Goal: Task Accomplishment & Management: Manage account settings

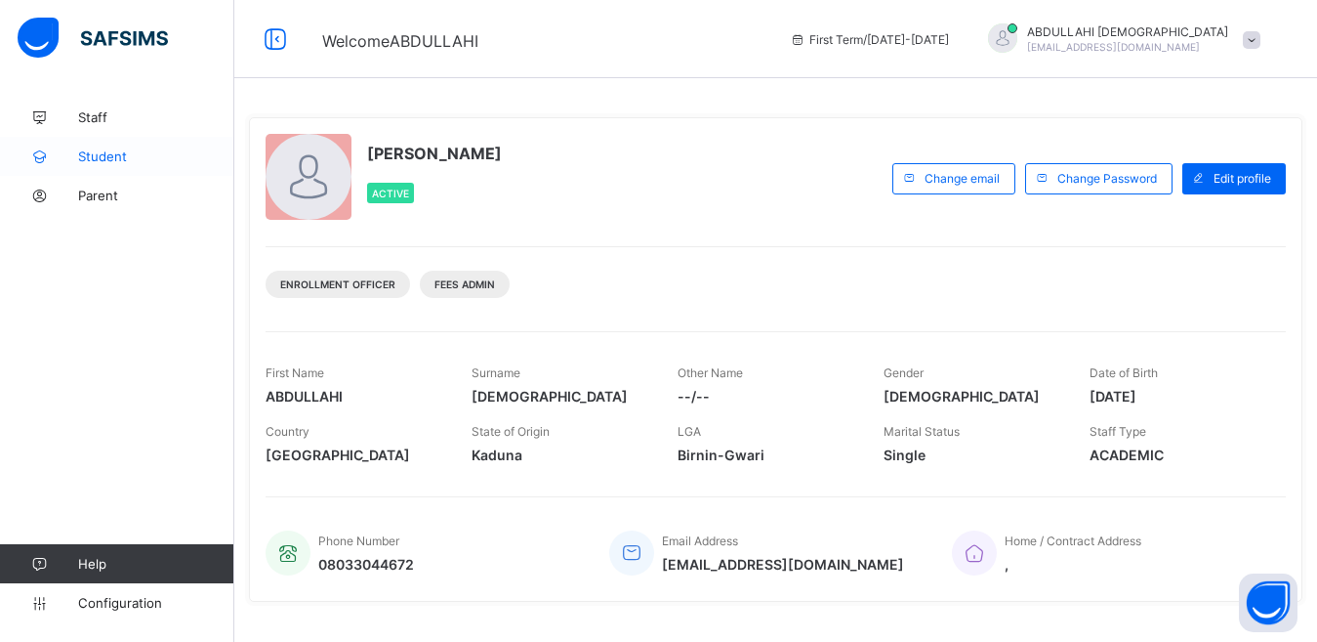
click at [114, 161] on span "Student" at bounding box center [156, 156] width 156 height 16
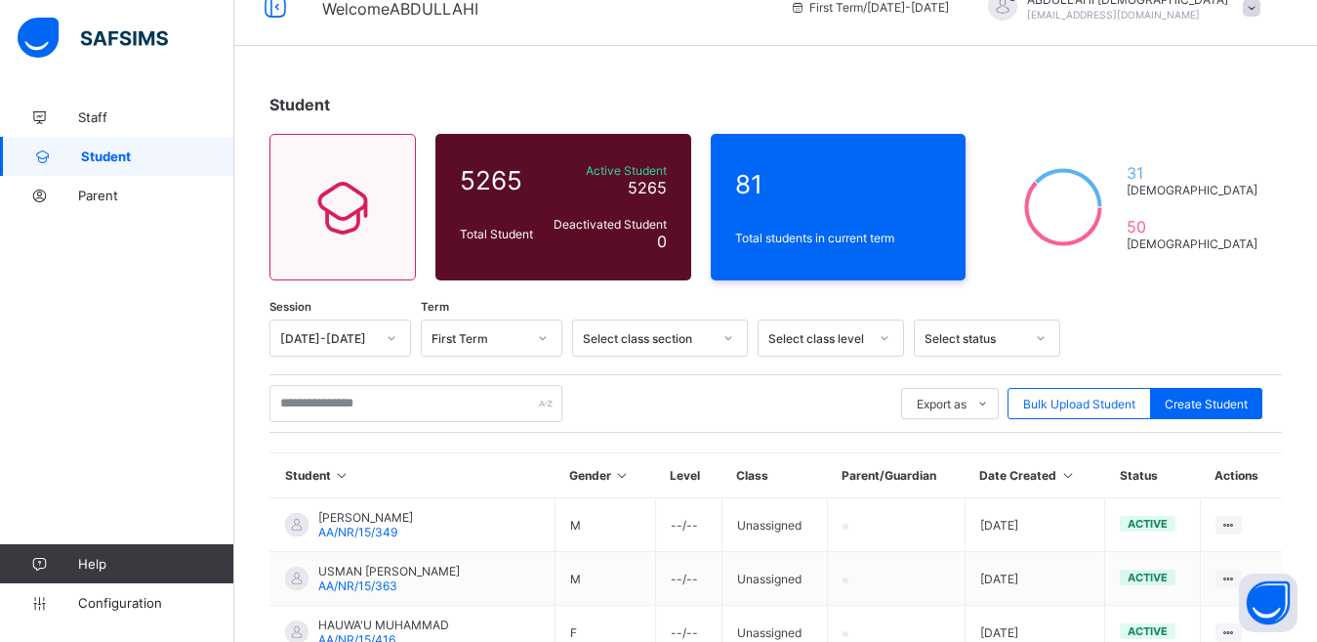
scroll to position [22, 0]
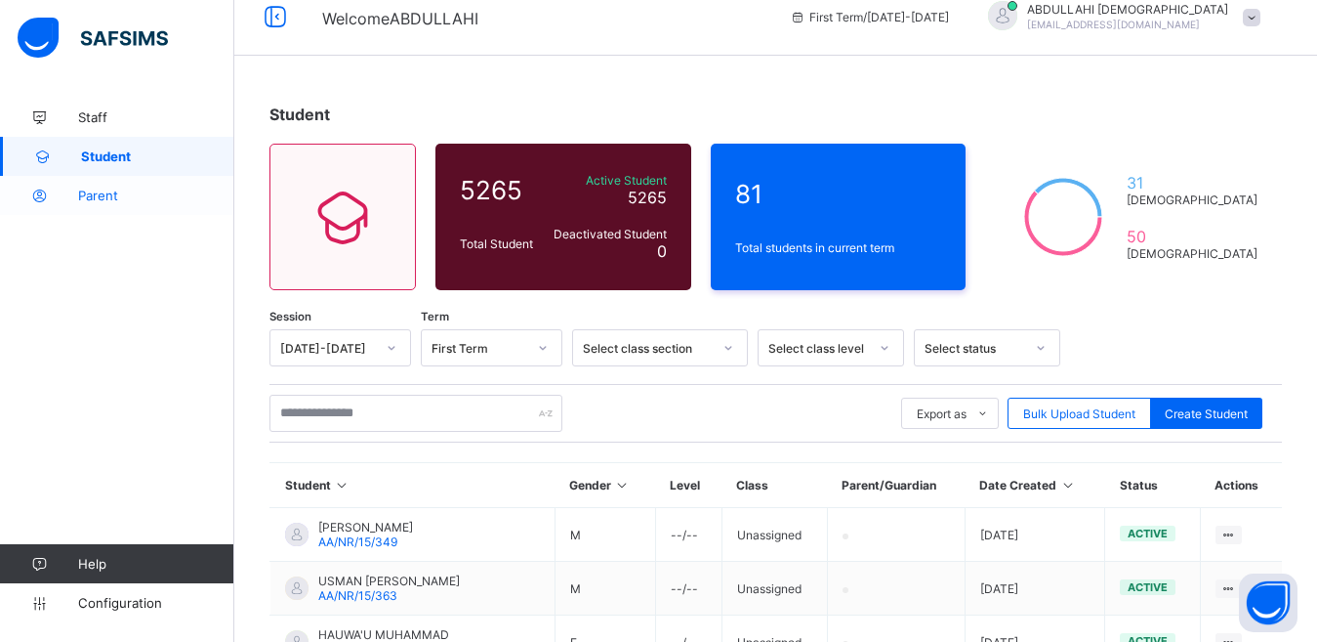
click at [110, 191] on span "Parent" at bounding box center [156, 195] width 156 height 16
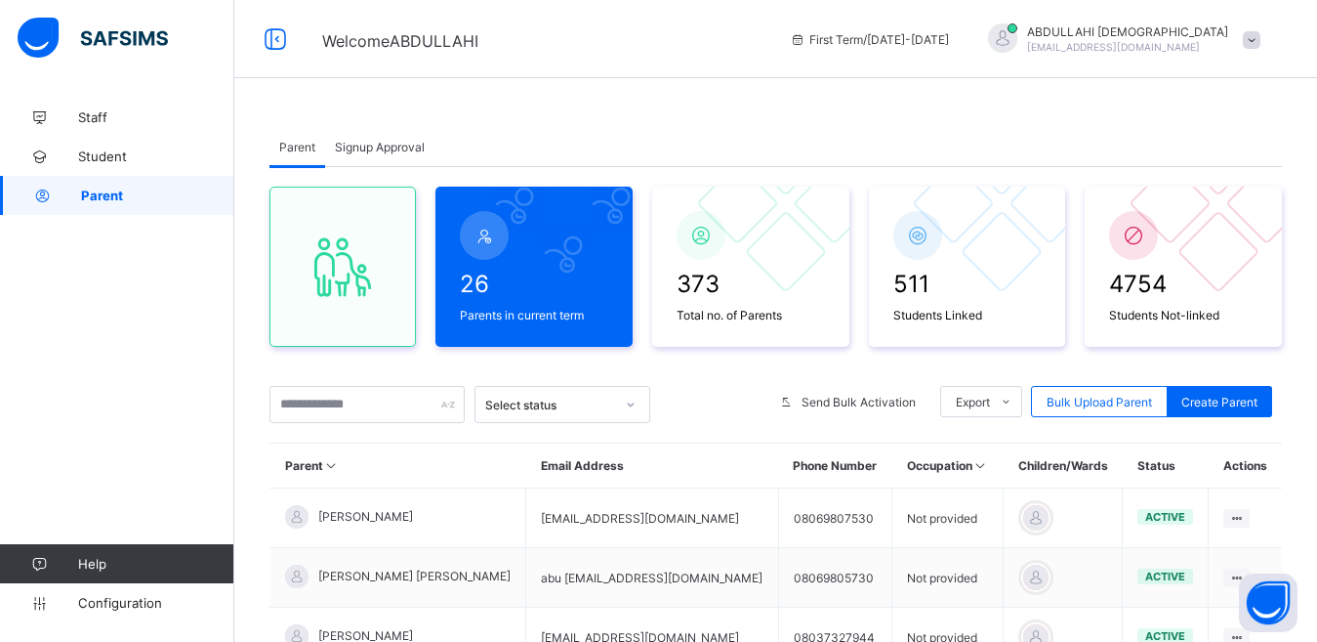
click at [390, 141] on span "Signup Approval" at bounding box center [380, 147] width 90 height 15
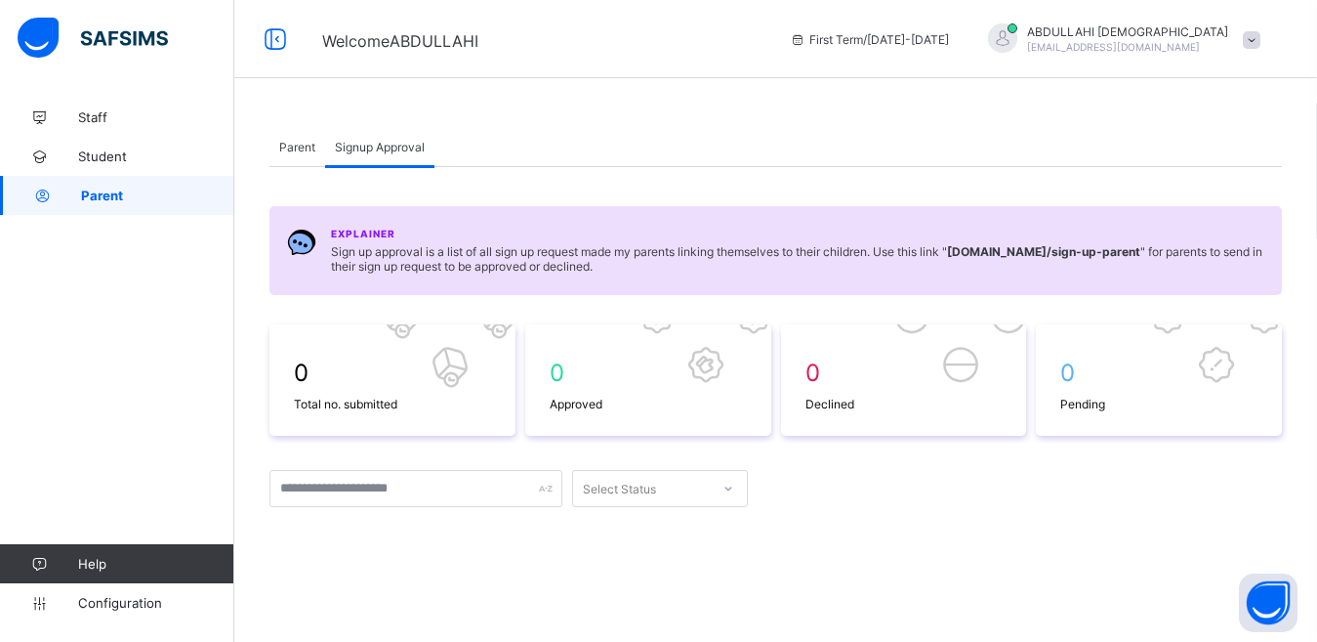
click at [304, 142] on span "Parent" at bounding box center [297, 147] width 36 height 15
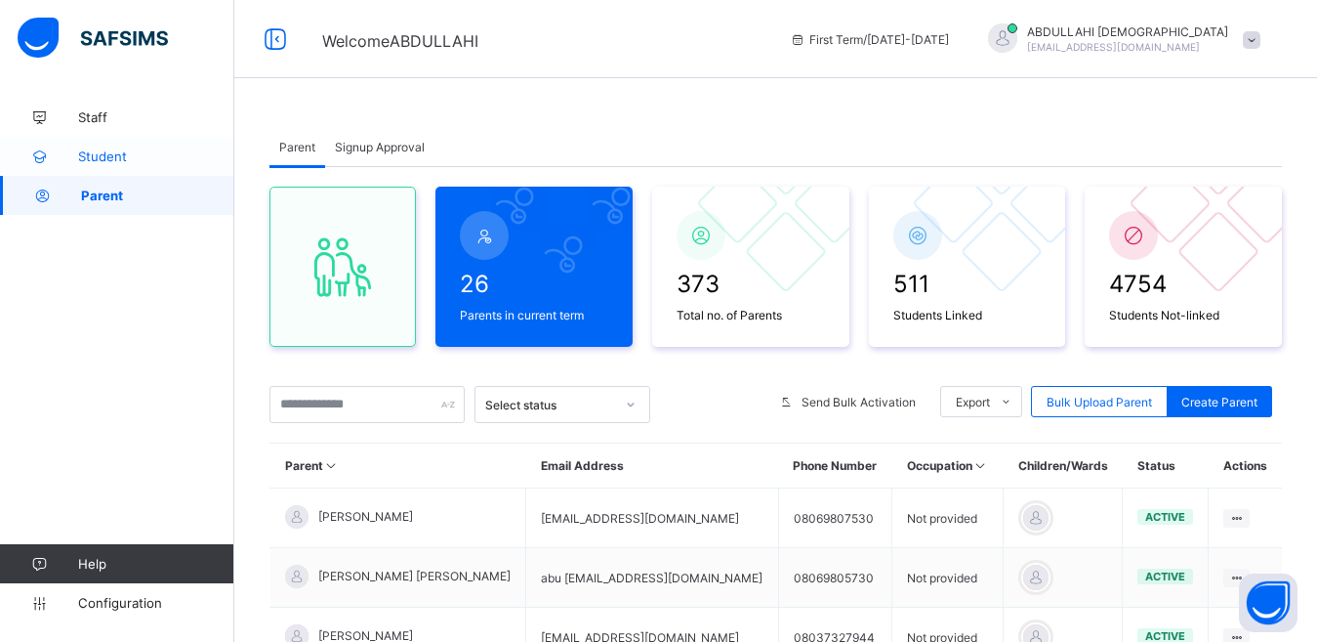
click at [104, 158] on span "Student" at bounding box center [156, 156] width 156 height 16
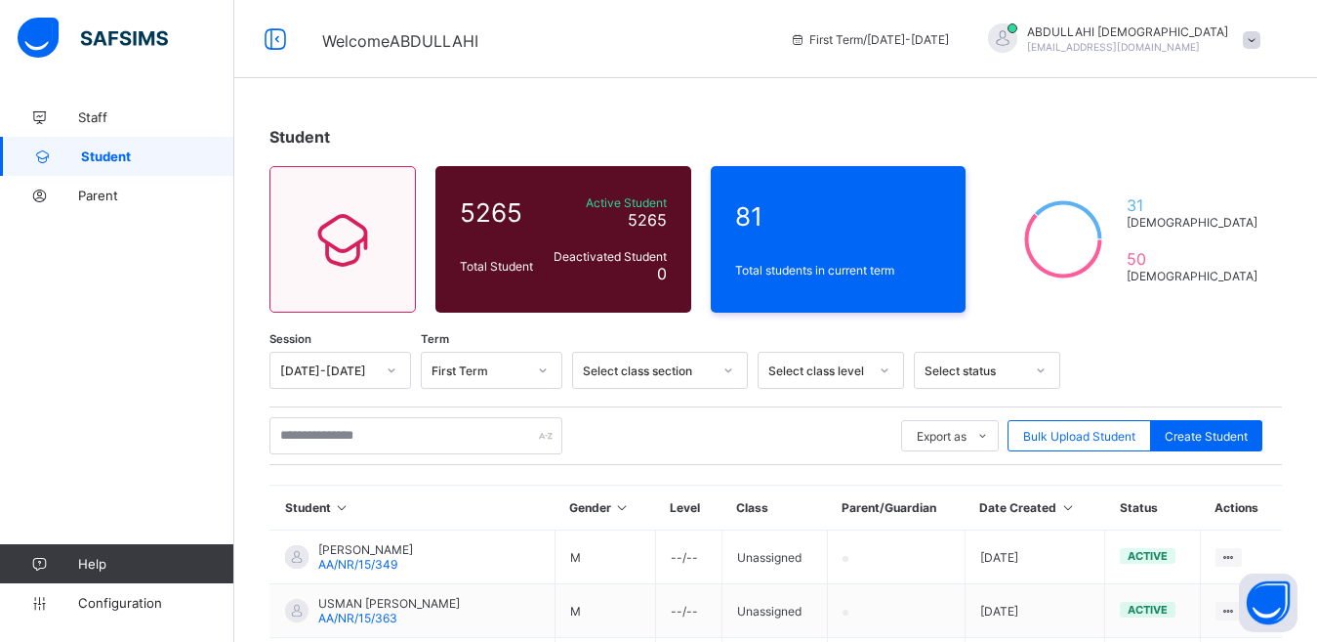
click at [50, 38] on img at bounding box center [93, 38] width 150 height 41
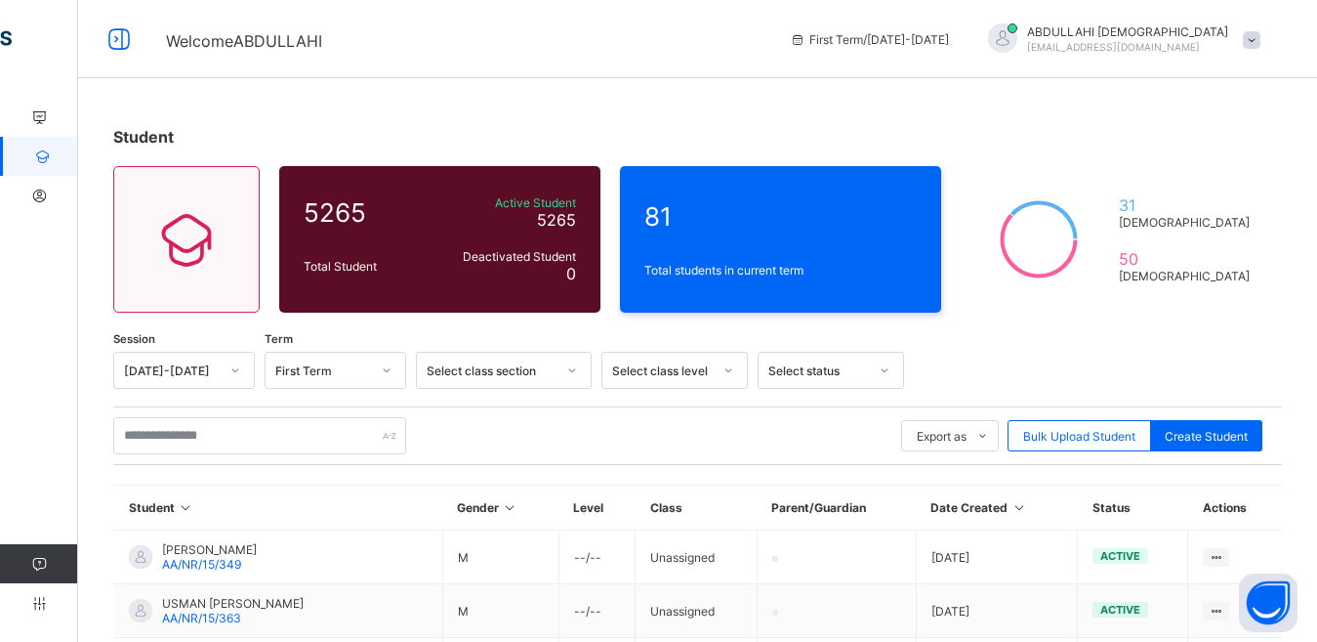
click at [62, 84] on div "Staff Student Parent Help Configuration" at bounding box center [117, 359] width 234 height 563
click at [117, 38] on icon at bounding box center [119, 39] width 33 height 28
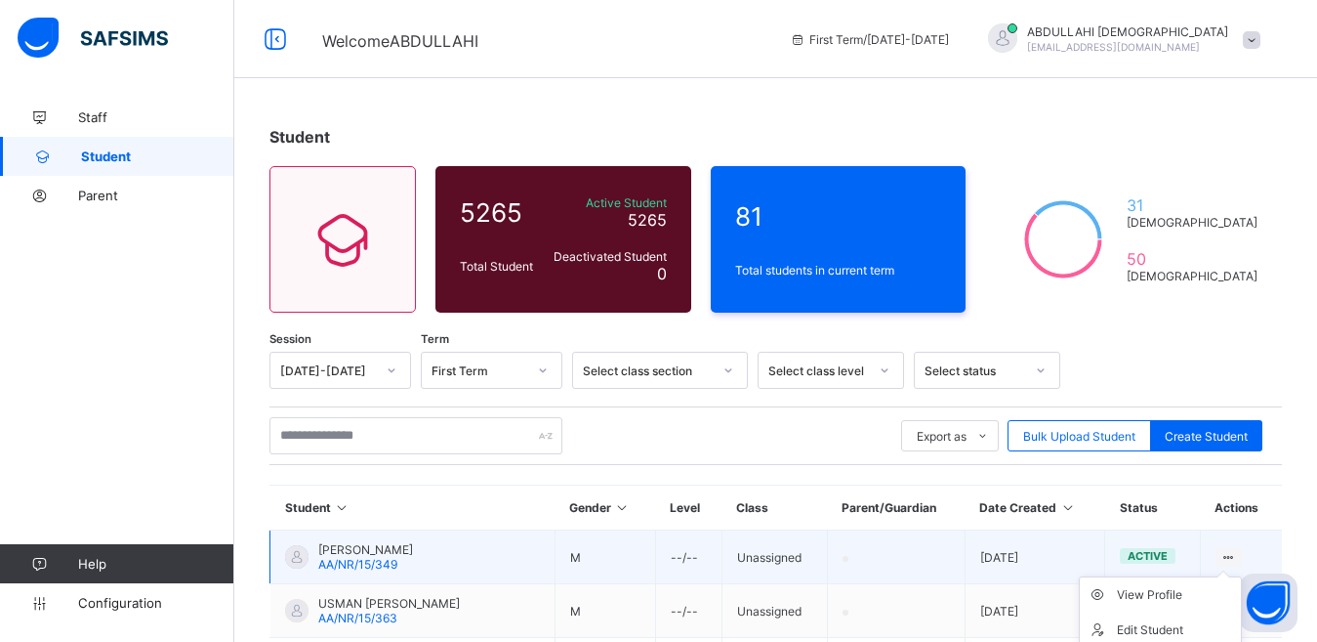
click at [1237, 555] on icon at bounding box center [1229, 557] width 17 height 15
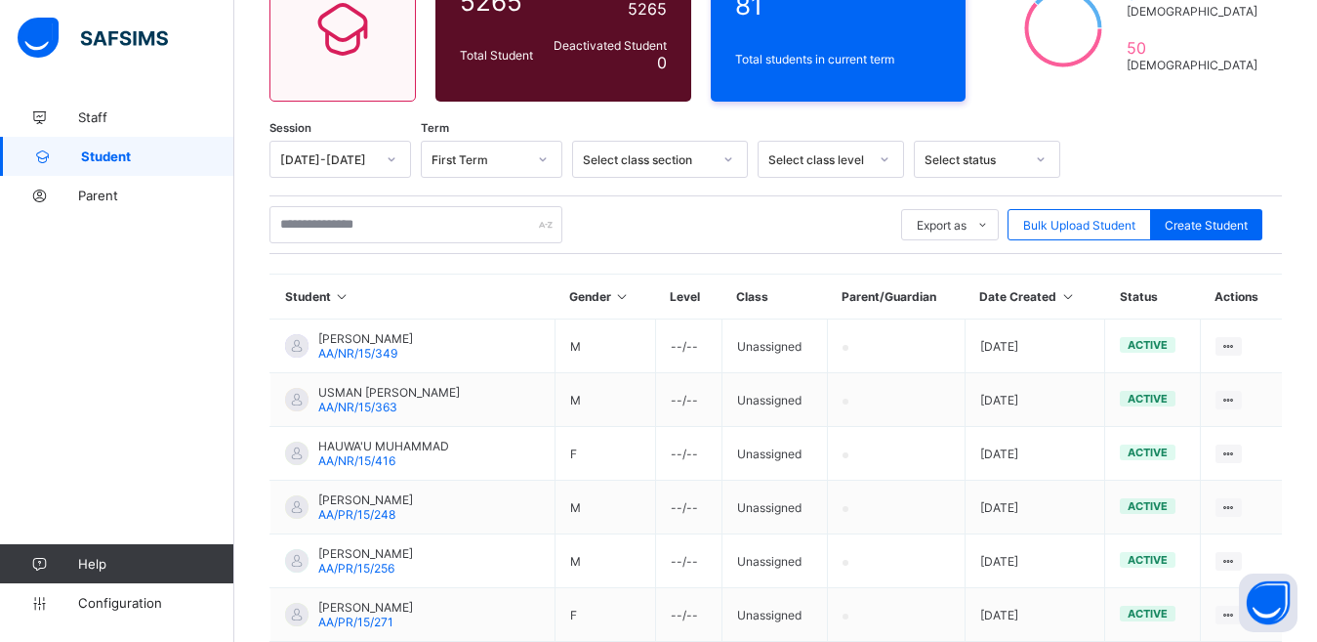
scroll to position [213, 0]
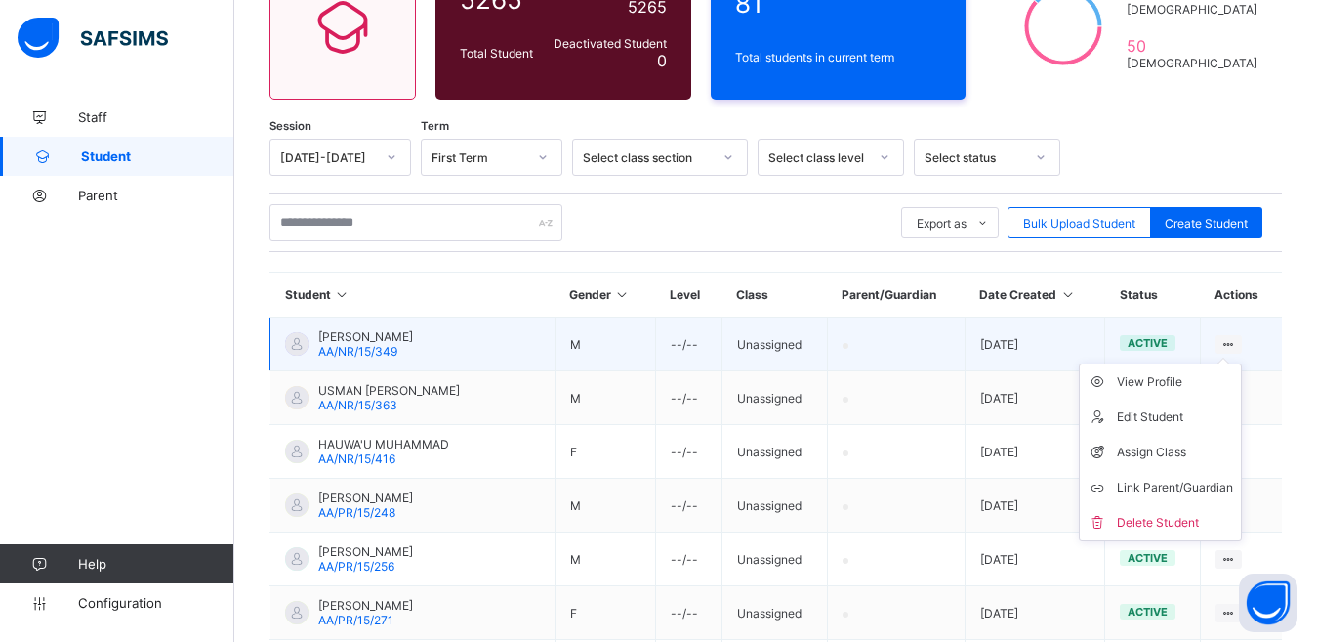
click at [1242, 363] on ul "View Profile Edit Student Assign Class Link Parent/Guardian Delete Student" at bounding box center [1160, 452] width 163 height 178
click at [1193, 445] on div "Assign Class" at bounding box center [1175, 452] width 116 height 20
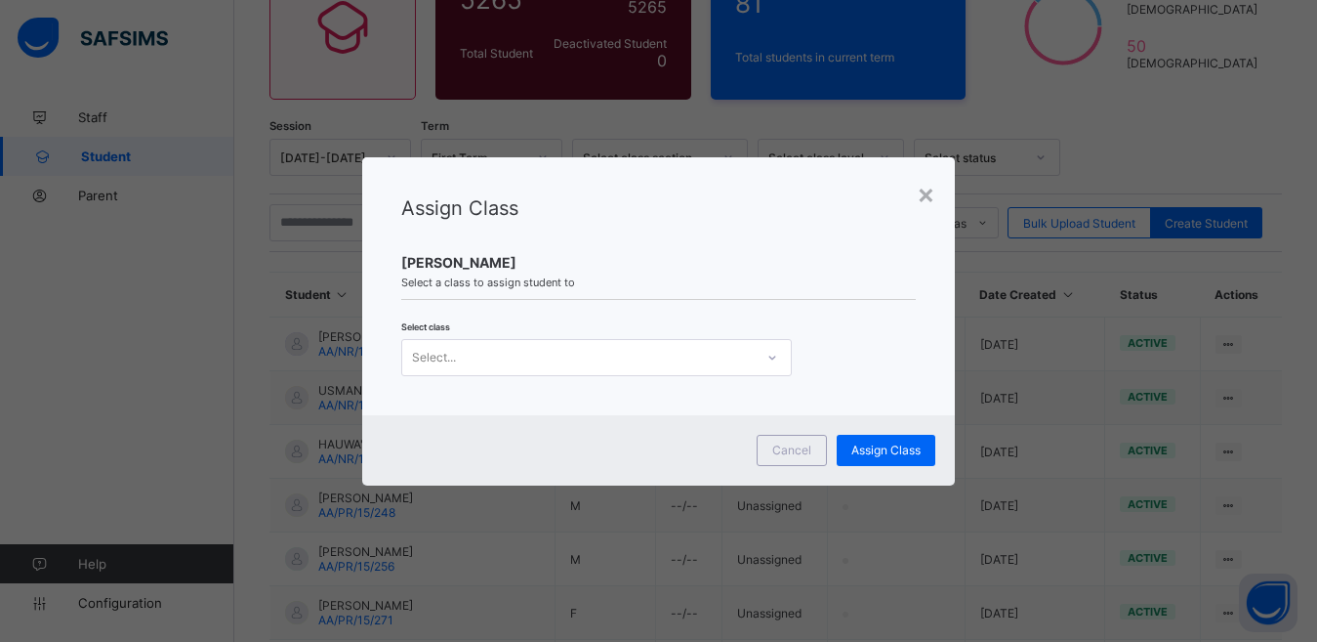
click at [771, 356] on icon at bounding box center [771, 357] width 7 height 4
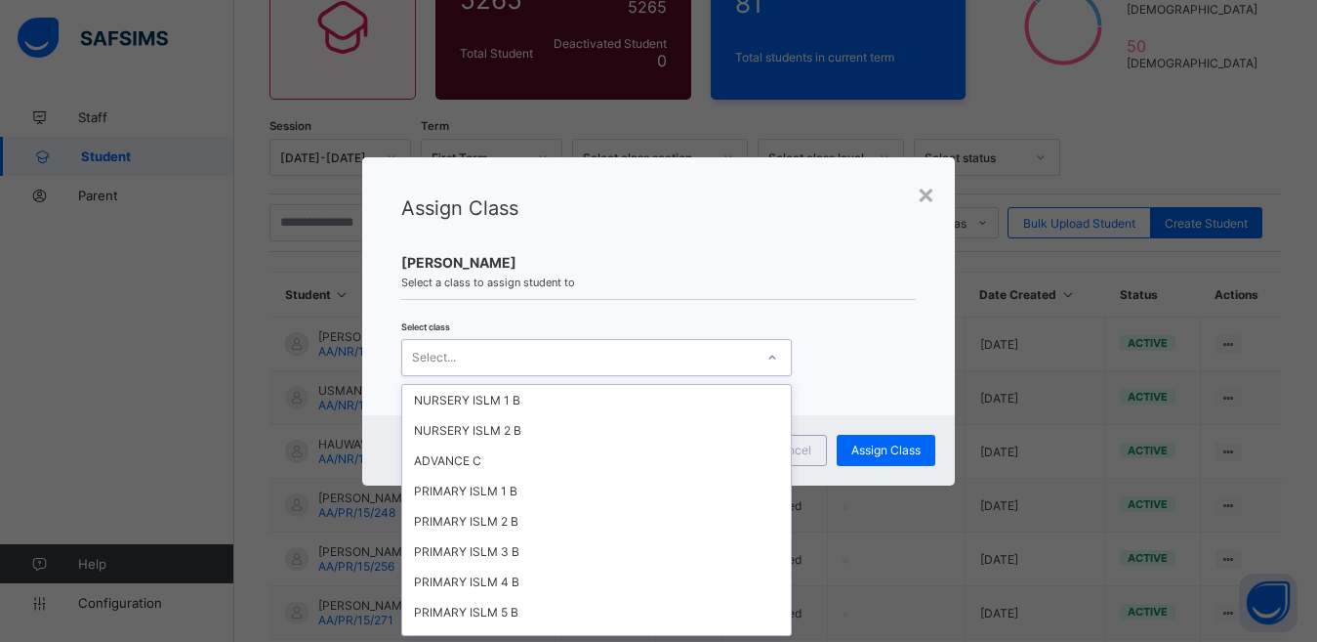
scroll to position [4024, 0]
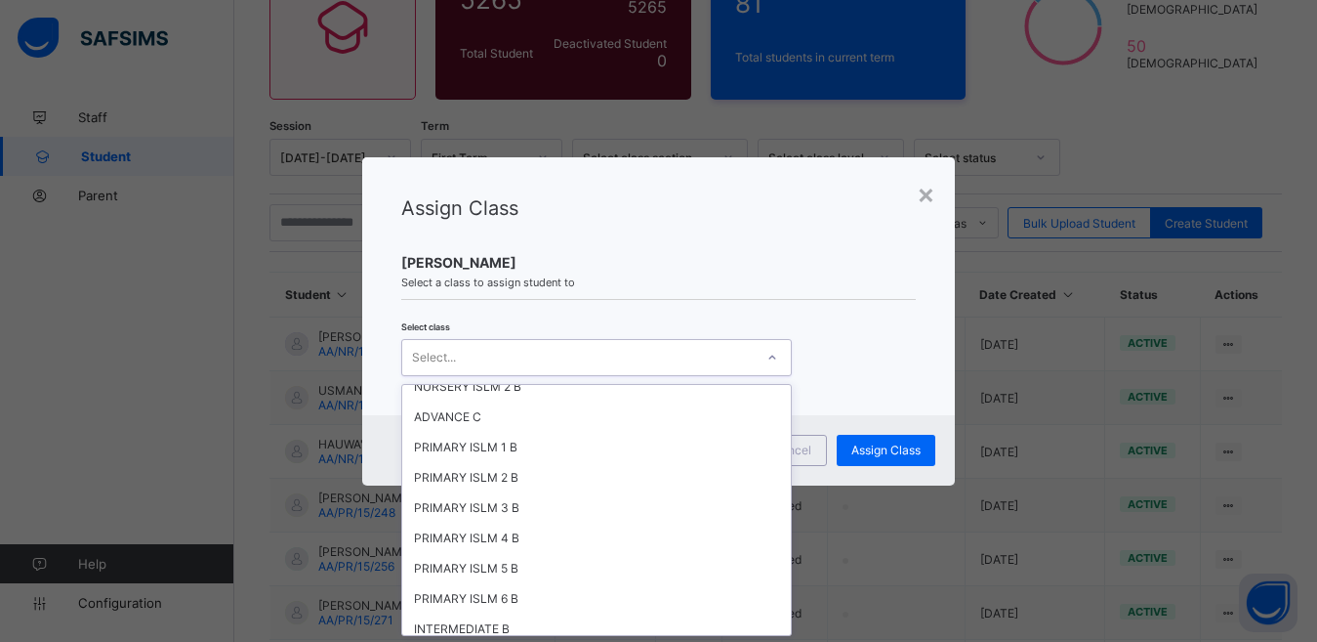
click at [793, 226] on div "Assign Class" at bounding box center [658, 222] width 515 height 53
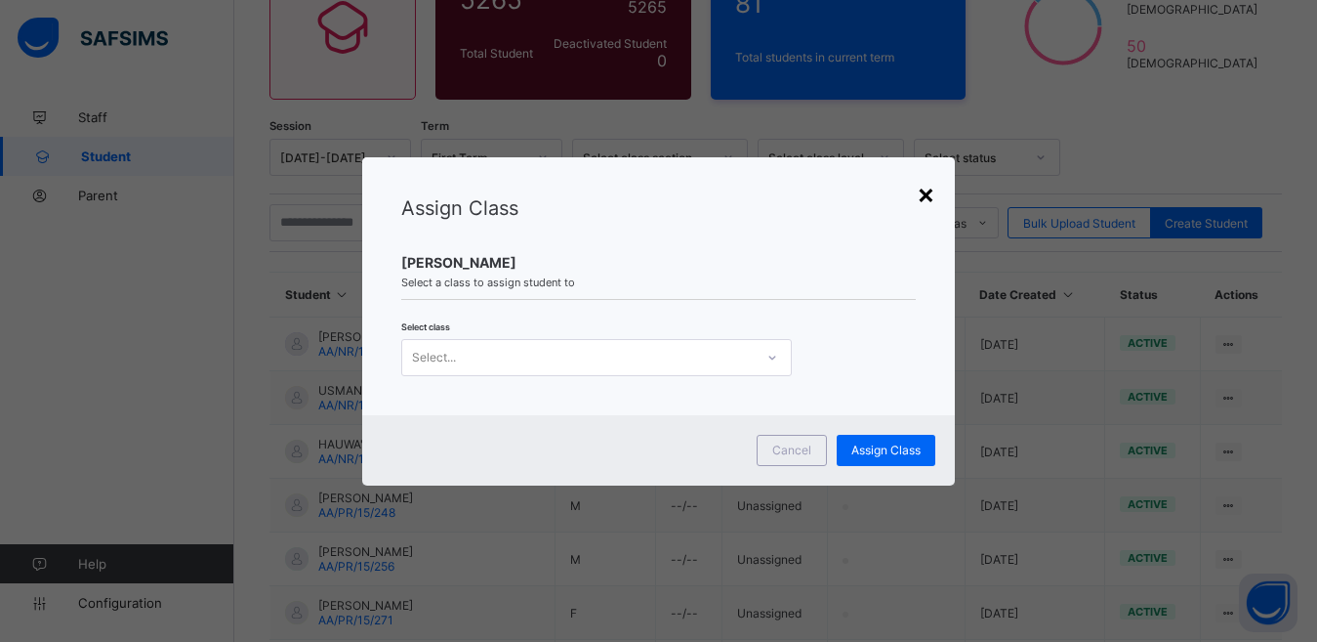
click at [934, 193] on div "×" at bounding box center [926, 193] width 19 height 33
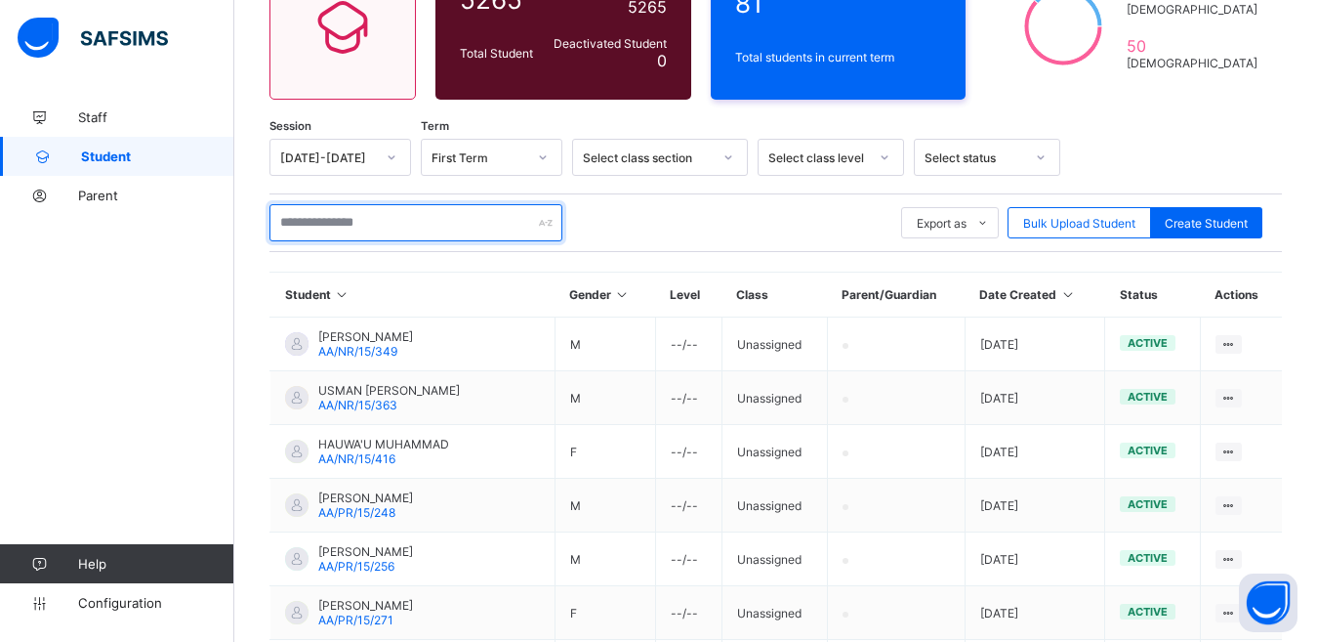
click at [468, 228] on input "text" at bounding box center [416, 222] width 293 height 37
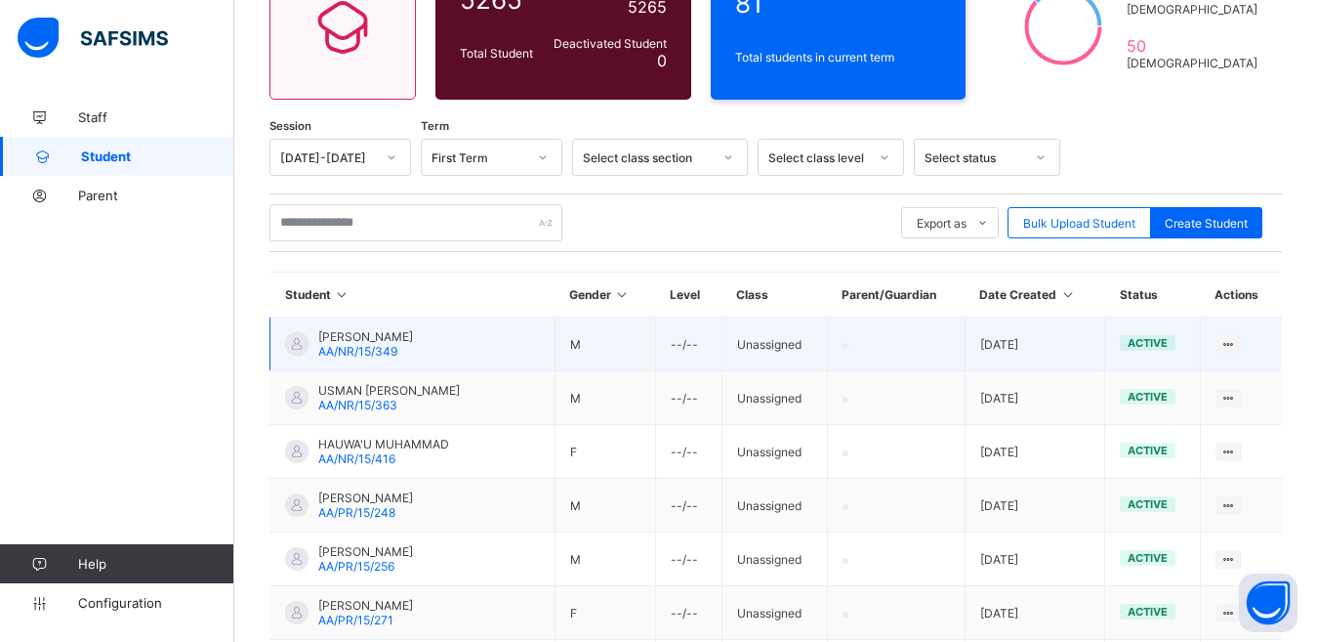
click at [555, 346] on td "M" at bounding box center [605, 344] width 101 height 54
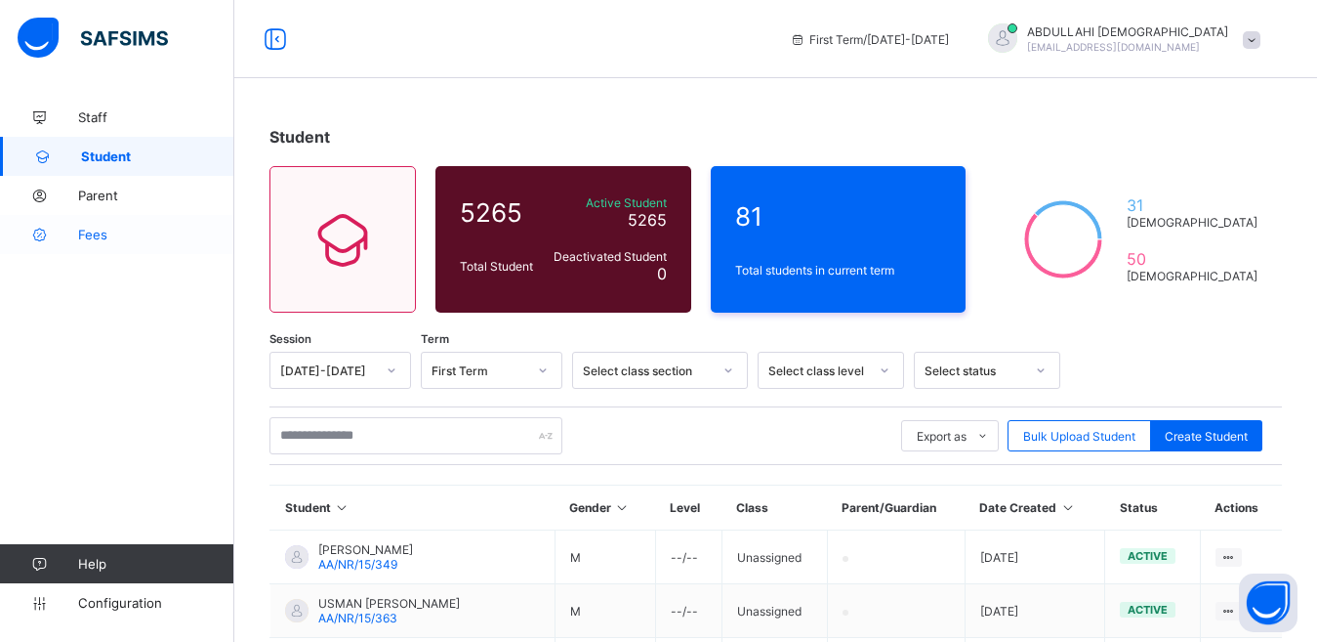
click at [95, 235] on span "Fees" at bounding box center [156, 235] width 156 height 16
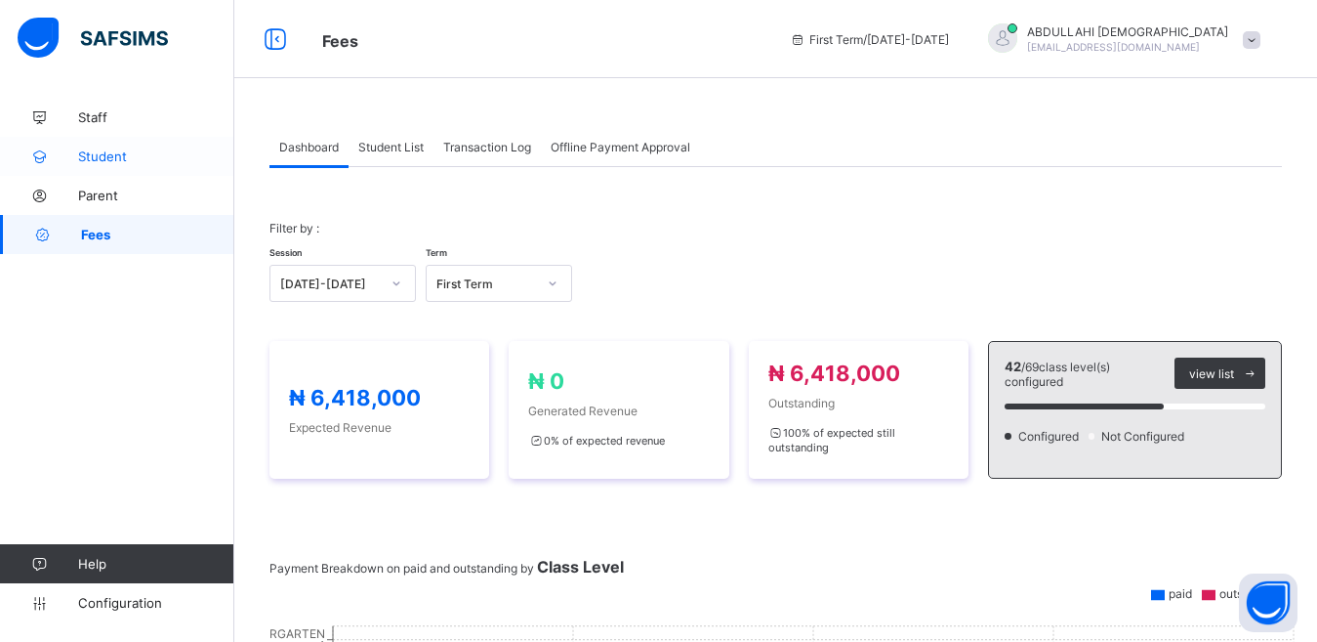
click at [126, 164] on link "Student" at bounding box center [117, 156] width 234 height 39
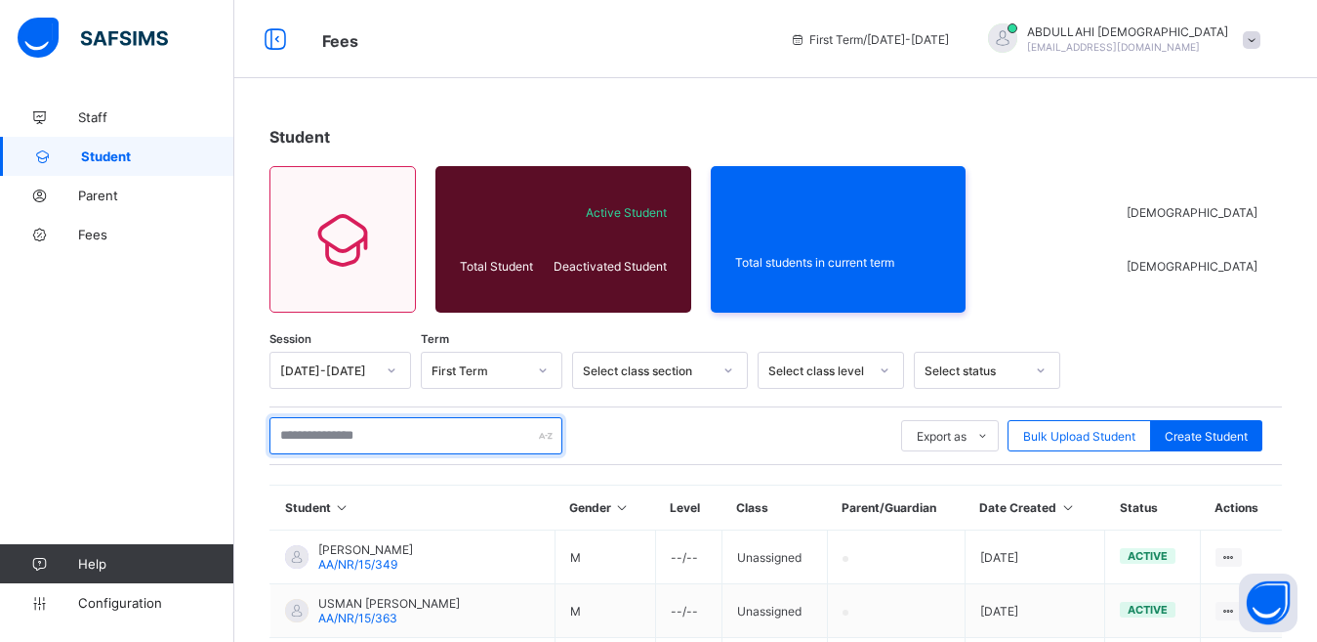
click at [417, 431] on input "text" at bounding box center [416, 435] width 293 height 37
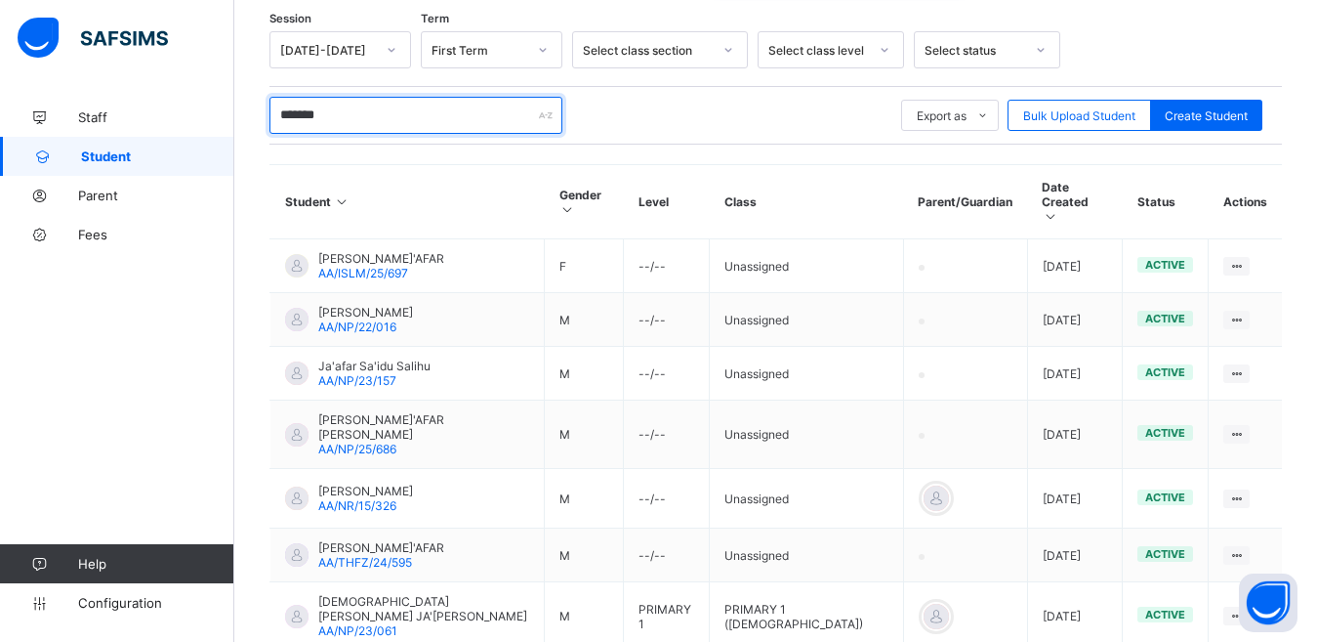
scroll to position [432, 0]
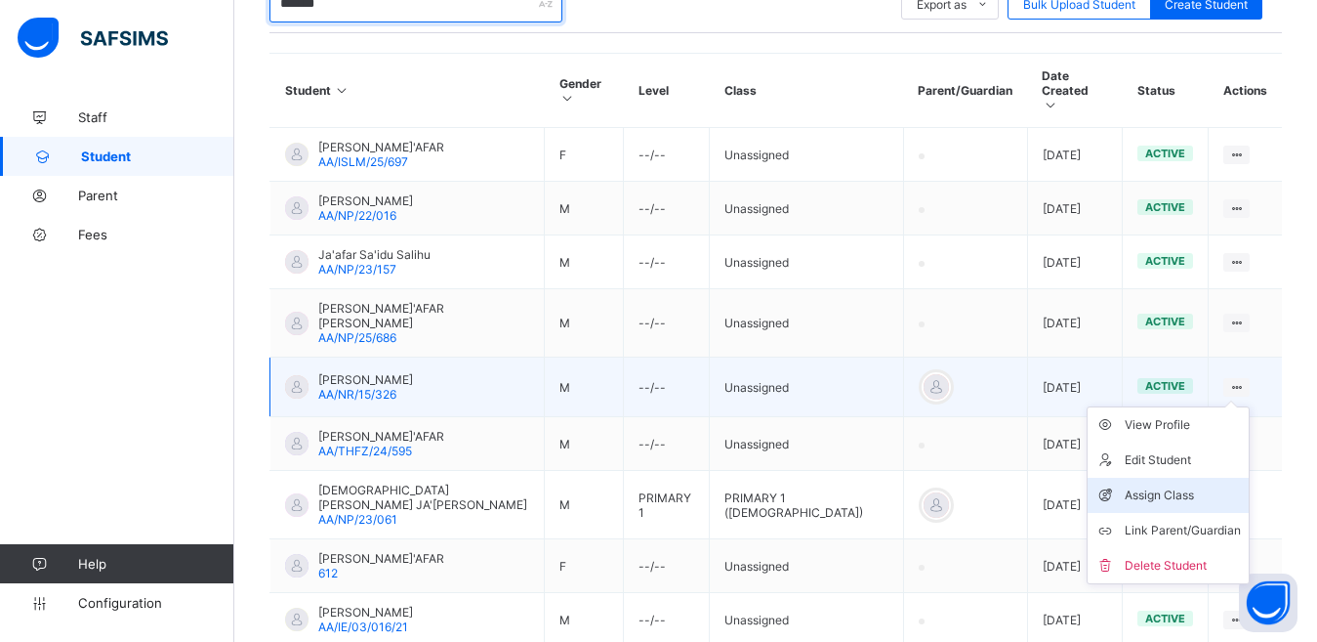
type input "*******"
click at [1214, 485] on div "Assign Class" at bounding box center [1183, 495] width 116 height 20
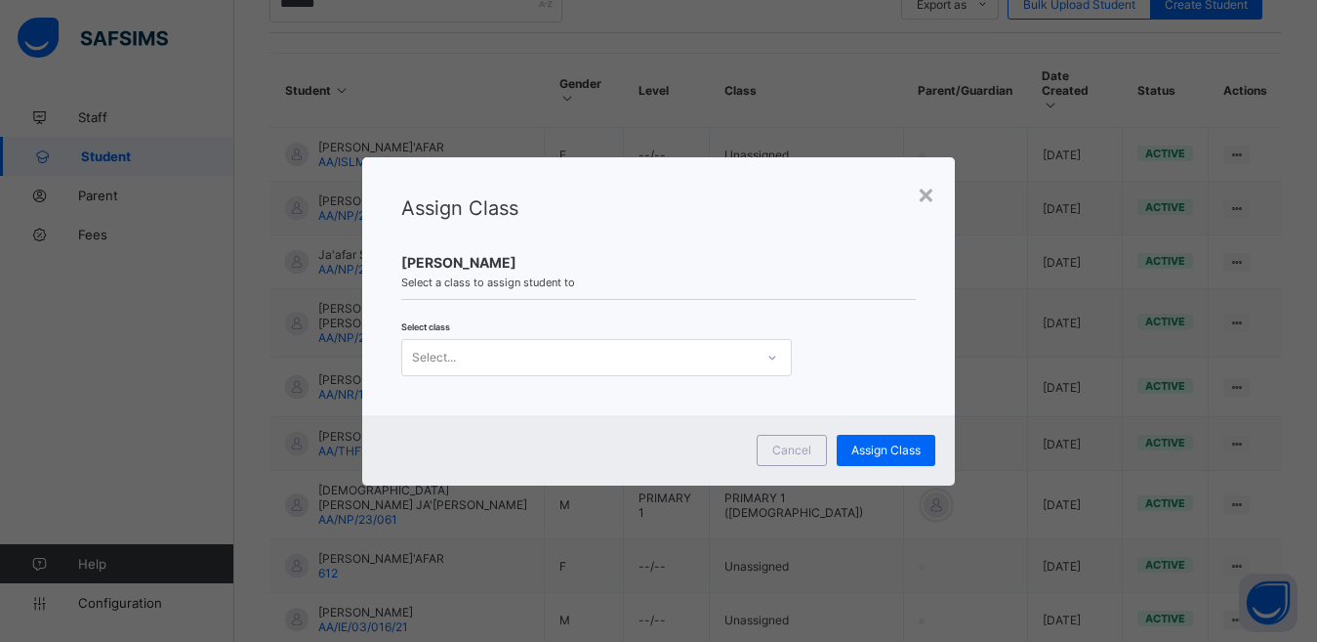
click at [646, 358] on div "Select..." at bounding box center [578, 357] width 352 height 27
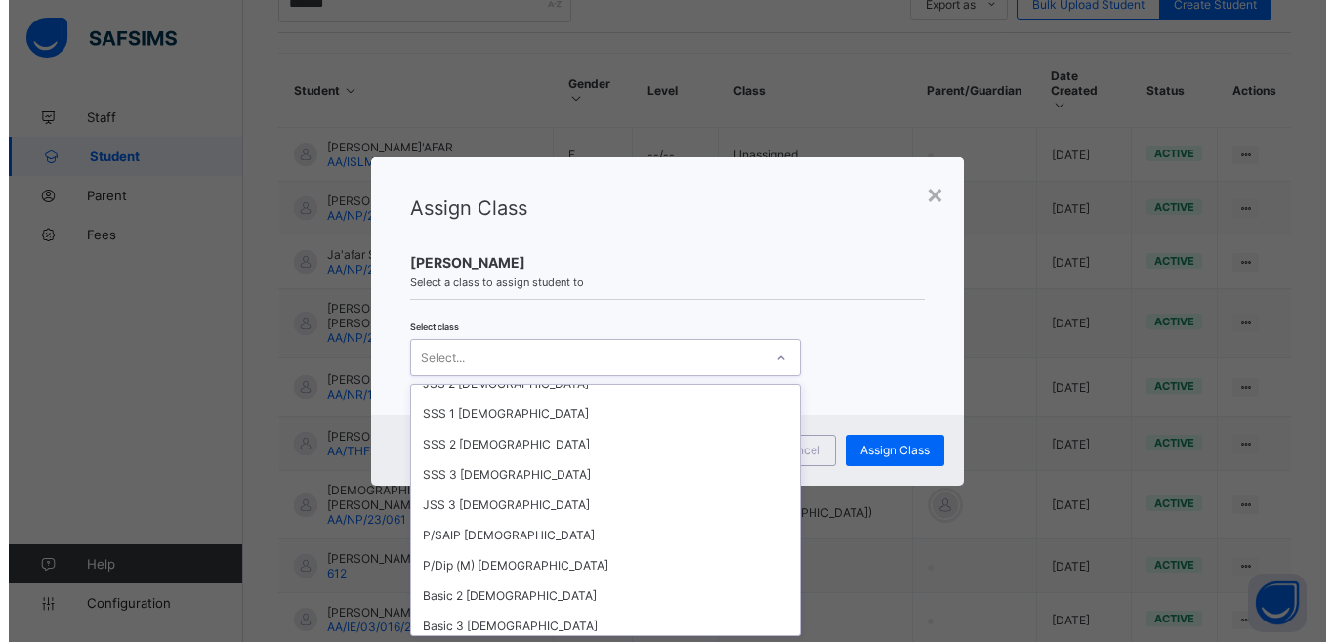
scroll to position [4293, 0]
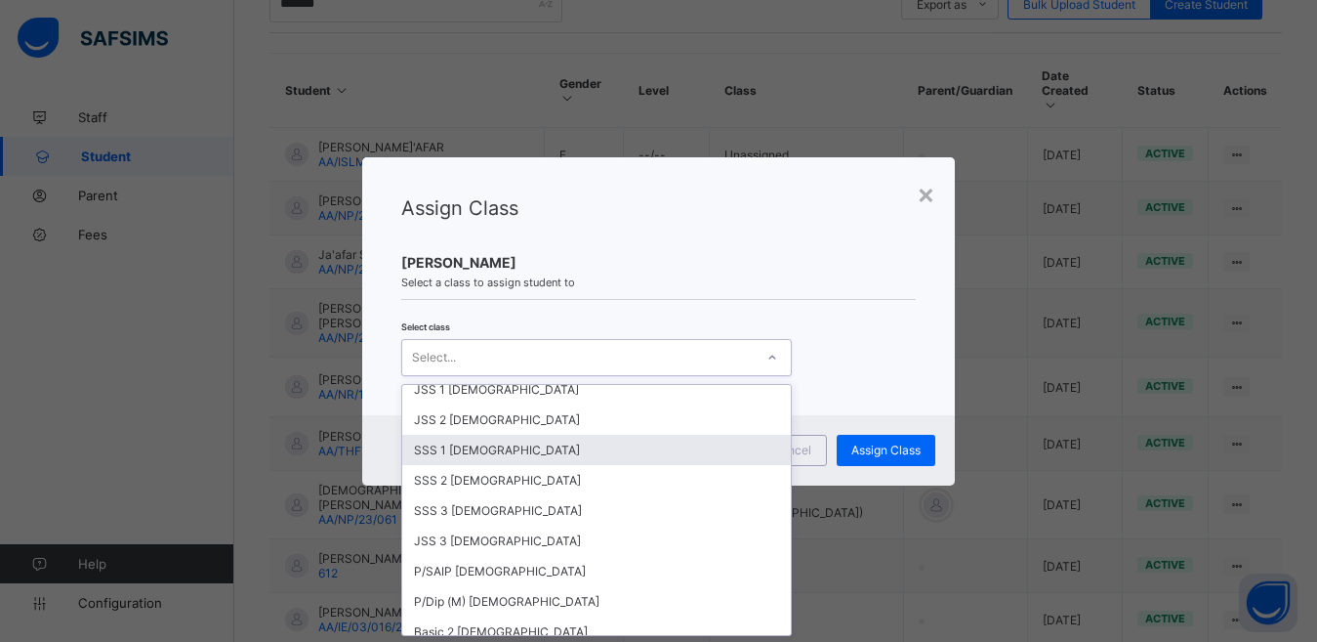
click at [481, 435] on div "SSS 1 [DEMOGRAPHIC_DATA]" at bounding box center [596, 450] width 389 height 30
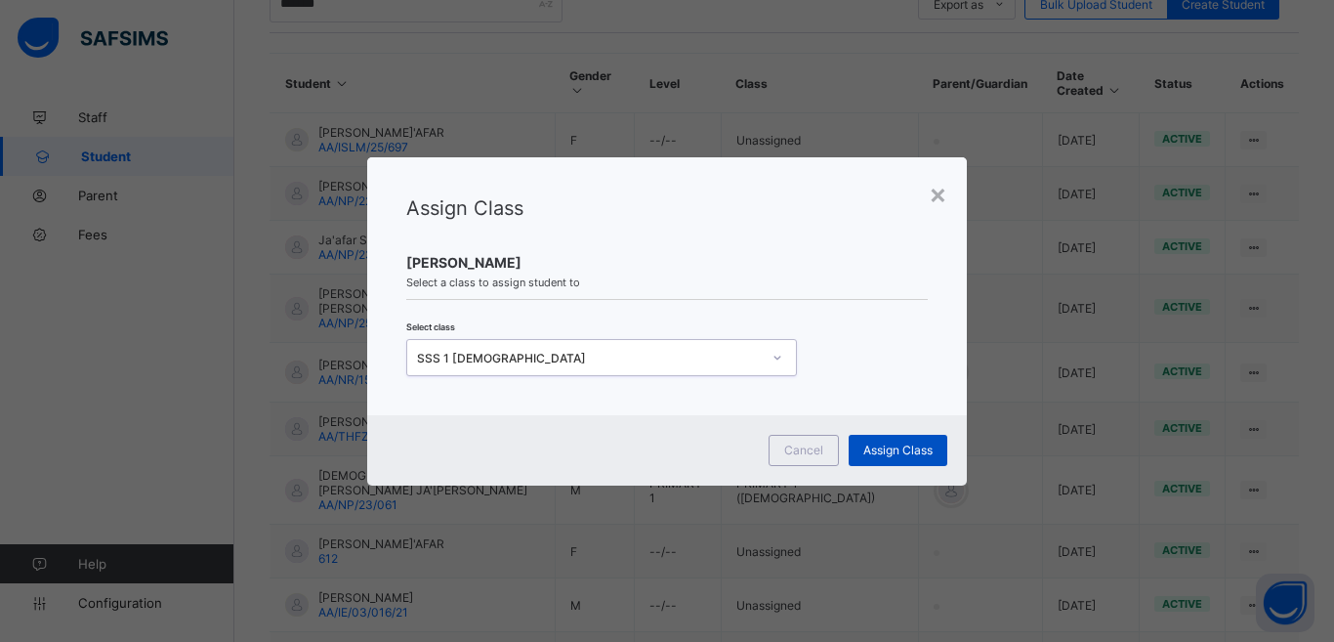
click at [903, 457] on div "Assign Class" at bounding box center [898, 450] width 99 height 31
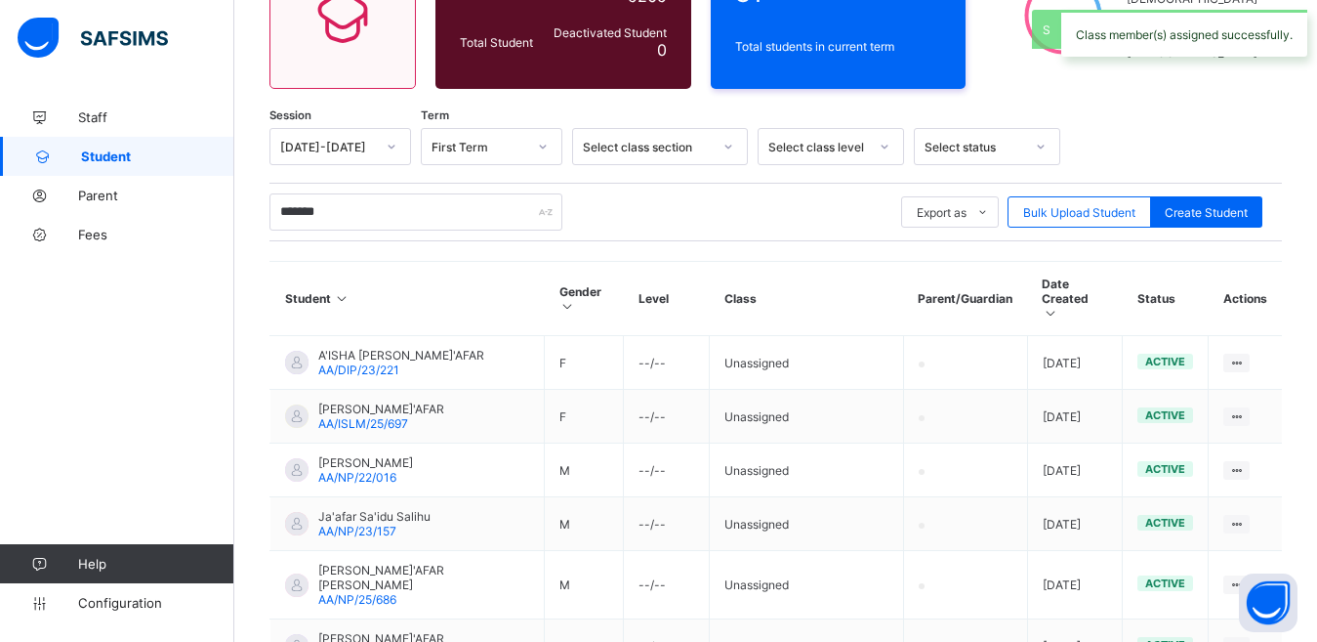
scroll to position [432, 0]
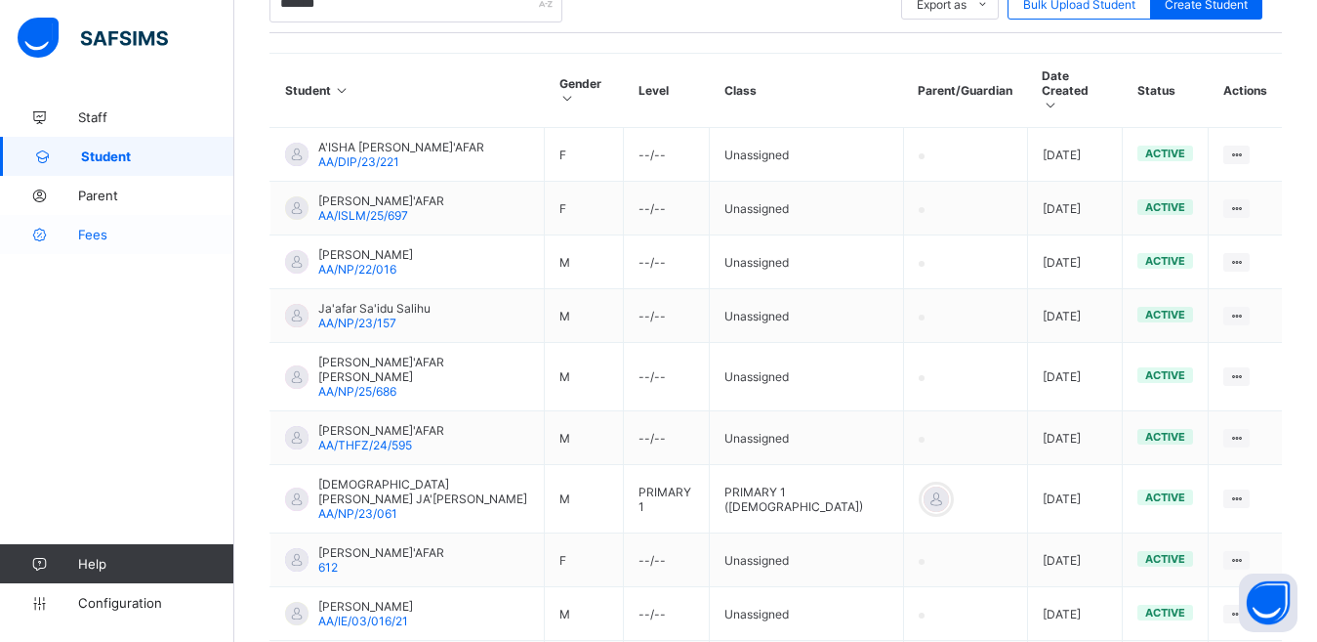
click at [95, 240] on span "Fees" at bounding box center [156, 235] width 156 height 16
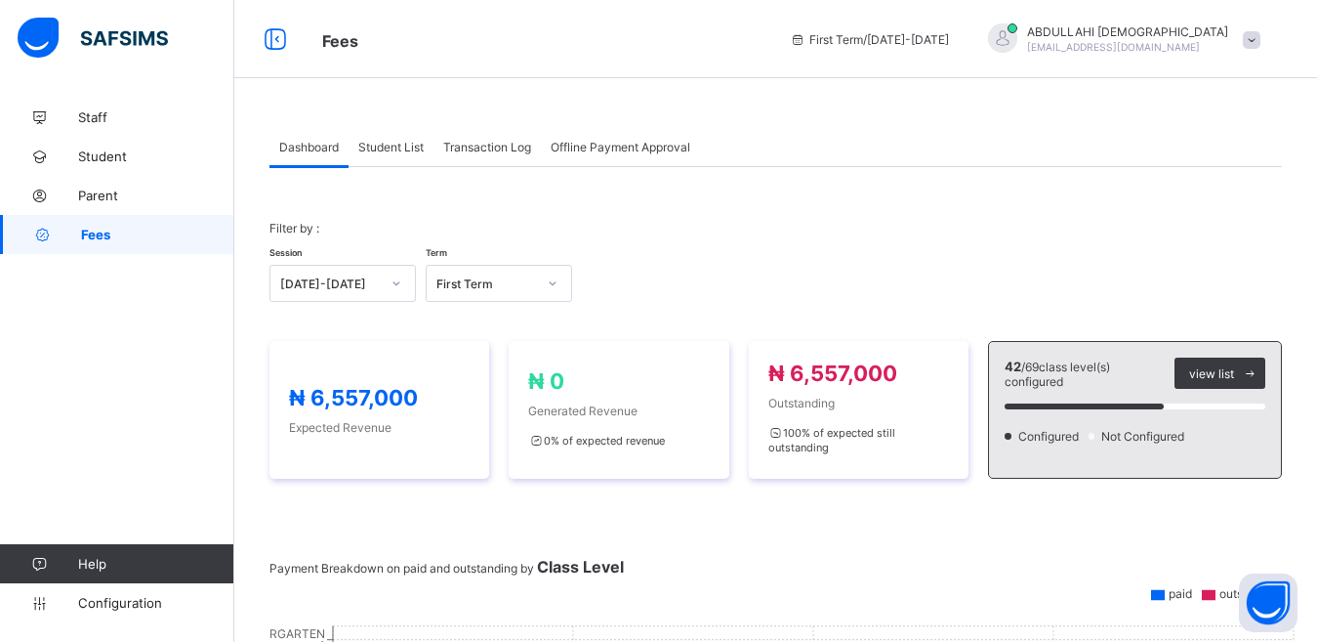
click at [395, 146] on span "Student List" at bounding box center [390, 147] width 65 height 15
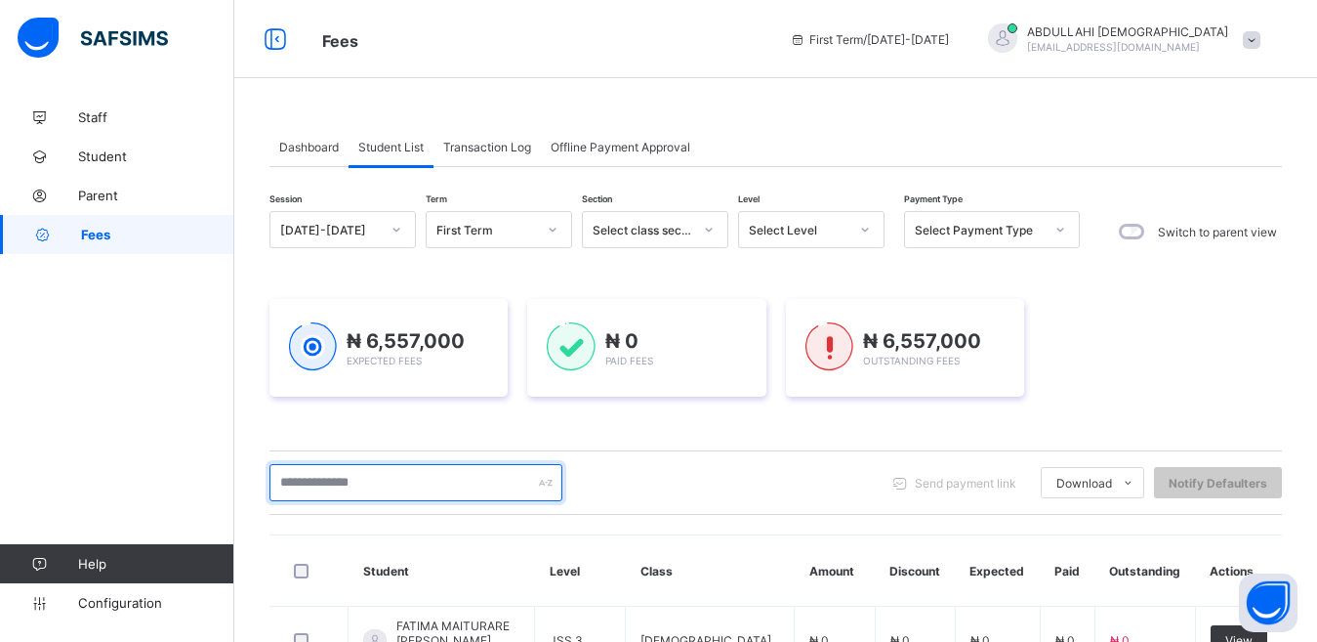
click at [386, 478] on input "text" at bounding box center [416, 482] width 293 height 37
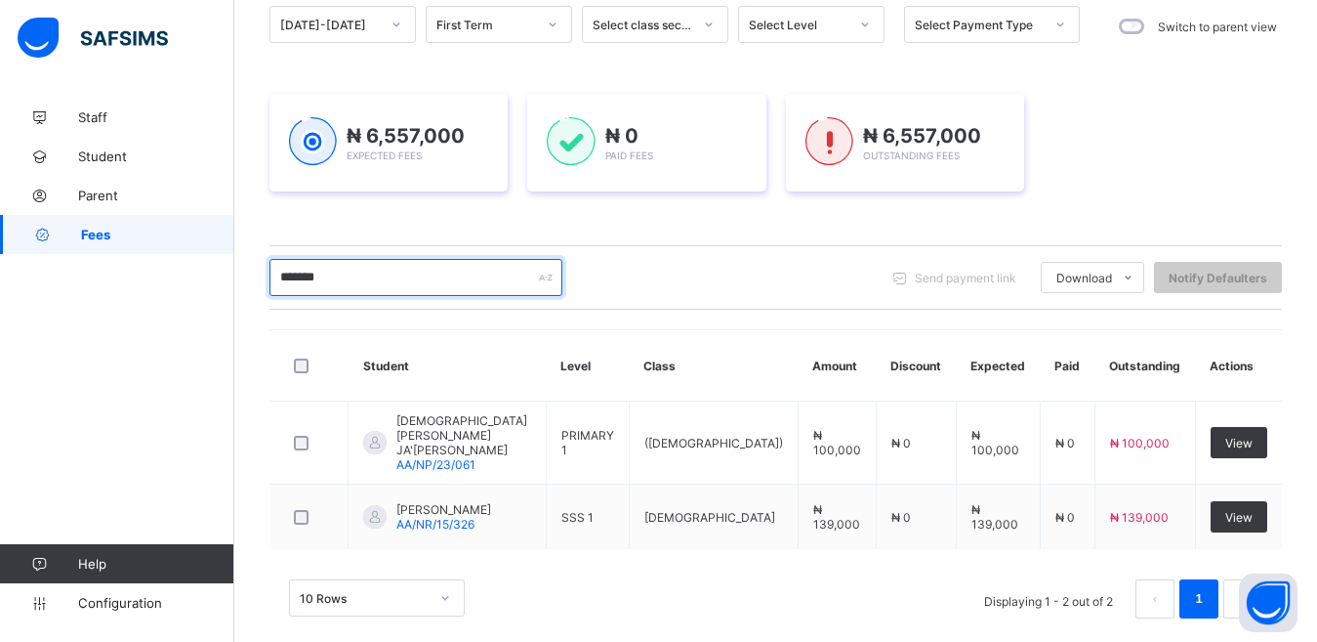
scroll to position [210, 0]
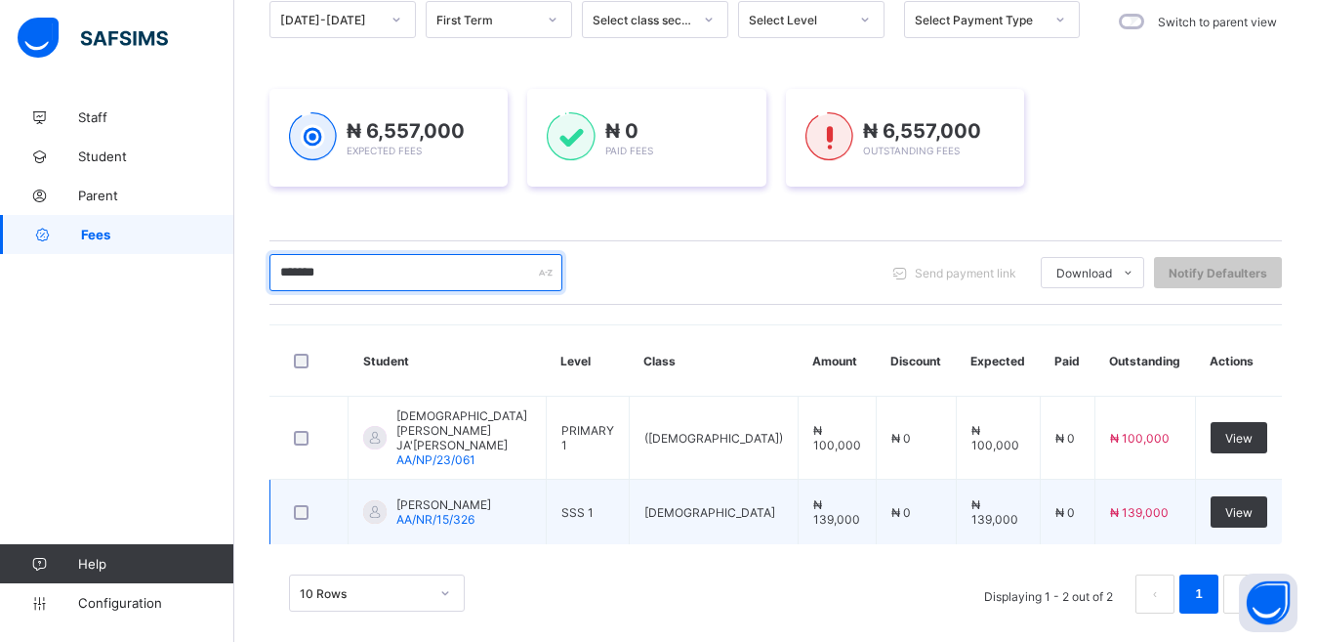
type input "*******"
click at [547, 491] on td "JAFAR JIBRIL AA/NR/15/326" at bounding box center [448, 511] width 198 height 65
click at [1253, 505] on span "View" at bounding box center [1238, 512] width 27 height 15
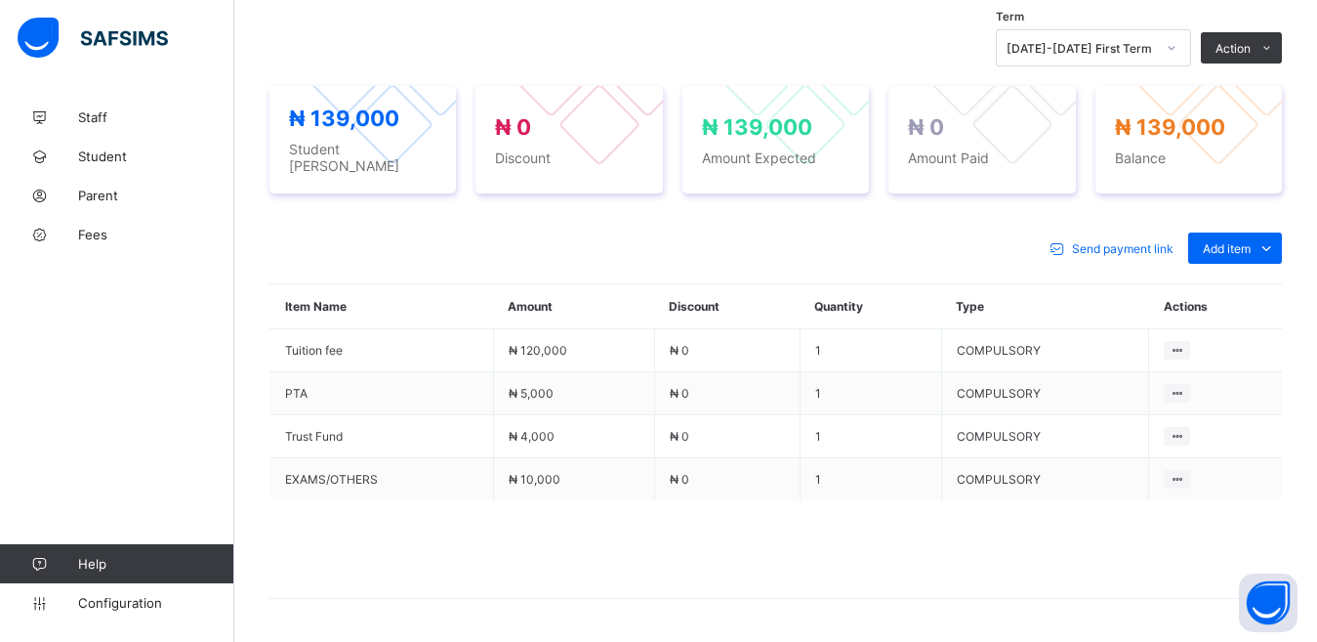
scroll to position [695, 0]
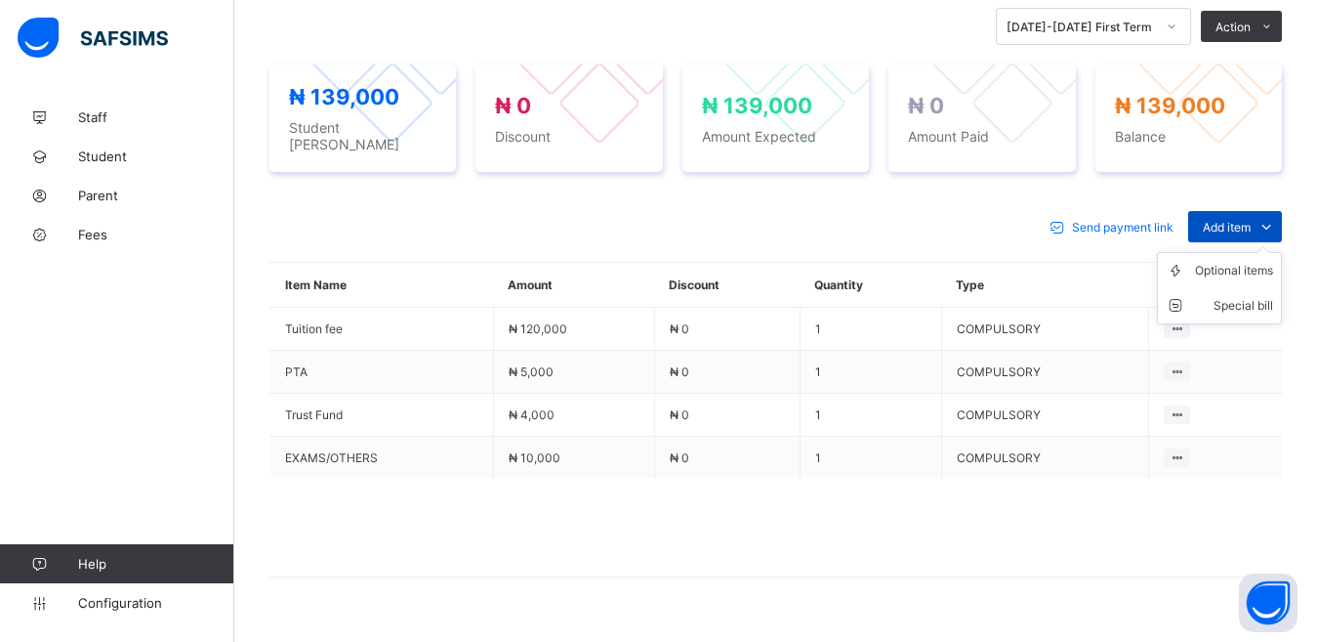
click at [1244, 223] on span "Add item" at bounding box center [1227, 227] width 48 height 15
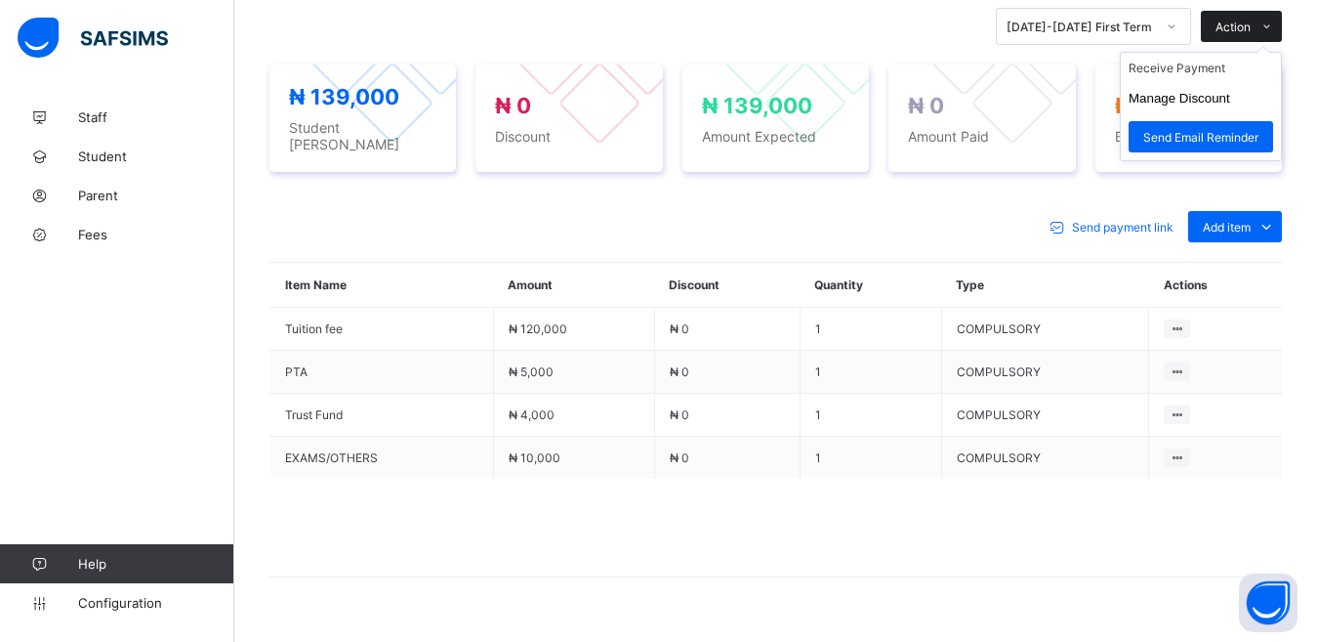
click at [1251, 31] on span "Action" at bounding box center [1233, 27] width 35 height 15
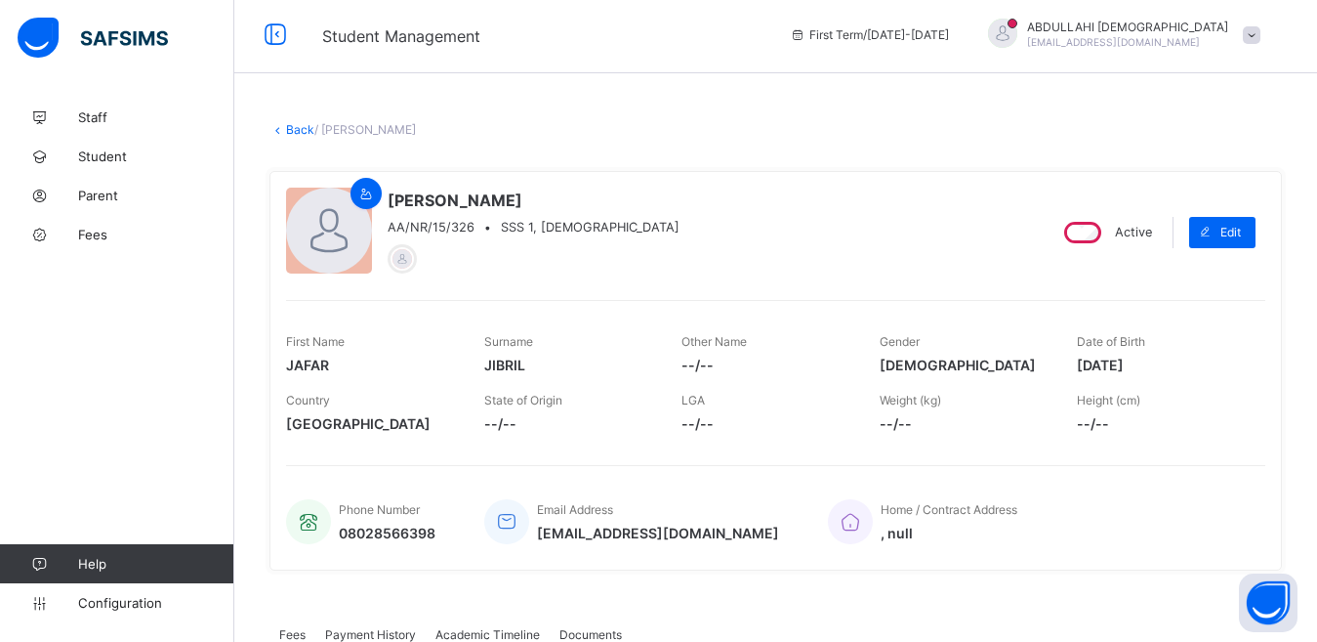
scroll to position [0, 0]
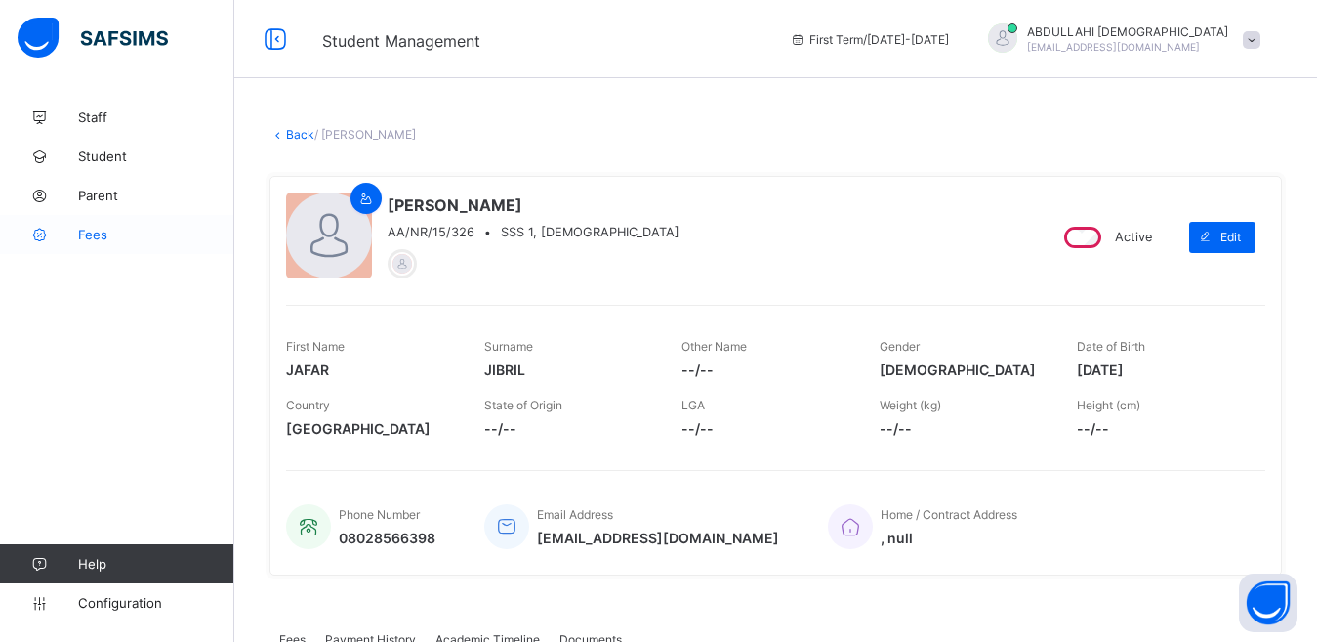
click at [96, 234] on span "Fees" at bounding box center [156, 235] width 156 height 16
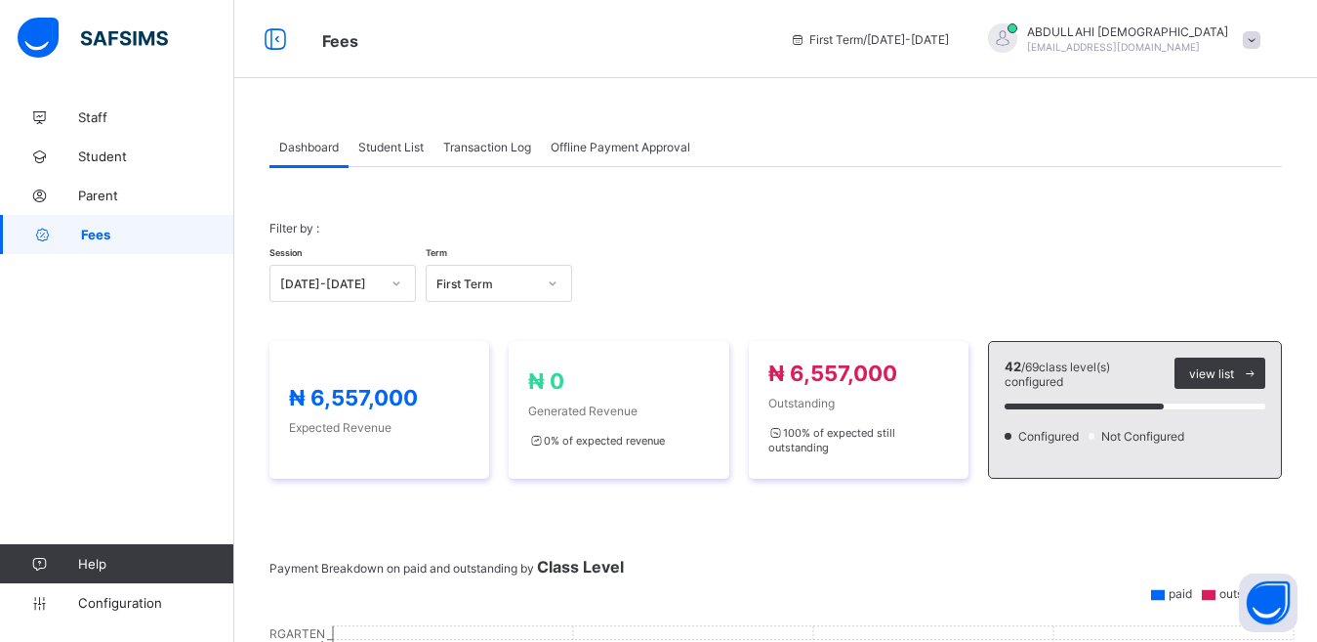
click at [110, 228] on span "Fees" at bounding box center [157, 235] width 153 height 16
click at [114, 159] on span "Student" at bounding box center [156, 156] width 156 height 16
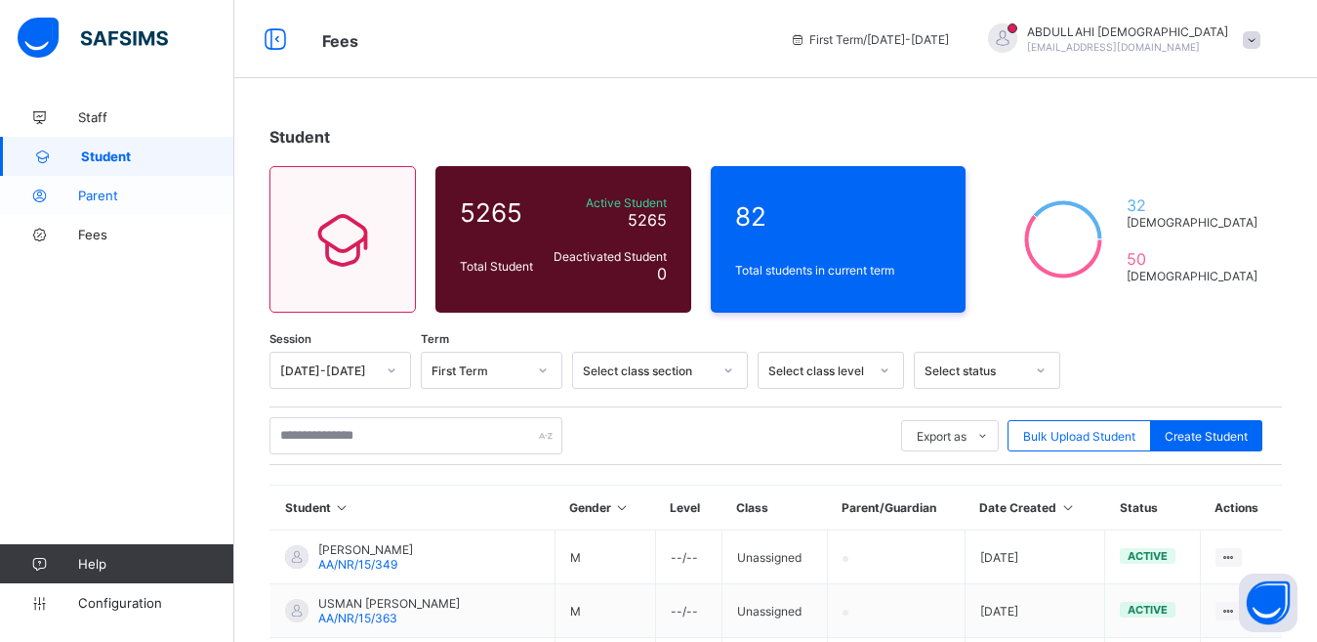
click at [107, 194] on span "Parent" at bounding box center [156, 195] width 156 height 16
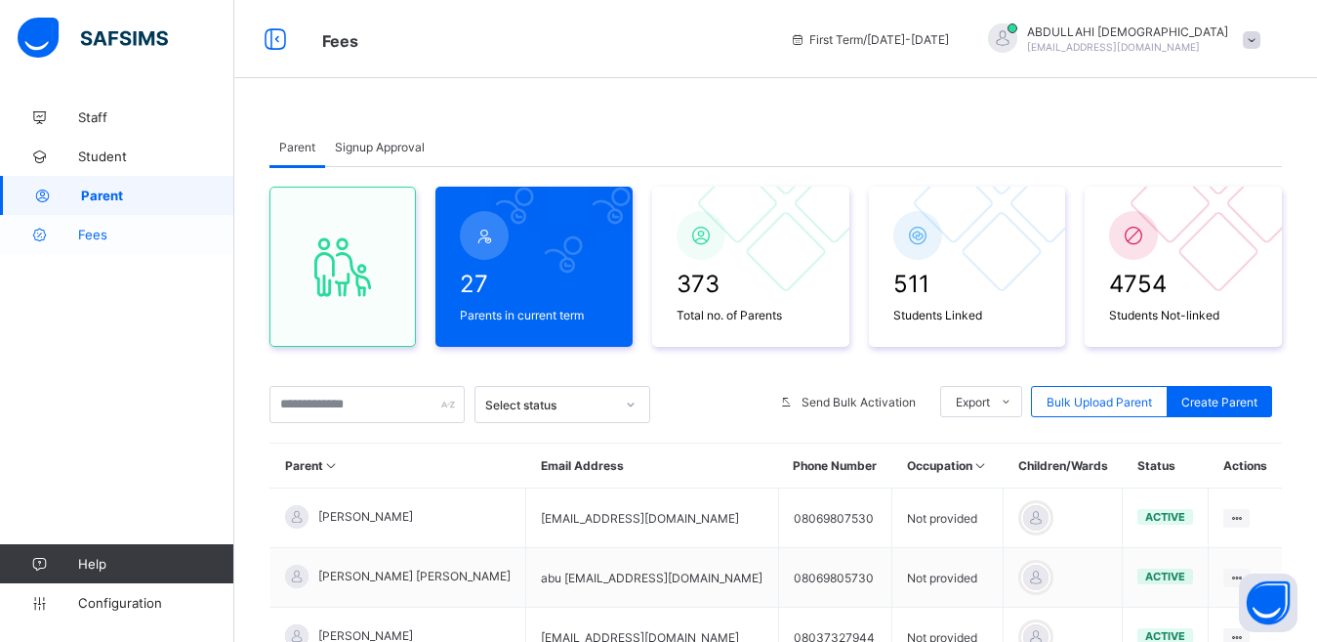
click at [102, 238] on span "Fees" at bounding box center [156, 235] width 156 height 16
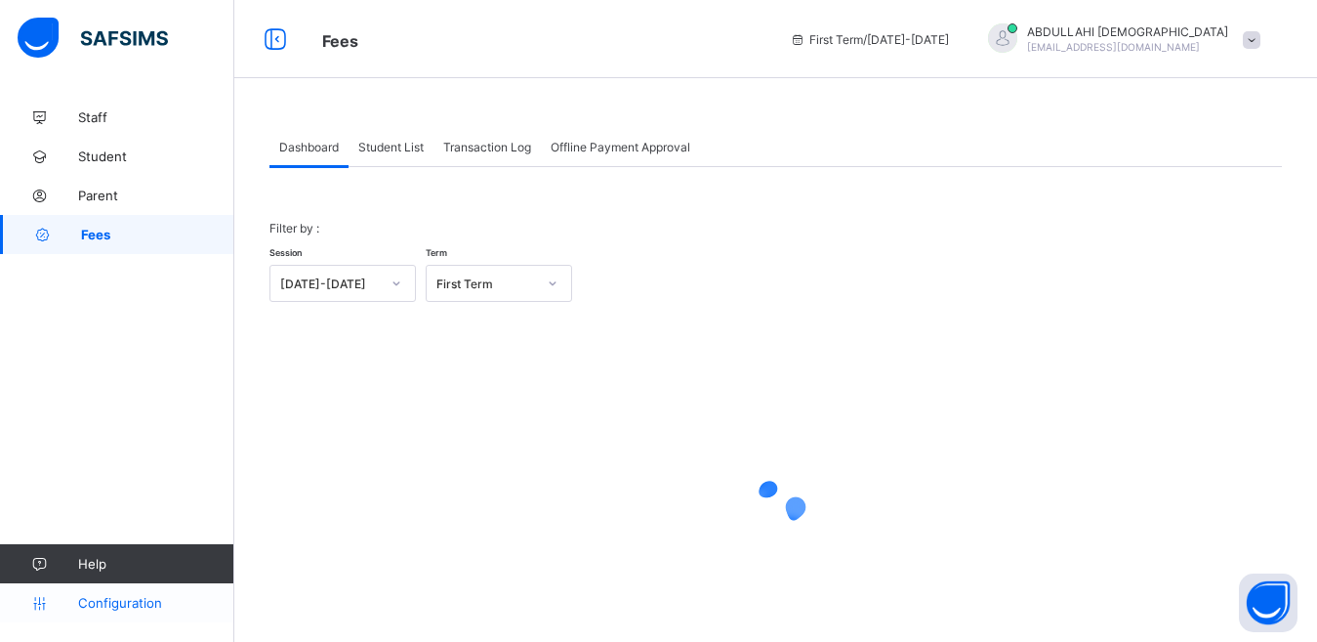
click at [126, 604] on span "Configuration" at bounding box center [155, 603] width 155 height 16
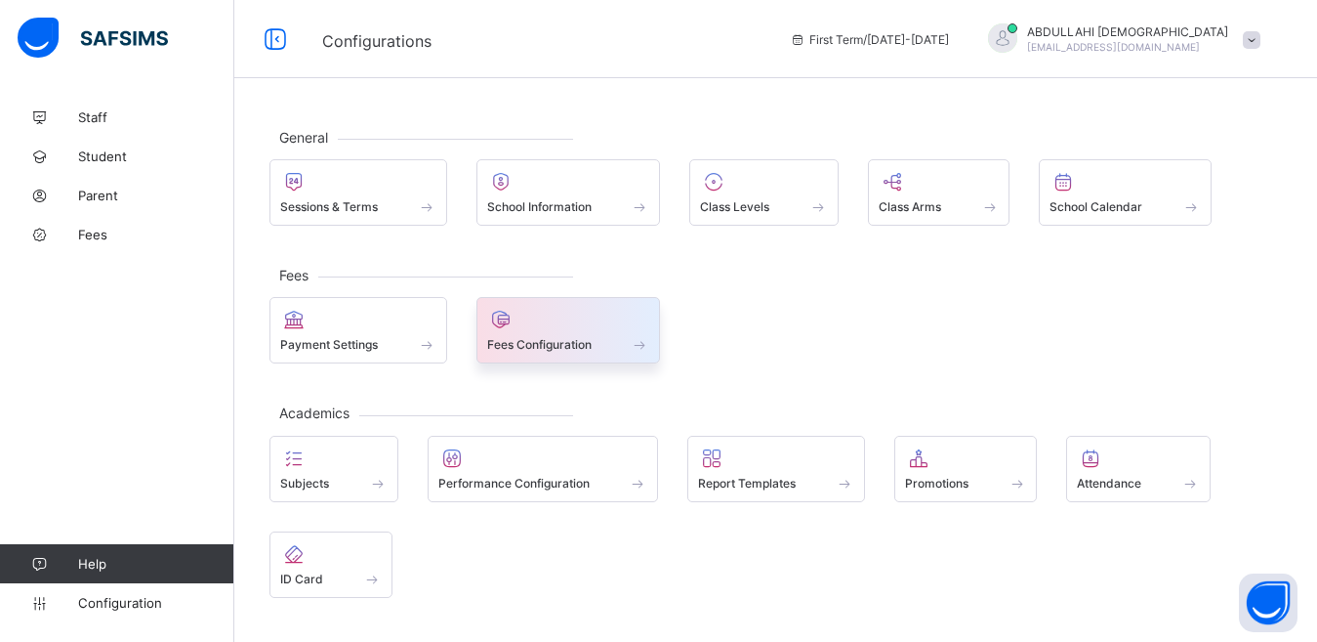
click at [571, 337] on span "Fees Configuration" at bounding box center [539, 344] width 104 height 15
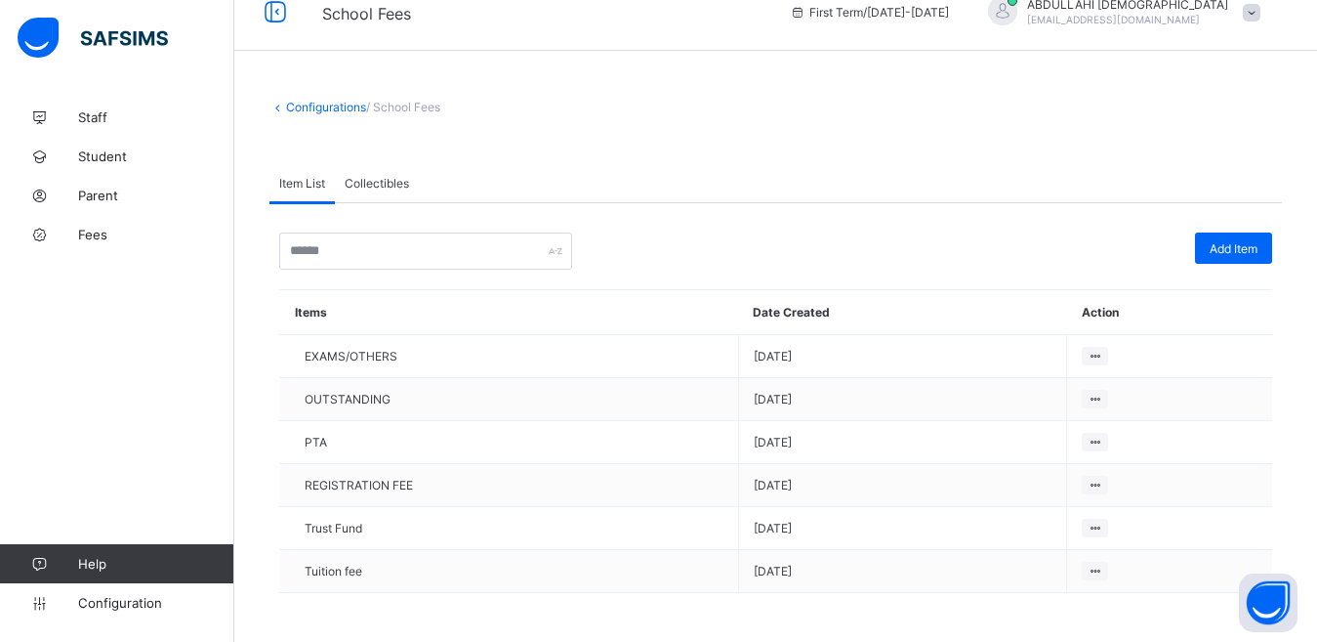
scroll to position [37, 0]
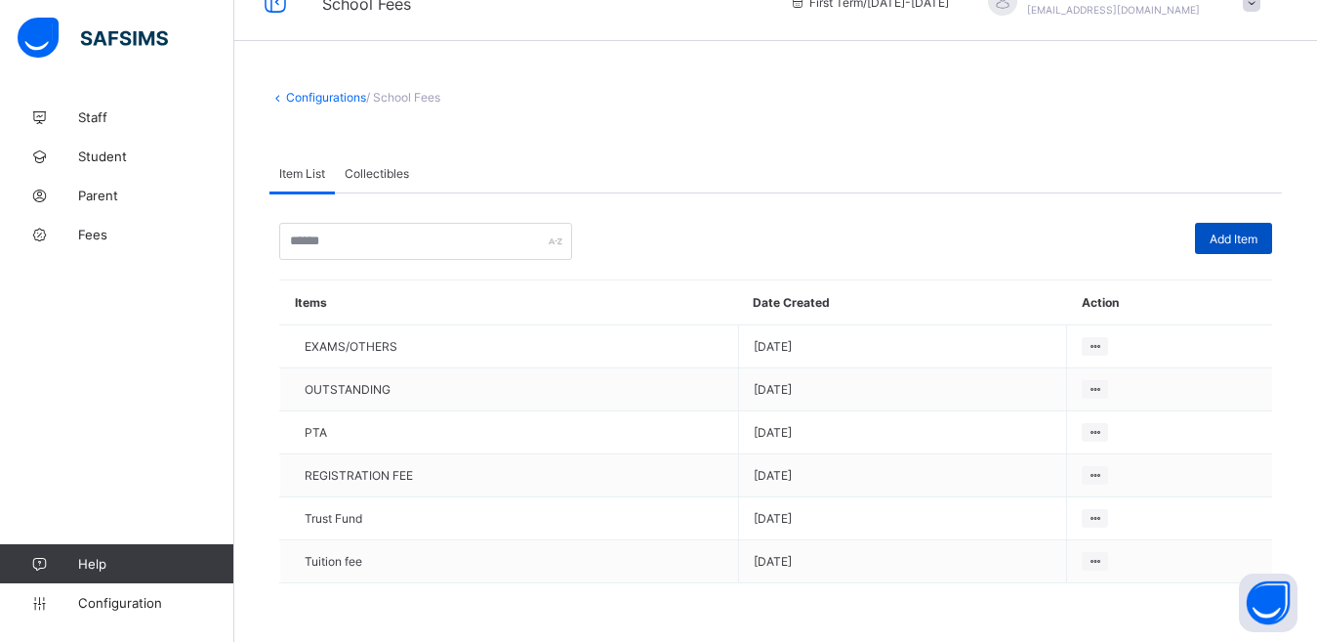
click at [1232, 237] on span "Add Item" at bounding box center [1234, 238] width 48 height 15
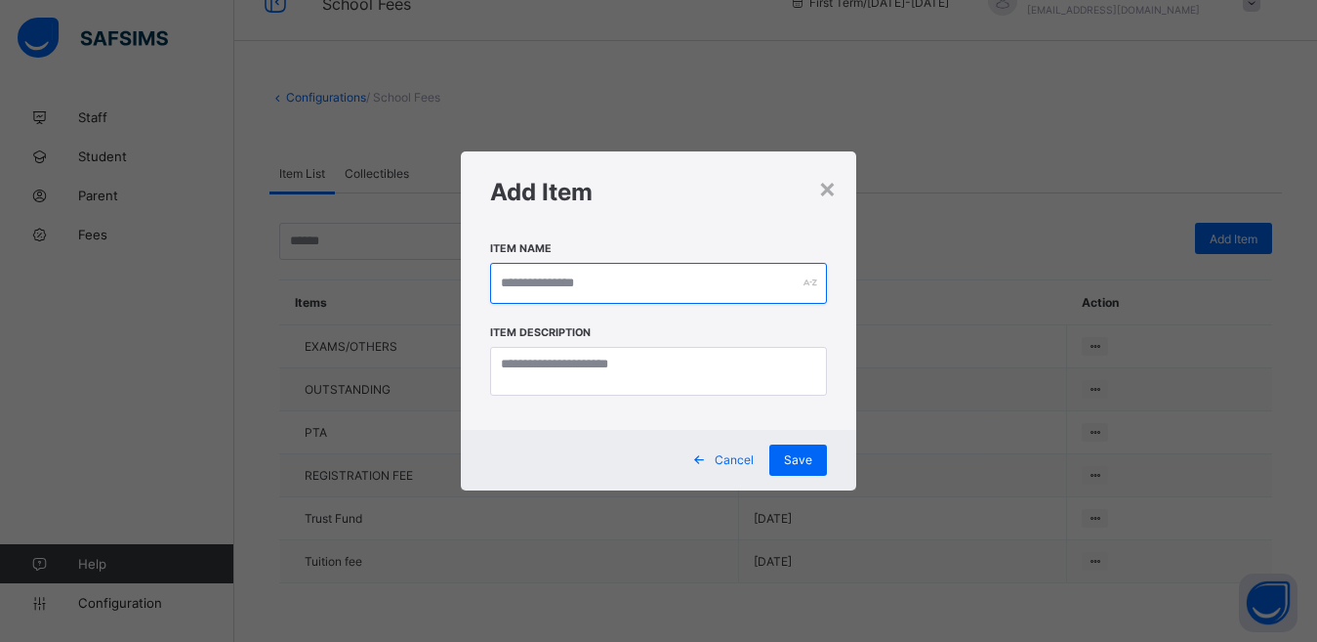
click at [724, 284] on input "text" at bounding box center [658, 283] width 337 height 41
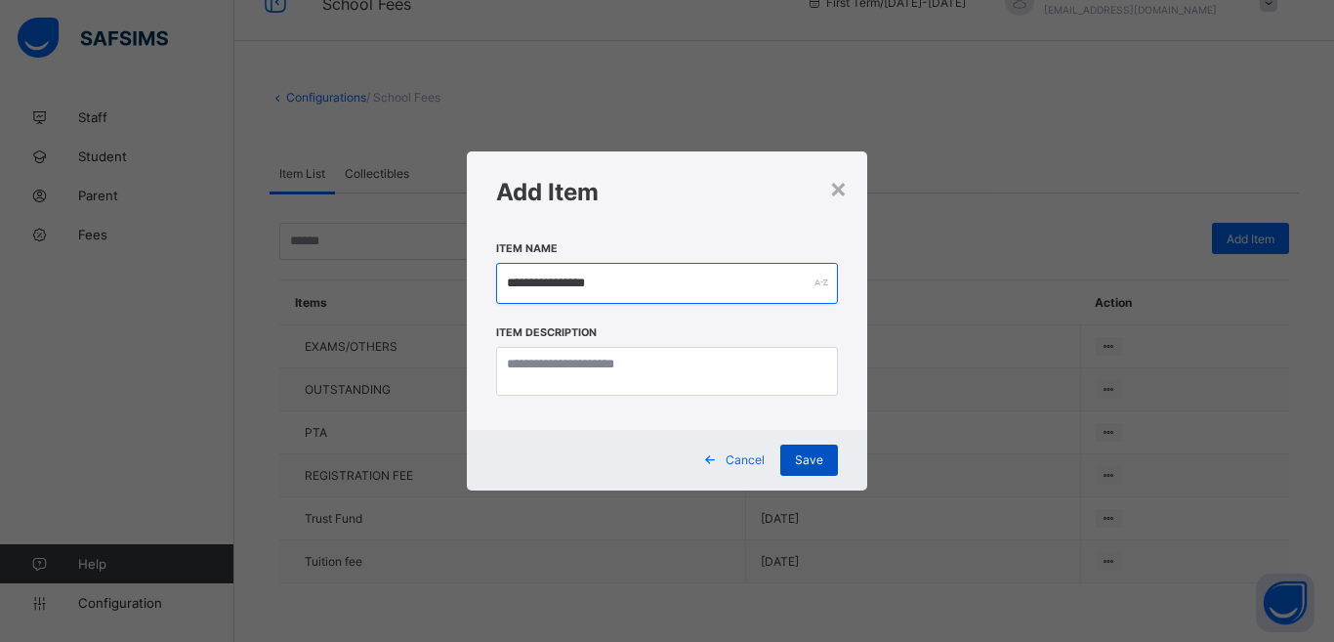
type input "**********"
click at [811, 453] on div "Save" at bounding box center [809, 459] width 58 height 31
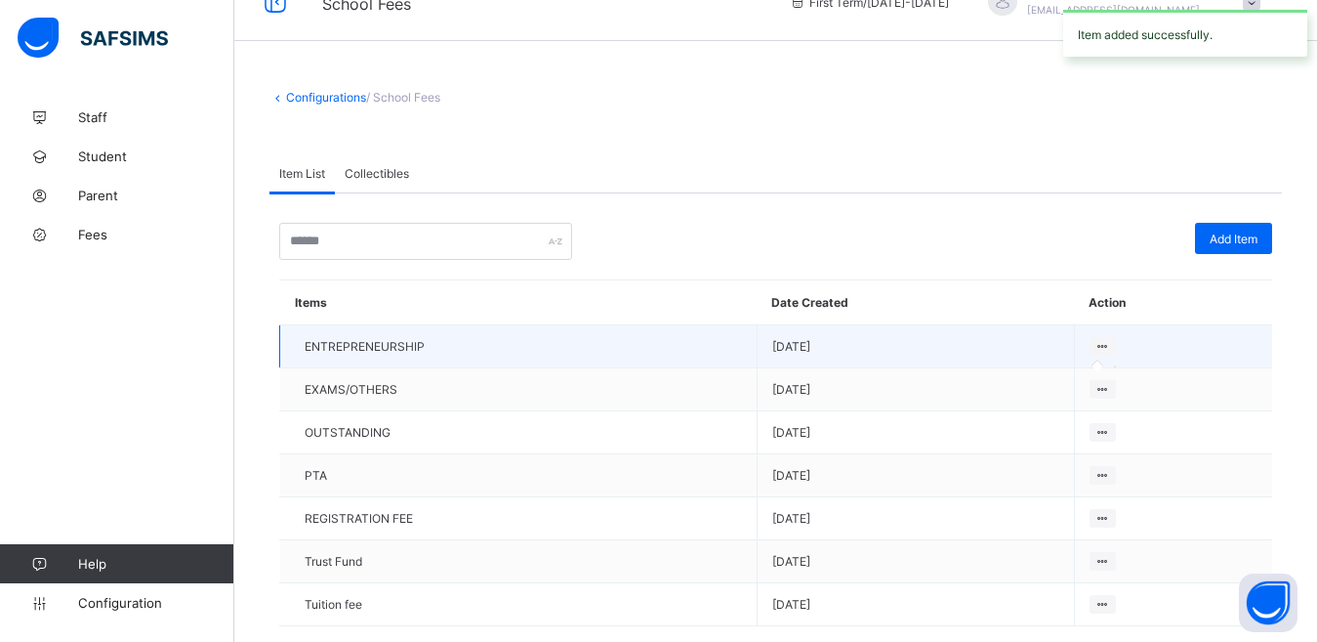
click at [1111, 348] on icon at bounding box center [1103, 346] width 17 height 15
click at [1111, 342] on icon at bounding box center [1103, 346] width 17 height 15
click at [406, 348] on span "ENTREPRENEURSHIP" at bounding box center [365, 346] width 120 height 15
click at [1111, 348] on icon at bounding box center [1103, 346] width 17 height 15
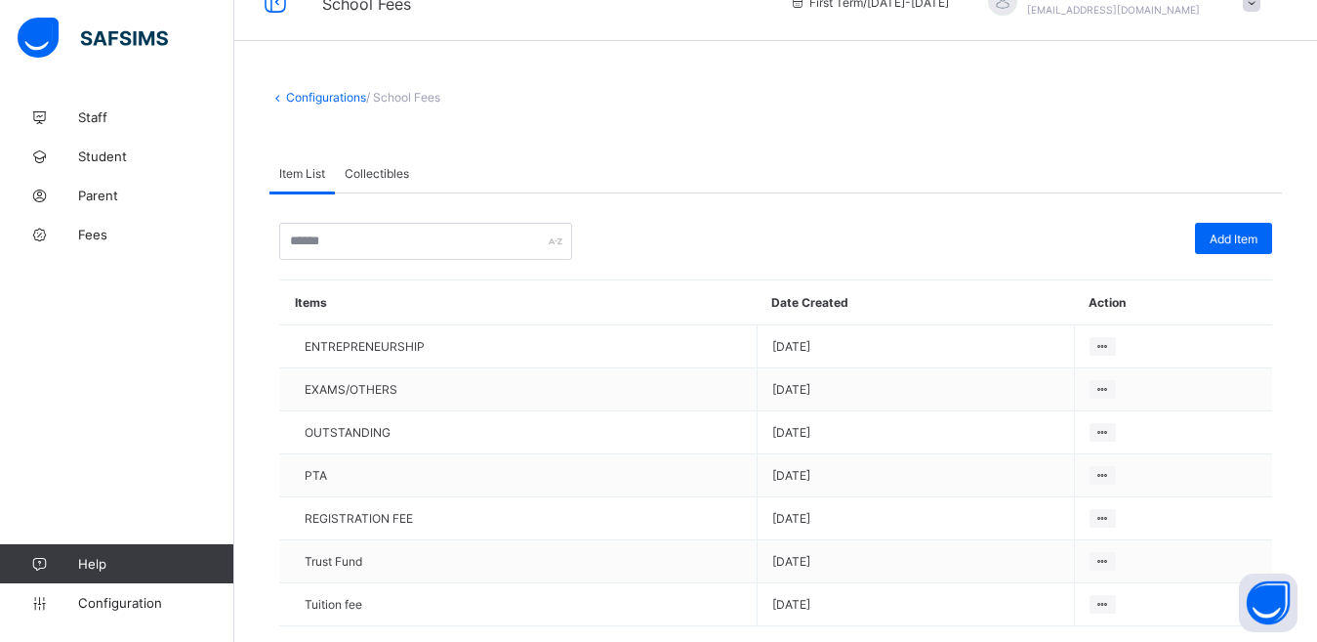
click at [374, 174] on span "Collectibles" at bounding box center [377, 173] width 64 height 15
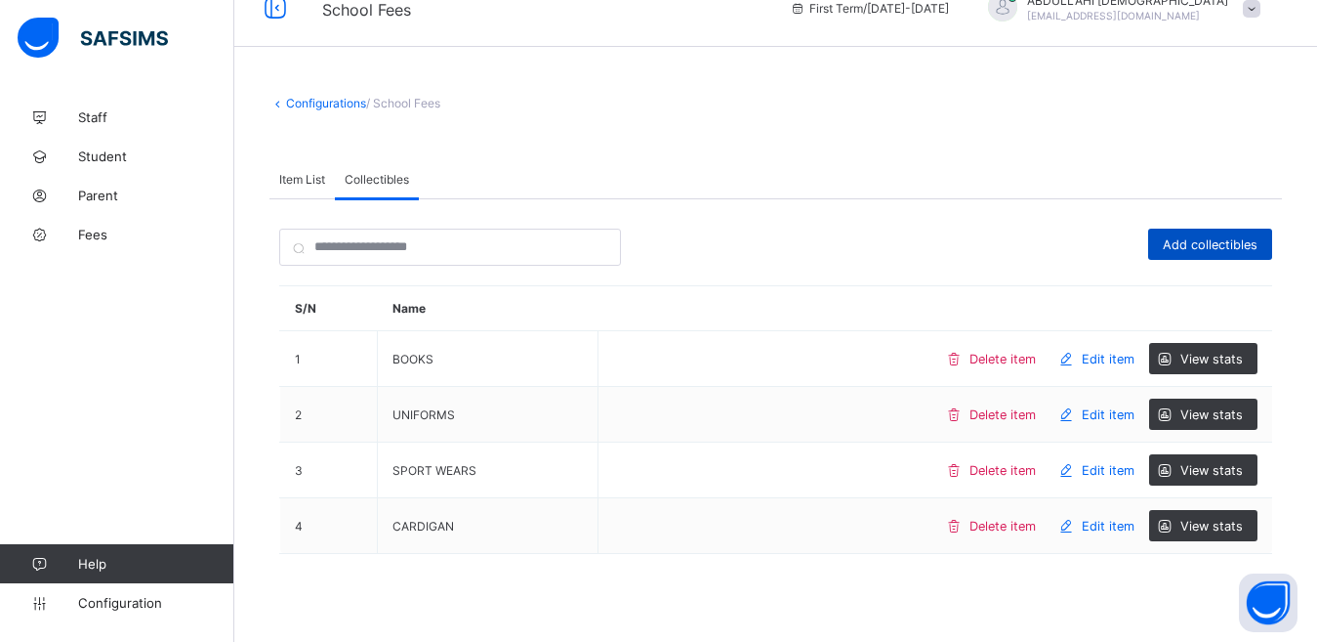
click at [1247, 248] on span "Add collectibles" at bounding box center [1210, 244] width 95 height 15
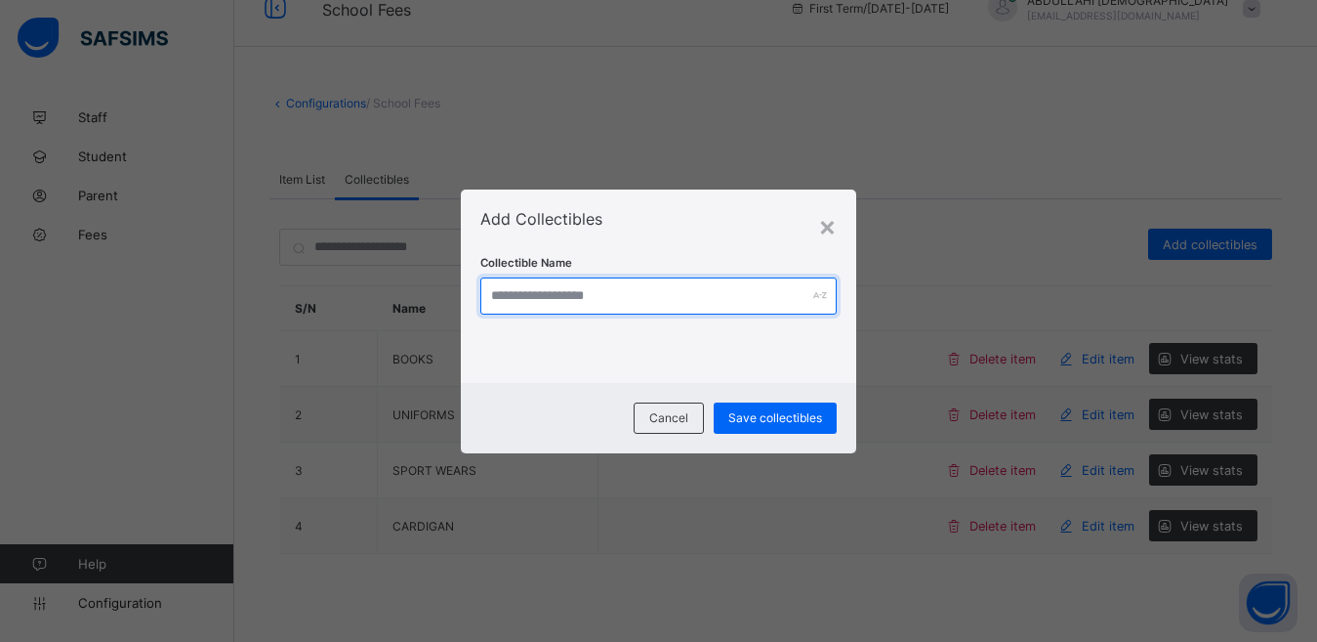
click at [662, 291] on input "text" at bounding box center [658, 295] width 356 height 37
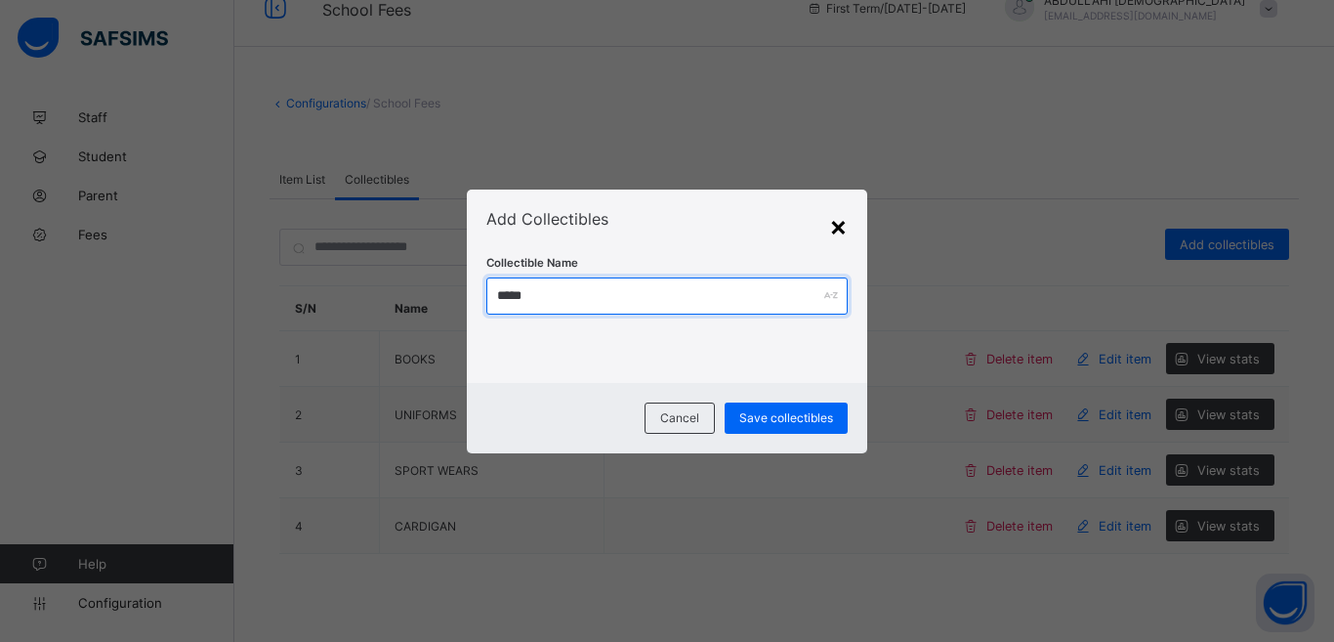
type input "*****"
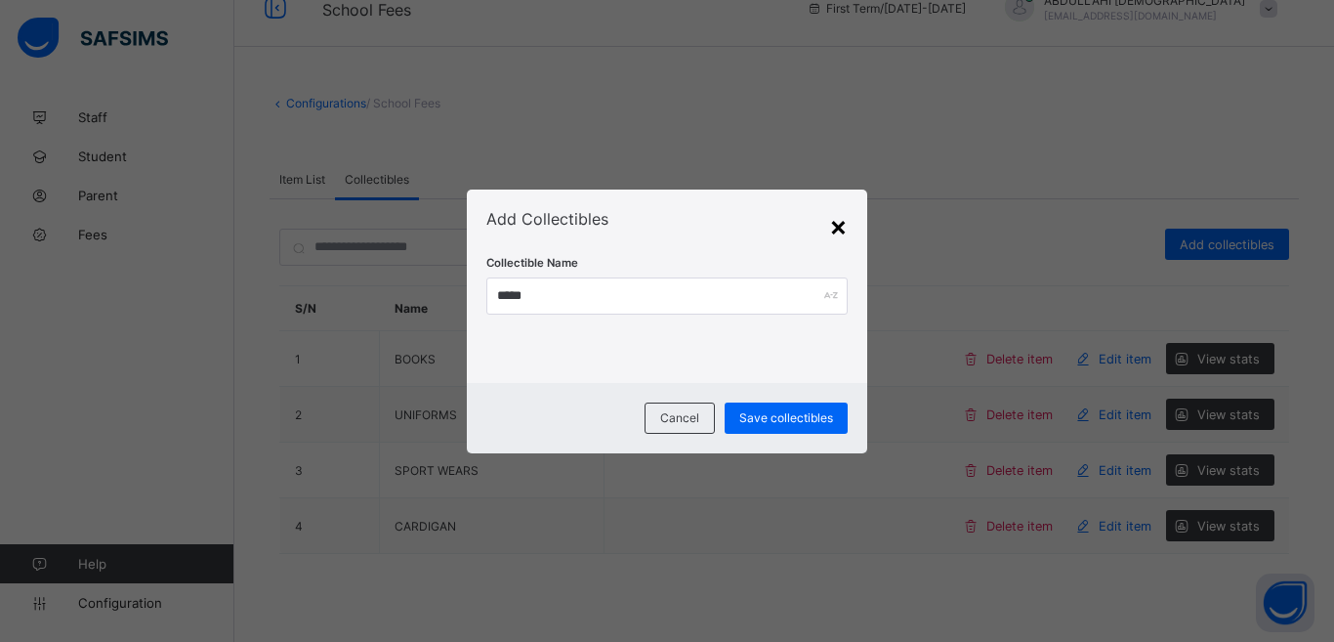
click at [841, 228] on div "×" at bounding box center [838, 225] width 19 height 33
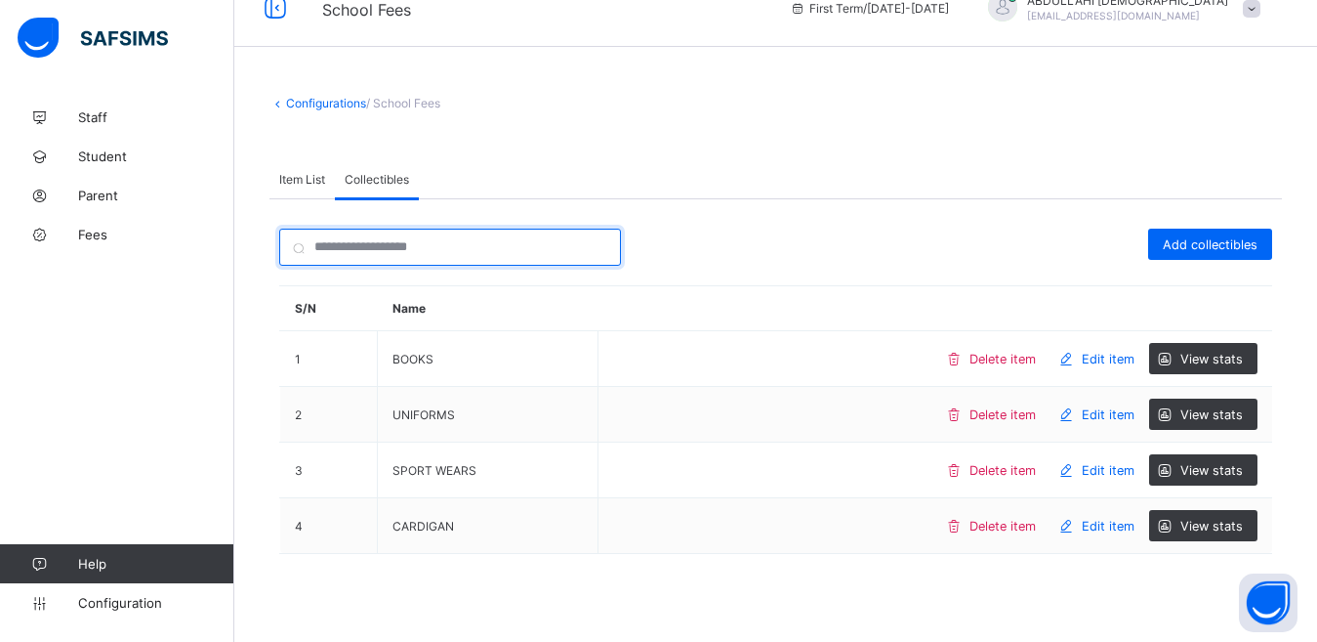
click at [397, 251] on input "search" at bounding box center [450, 246] width 342 height 37
click at [420, 108] on span "/ School Fees" at bounding box center [403, 103] width 74 height 15
click at [397, 98] on span "/ School Fees" at bounding box center [403, 103] width 74 height 15
click at [303, 181] on span "Item List" at bounding box center [302, 179] width 46 height 15
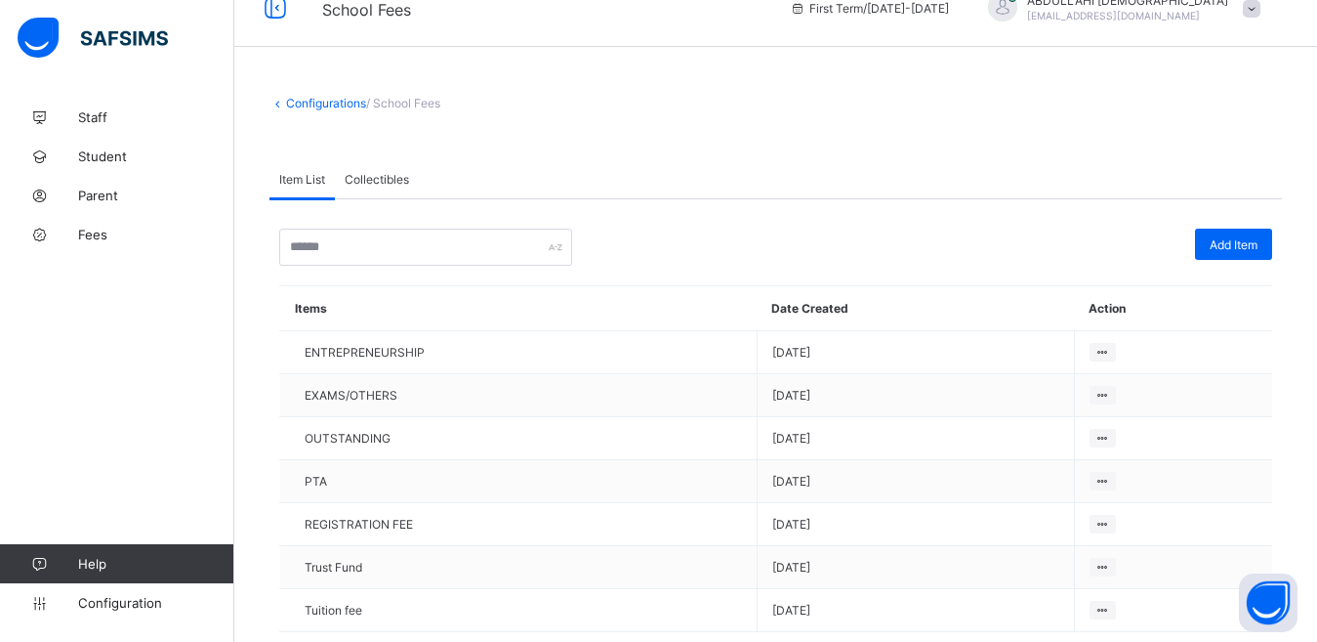
click at [368, 181] on span "Collectibles" at bounding box center [377, 179] width 64 height 15
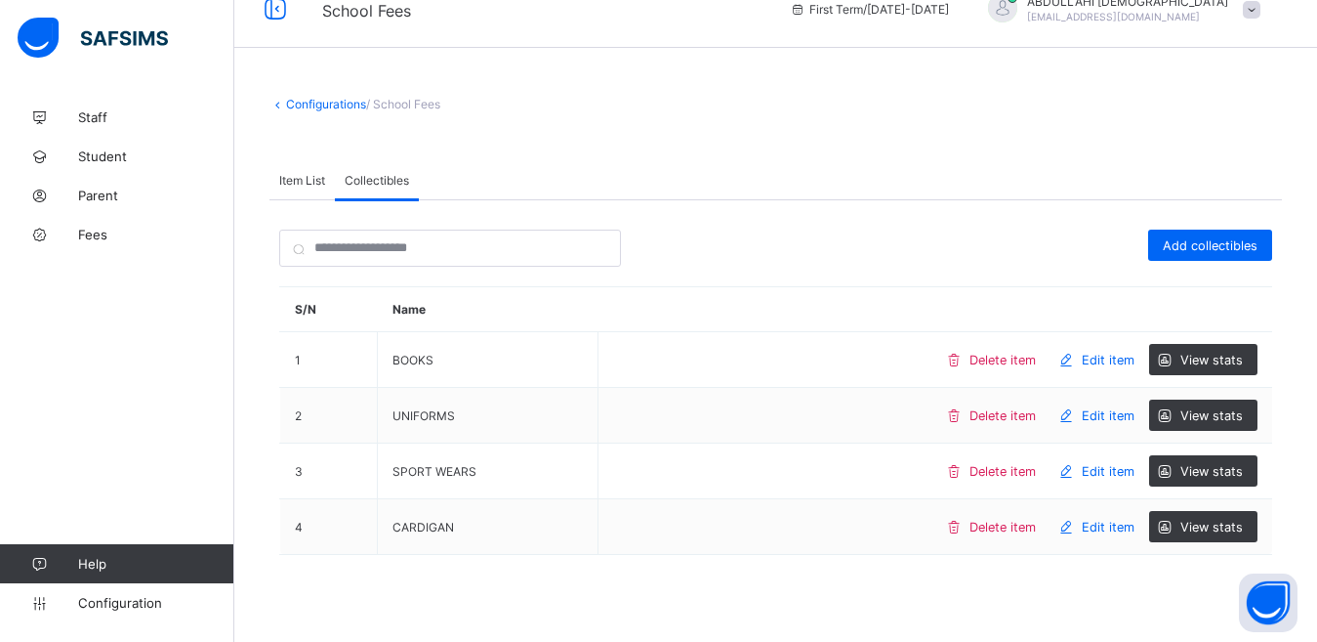
scroll to position [0, 0]
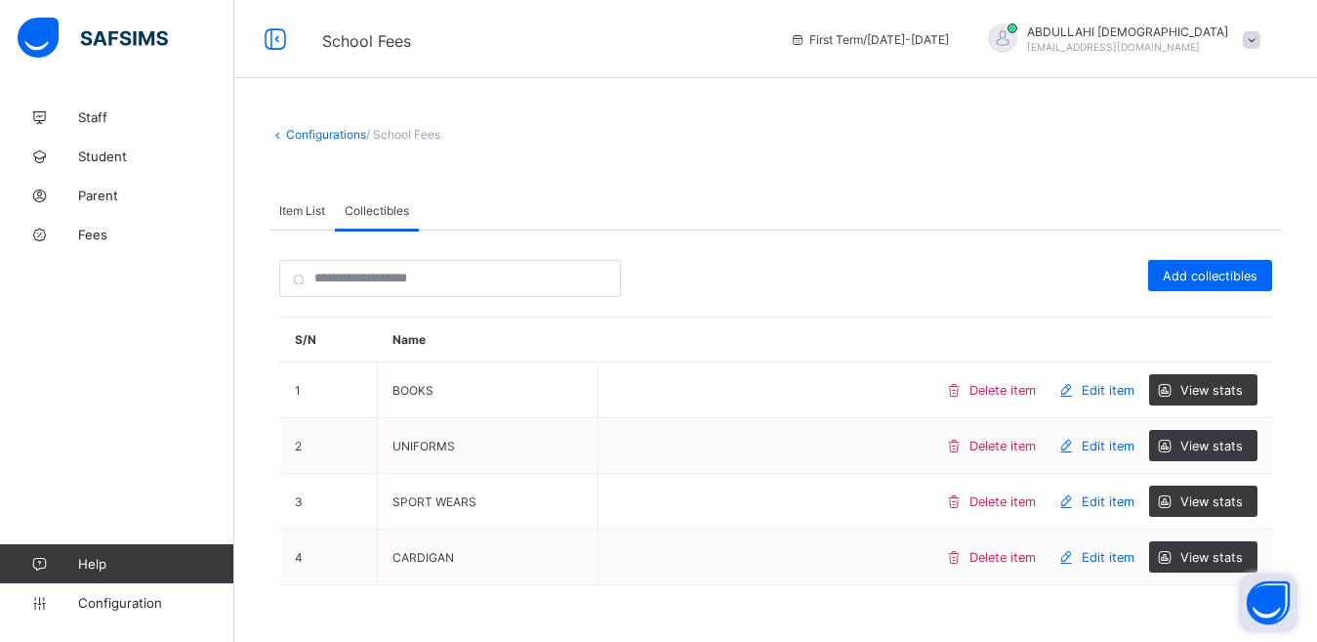
click at [1260, 604] on button "Open asap" at bounding box center [1268, 602] width 59 height 59
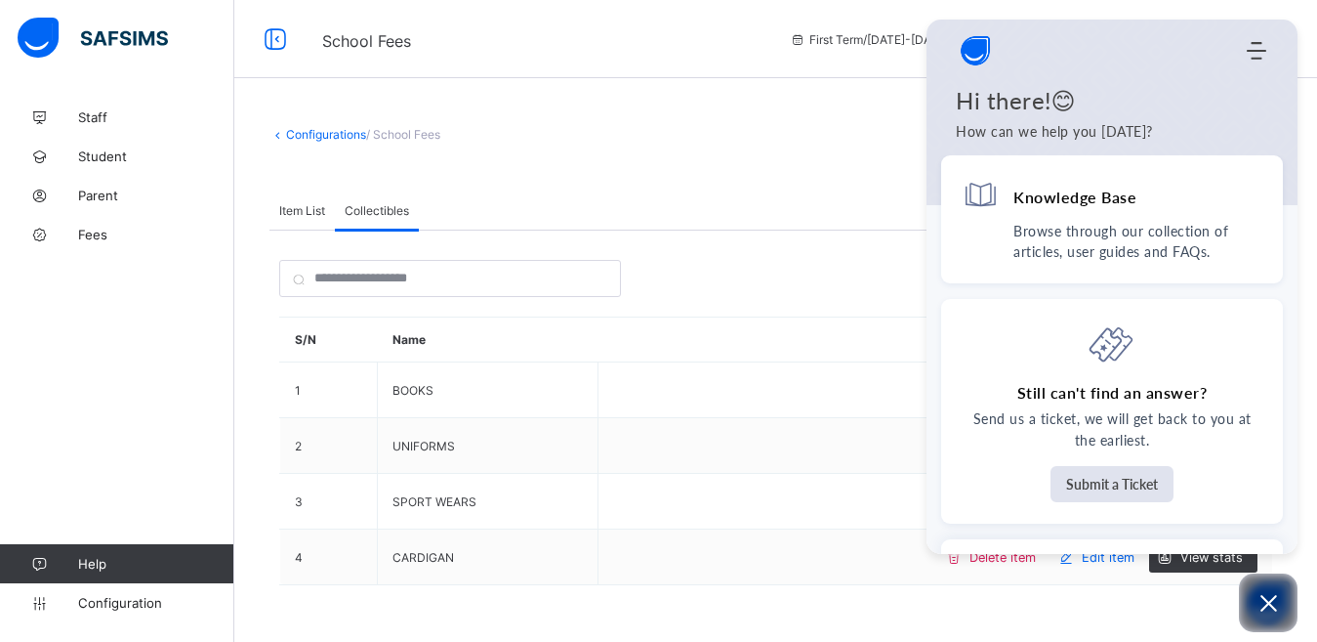
click at [760, 313] on div "Add collectibles S/N Name 1 BOOKS Delete item Edit item View stats 2 UNIFORMS D…" at bounding box center [775, 437] width 993 height 354
click at [628, 138] on div "Configurations / School Fees" at bounding box center [776, 134] width 1013 height 15
click at [1266, 617] on button "Open asap" at bounding box center [1268, 602] width 59 height 59
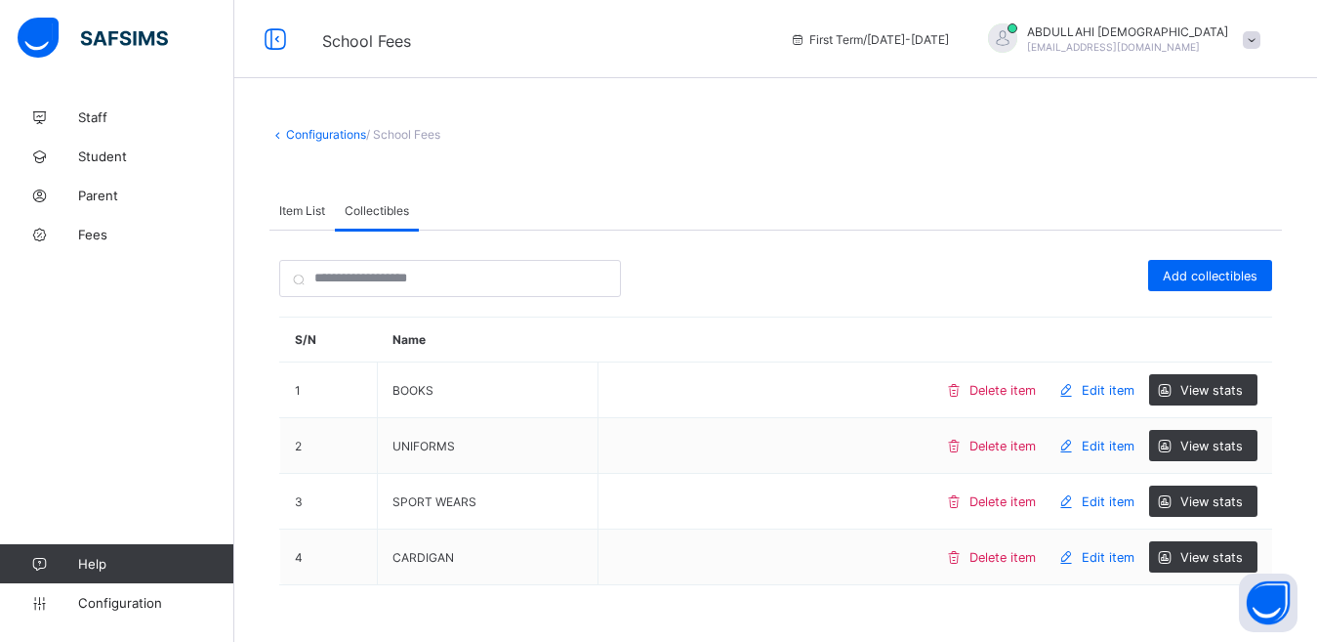
click at [311, 215] on span "Item List" at bounding box center [302, 210] width 46 height 15
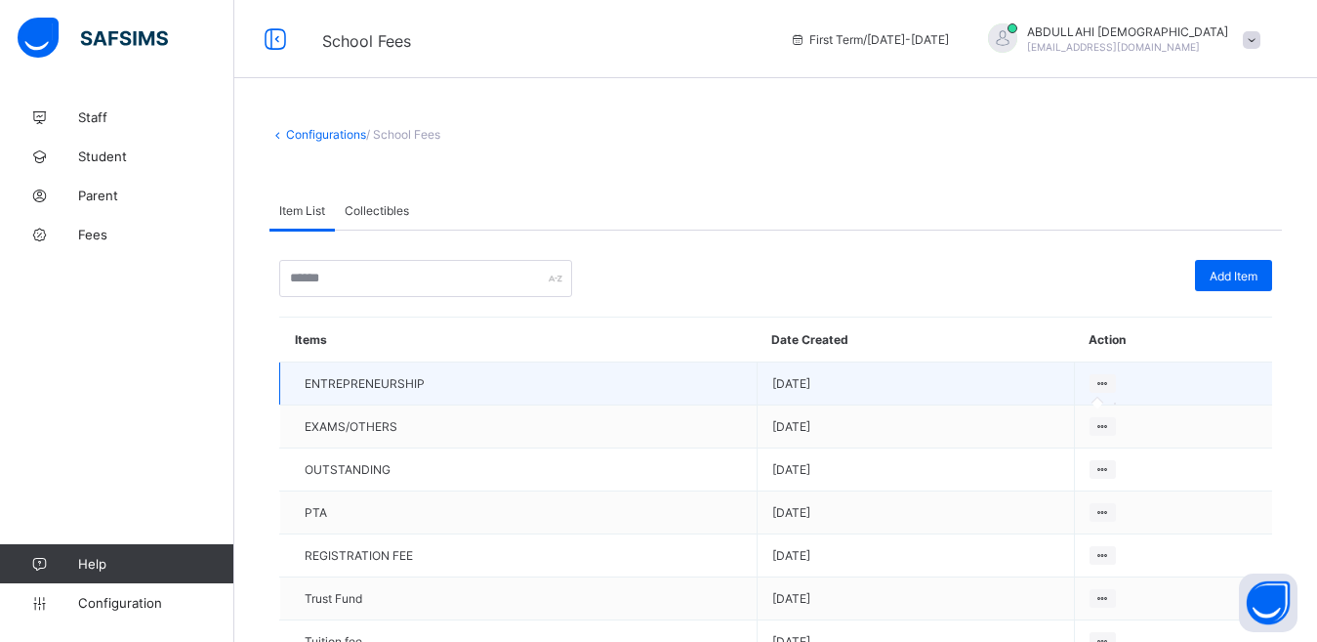
click at [1111, 385] on icon at bounding box center [1103, 383] width 17 height 15
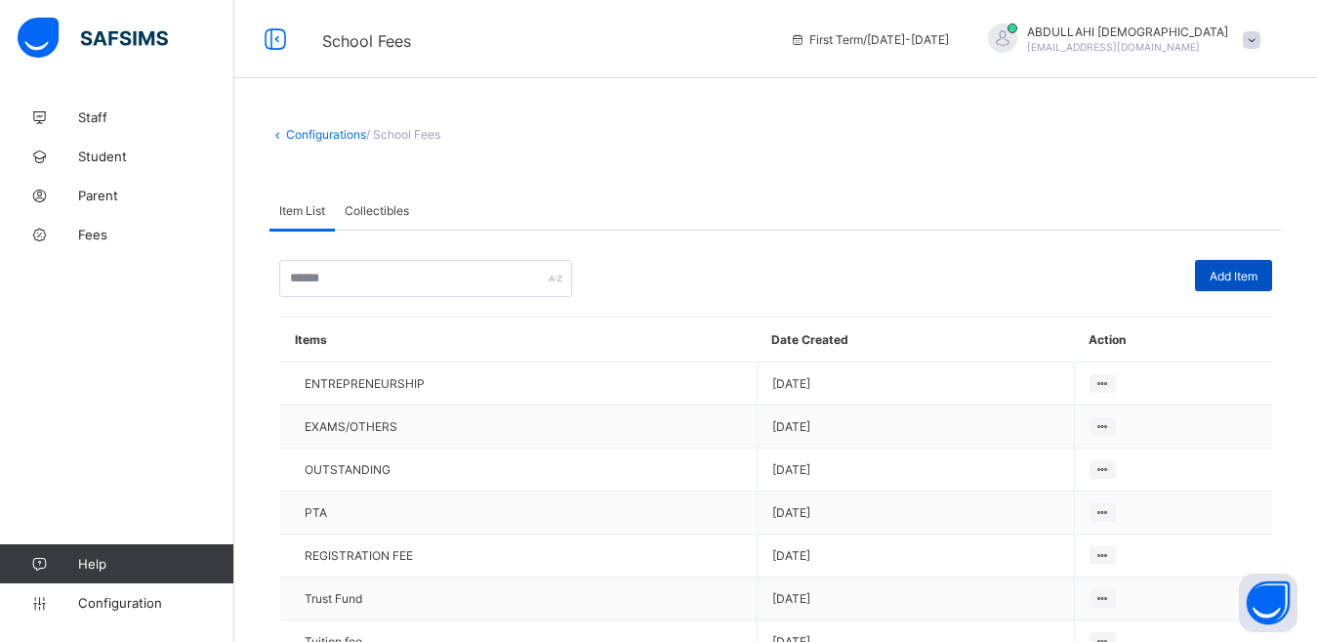
click at [1255, 270] on span "Add Item" at bounding box center [1234, 276] width 48 height 15
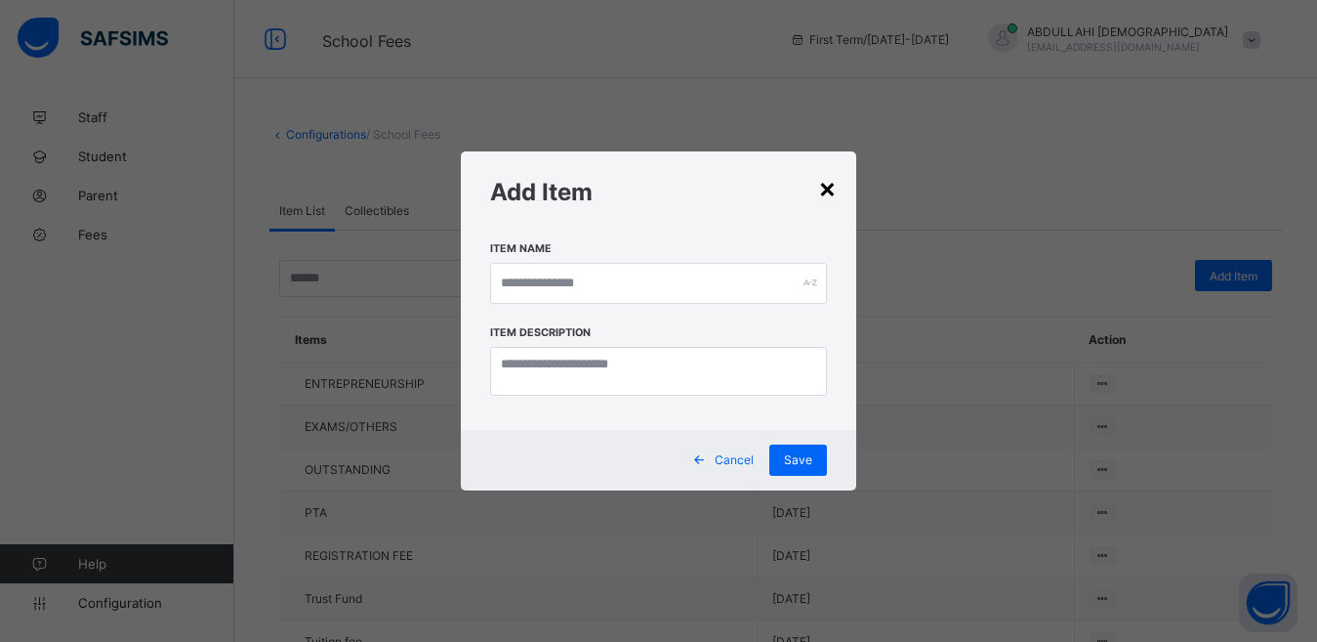
click at [831, 184] on div "×" at bounding box center [827, 187] width 19 height 33
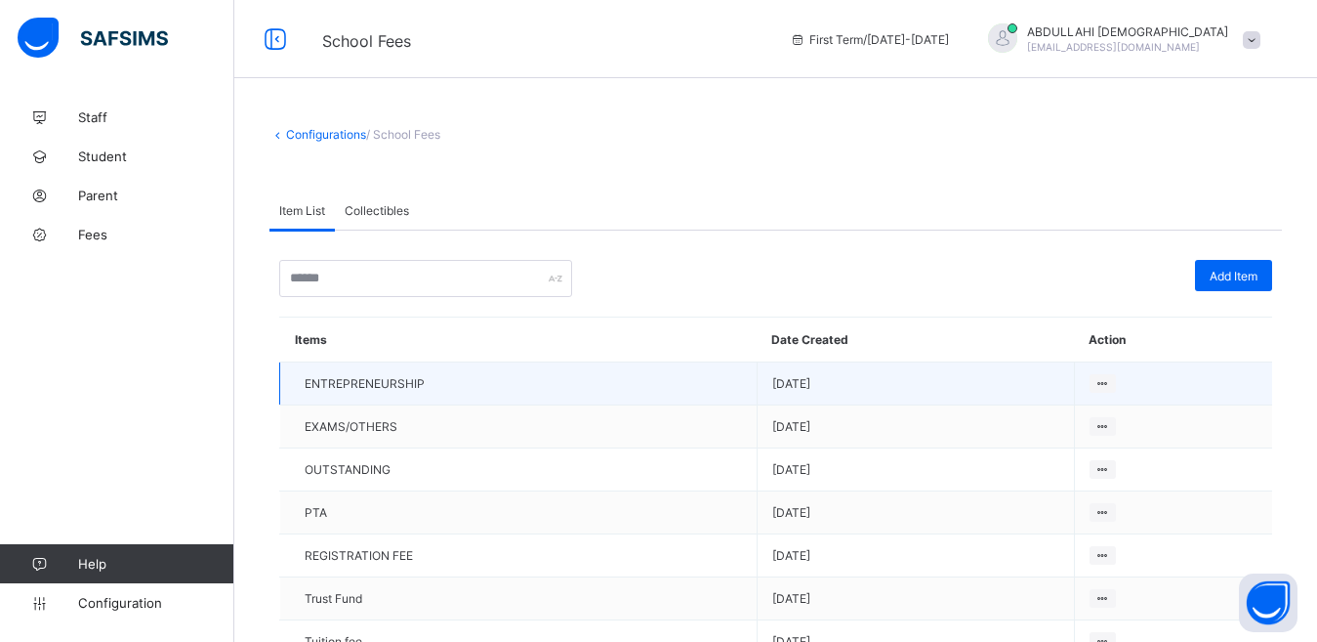
click at [444, 386] on td "ENTREPRENEURSHIP" at bounding box center [518, 383] width 477 height 43
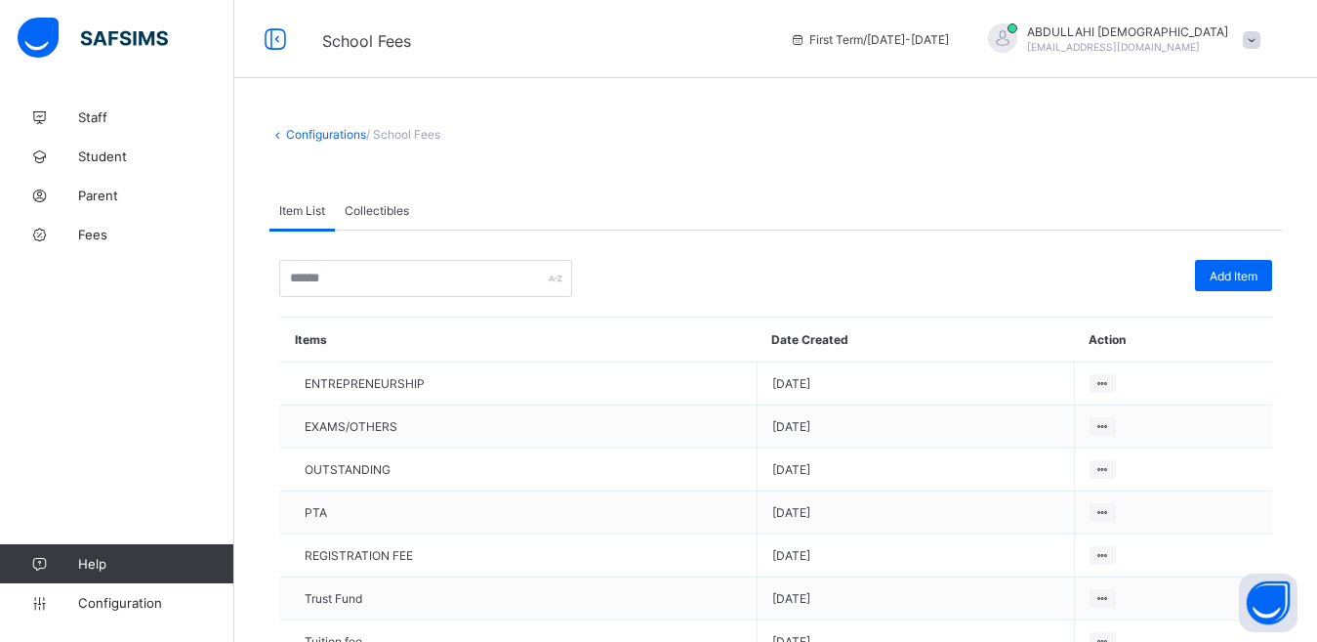
drag, startPoint x: 1116, startPoint y: 383, endPoint x: 963, endPoint y: 223, distance: 221.7
click at [963, 223] on div "Item List Collectibles" at bounding box center [776, 210] width 1013 height 40
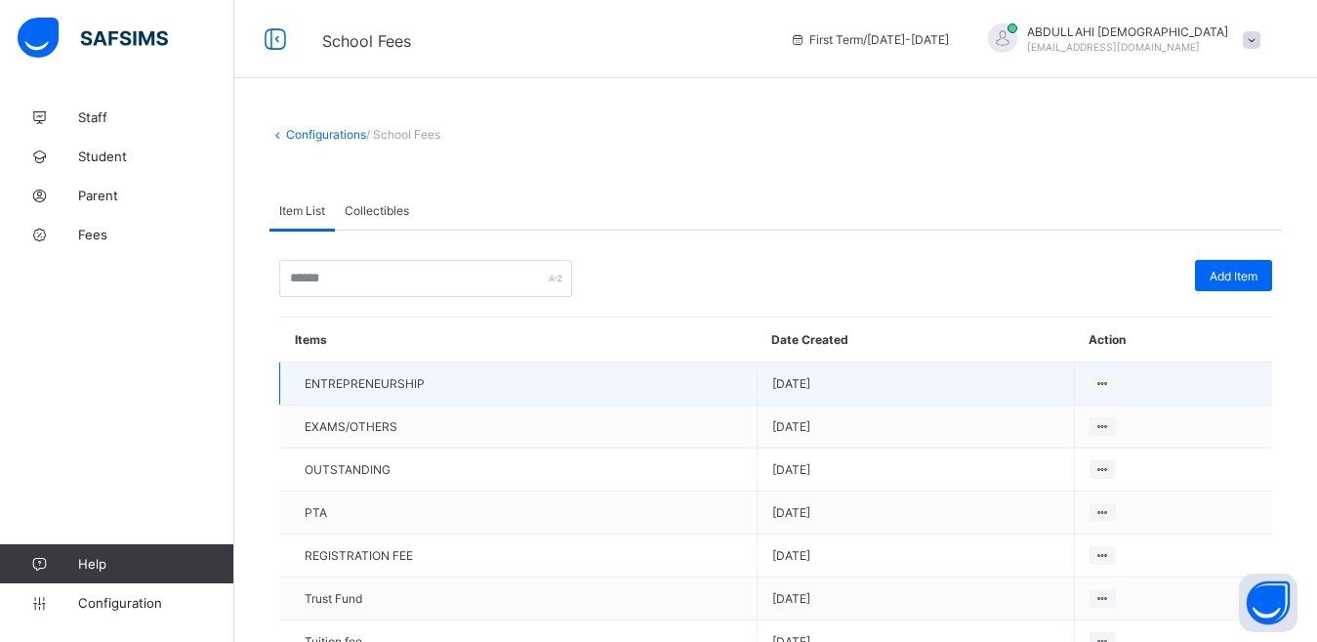
click at [439, 377] on td "ENTREPRENEURSHIP" at bounding box center [518, 383] width 477 height 43
click at [439, 378] on td "ENTREPRENEURSHIP" at bounding box center [518, 383] width 477 height 43
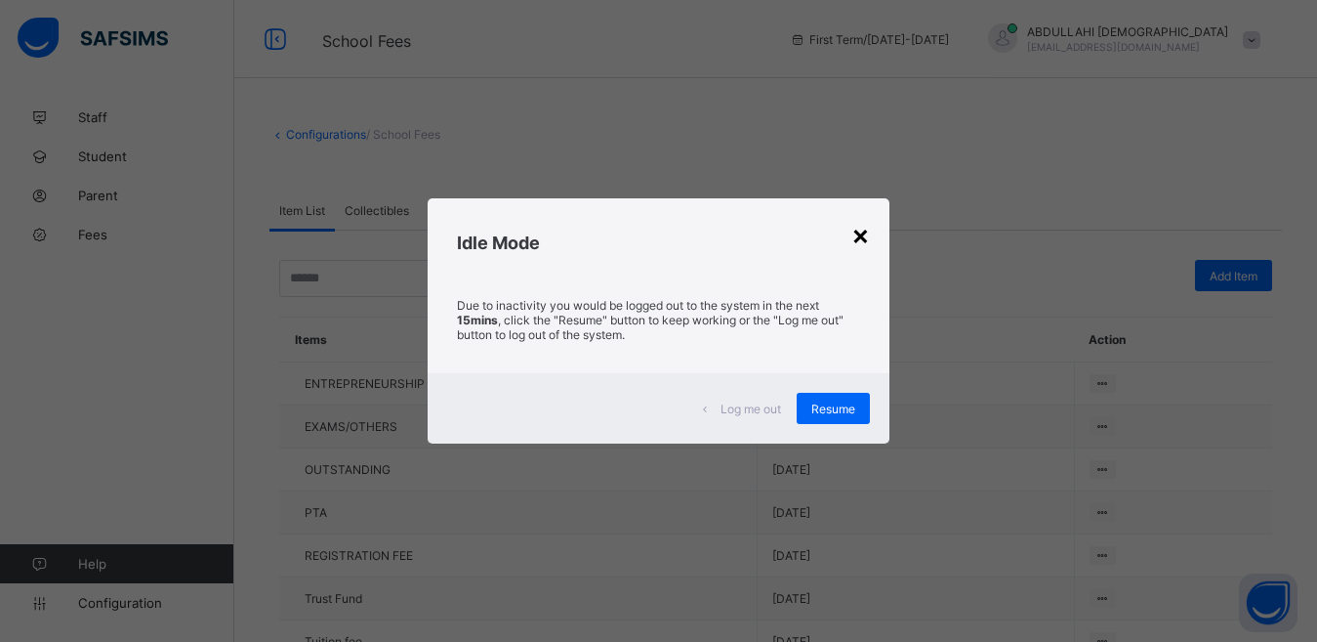
click at [866, 235] on div "×" at bounding box center [860, 234] width 19 height 33
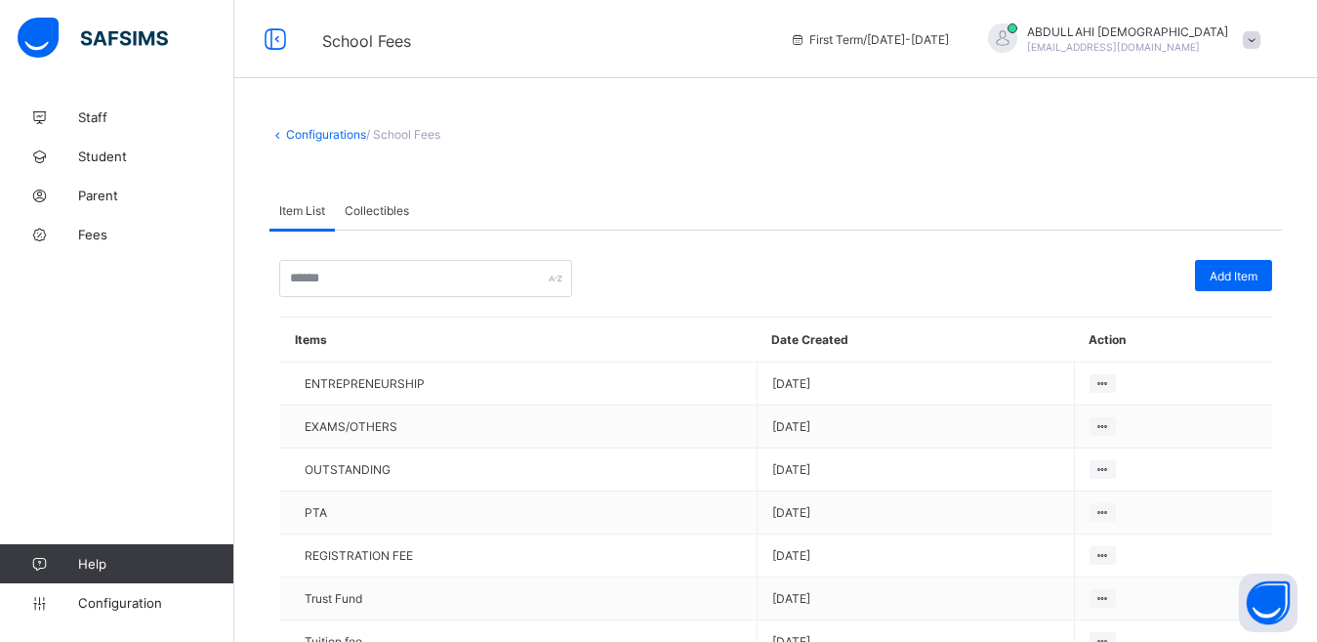
click at [362, 214] on span "Collectibles" at bounding box center [377, 210] width 64 height 15
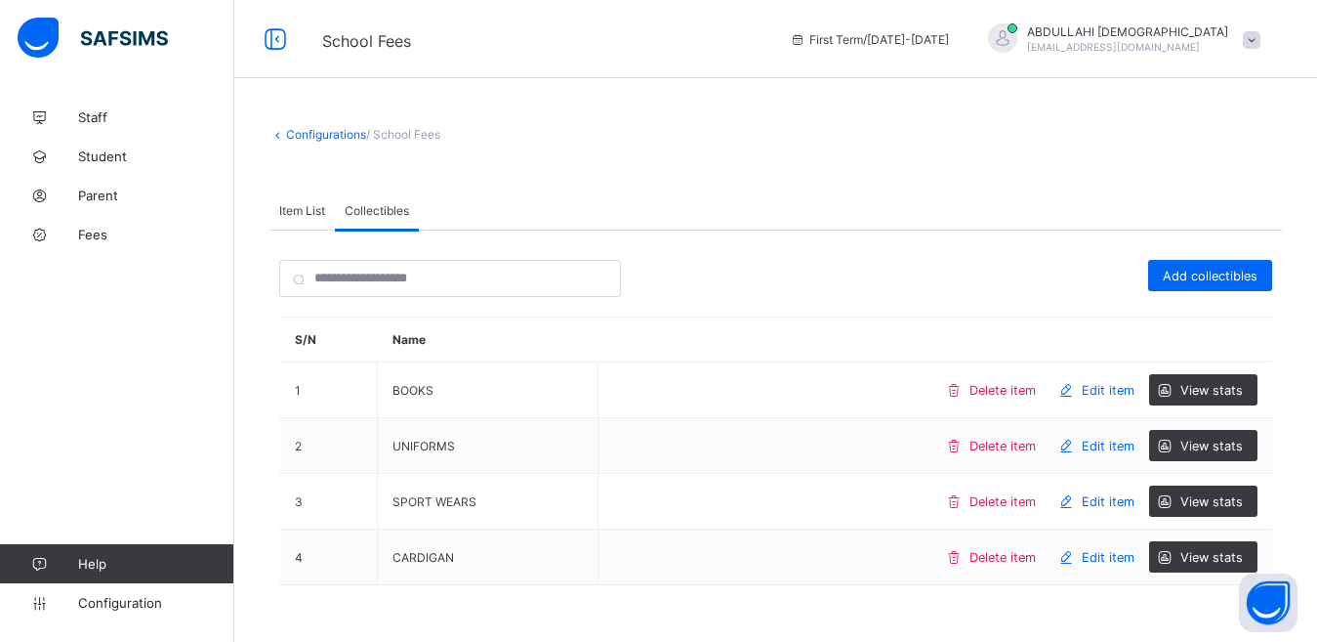
click at [334, 135] on link "Configurations" at bounding box center [326, 134] width 80 height 15
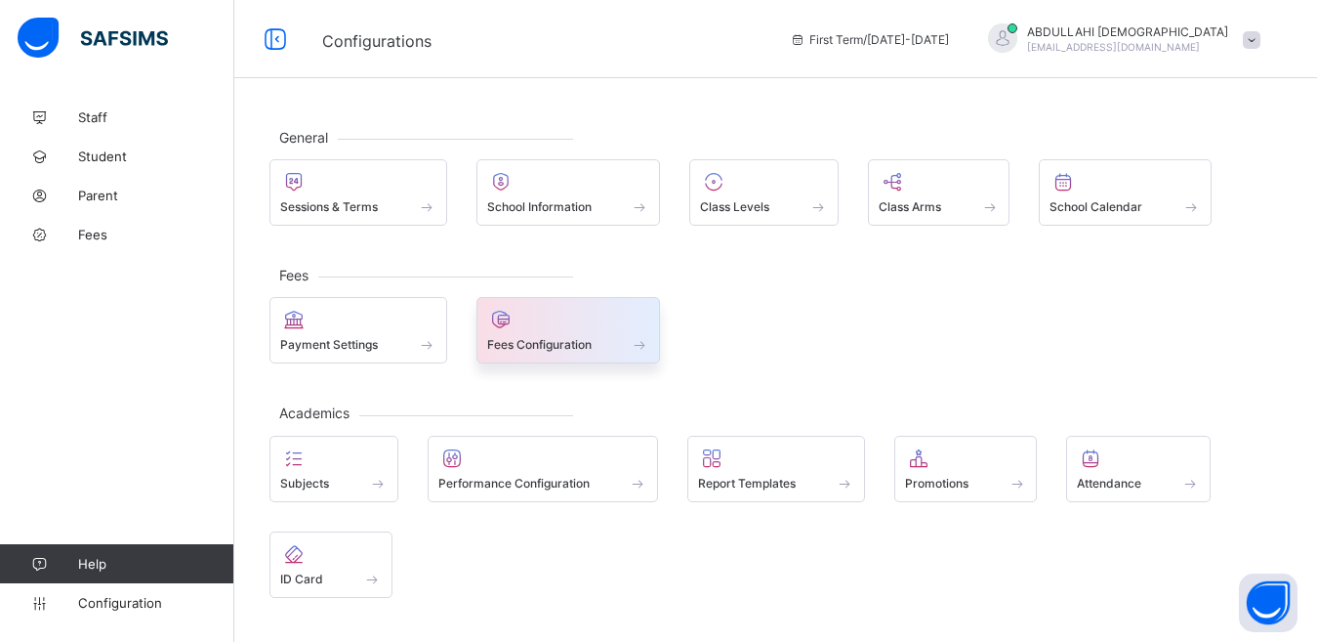
click at [562, 344] on span "Fees Configuration" at bounding box center [539, 344] width 104 height 15
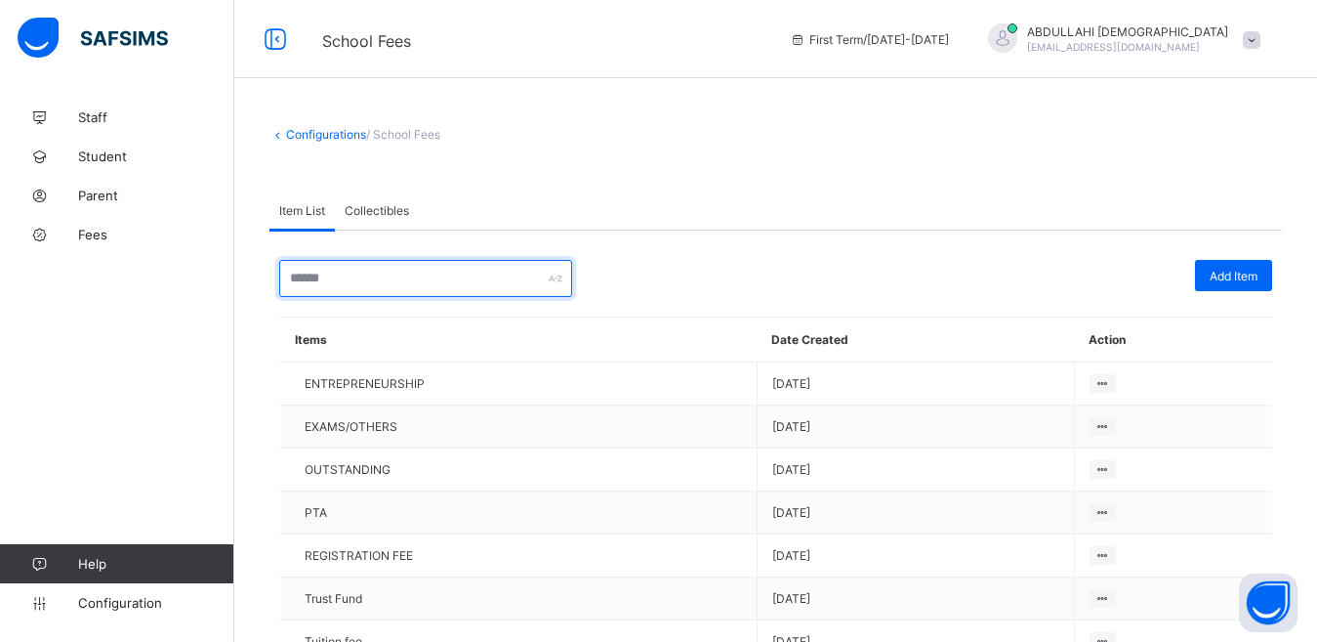
click at [469, 271] on input "text" at bounding box center [425, 278] width 293 height 37
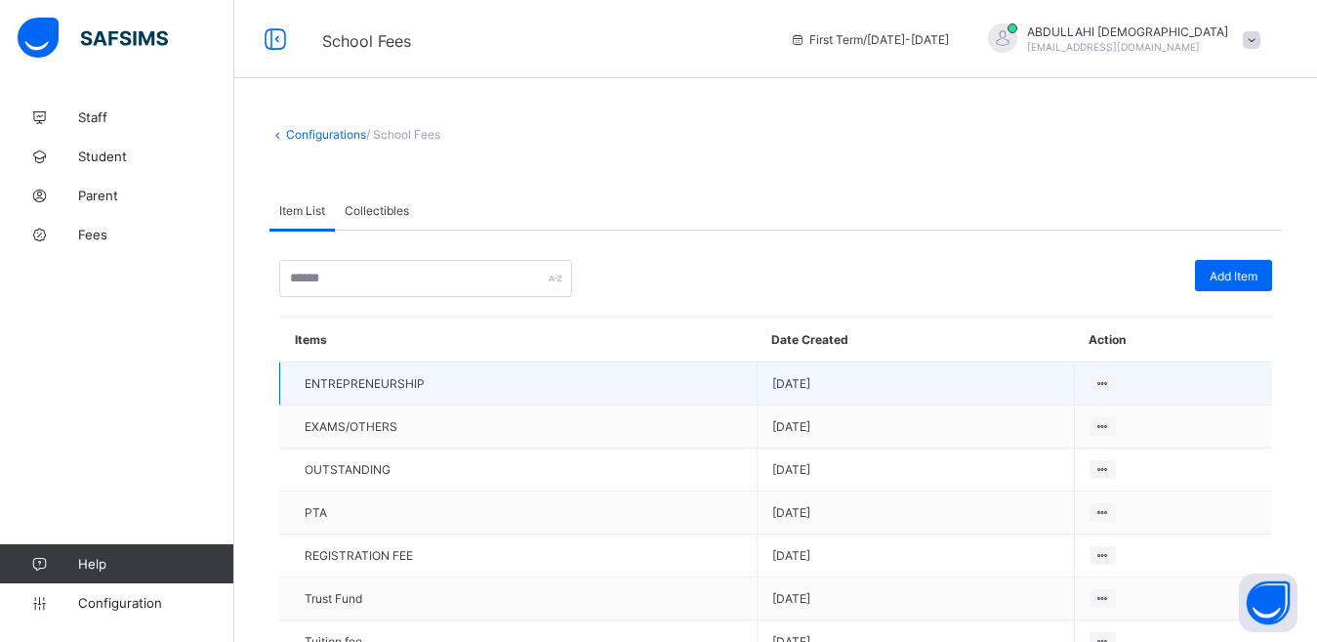
click at [429, 386] on td "ENTREPRENEURSHIP" at bounding box center [518, 383] width 477 height 43
click at [1111, 385] on icon at bounding box center [1103, 383] width 17 height 15
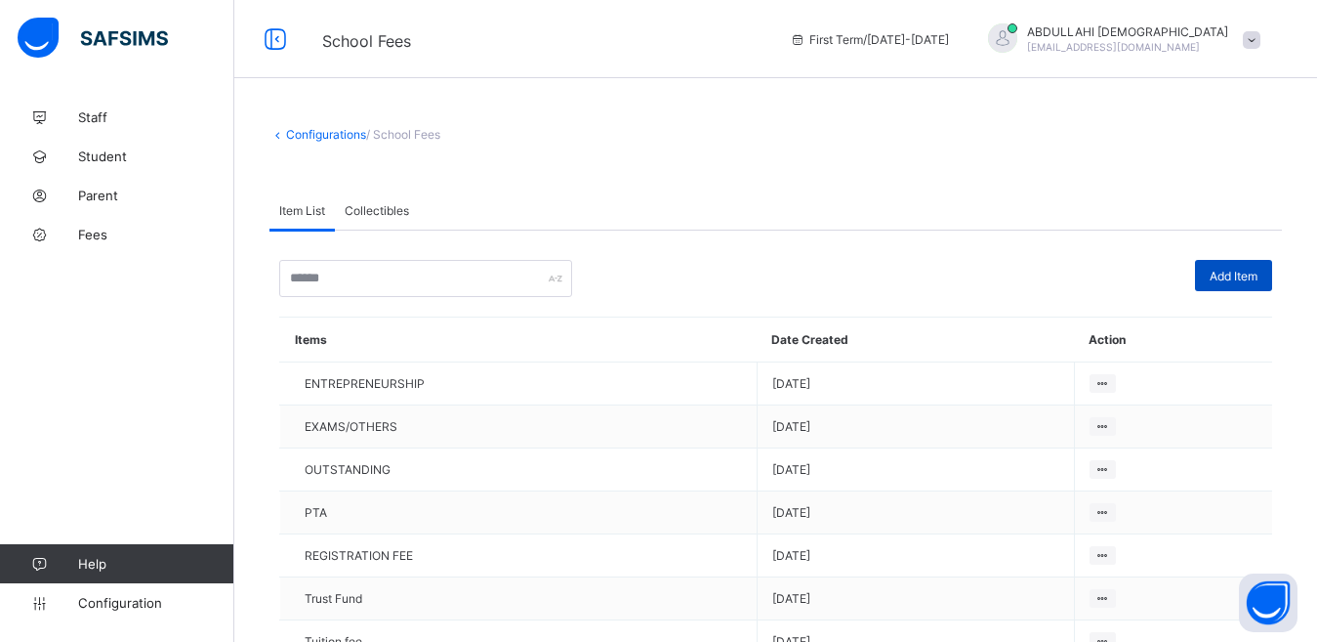
click at [1252, 281] on span "Add Item" at bounding box center [1234, 276] width 48 height 15
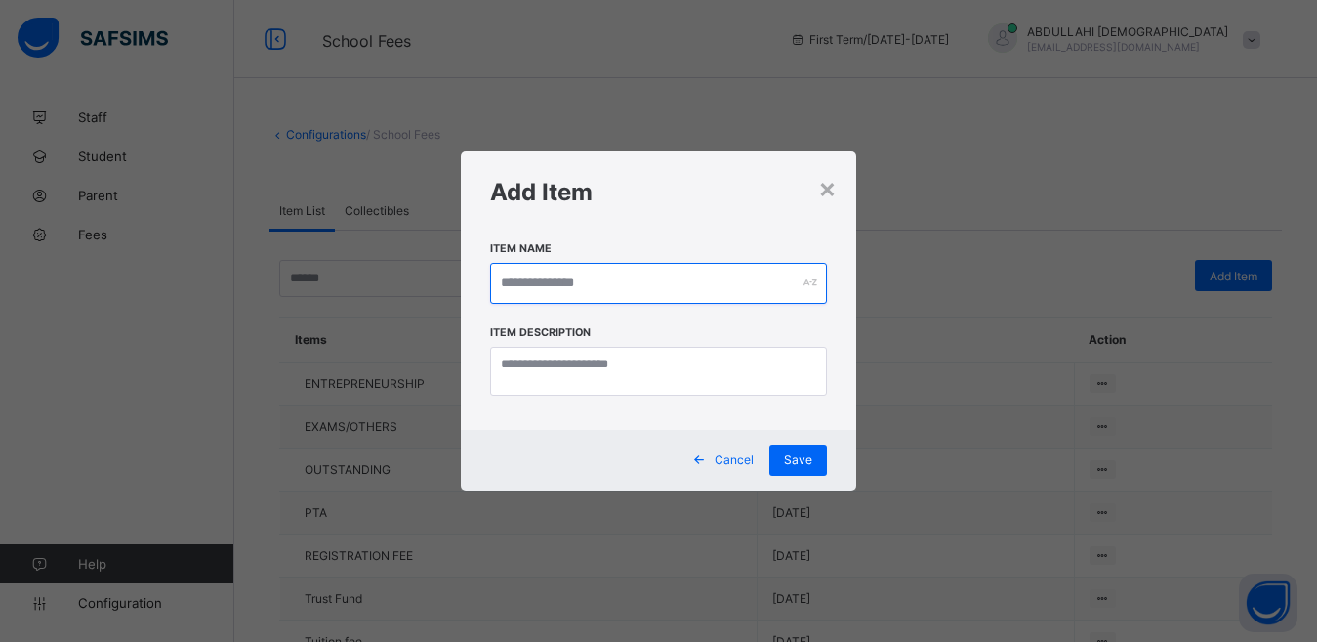
click at [671, 275] on input "text" at bounding box center [658, 283] width 337 height 41
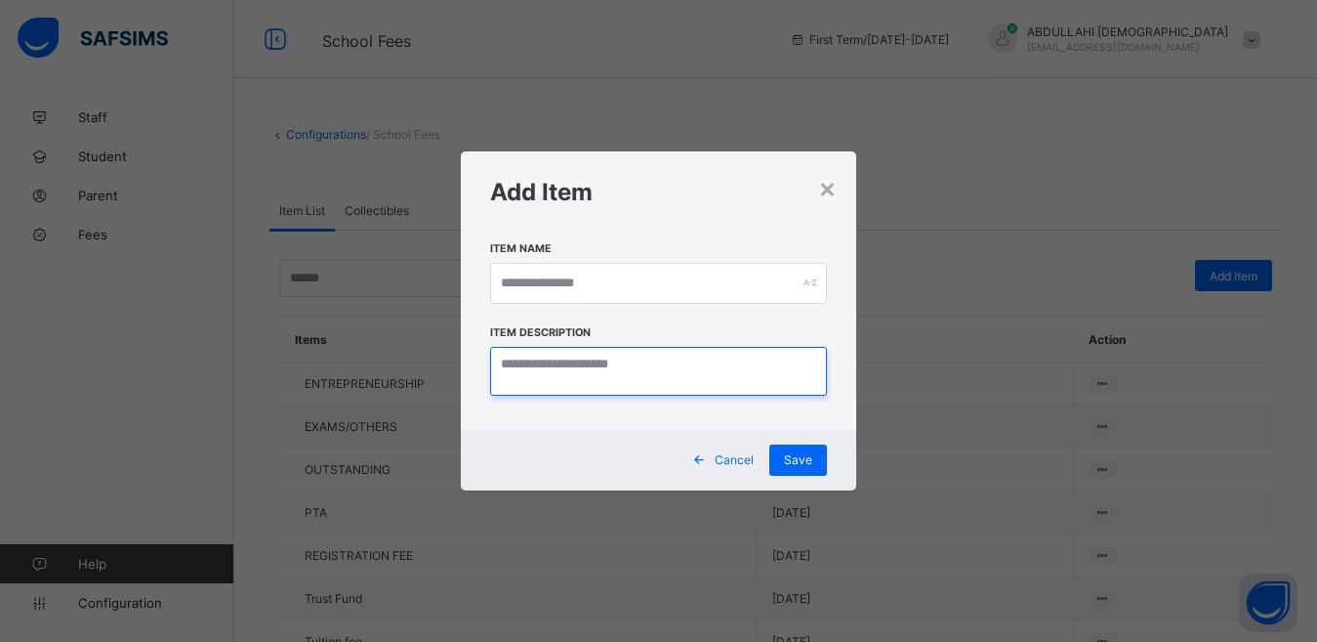
click at [605, 356] on textarea at bounding box center [658, 371] width 337 height 49
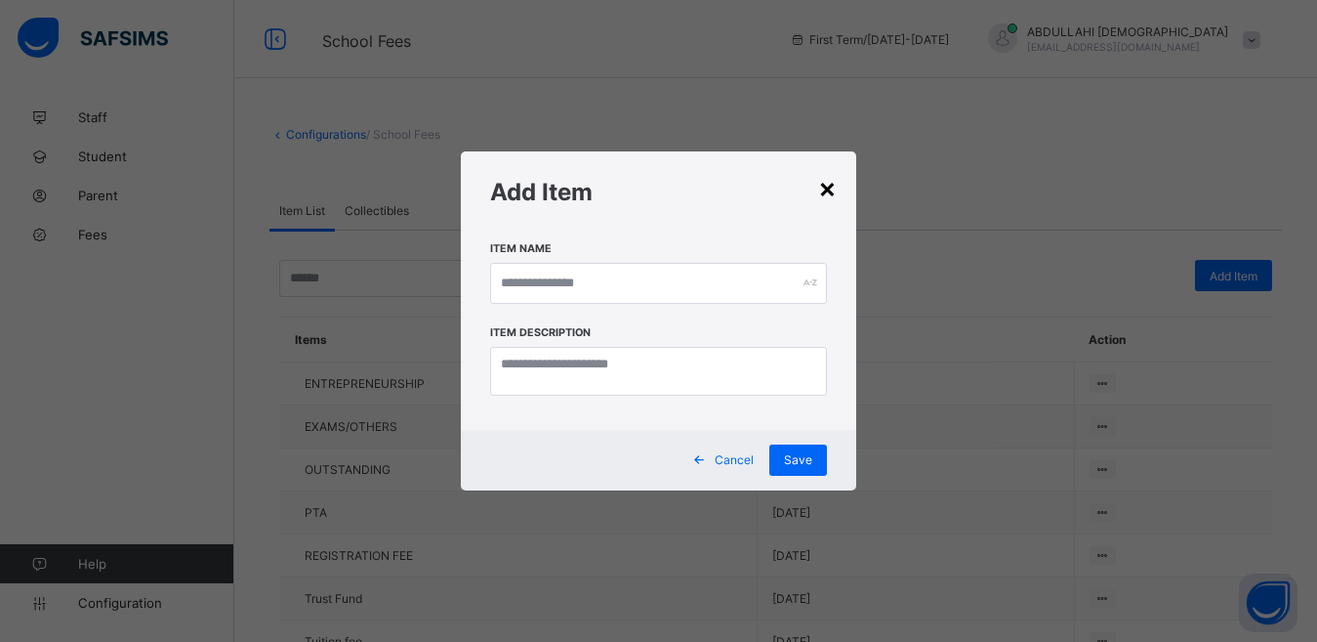
click at [832, 187] on div "×" at bounding box center [827, 187] width 19 height 33
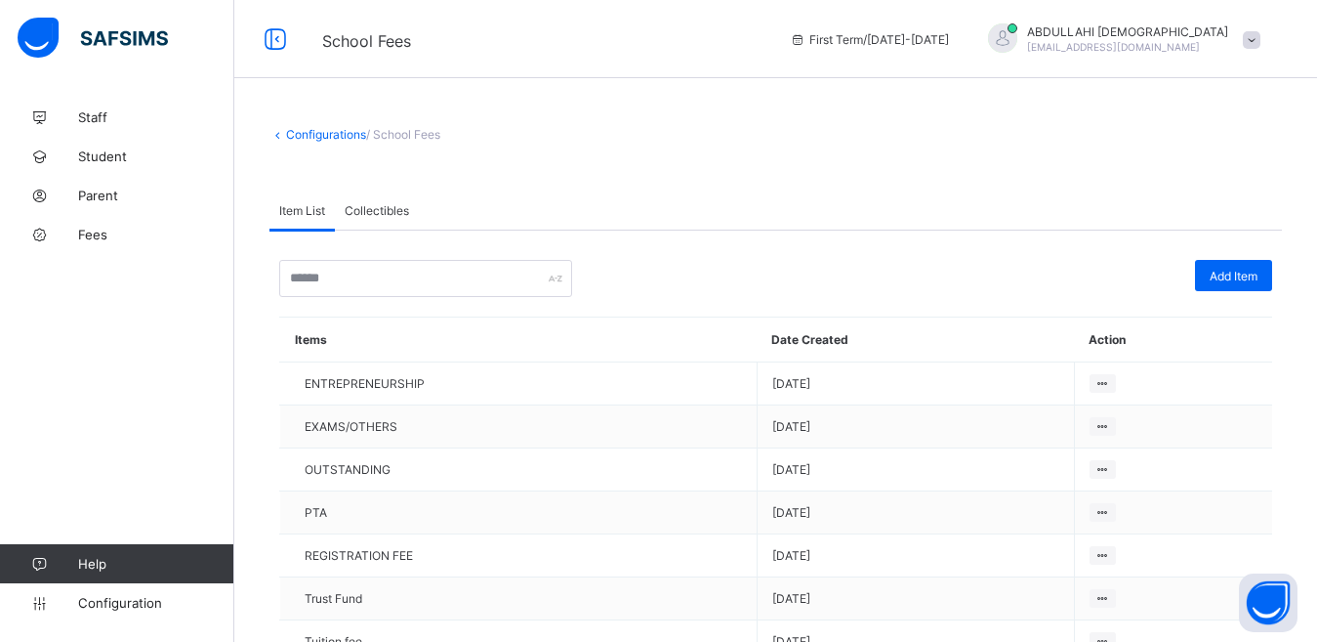
click at [409, 133] on span "/ School Fees" at bounding box center [403, 134] width 74 height 15
click at [427, 142] on div "Configurations / School Fees Item List Collectibles Item List Collectibles Add …" at bounding box center [775, 410] width 1083 height 624
click at [385, 130] on span "/ School Fees" at bounding box center [403, 134] width 74 height 15
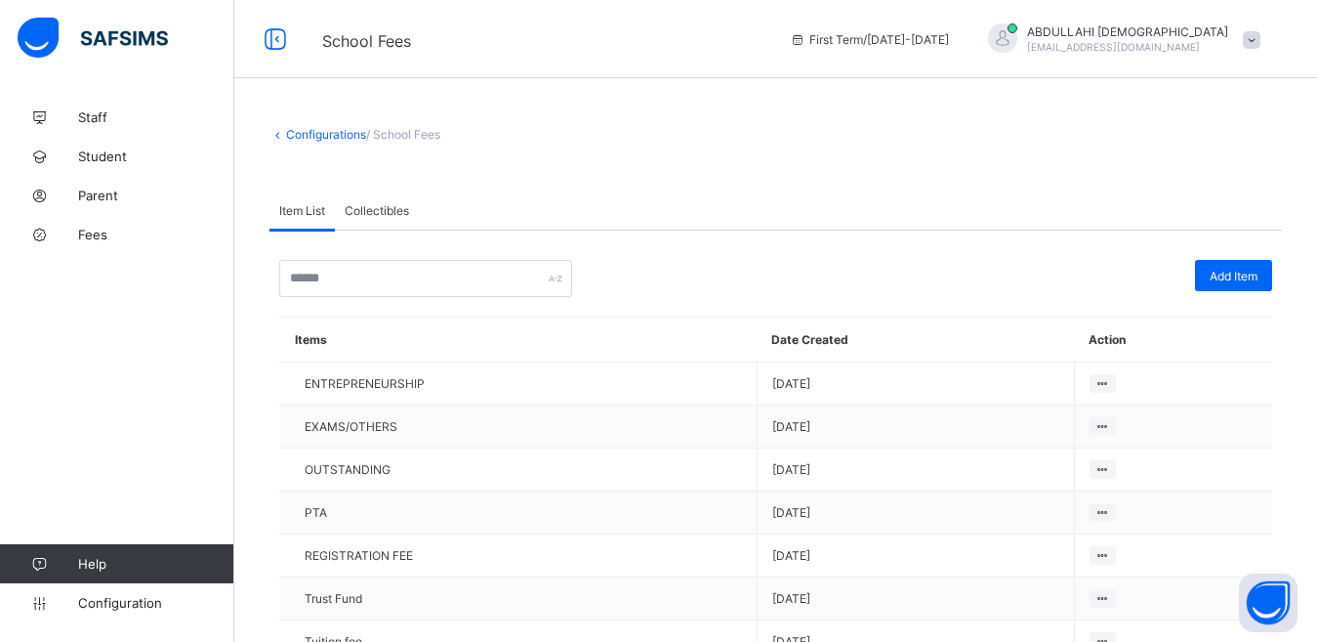
click at [342, 133] on link "Configurations" at bounding box center [326, 134] width 80 height 15
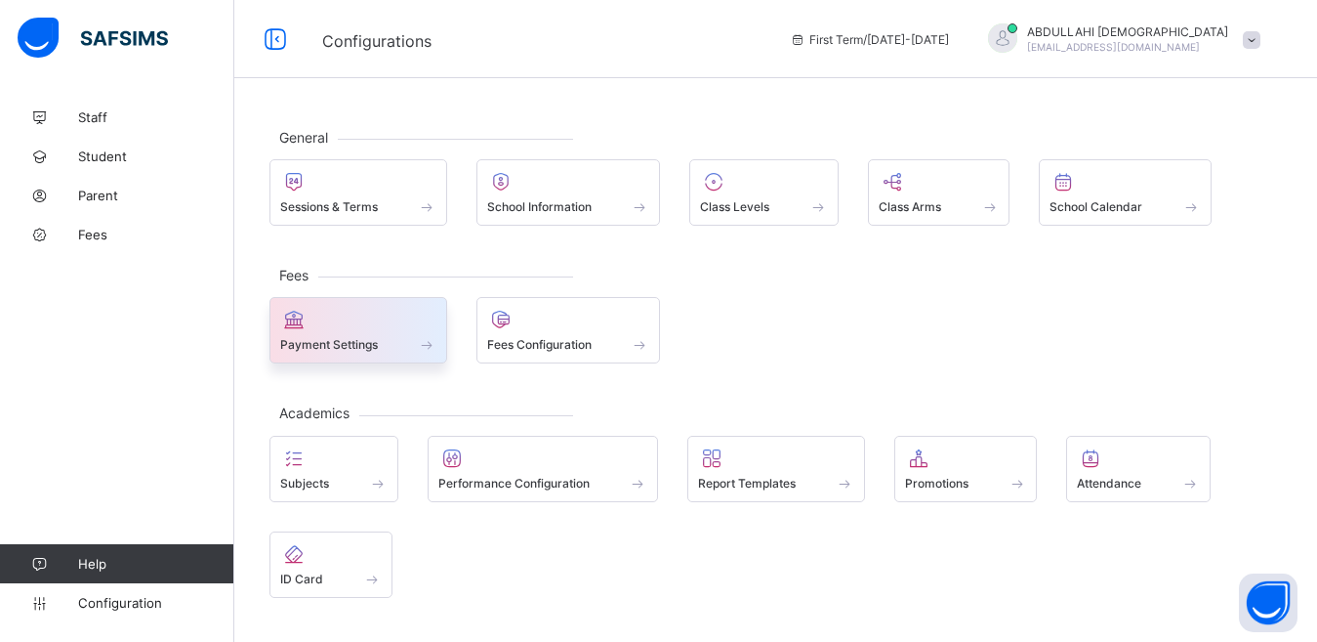
click at [351, 352] on span "Payment Settings" at bounding box center [329, 344] width 98 height 15
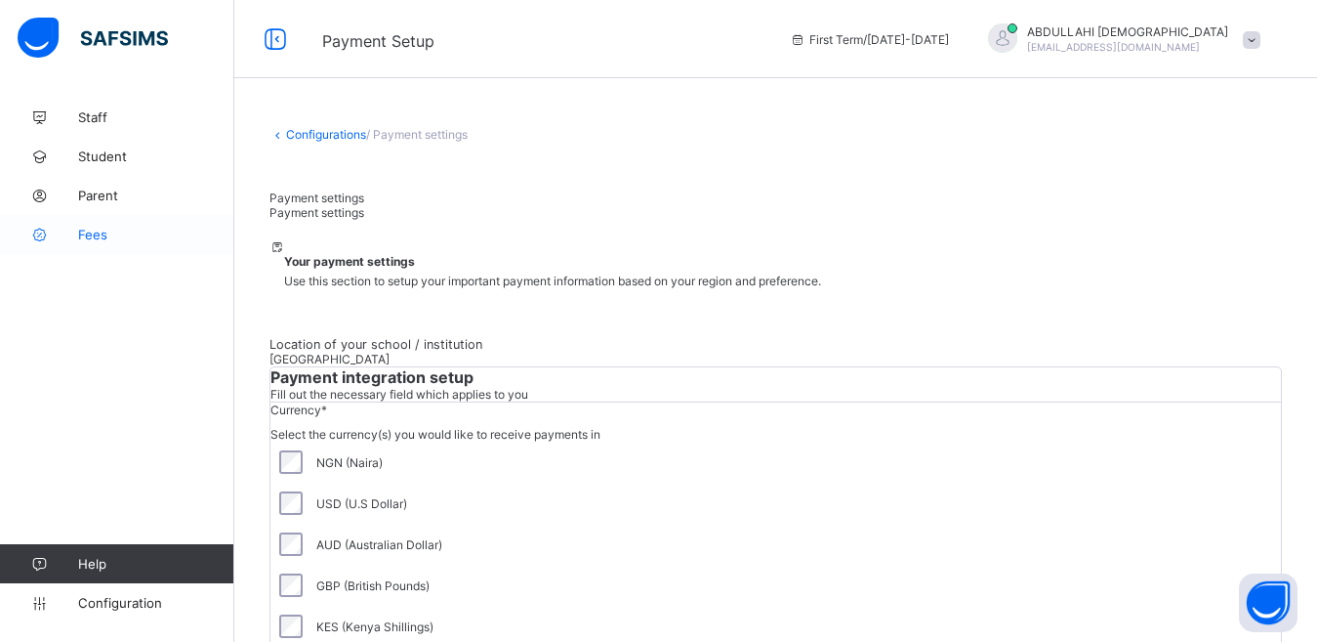
click at [103, 238] on span "Fees" at bounding box center [156, 235] width 156 height 16
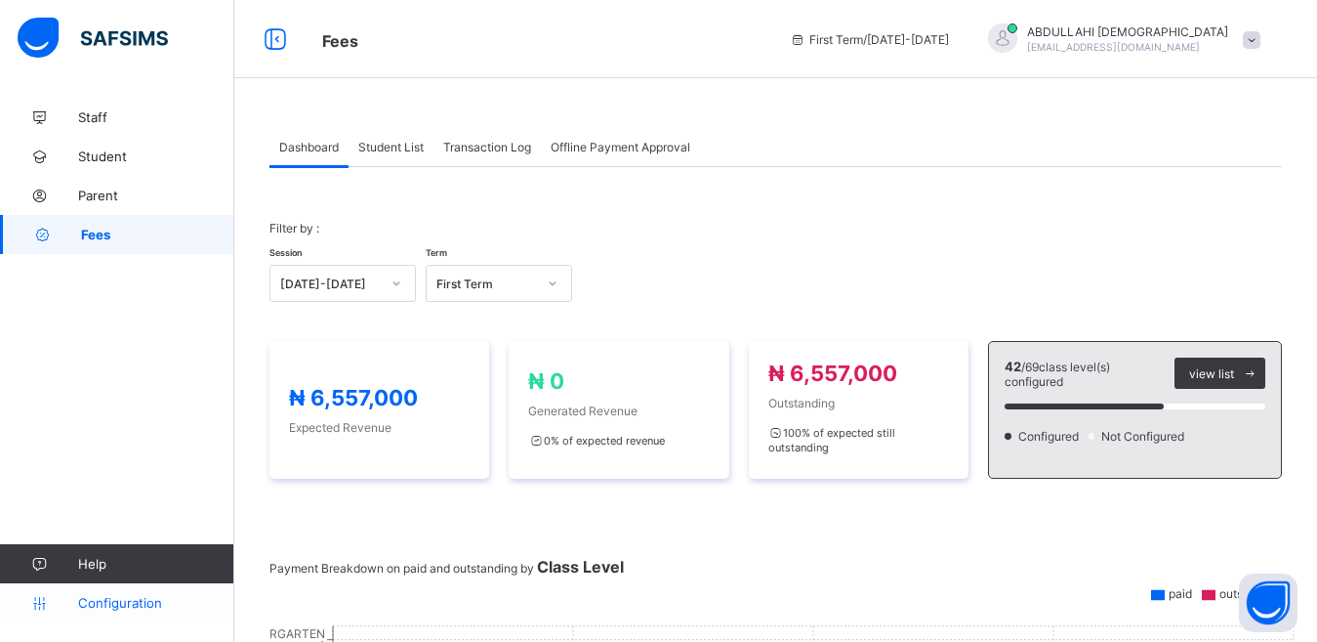
click at [102, 603] on span "Configuration" at bounding box center [155, 603] width 155 height 16
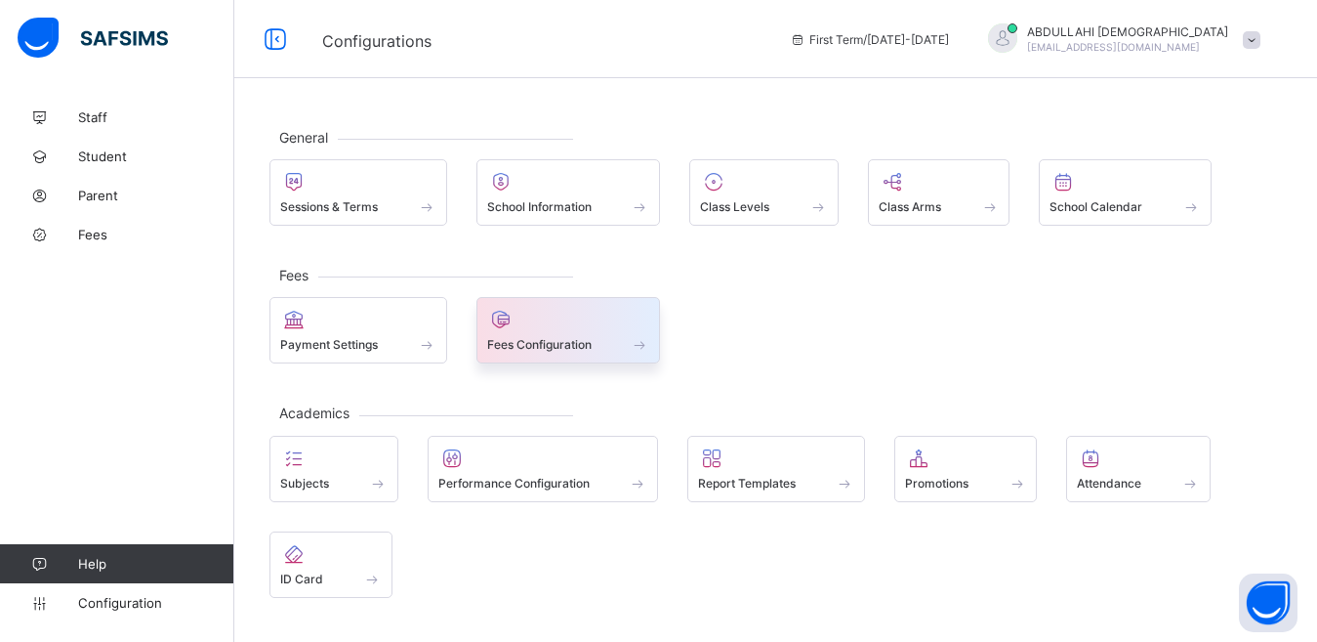
click at [589, 338] on span "Fees Configuration" at bounding box center [539, 344] width 104 height 15
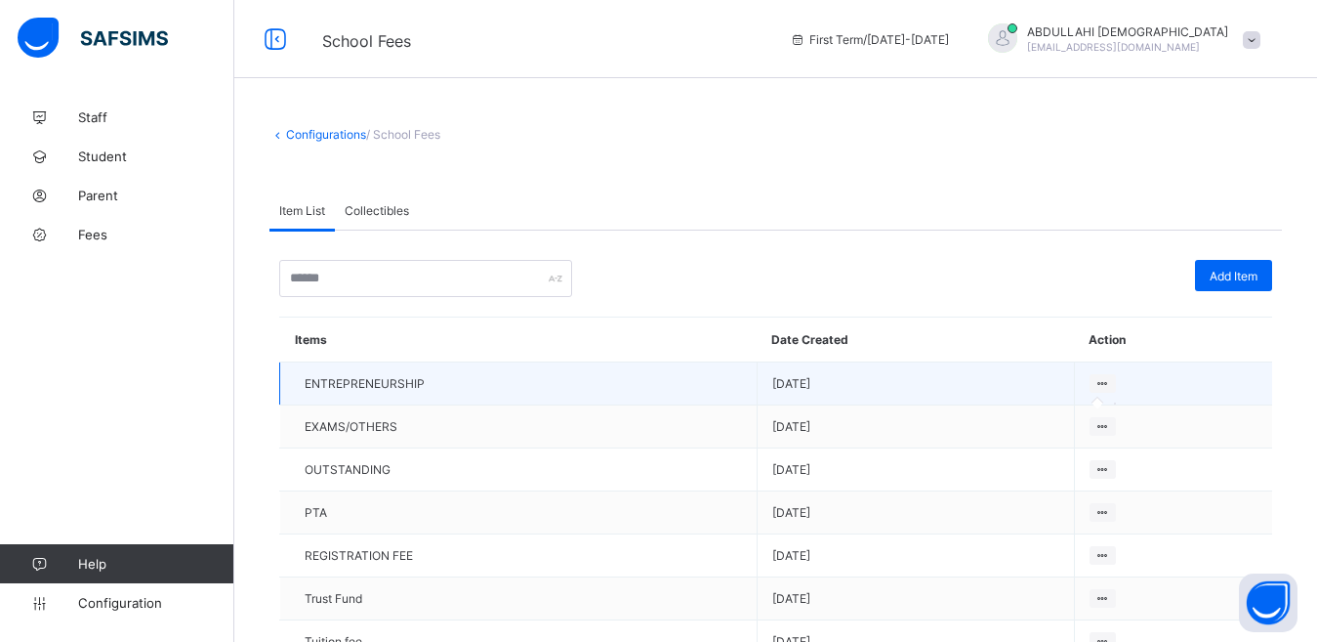
click at [1111, 388] on icon at bounding box center [1103, 383] width 17 height 15
click at [1111, 383] on icon at bounding box center [1103, 383] width 17 height 15
click at [1111, 382] on icon at bounding box center [1103, 383] width 17 height 15
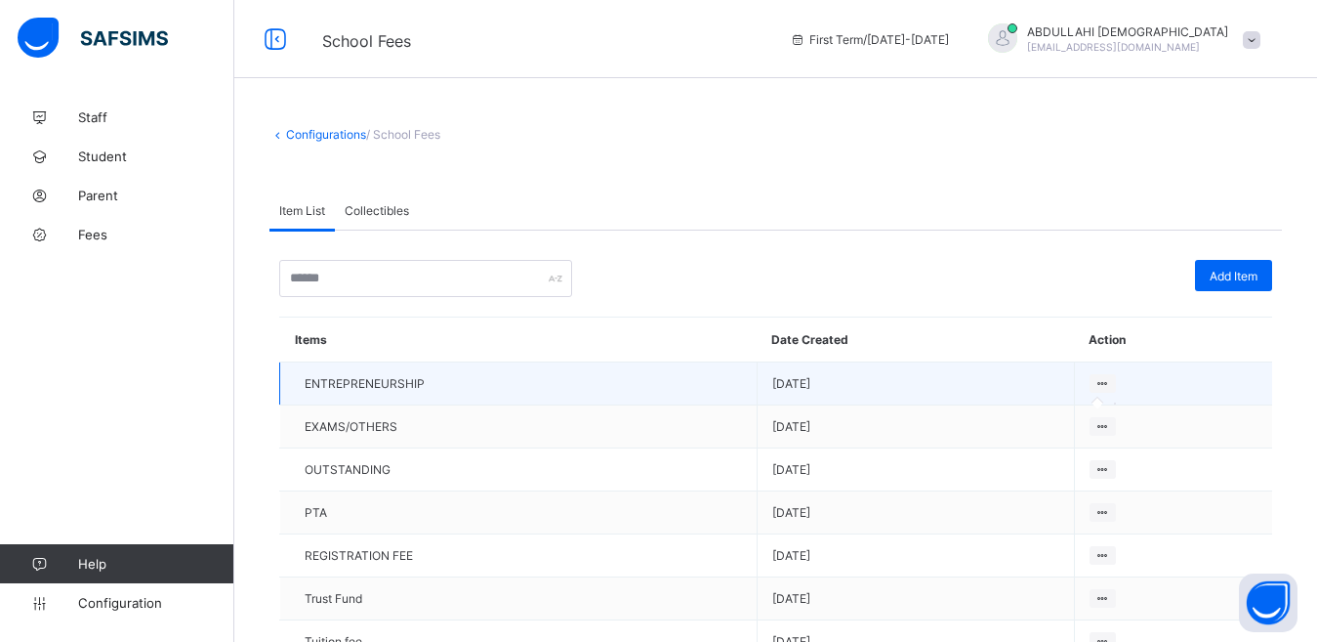
click at [1111, 382] on icon at bounding box center [1103, 383] width 17 height 15
click at [1111, 383] on icon at bounding box center [1103, 383] width 17 height 15
click at [1111, 380] on icon at bounding box center [1103, 383] width 17 height 15
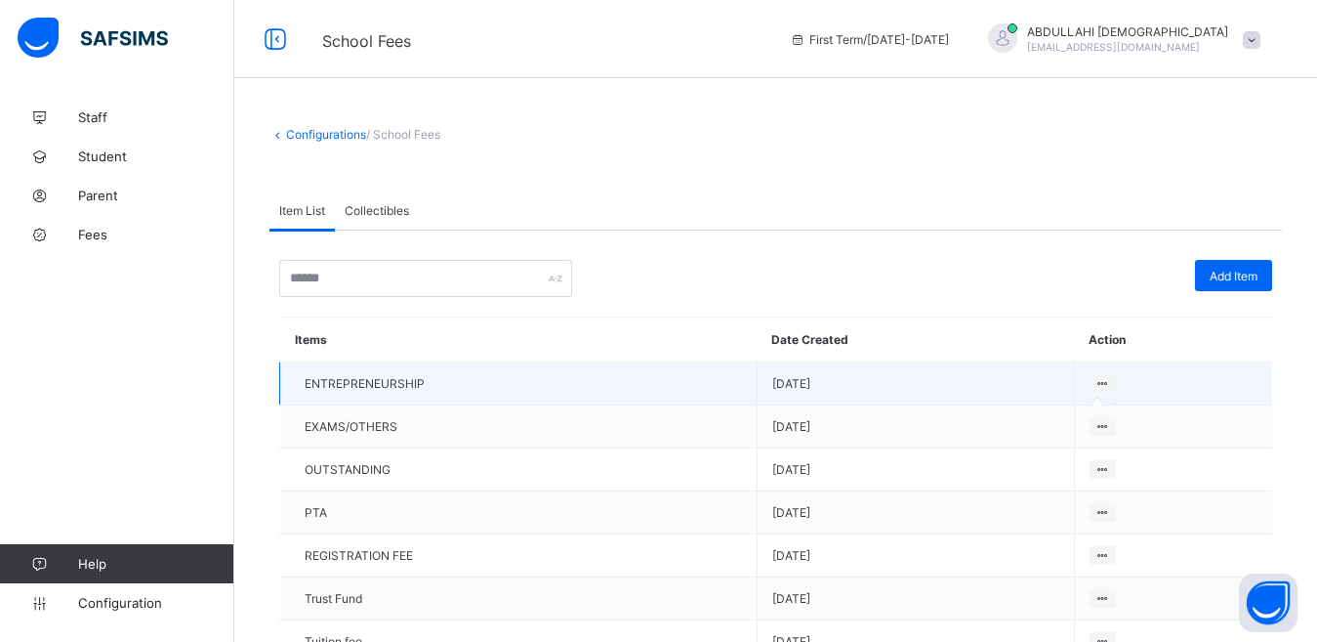
click at [1111, 380] on icon at bounding box center [1103, 383] width 17 height 15
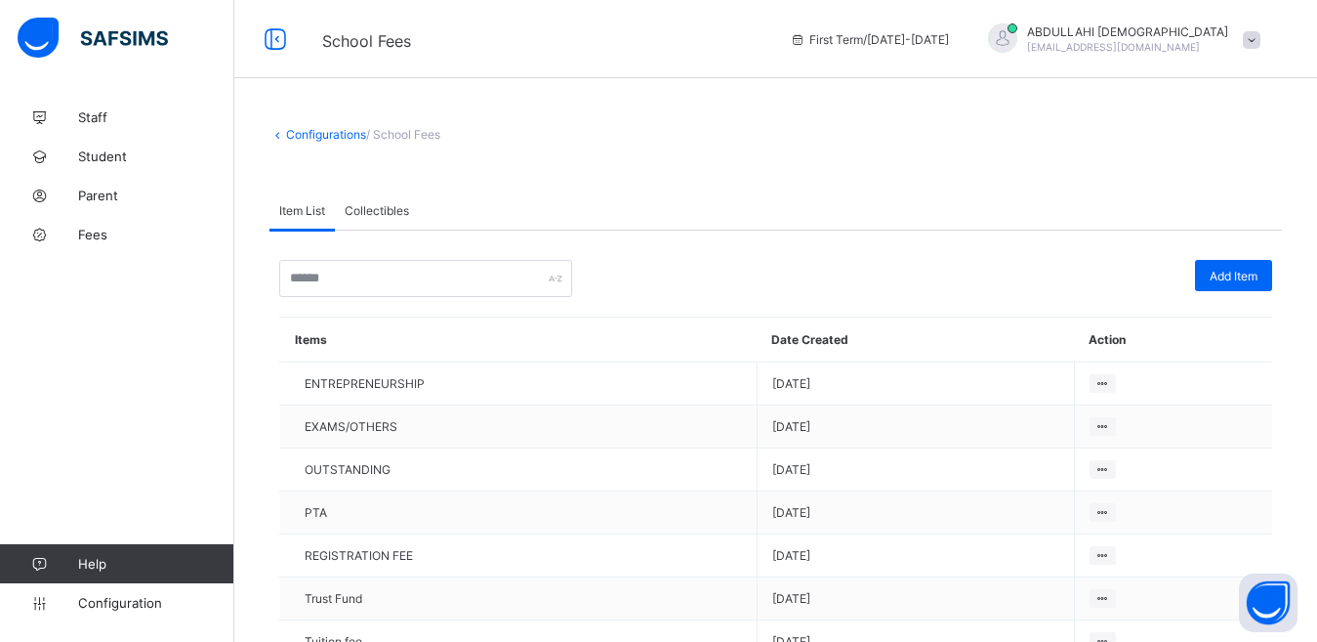
click at [1121, 343] on th "Action" at bounding box center [1173, 339] width 198 height 45
click at [818, 340] on th "Date Created" at bounding box center [915, 339] width 317 height 45
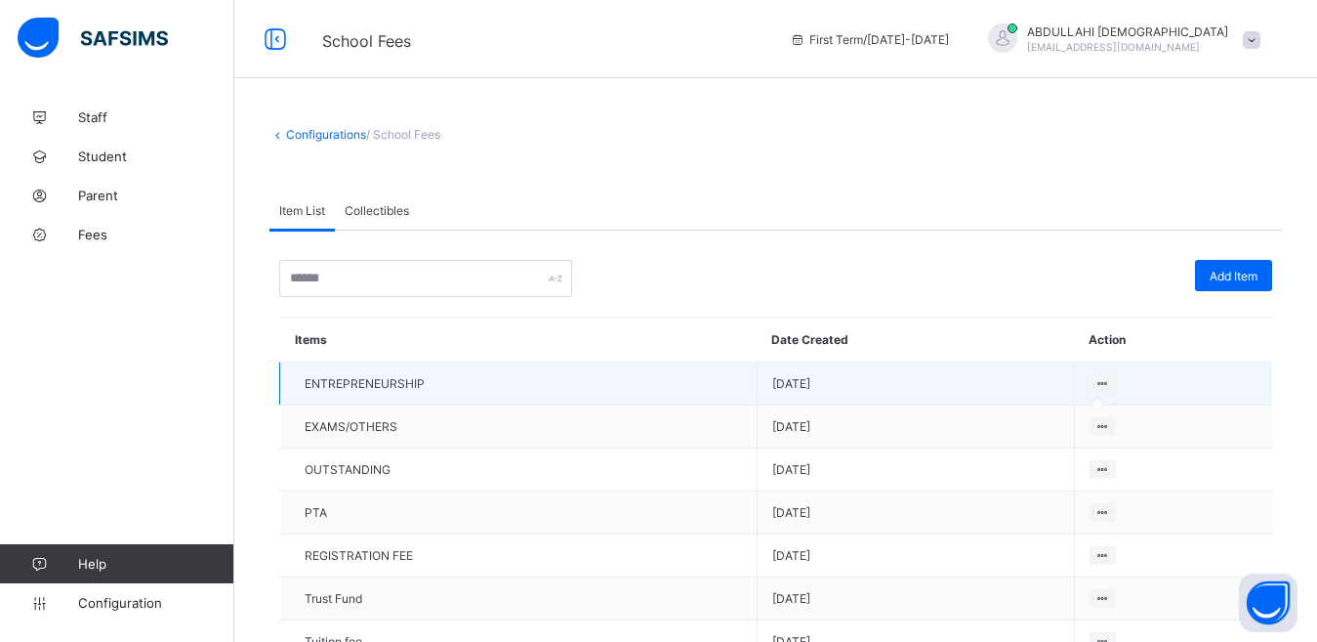
click at [1111, 379] on icon at bounding box center [1103, 383] width 17 height 15
click at [1111, 380] on icon at bounding box center [1103, 383] width 17 height 15
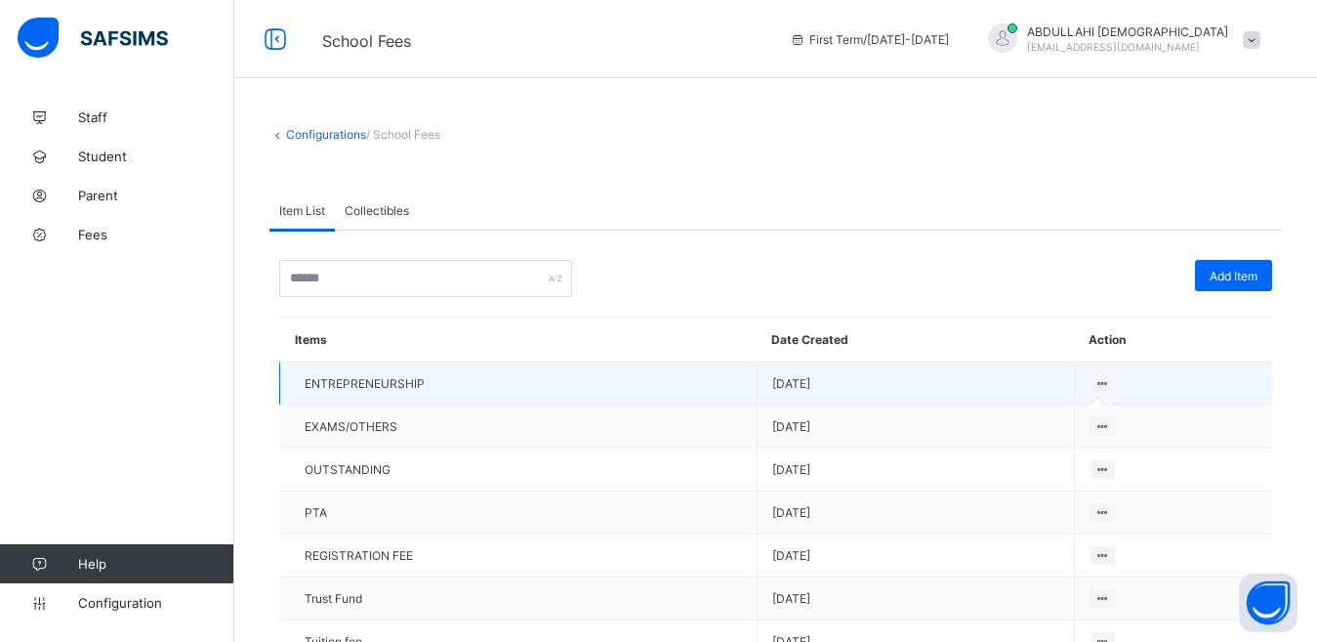
click at [1111, 380] on icon at bounding box center [1103, 383] width 17 height 15
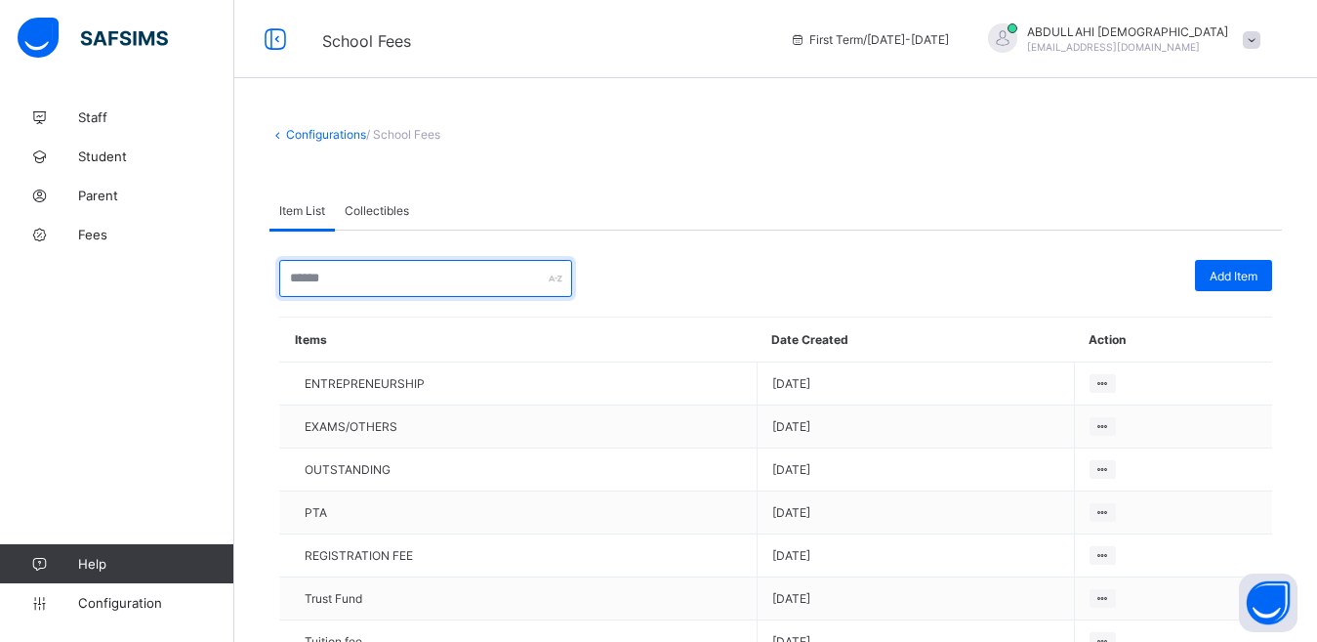
click at [353, 279] on input "text" at bounding box center [425, 278] width 293 height 37
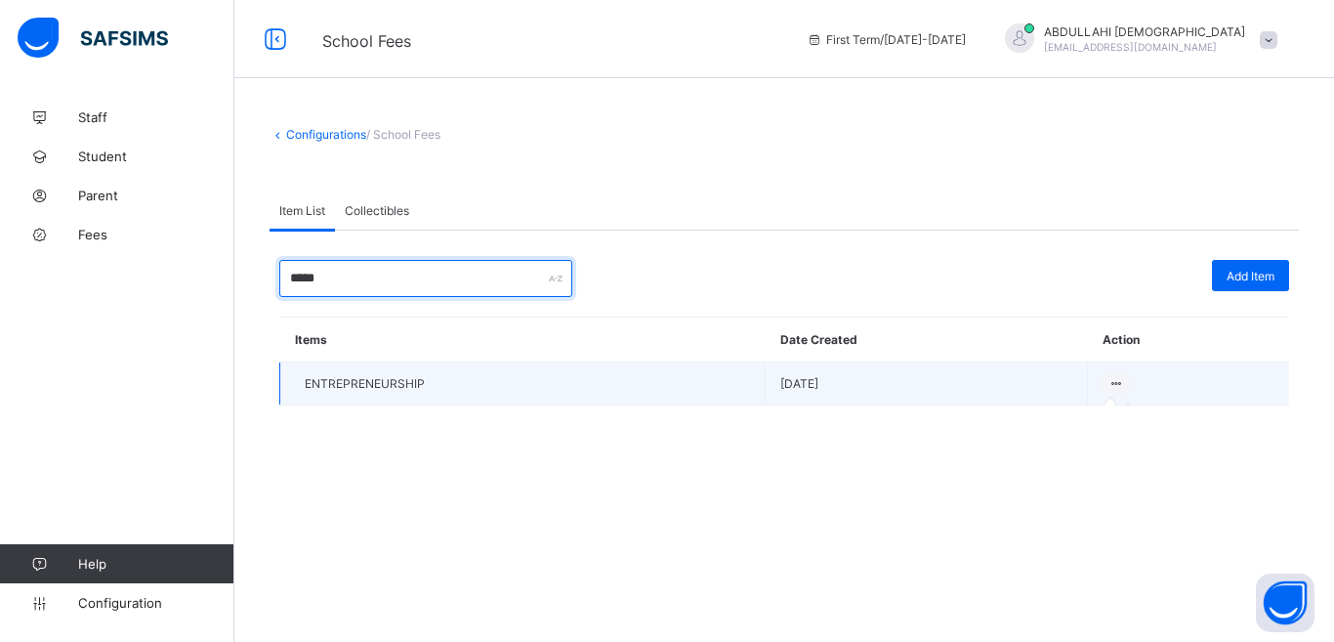
type input "*****"
click at [1114, 382] on icon at bounding box center [1115, 383] width 17 height 15
click at [661, 388] on td "ENTREPRENEURSHIP" at bounding box center [522, 383] width 485 height 43
click at [661, 389] on td "ENTREPRENEURSHIP" at bounding box center [522, 383] width 485 height 43
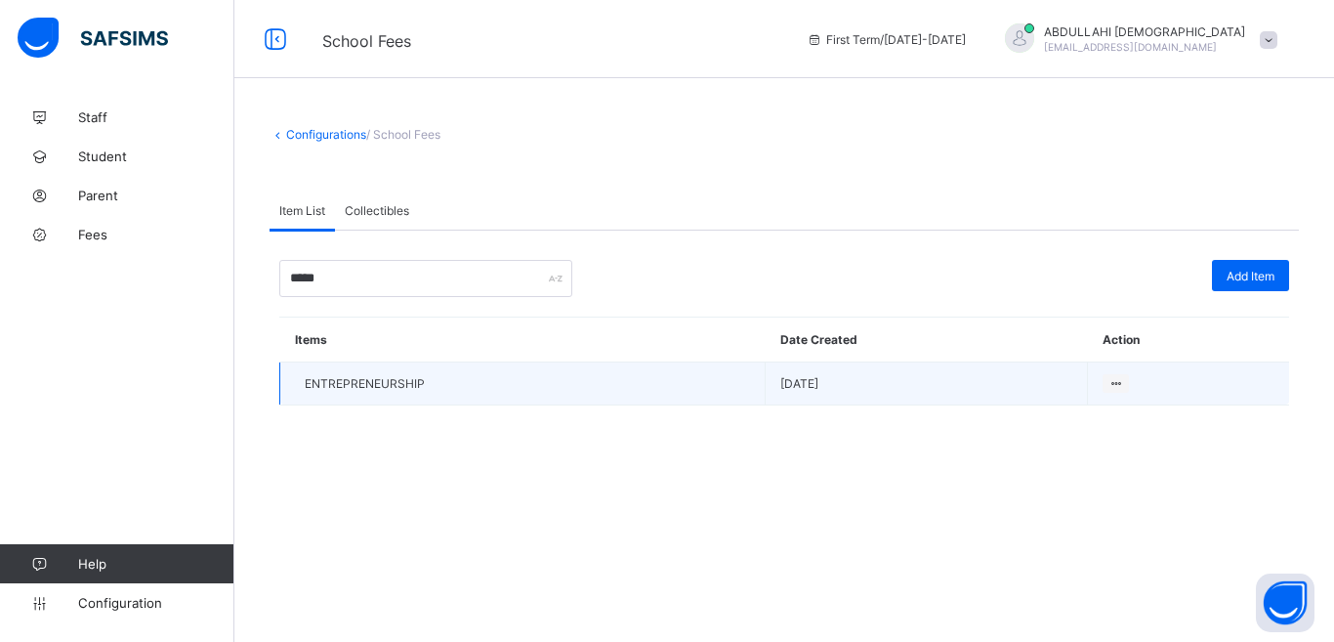
click at [661, 389] on td "ENTREPRENEURSHIP" at bounding box center [522, 383] width 485 height 43
click at [809, 387] on span "[DATE]" at bounding box center [926, 383] width 292 height 15
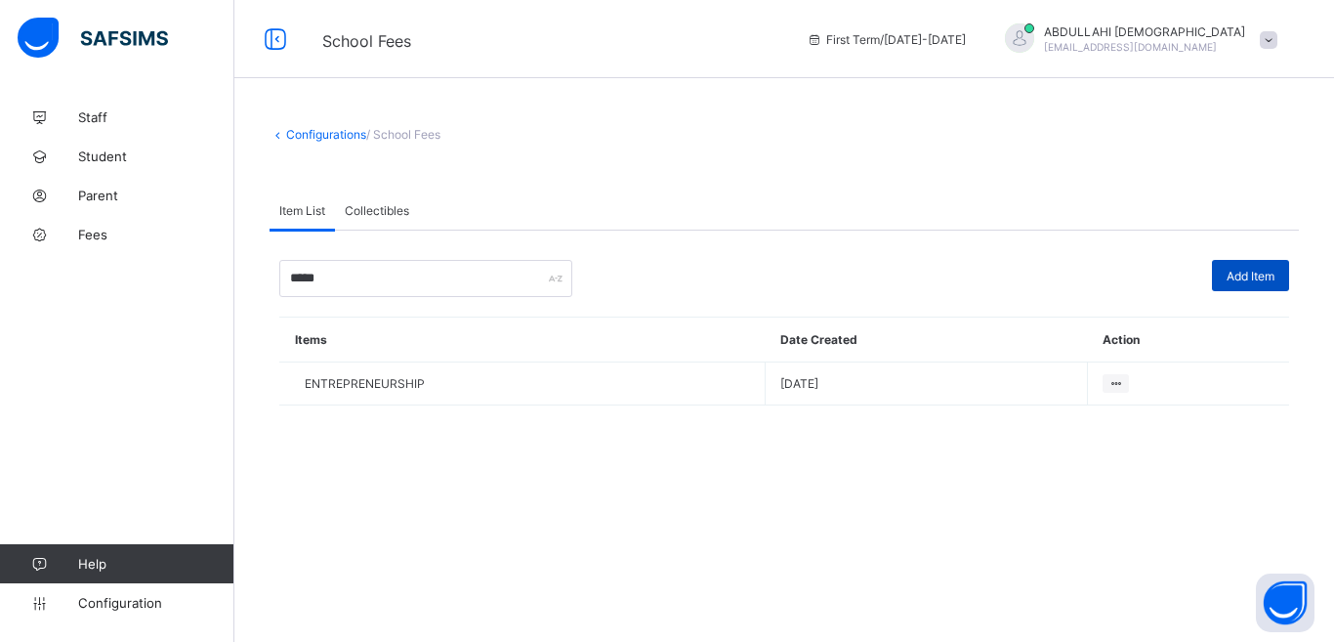
click at [1236, 269] on span "Add Item" at bounding box center [1250, 276] width 48 height 15
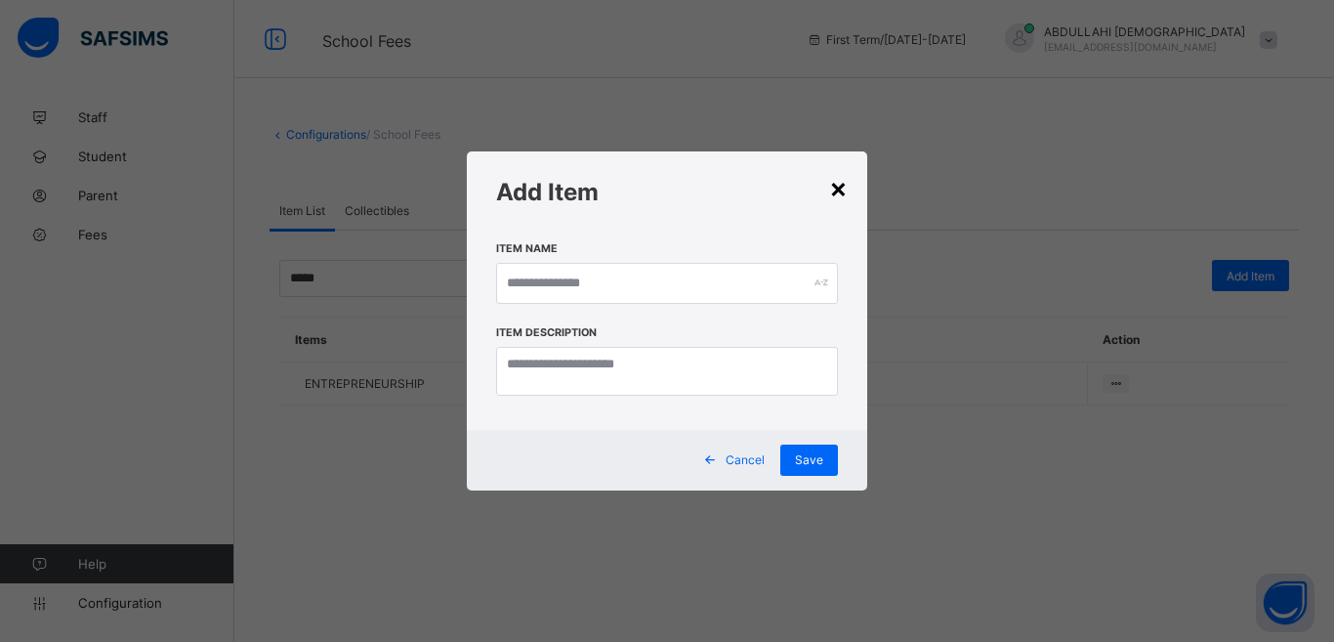
click at [840, 192] on div "×" at bounding box center [838, 187] width 19 height 33
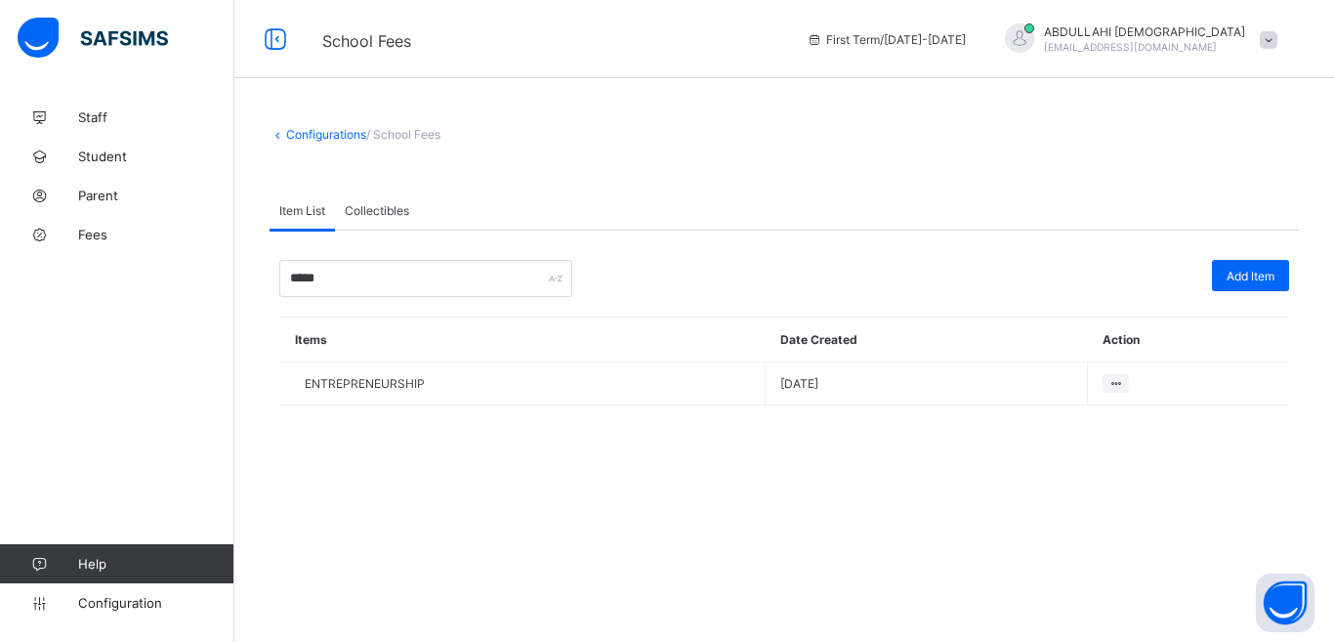
click at [399, 210] on span "Collectibles" at bounding box center [377, 210] width 64 height 15
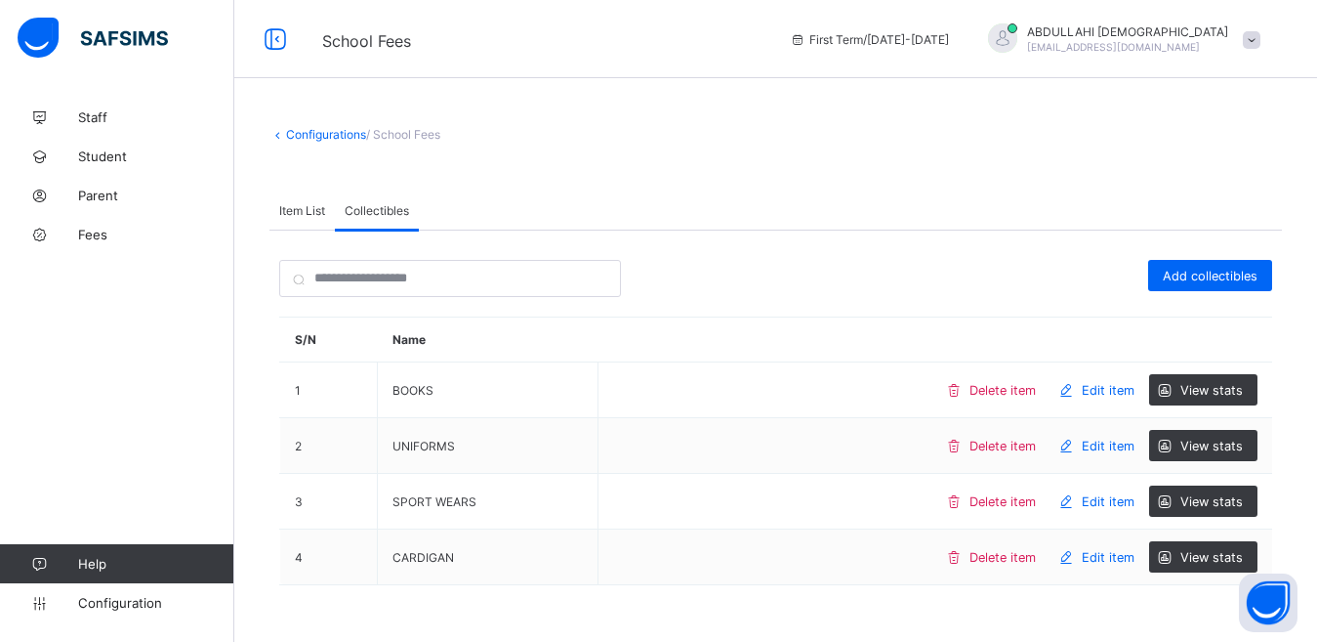
click at [300, 209] on span "Item List" at bounding box center [302, 210] width 46 height 15
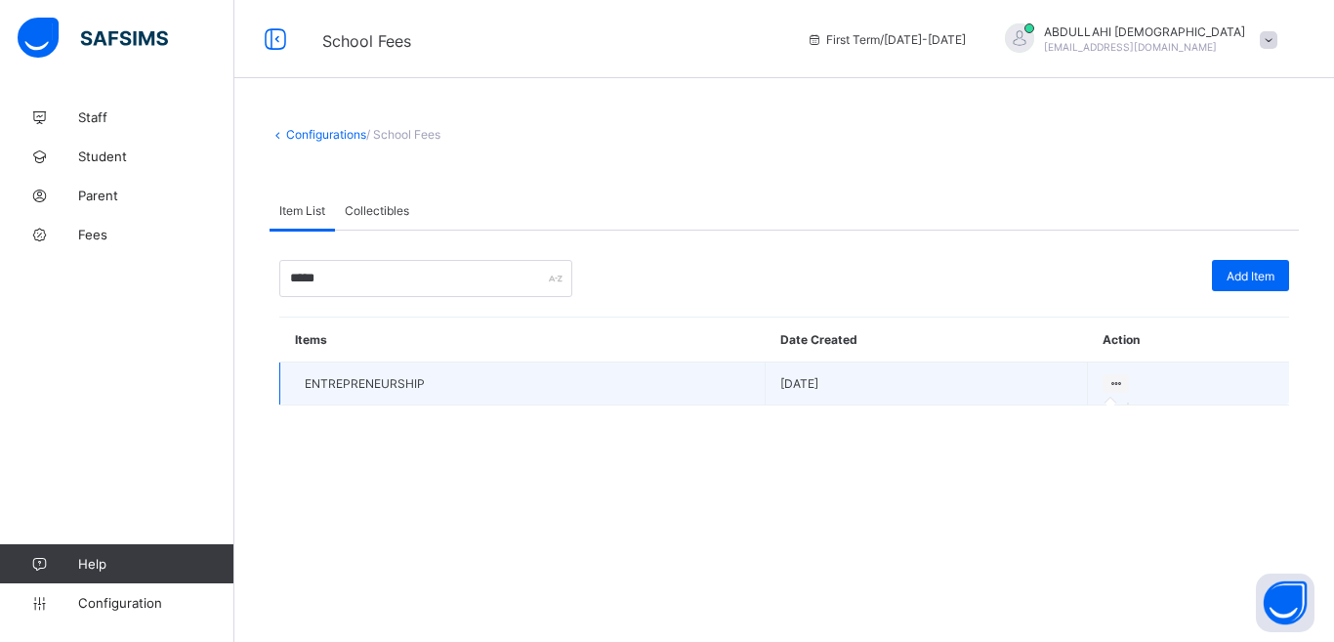
click at [1114, 380] on icon at bounding box center [1115, 383] width 17 height 15
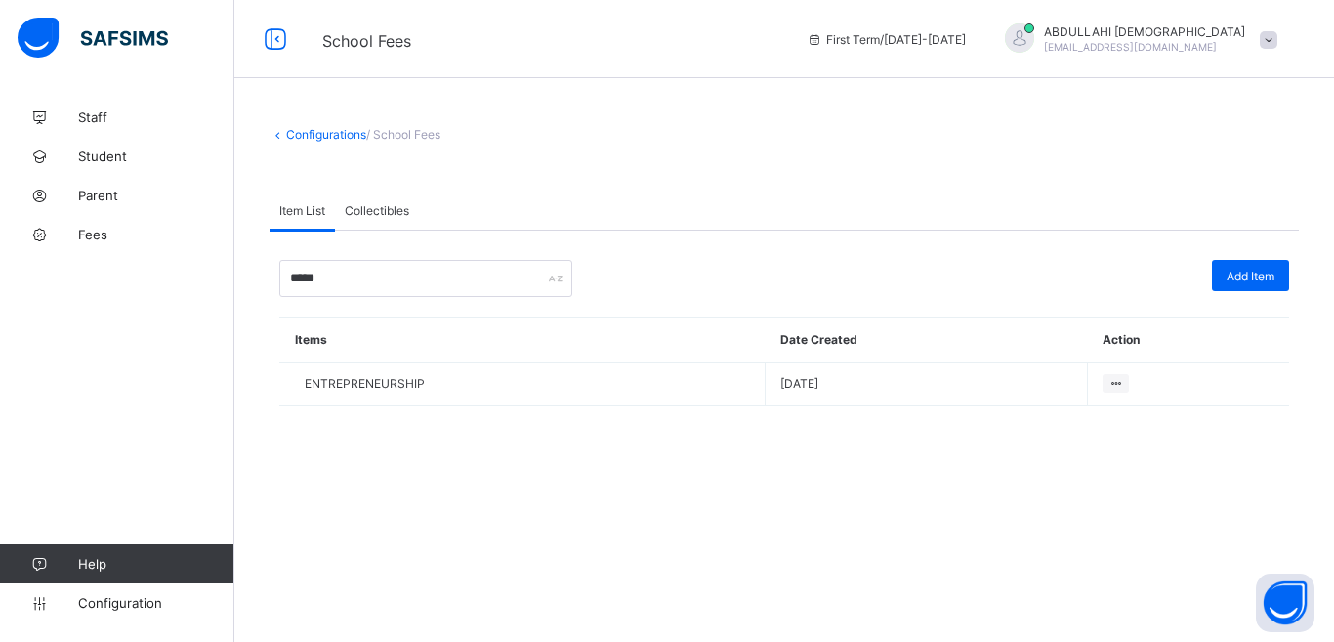
click at [43, 39] on img at bounding box center [93, 38] width 150 height 41
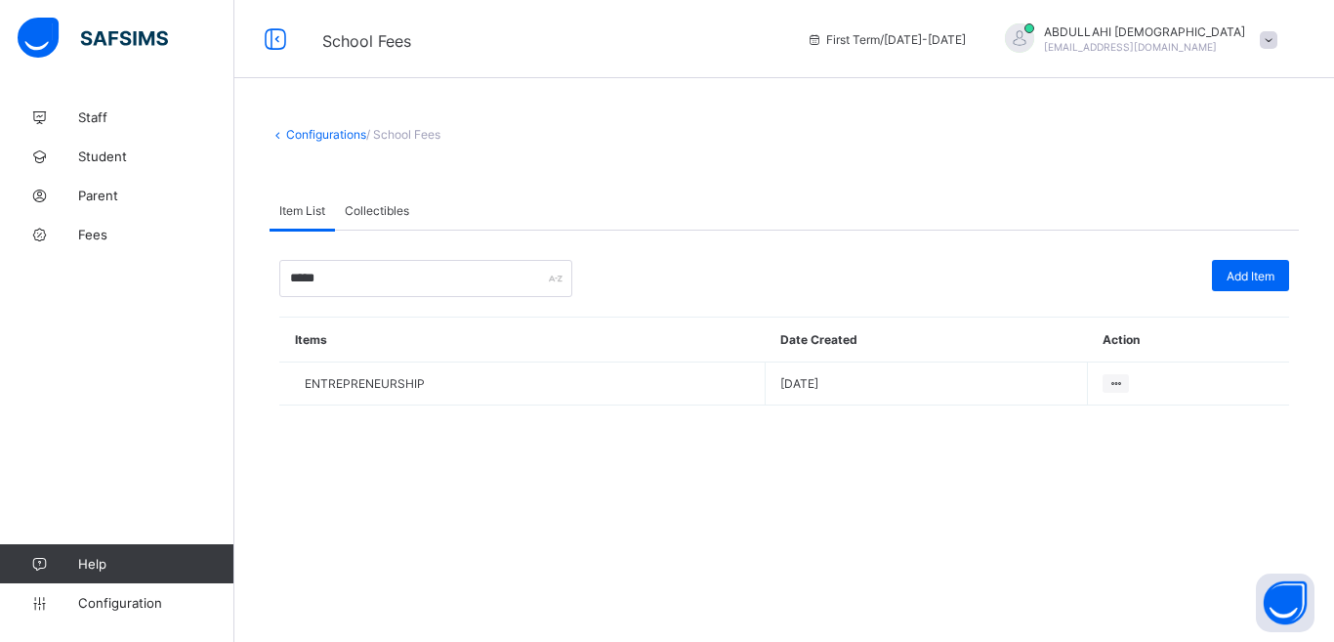
click at [43, 39] on img at bounding box center [93, 38] width 150 height 41
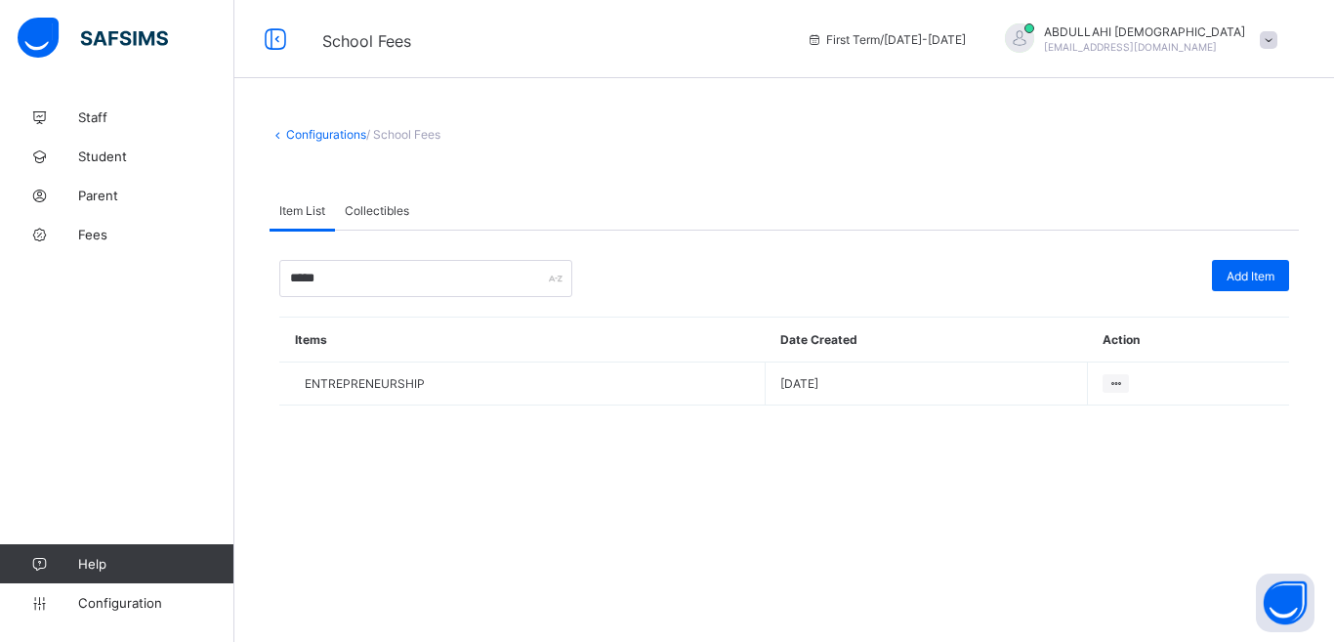
click at [43, 39] on img at bounding box center [93, 38] width 150 height 41
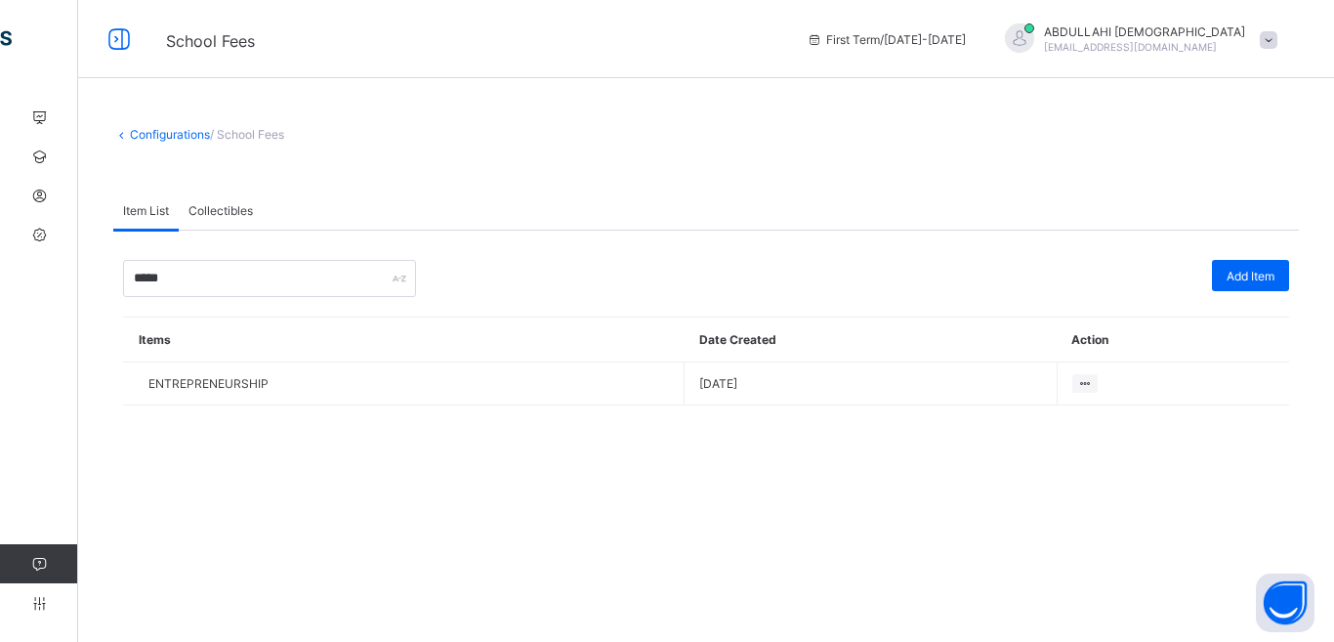
click at [246, 216] on span "Collectibles" at bounding box center [220, 210] width 64 height 15
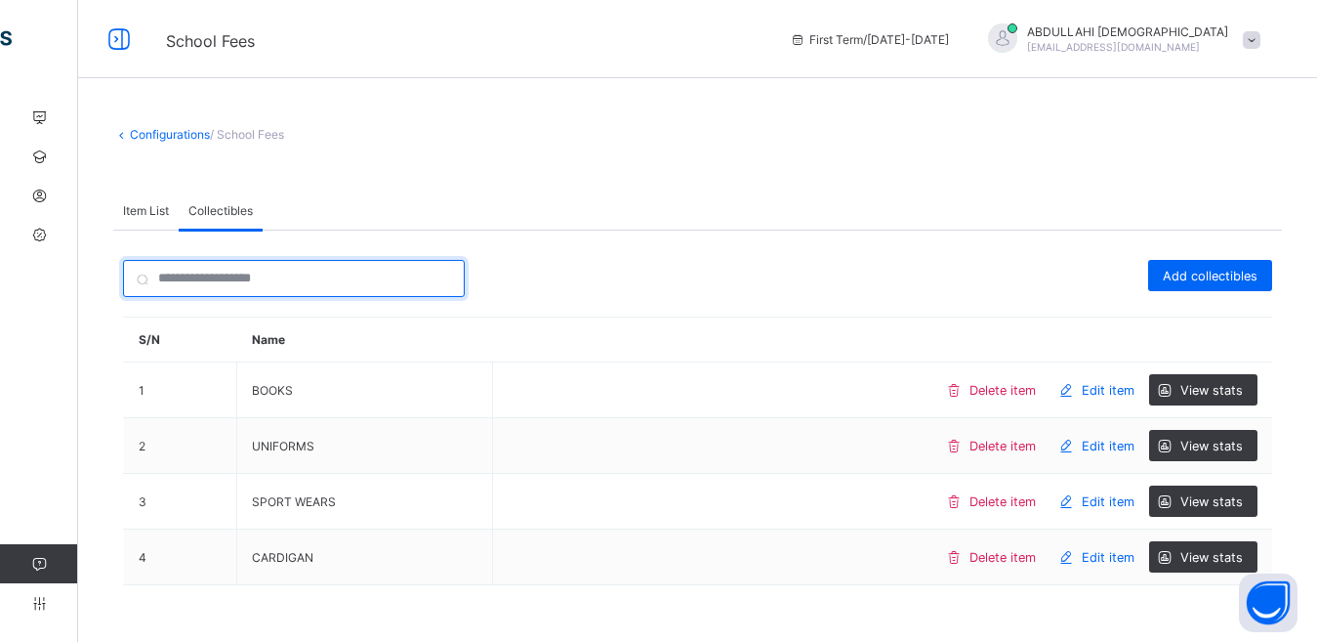
click at [238, 271] on input "search" at bounding box center [294, 278] width 342 height 37
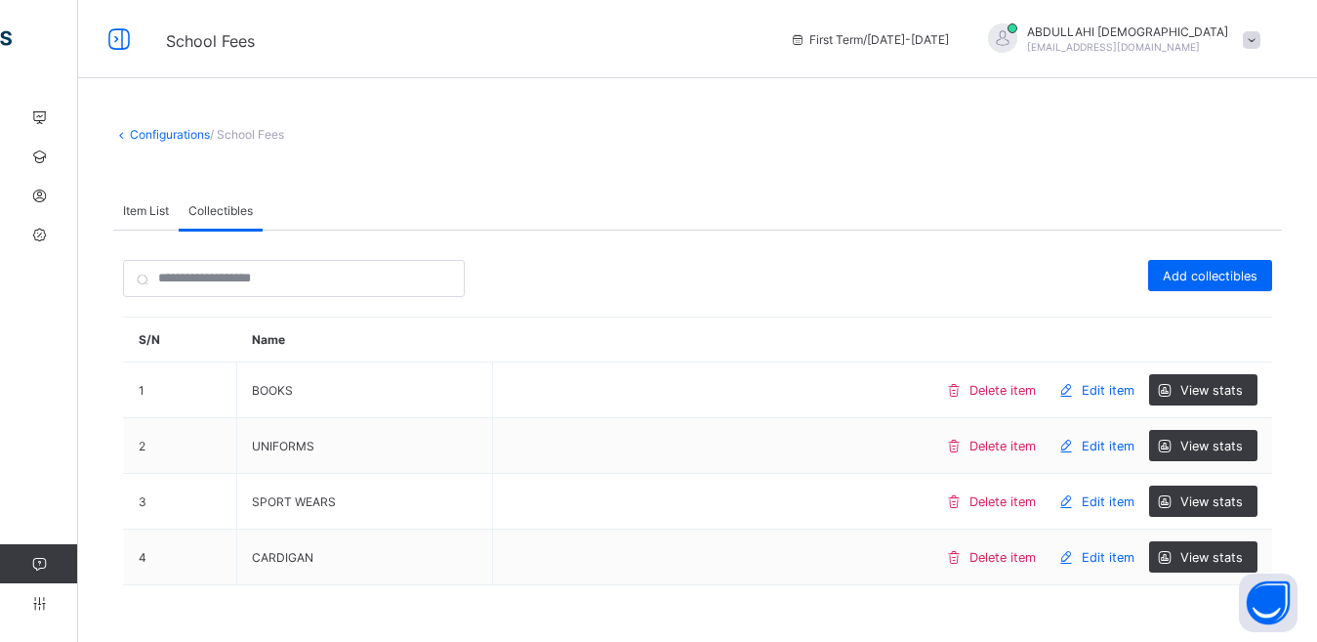
click at [154, 207] on span "Item List" at bounding box center [146, 210] width 46 height 15
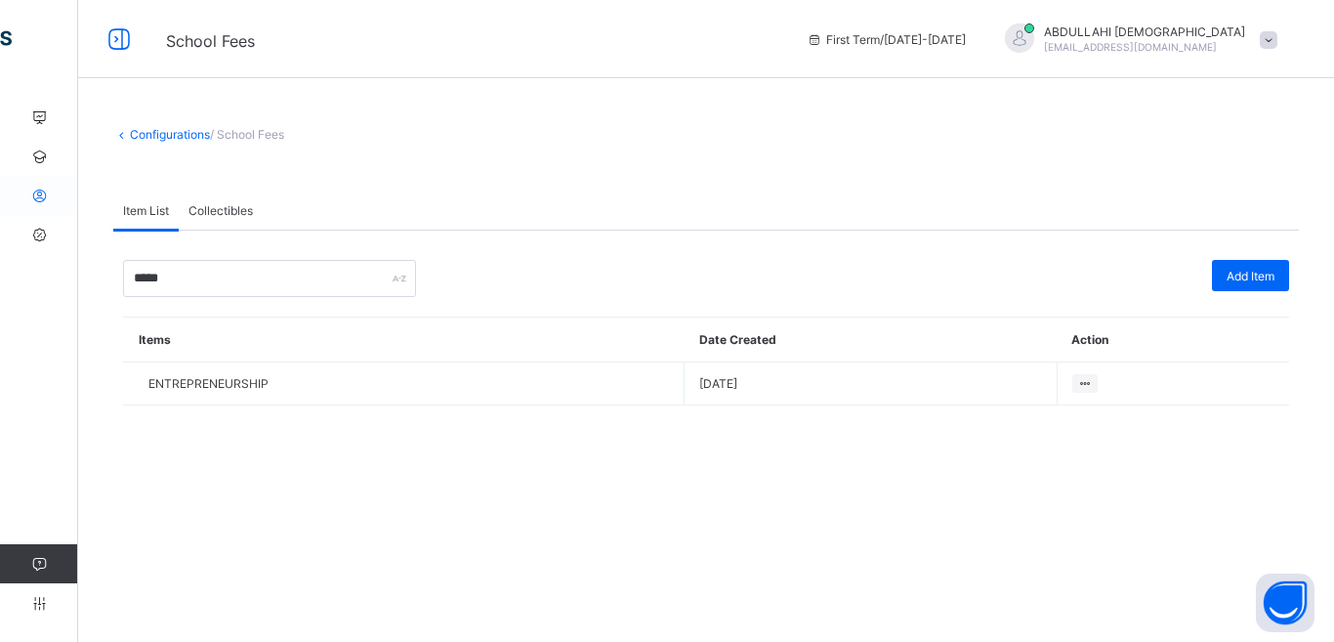
click at [40, 200] on icon at bounding box center [39, 195] width 78 height 15
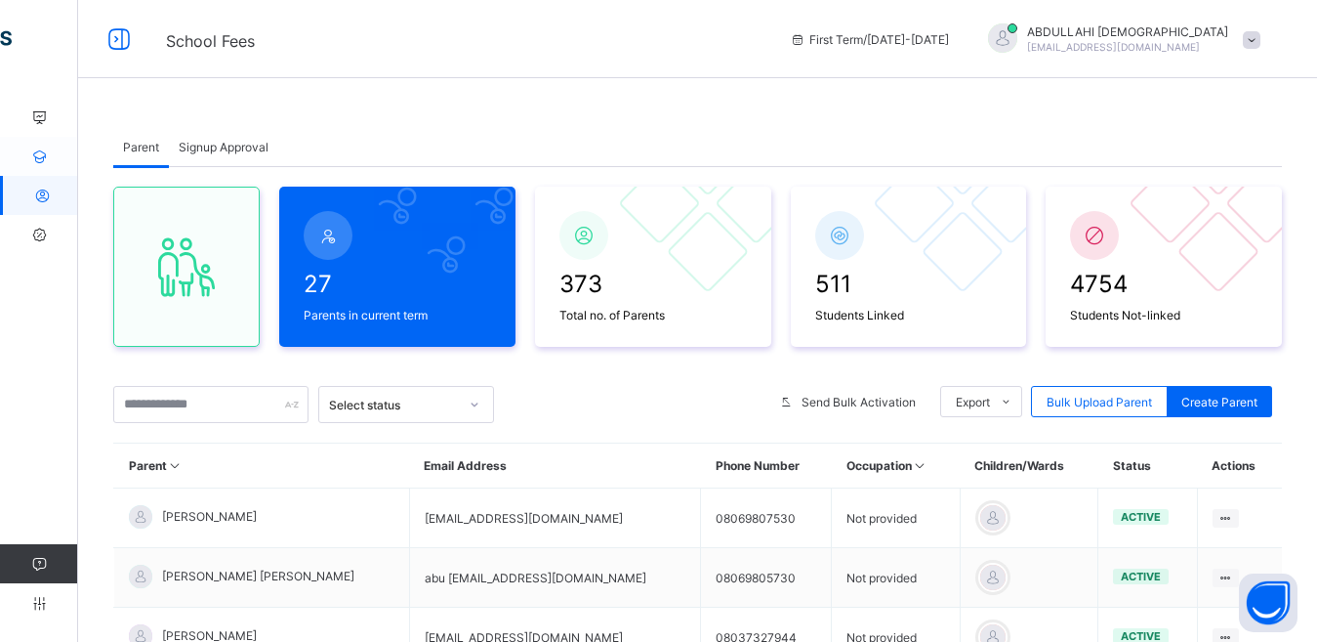
click at [38, 157] on icon at bounding box center [39, 156] width 78 height 15
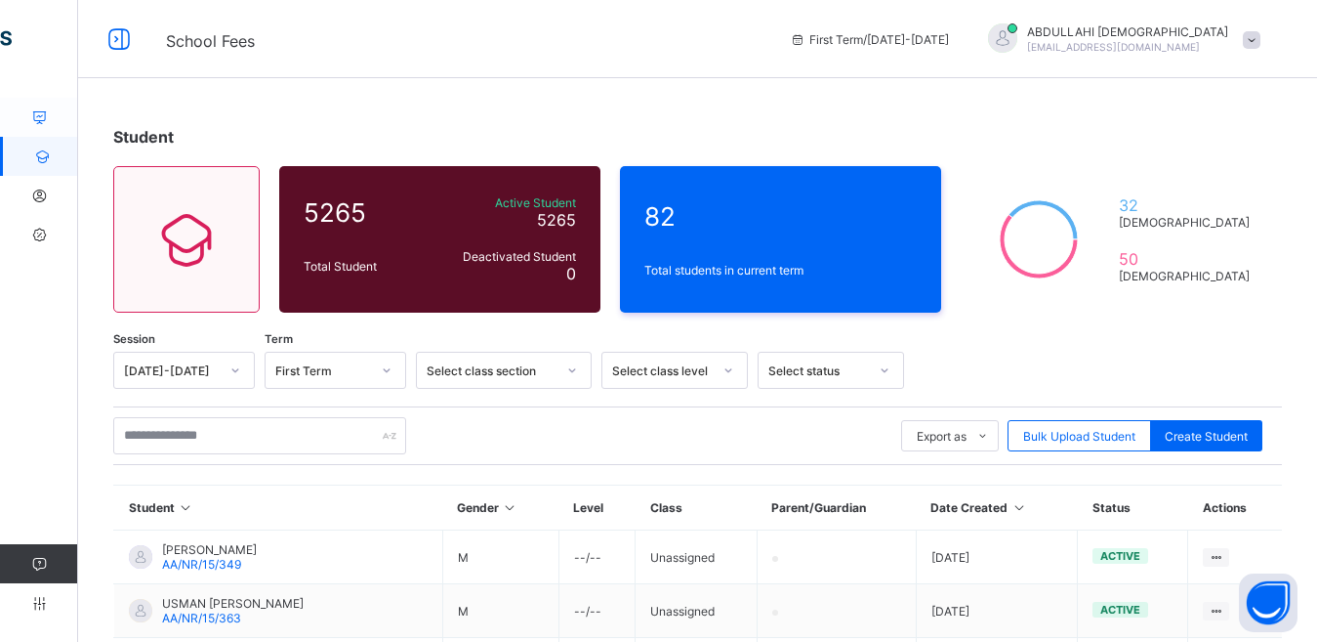
click at [39, 120] on icon at bounding box center [39, 117] width 78 height 15
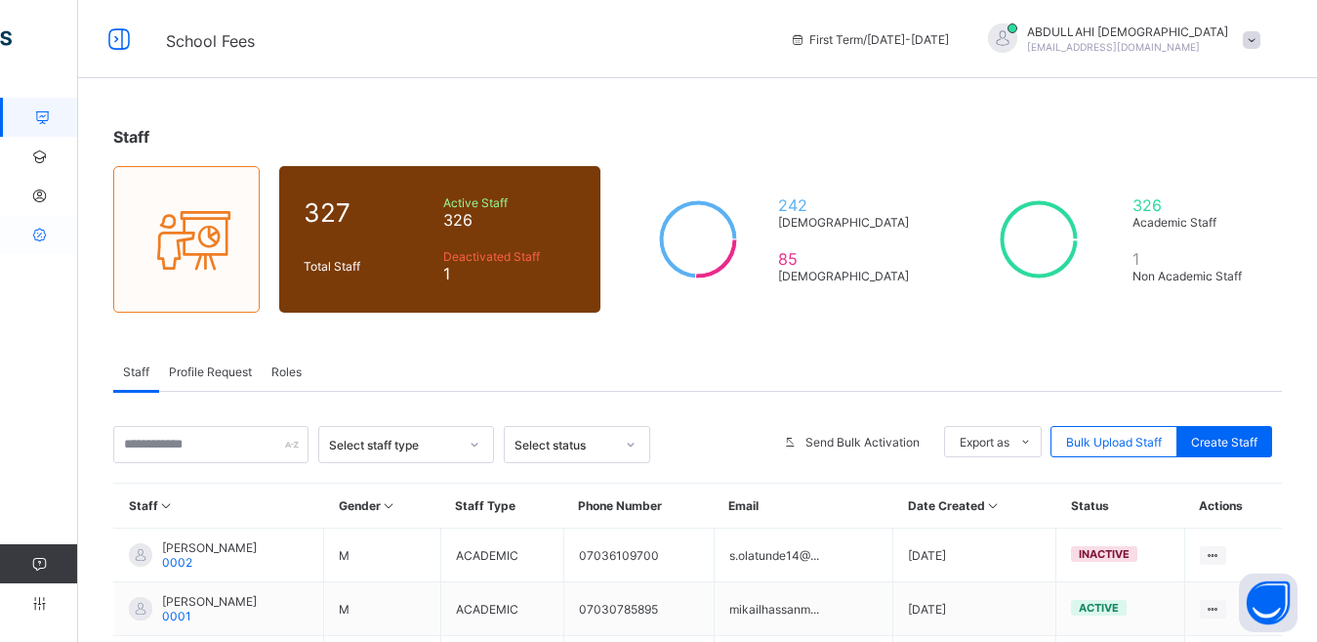
click at [40, 235] on icon at bounding box center [39, 235] width 78 height 15
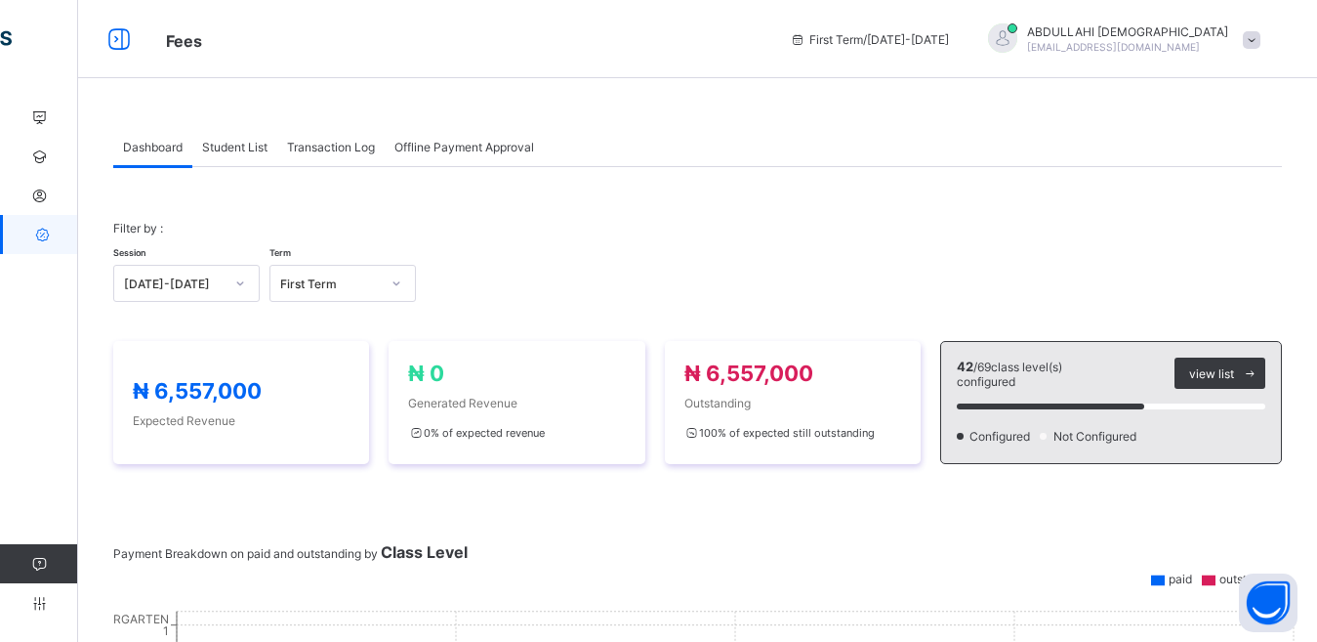
click at [247, 150] on span "Student List" at bounding box center [234, 147] width 65 height 15
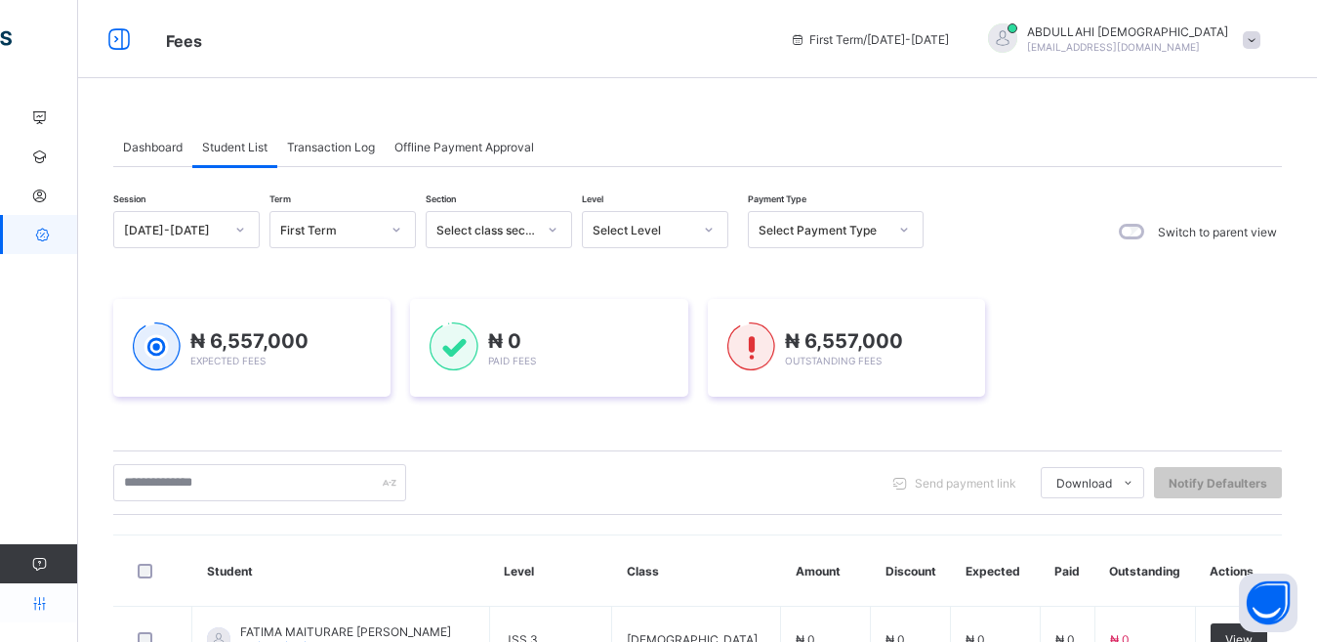
click at [35, 605] on icon at bounding box center [39, 603] width 78 height 15
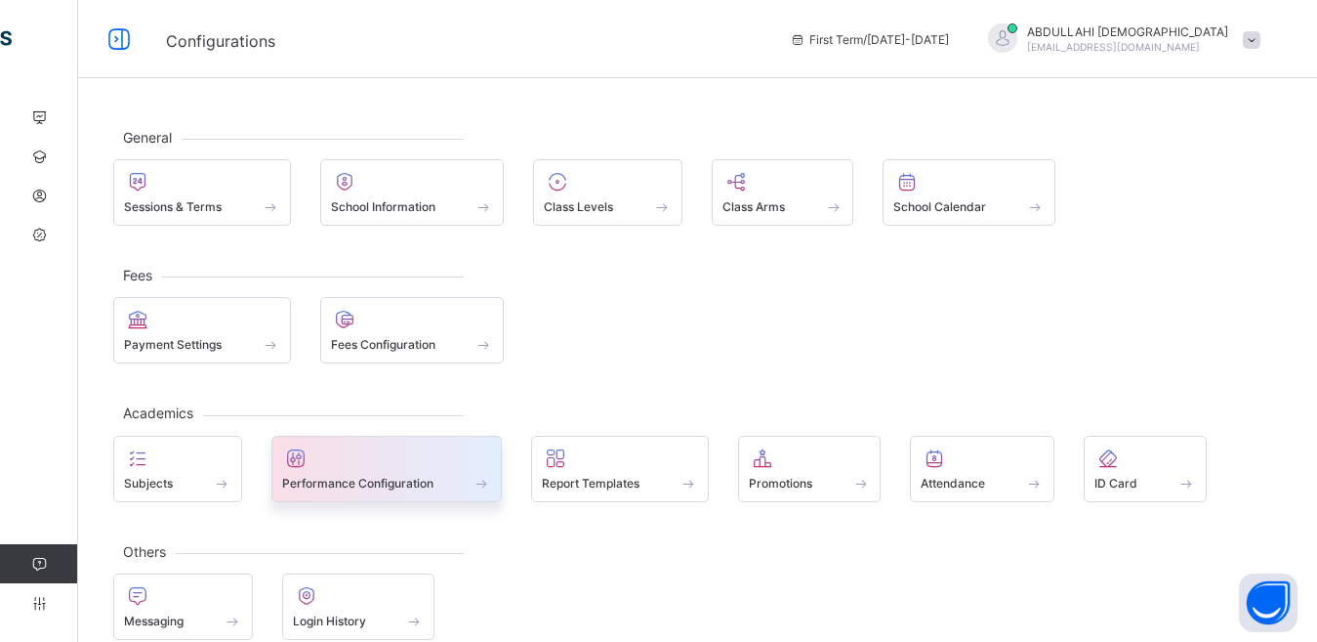
click at [394, 468] on div at bounding box center [387, 457] width 210 height 23
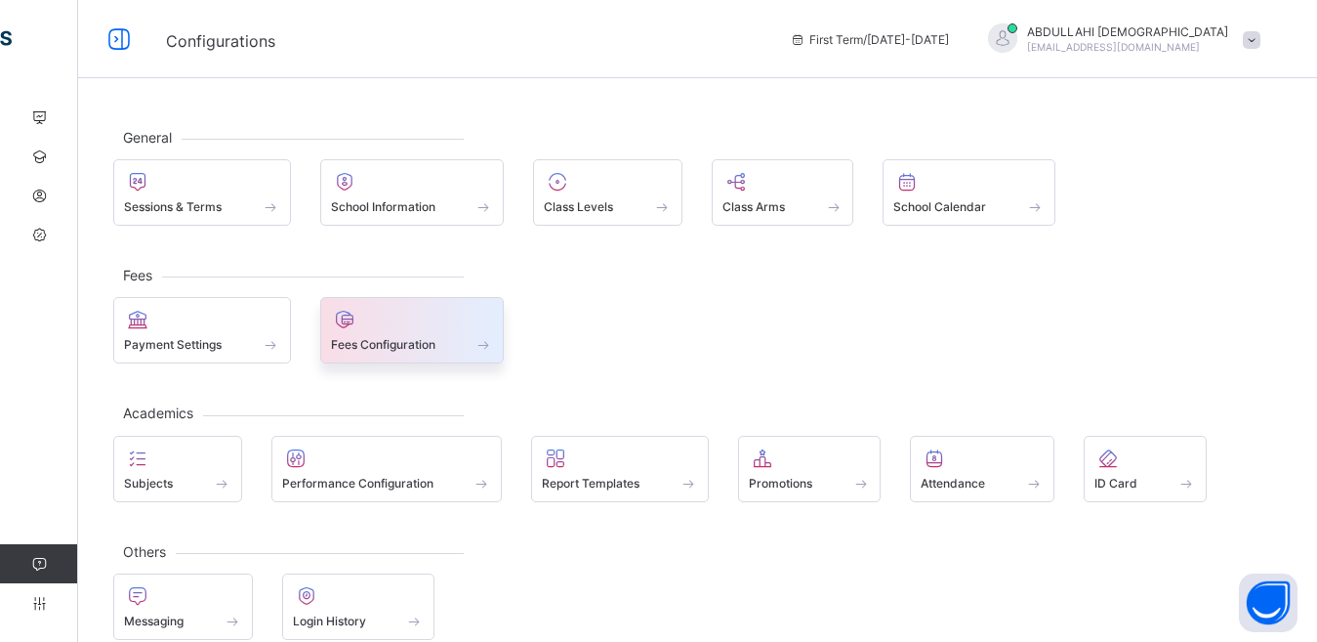
click at [446, 347] on div "Fees Configuration" at bounding box center [412, 344] width 163 height 17
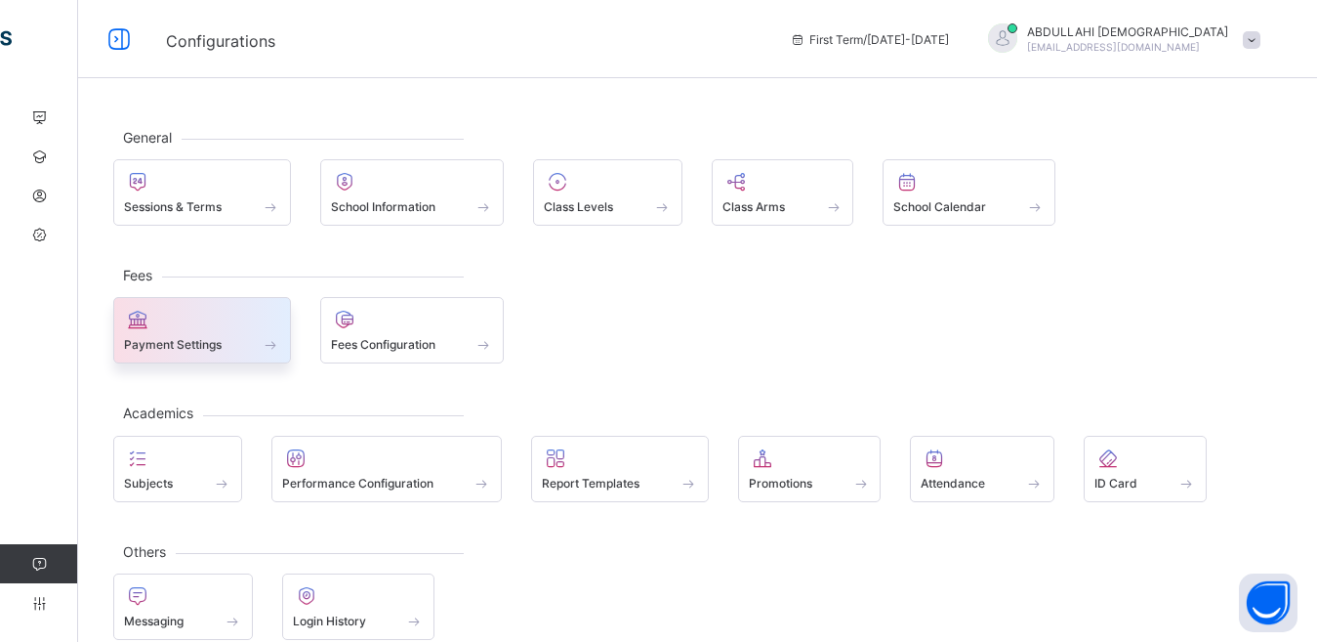
click at [255, 362] on div "Payment Settings" at bounding box center [202, 330] width 178 height 66
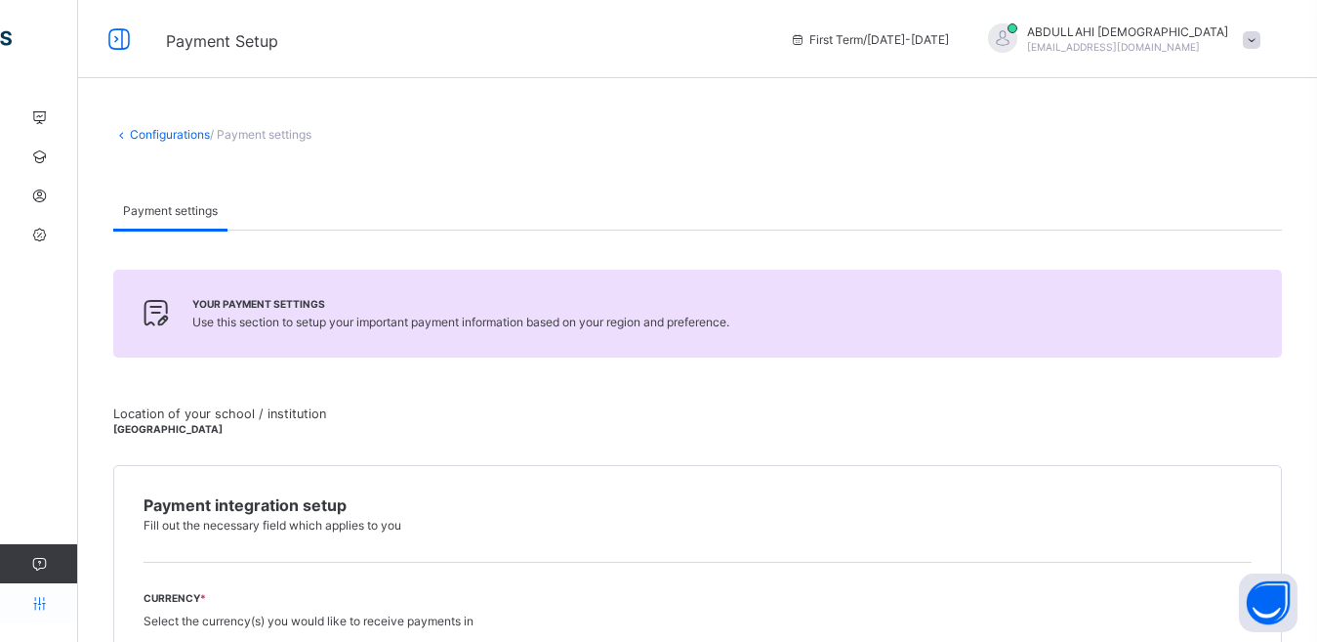
click at [42, 602] on icon at bounding box center [39, 603] width 78 height 15
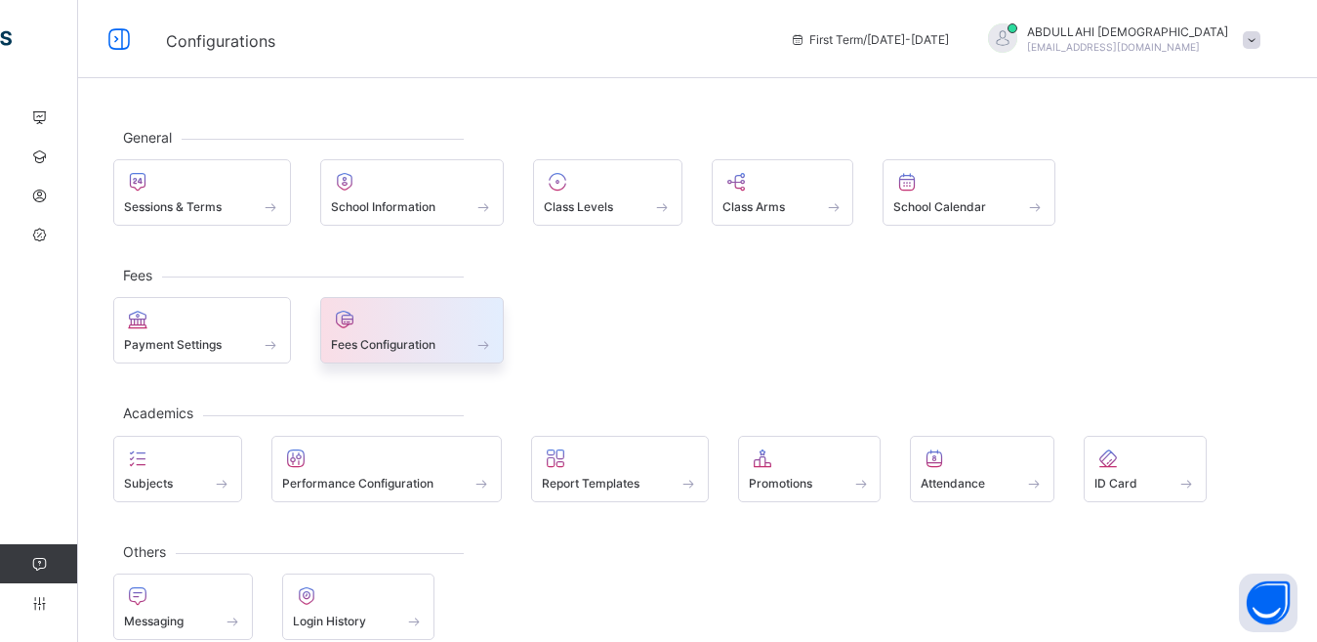
click at [429, 348] on span "Fees Configuration" at bounding box center [383, 344] width 104 height 15
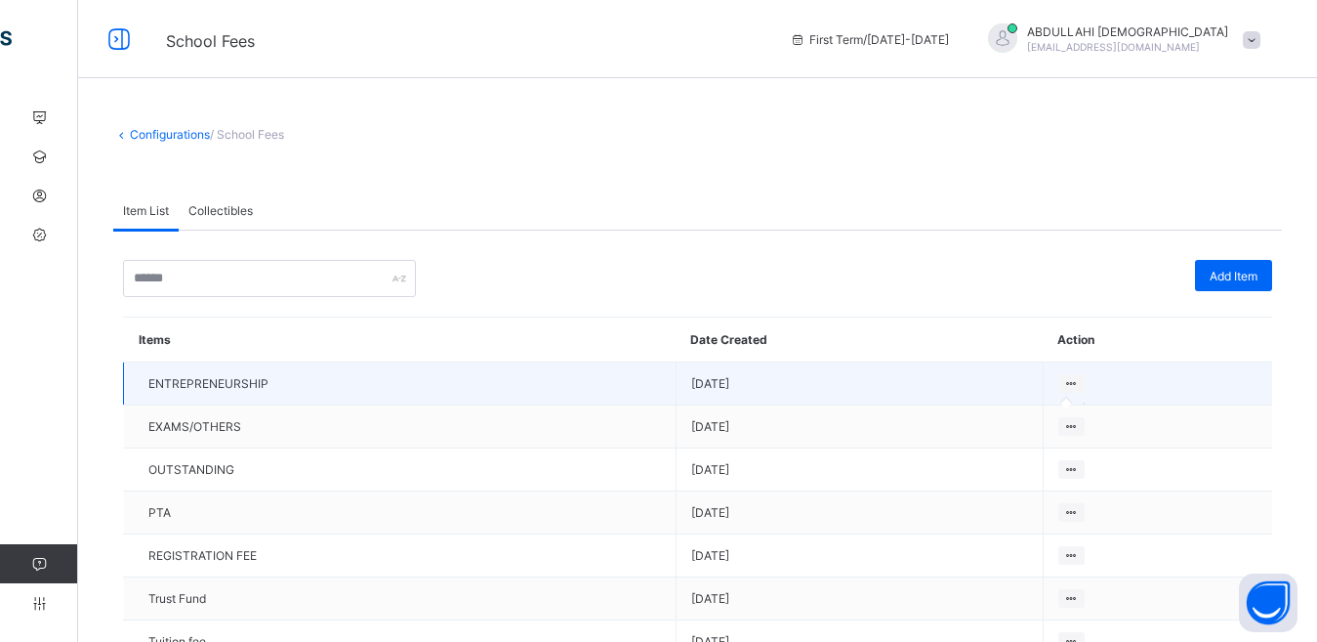
click at [1080, 382] on icon at bounding box center [1071, 383] width 17 height 15
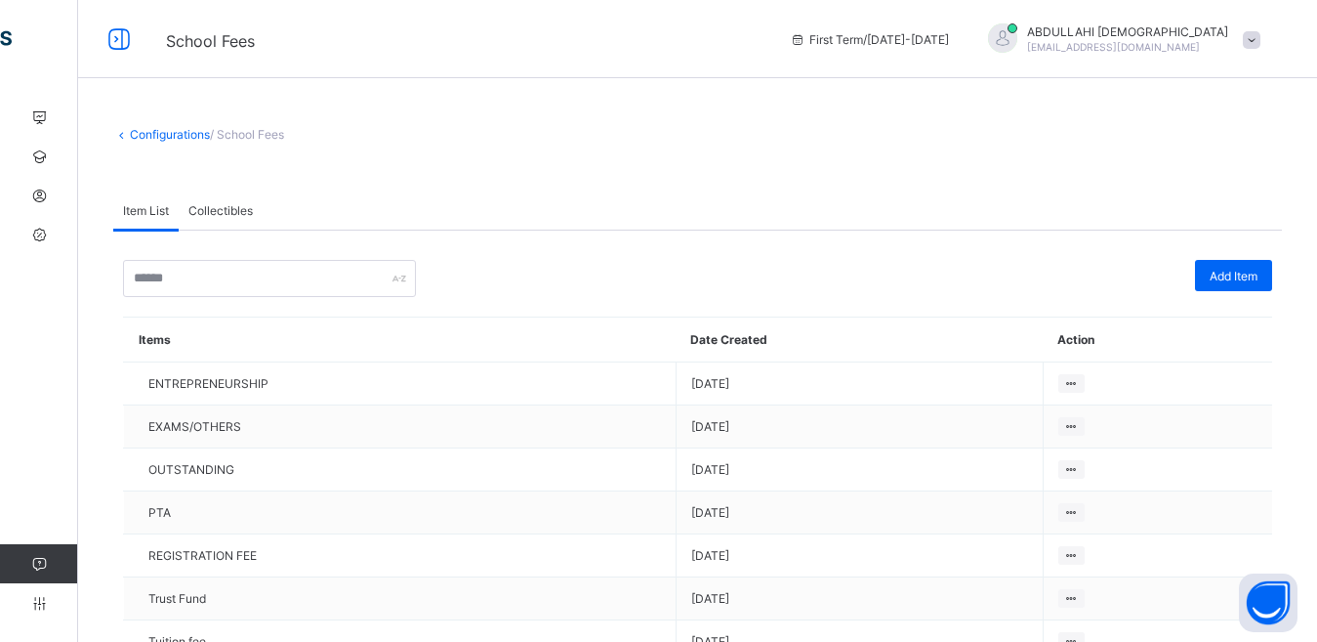
click at [46, 573] on link "Help" at bounding box center [38, 563] width 77 height 39
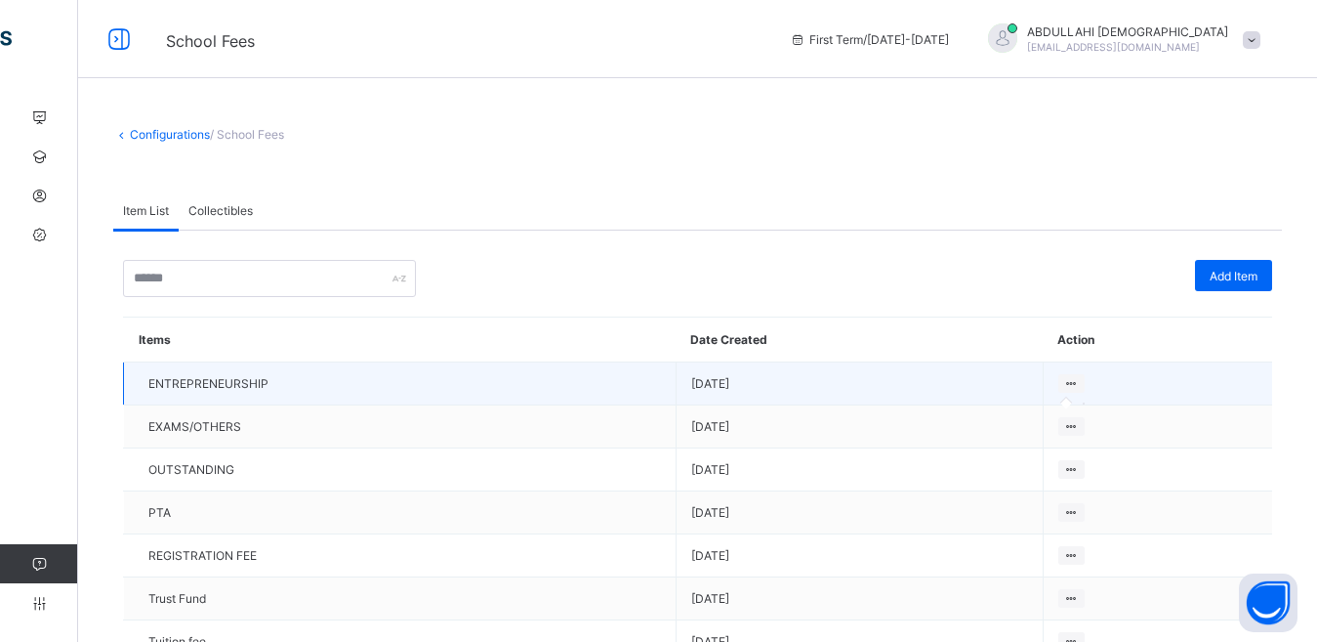
click at [1080, 384] on icon at bounding box center [1071, 383] width 17 height 15
click at [1080, 383] on icon at bounding box center [1071, 383] width 17 height 15
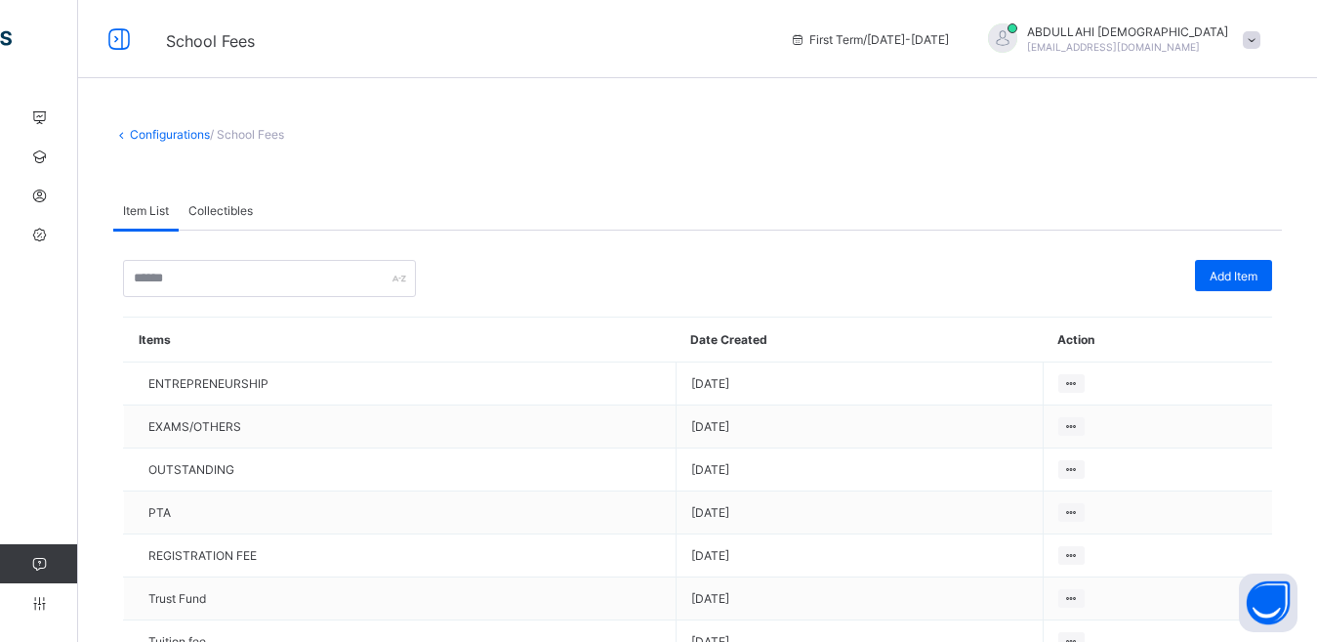
click at [1261, 40] on span at bounding box center [1252, 40] width 18 height 18
click at [1123, 176] on span at bounding box center [697, 175] width 1169 height 29
click at [158, 133] on link "Configurations" at bounding box center [170, 134] width 80 height 15
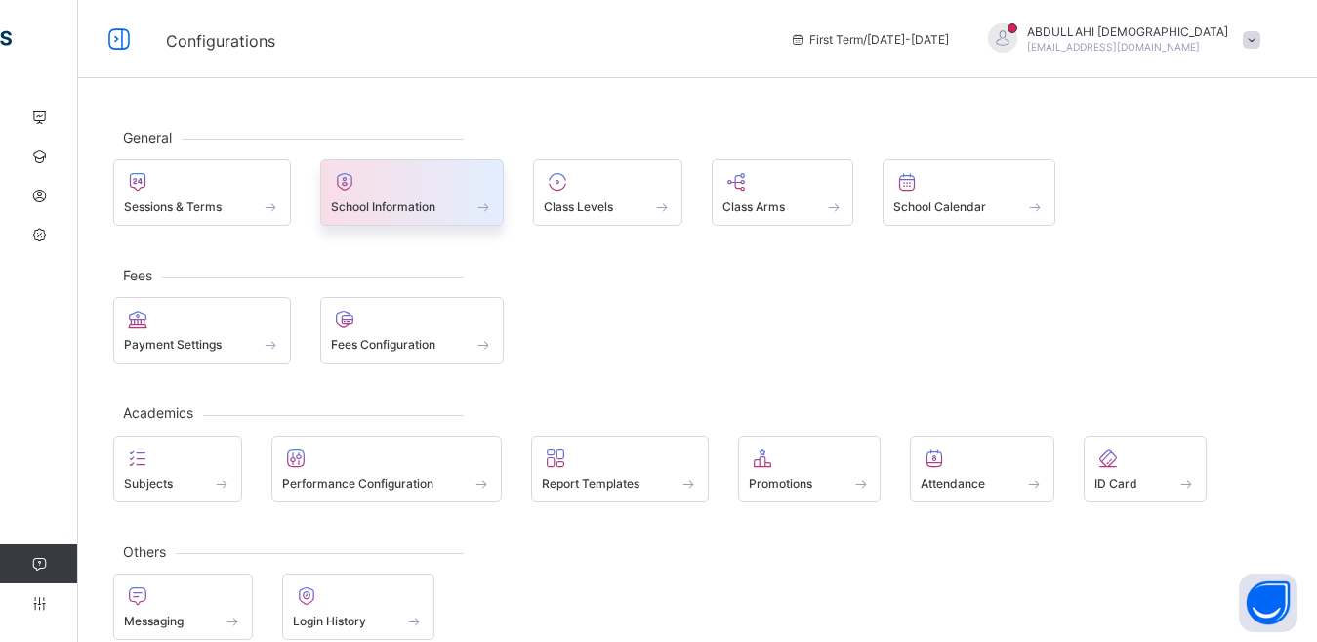
click at [406, 216] on div "School Information" at bounding box center [412, 192] width 185 height 66
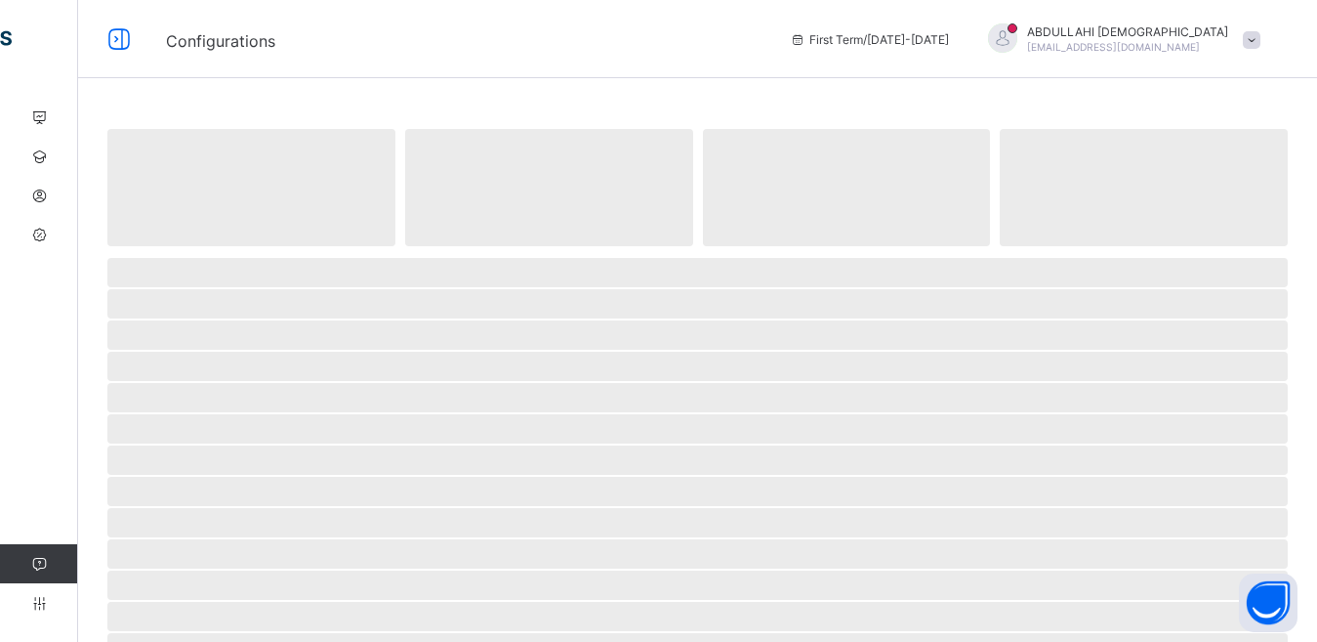
select select "**"
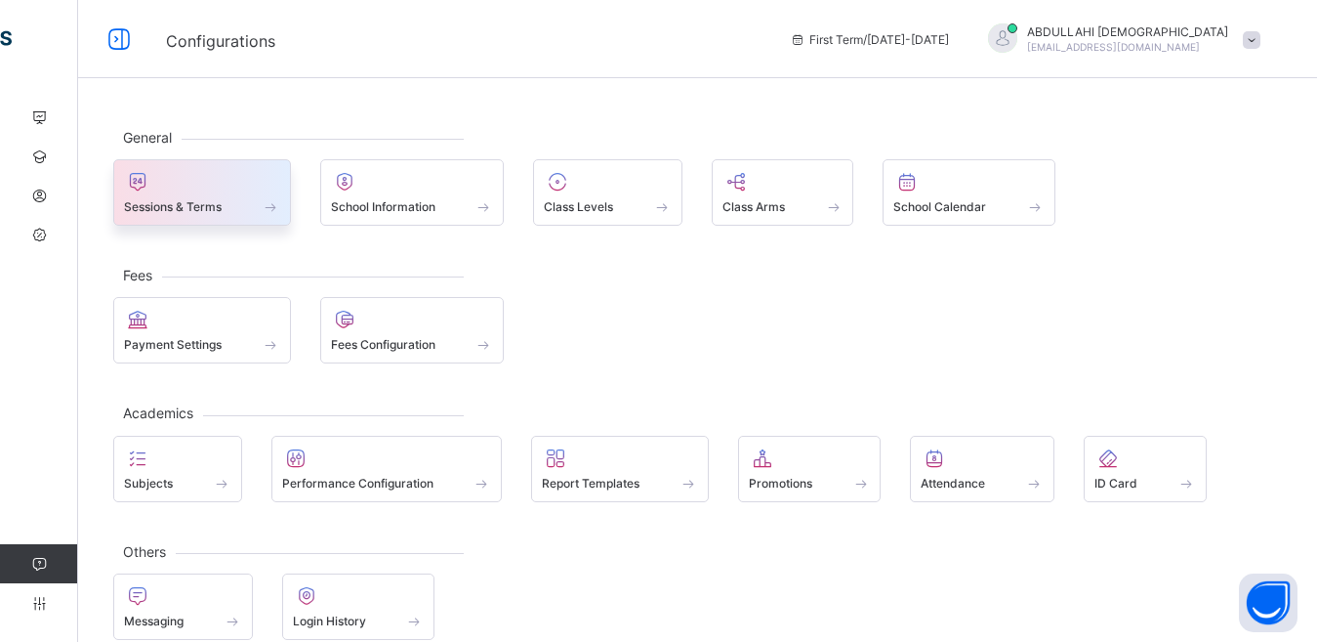
click at [191, 200] on span "Sessions & Terms" at bounding box center [173, 206] width 98 height 15
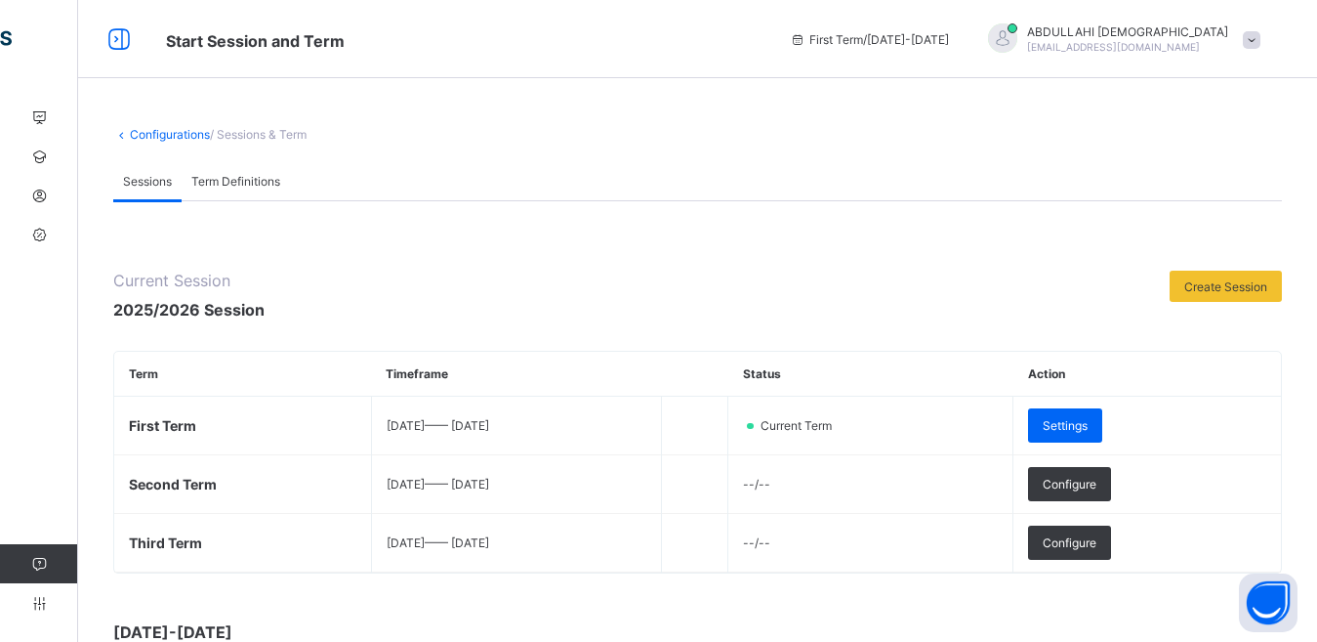
click at [254, 181] on span "Term Definitions" at bounding box center [235, 181] width 89 height 15
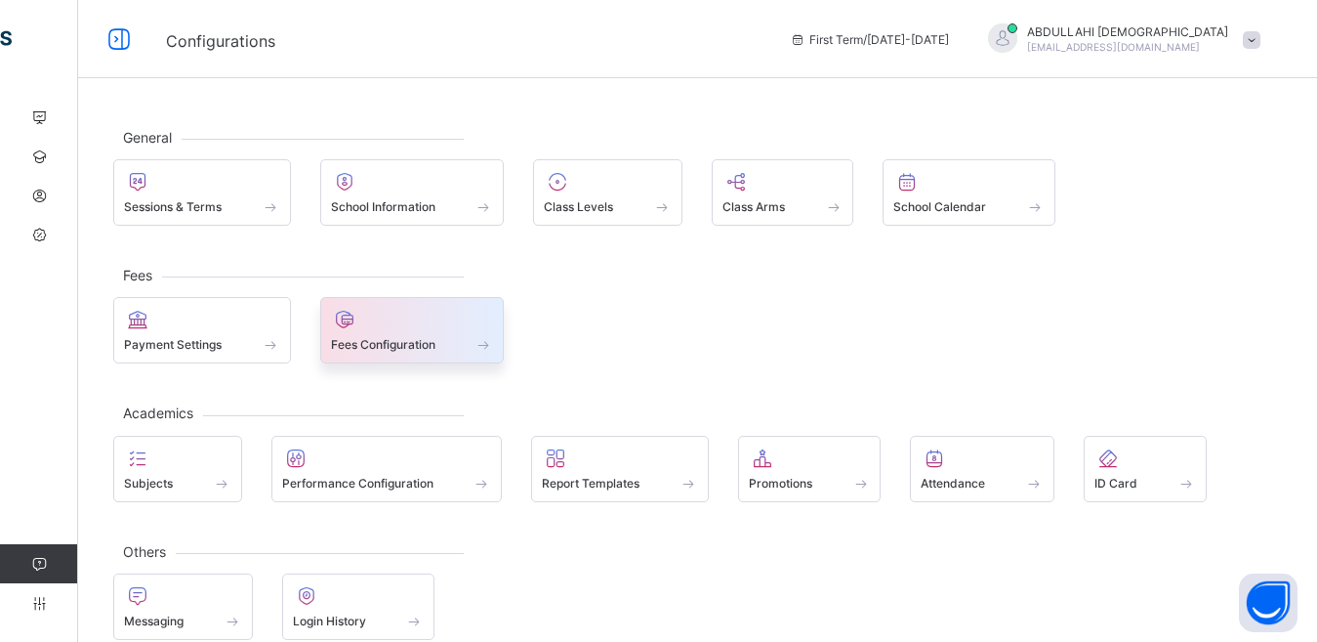
click at [442, 346] on div "Fees Configuration" at bounding box center [412, 344] width 163 height 17
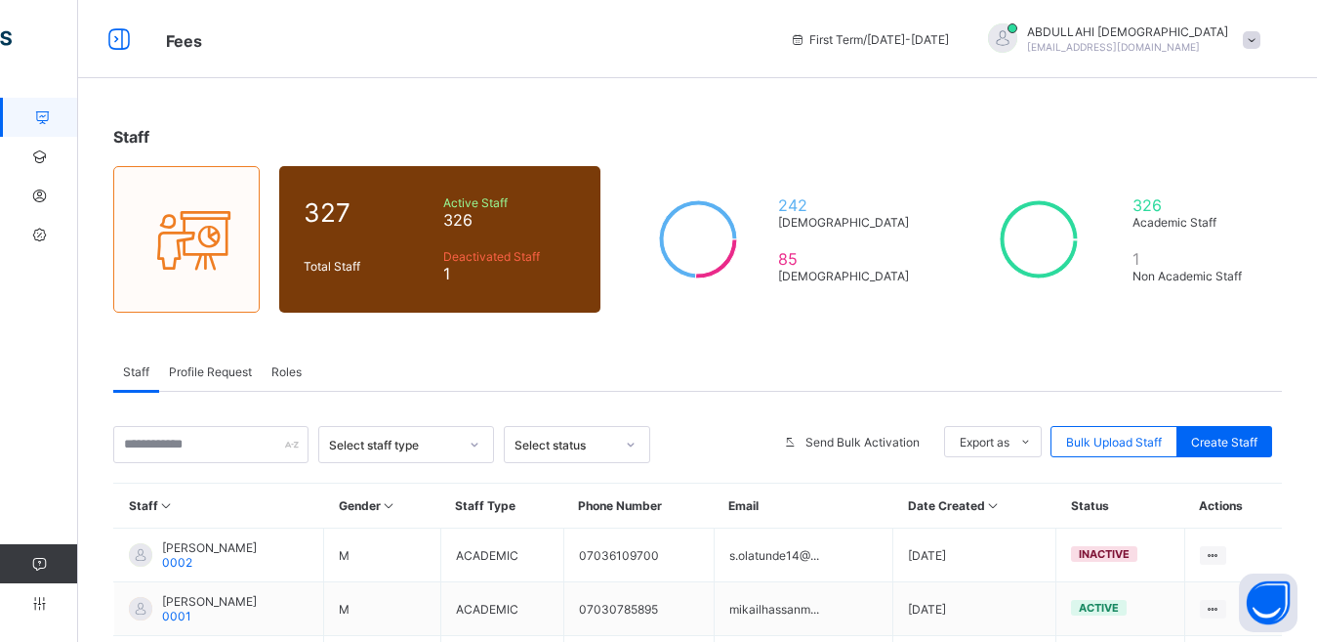
drag, startPoint x: 521, startPoint y: 266, endPoint x: 574, endPoint y: 313, distance: 71.2
click at [574, 313] on div "Staff 327 Total Staff Active Staff 326 Deactivated Staff 1 242 [DEMOGRAPHIC_DAT…" at bounding box center [697, 640] width 1239 height 1085
click at [121, 38] on icon at bounding box center [119, 39] width 33 height 28
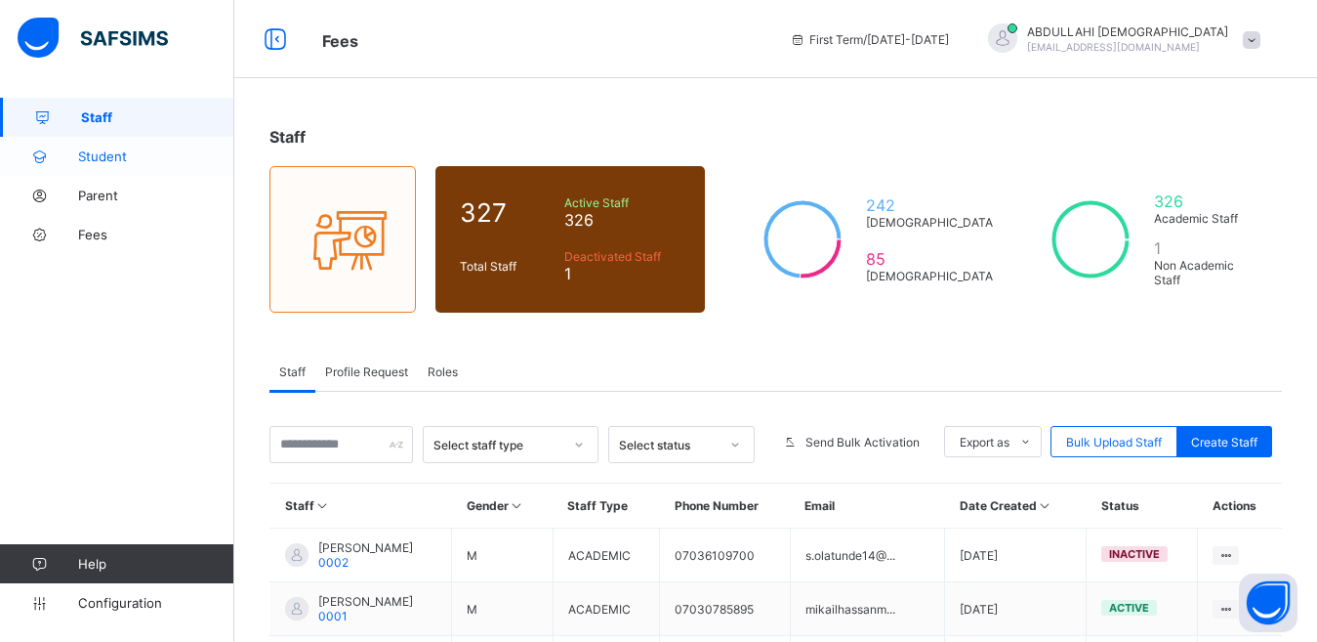
click at [111, 151] on span "Student" at bounding box center [156, 156] width 156 height 16
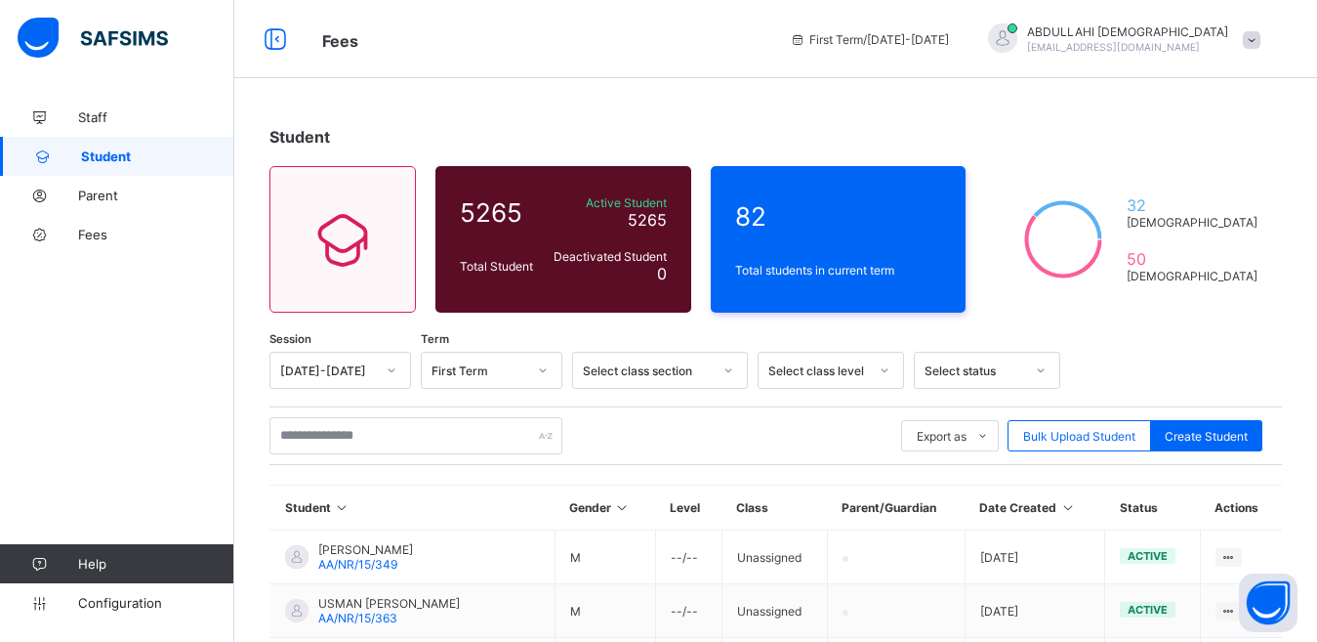
click at [698, 372] on div "Select class section" at bounding box center [647, 370] width 129 height 15
click at [803, 365] on div "Select class level" at bounding box center [818, 370] width 100 height 15
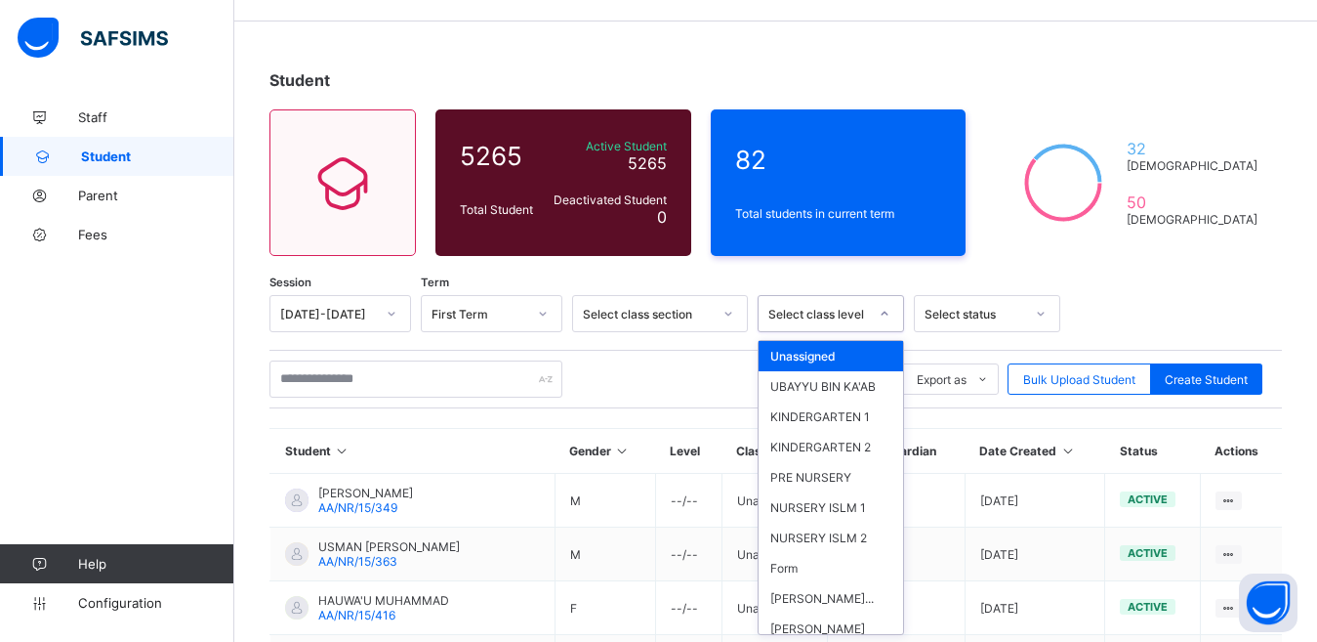
scroll to position [58, 0]
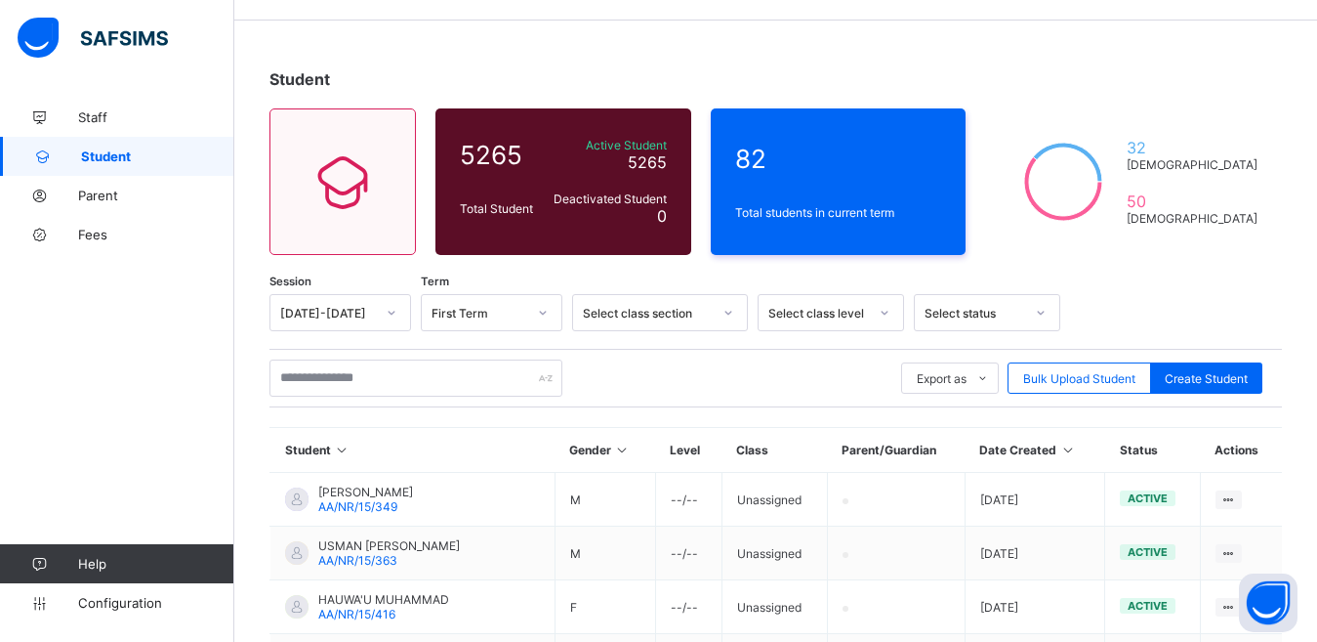
click at [735, 372] on div "Export as Pdf Report Excel Report Excel Report (LMS) Bulk Upload Student Create…" at bounding box center [776, 377] width 1013 height 37
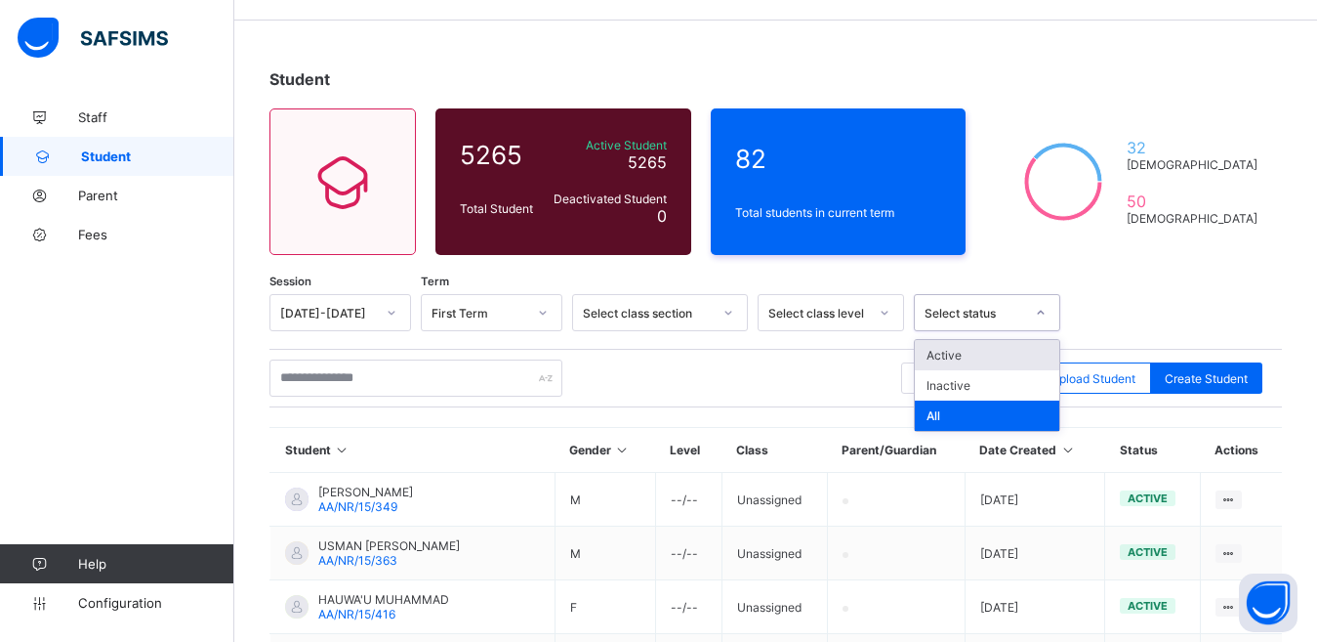
click at [963, 318] on div "Select status" at bounding box center [975, 313] width 100 height 15
click at [950, 360] on div "Active" at bounding box center [987, 355] width 145 height 30
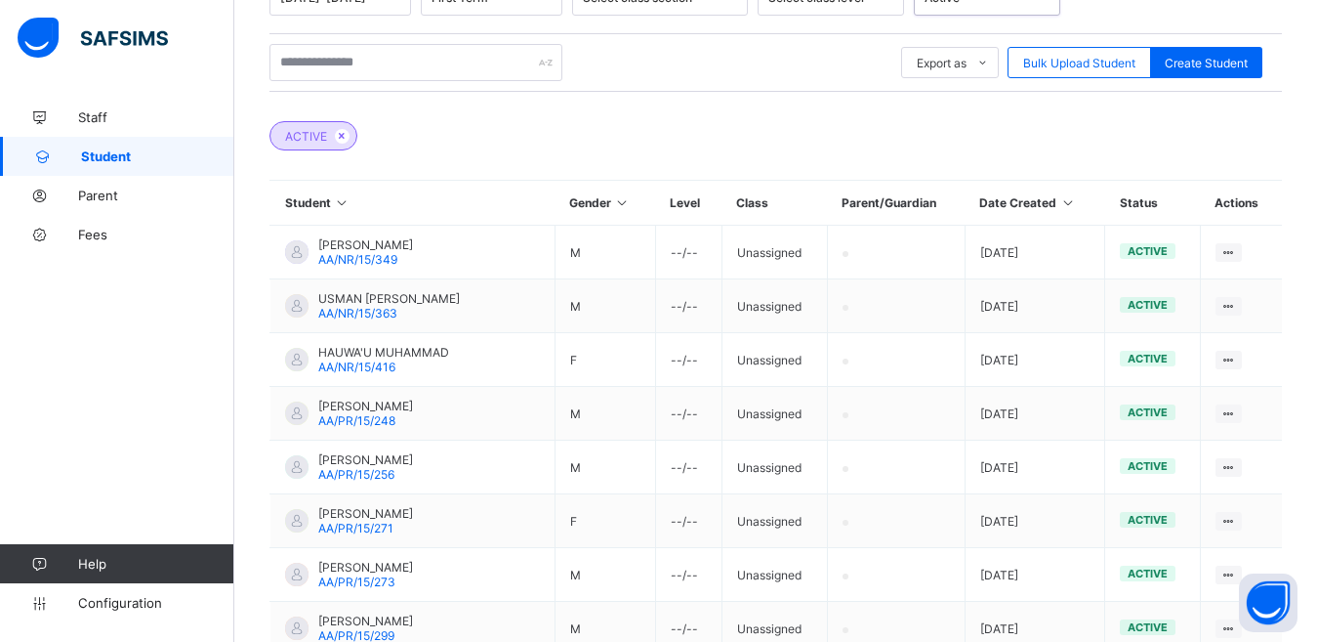
scroll to position [104, 0]
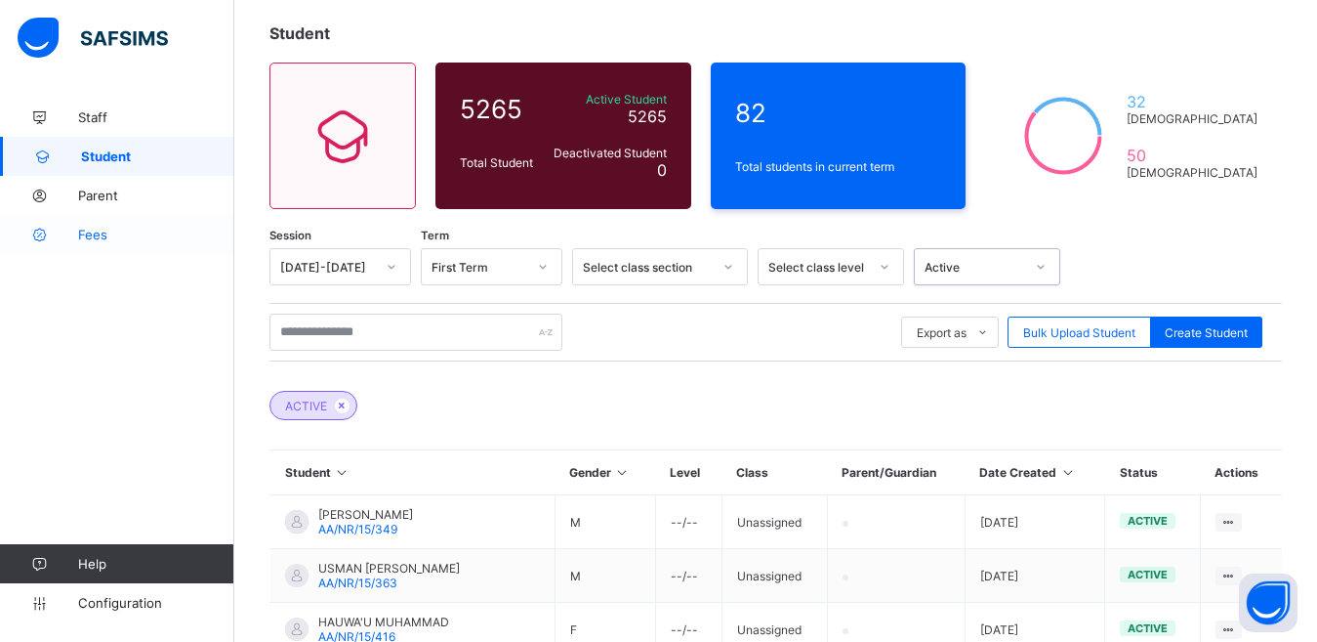
click at [97, 232] on span "Fees" at bounding box center [156, 235] width 156 height 16
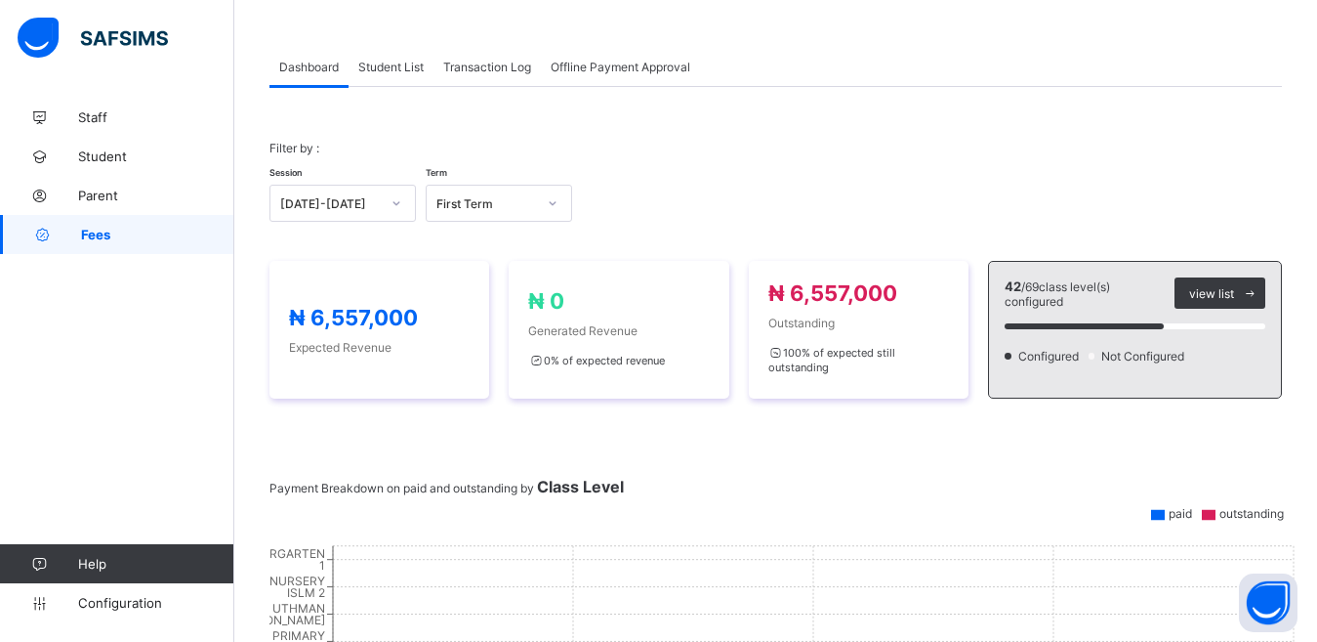
scroll to position [104, 0]
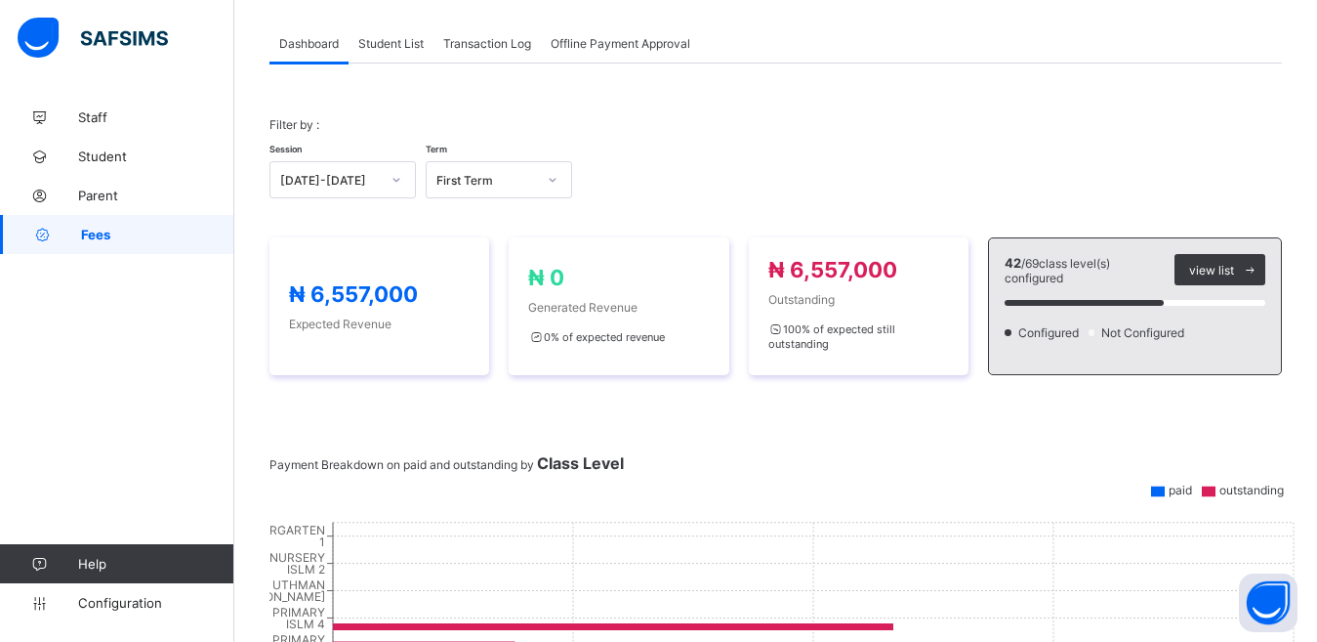
click at [628, 43] on span "Offline Payment Approval" at bounding box center [621, 43] width 140 height 15
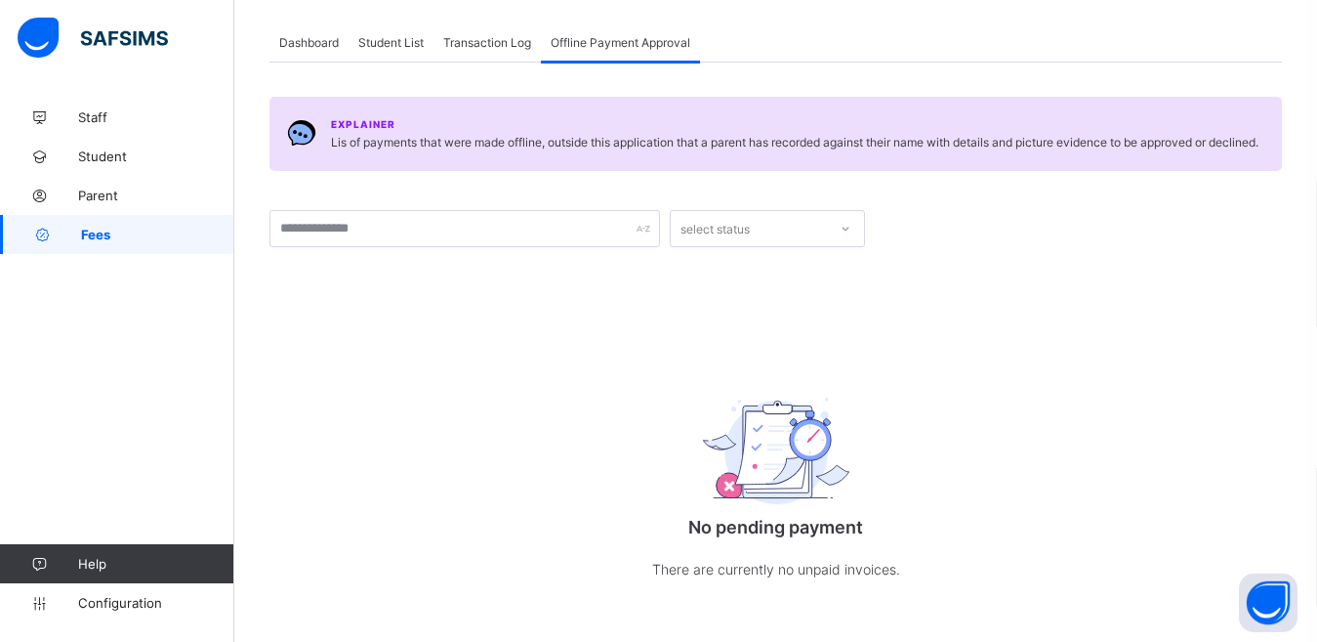
scroll to position [113, 0]
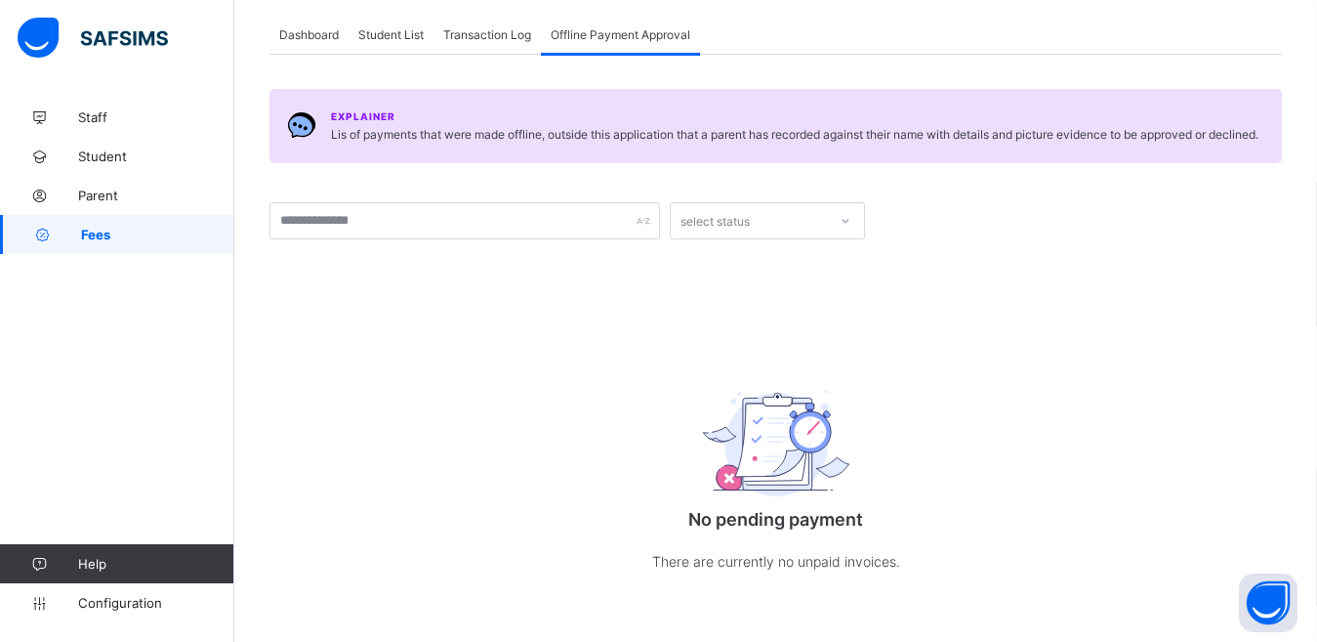
click at [838, 227] on div at bounding box center [845, 220] width 33 height 31
click at [953, 244] on div "Explainer Lis of payments that were made offline, outside this application that…" at bounding box center [776, 334] width 1013 height 558
click at [319, 38] on span "Dashboard" at bounding box center [309, 34] width 60 height 15
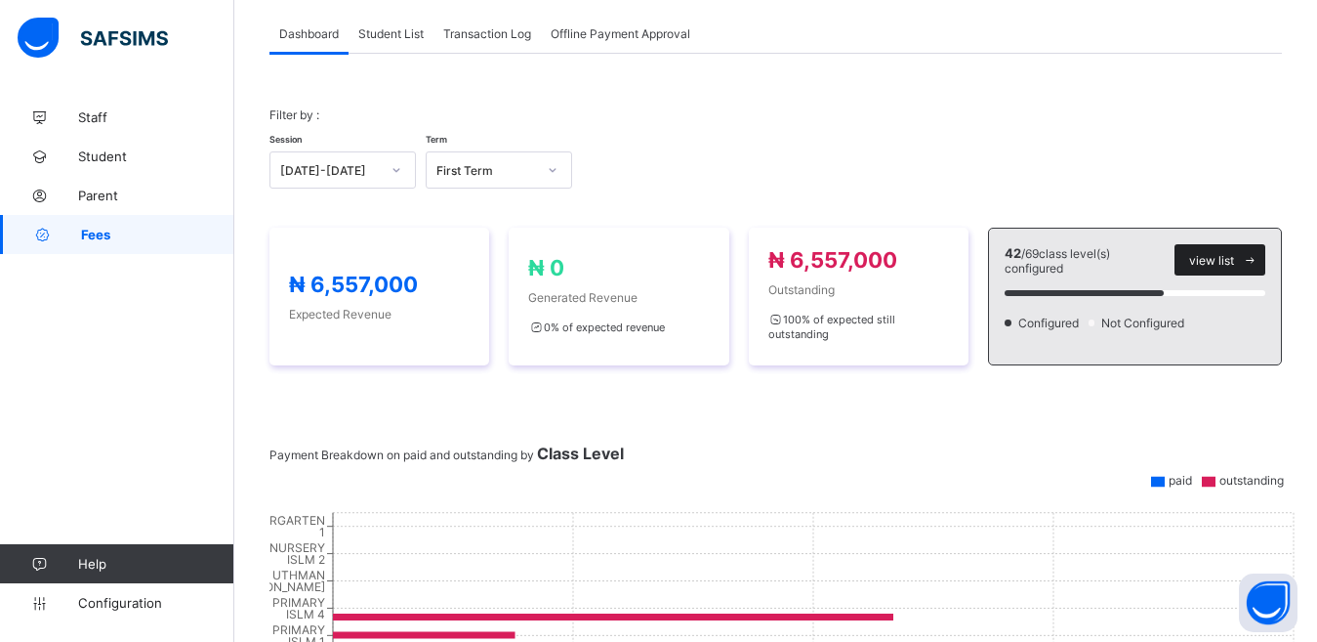
click at [1258, 260] on icon at bounding box center [1250, 260] width 15 height 13
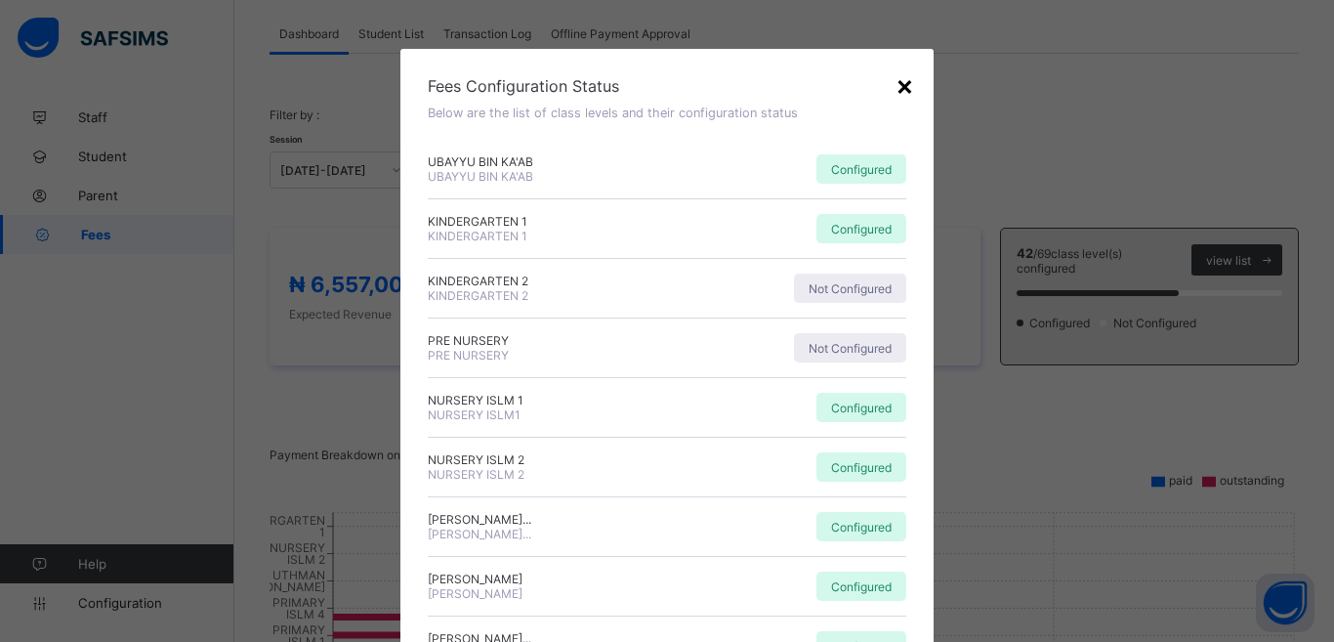
click at [901, 78] on div "×" at bounding box center [904, 84] width 19 height 33
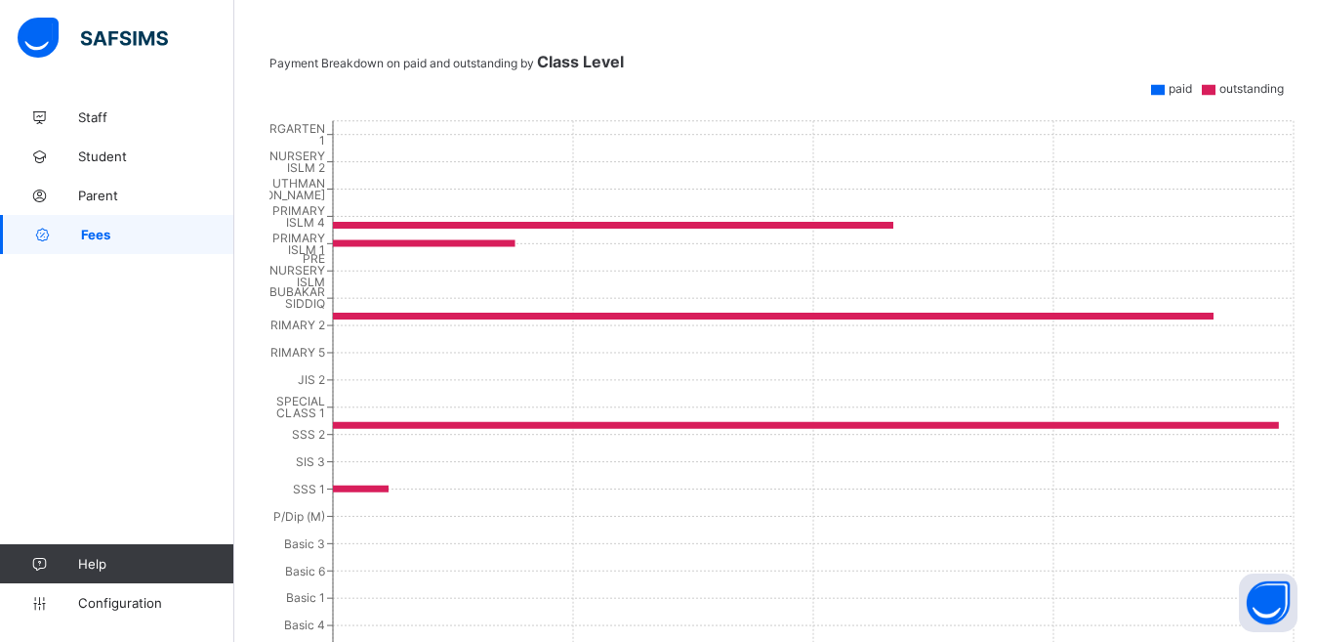
scroll to position [0, 0]
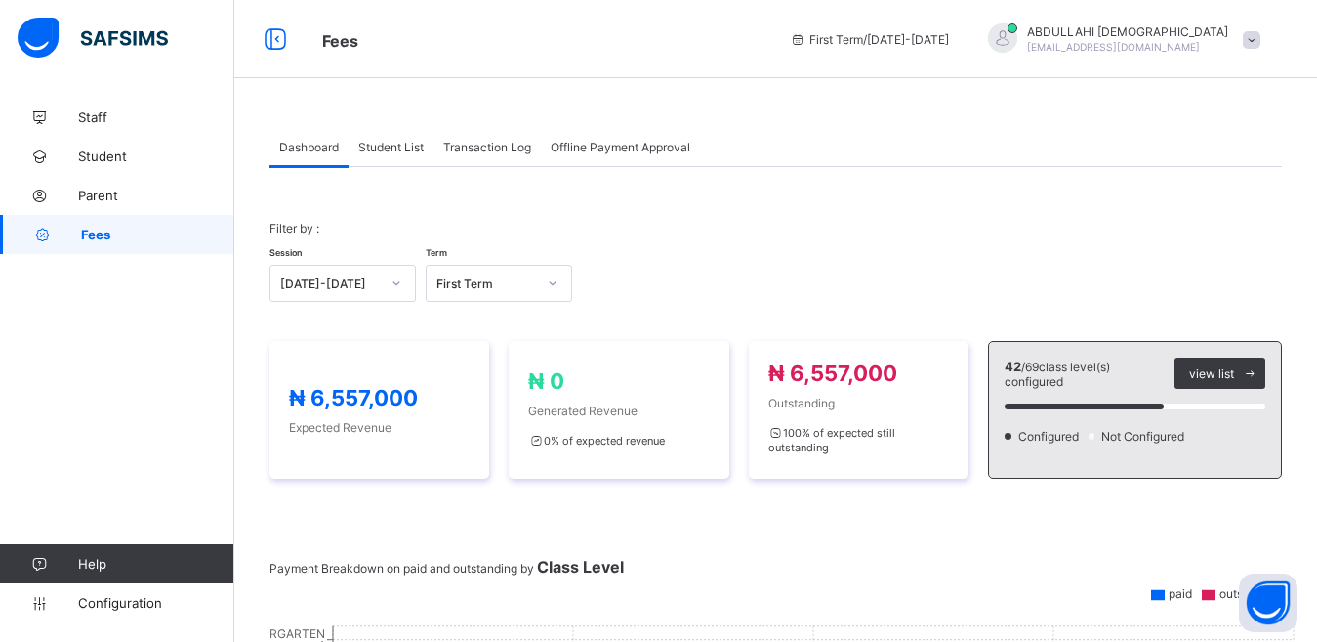
click at [458, 292] on div "First Term" at bounding box center [480, 283] width 107 height 27
click at [128, 601] on span "Configuration" at bounding box center [155, 603] width 155 height 16
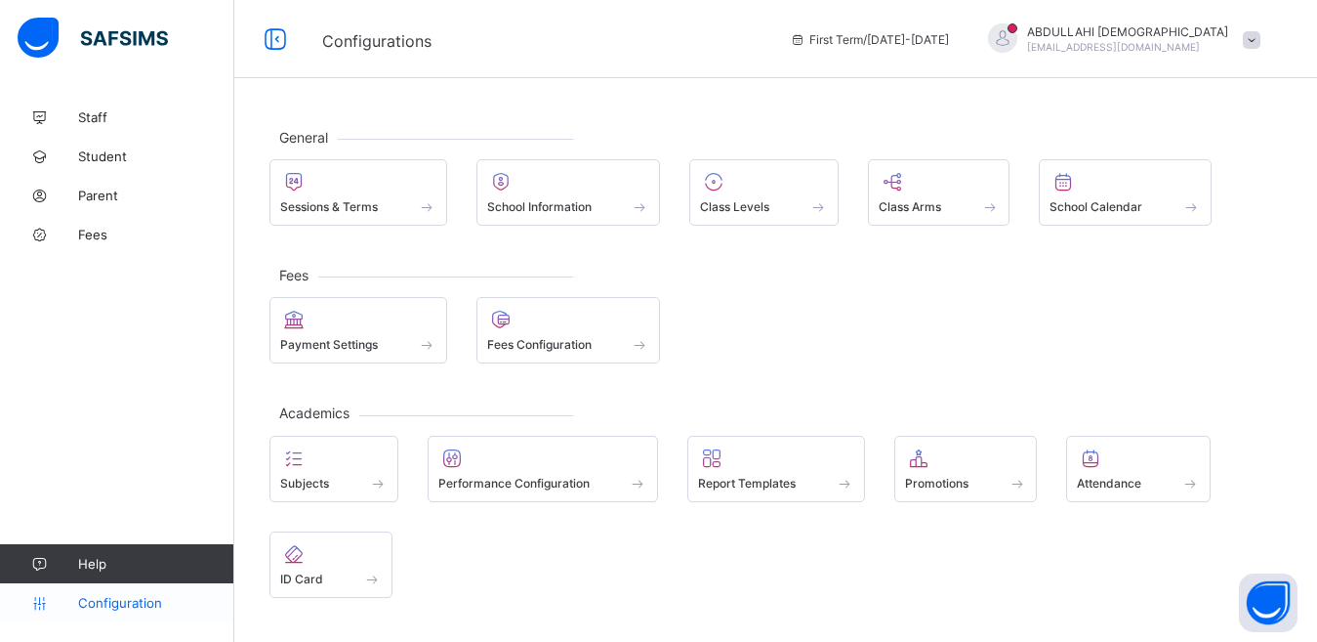
click at [128, 601] on span "Configuration" at bounding box center [155, 603] width 155 height 16
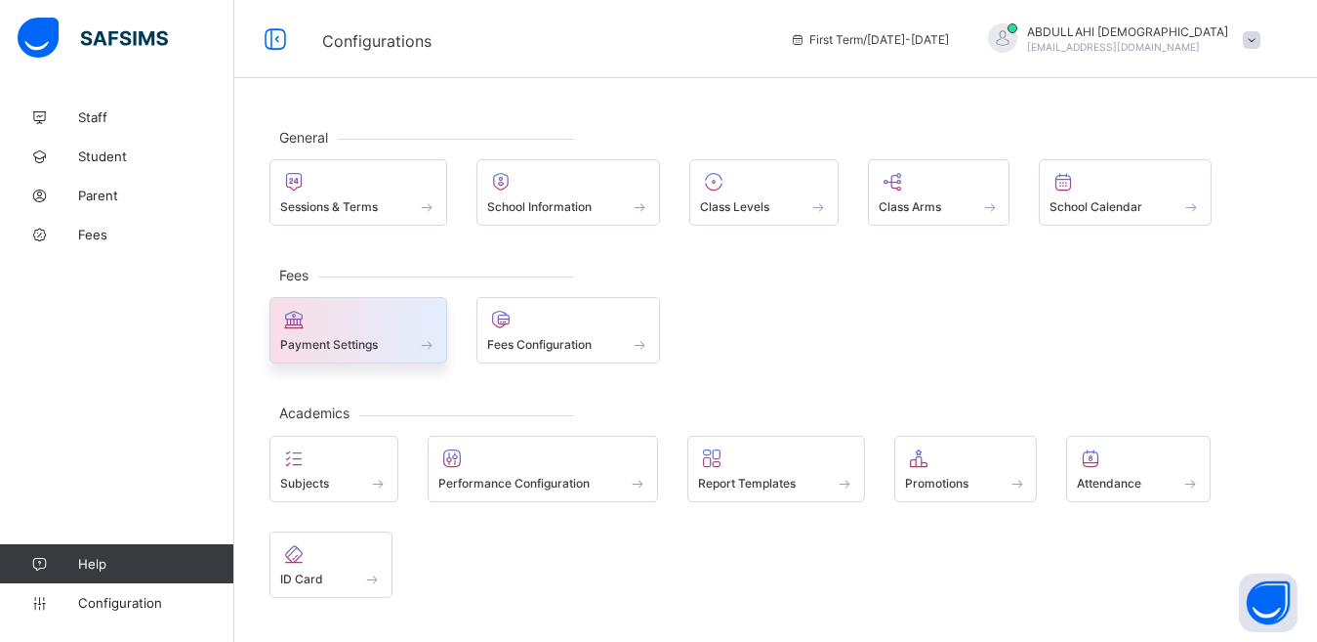
click at [379, 349] on div "Payment Settings" at bounding box center [358, 344] width 156 height 17
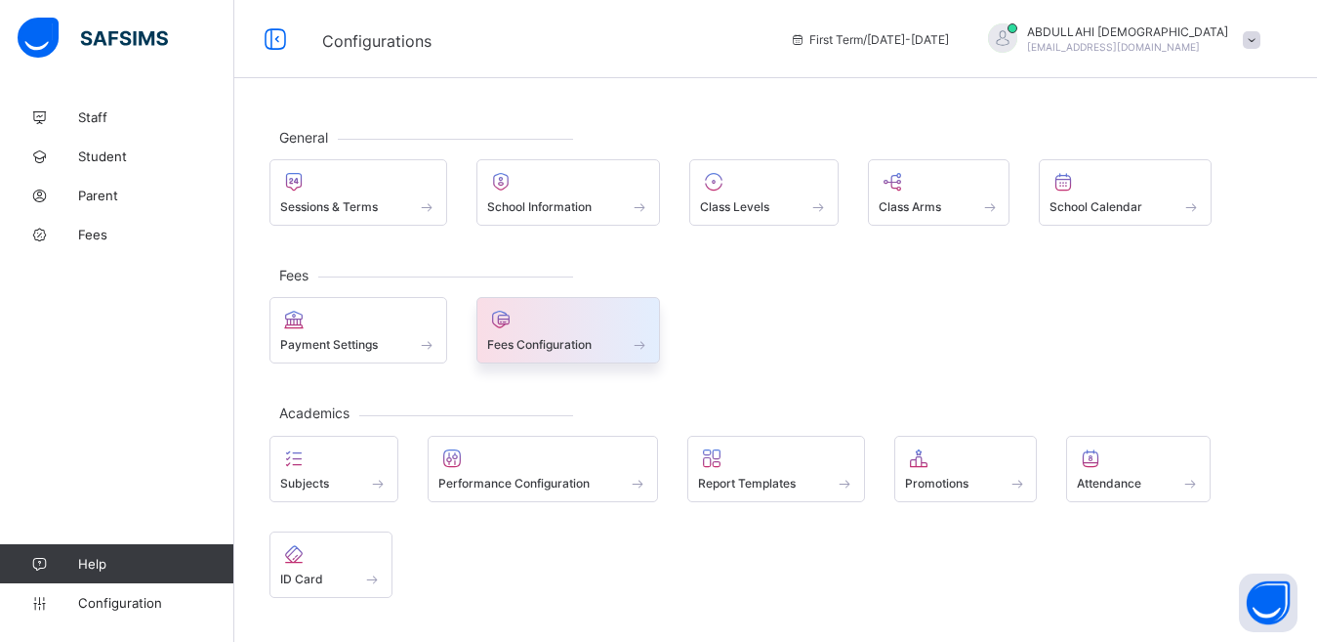
click at [568, 351] on span "Fees Configuration" at bounding box center [539, 344] width 104 height 15
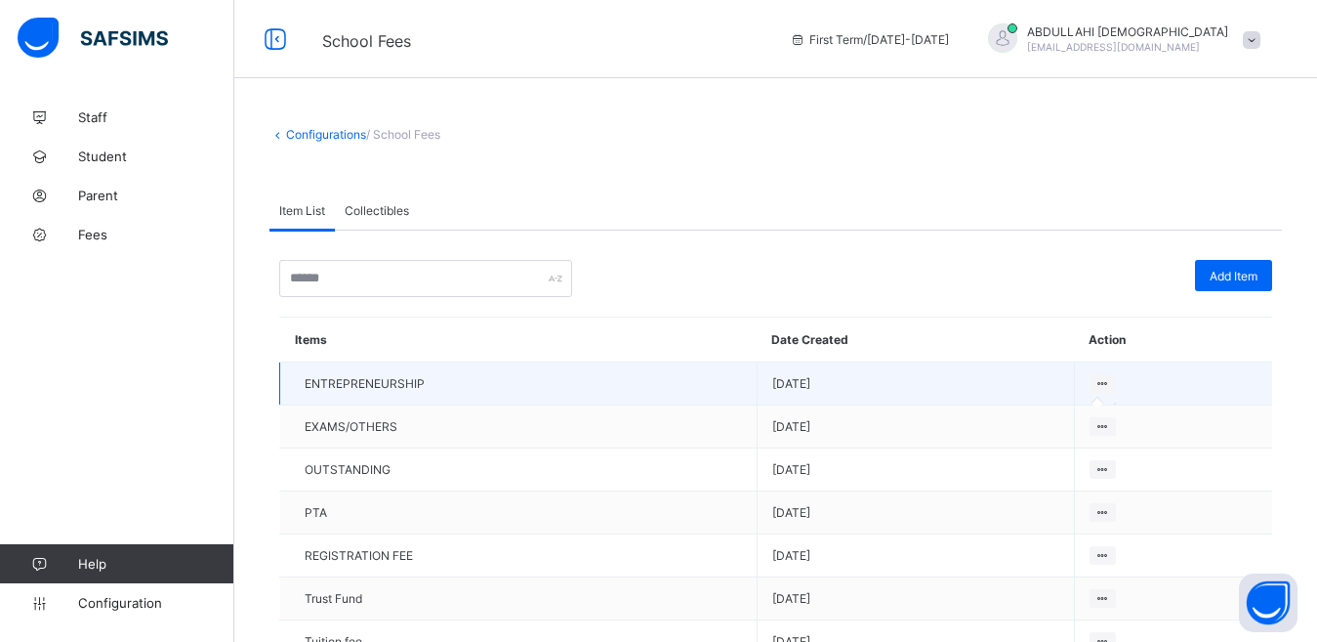
click at [1111, 385] on icon at bounding box center [1103, 383] width 17 height 15
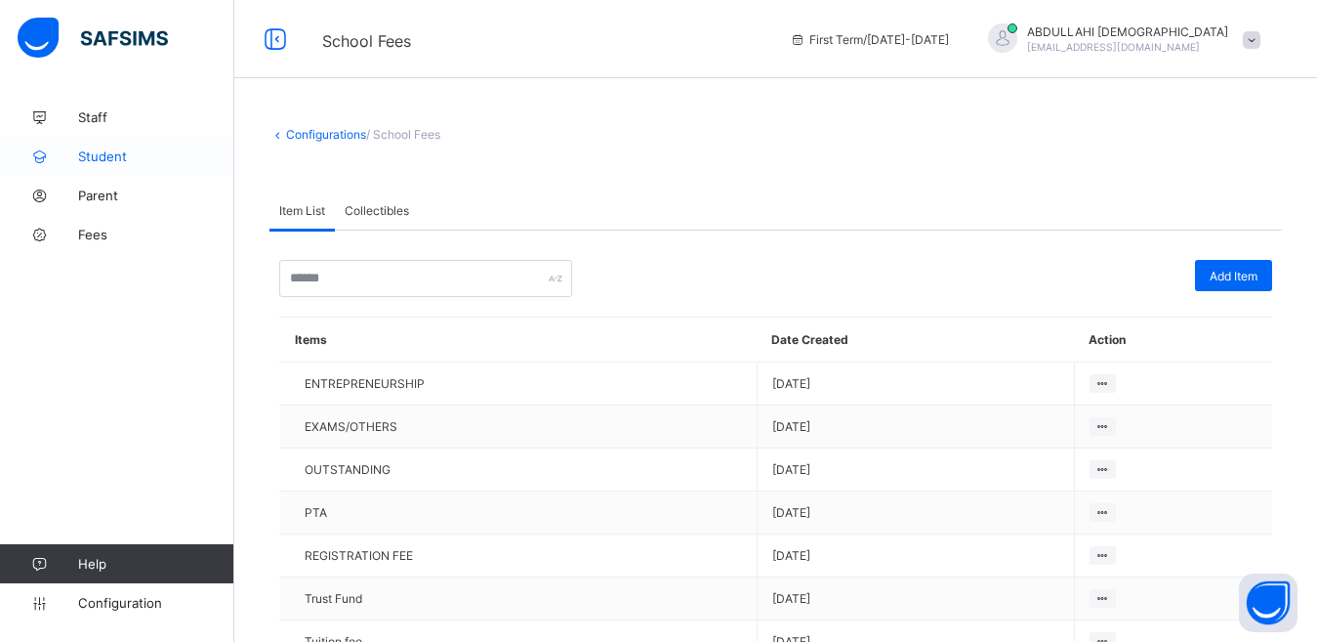
click at [99, 158] on span "Student" at bounding box center [156, 156] width 156 height 16
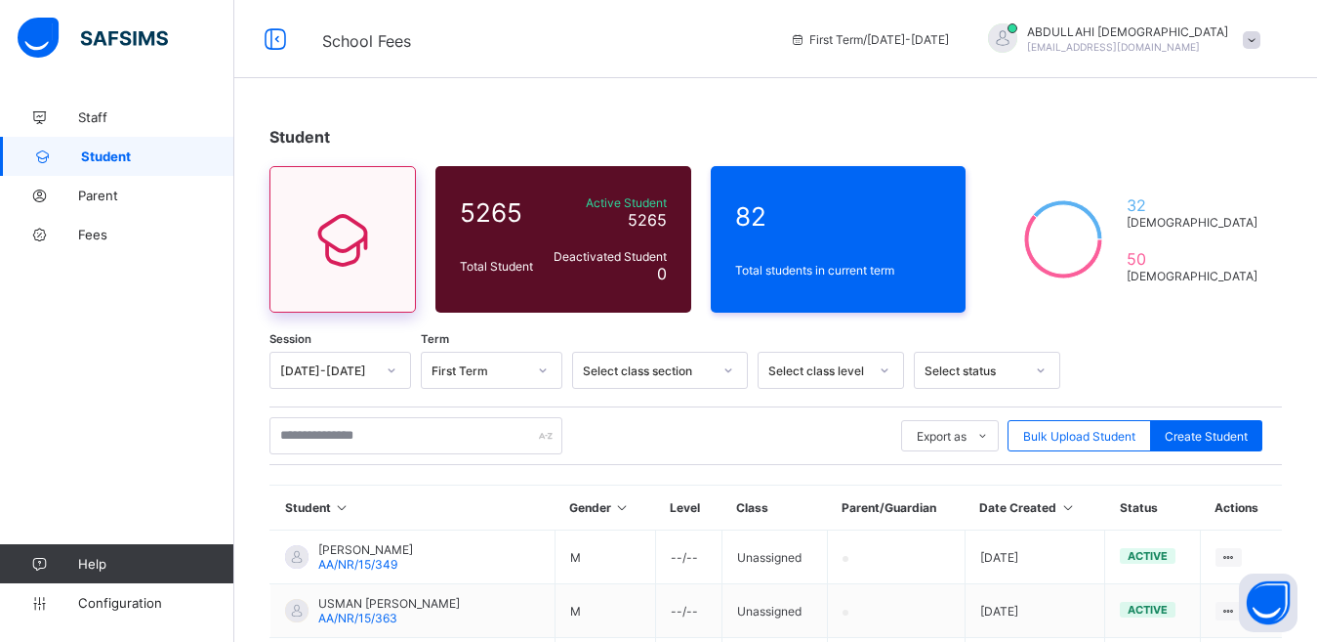
click at [335, 241] on icon at bounding box center [343, 239] width 82 height 70
click at [566, 239] on div "5265 Total Student Active Student 5265 Deactivated Student 0" at bounding box center [564, 239] width 256 height 146
click at [873, 271] on span "Total students in current term" at bounding box center [838, 270] width 207 height 15
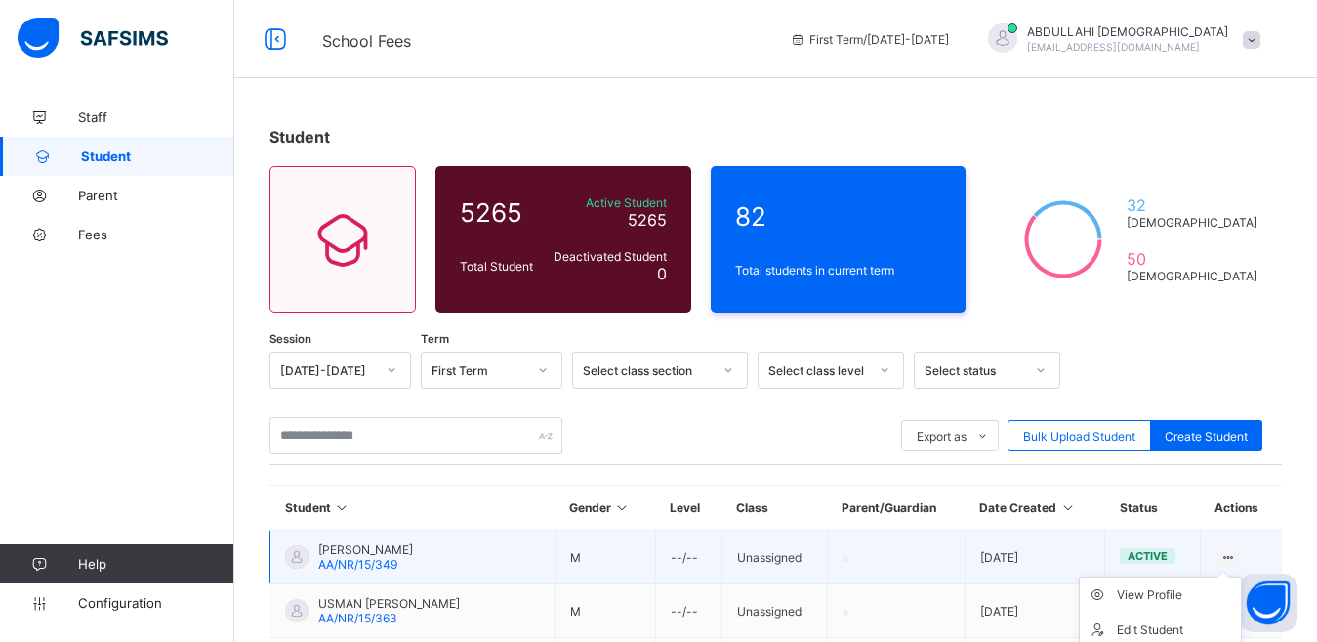
click at [1237, 552] on icon at bounding box center [1229, 557] width 17 height 15
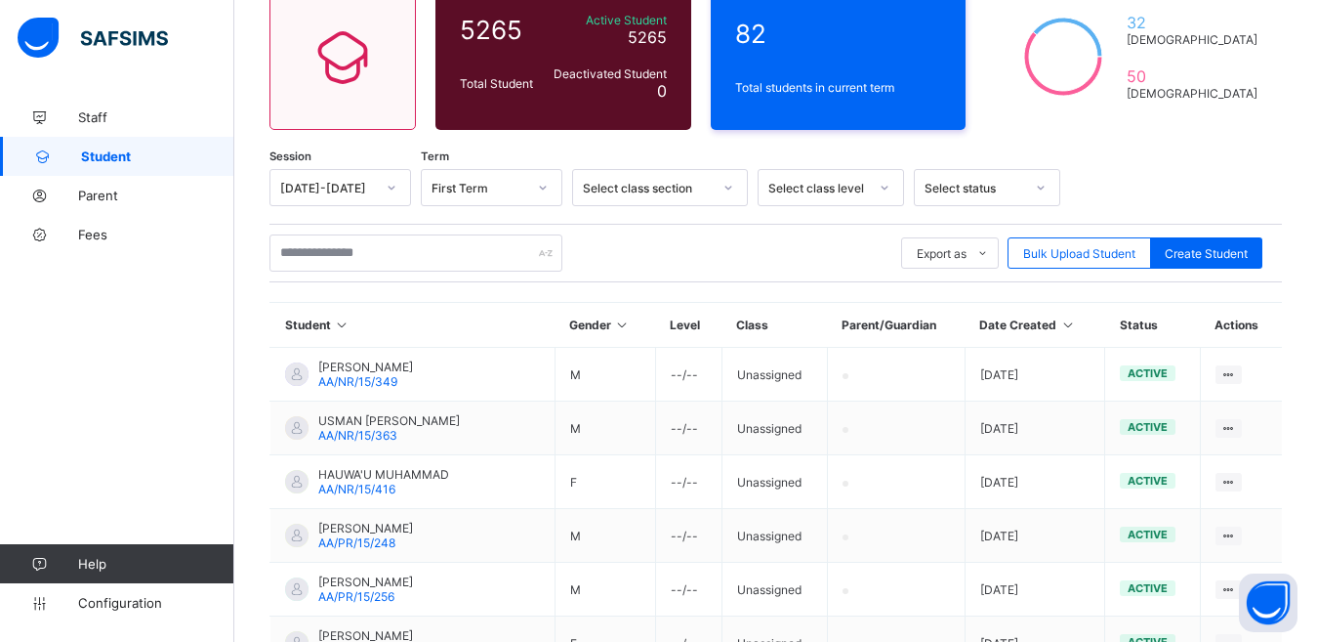
scroll to position [187, 0]
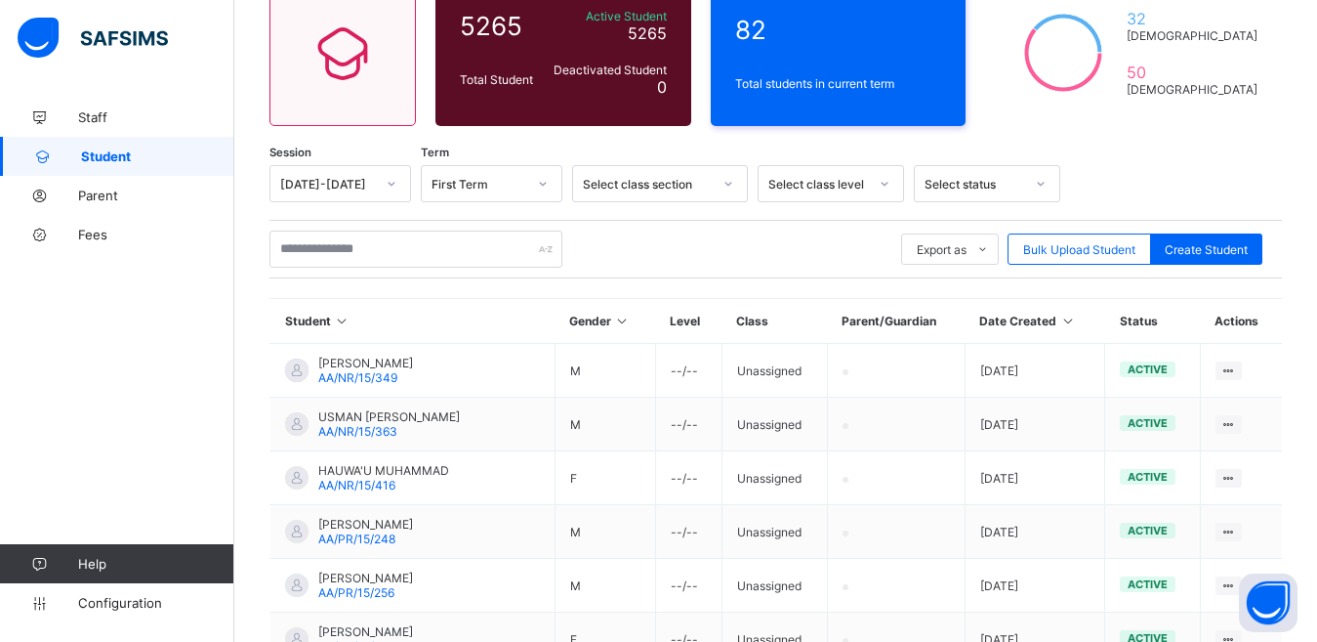
click at [1043, 193] on div at bounding box center [1040, 183] width 33 height 31
click at [840, 191] on div "Select class level" at bounding box center [812, 183] width 107 height 27
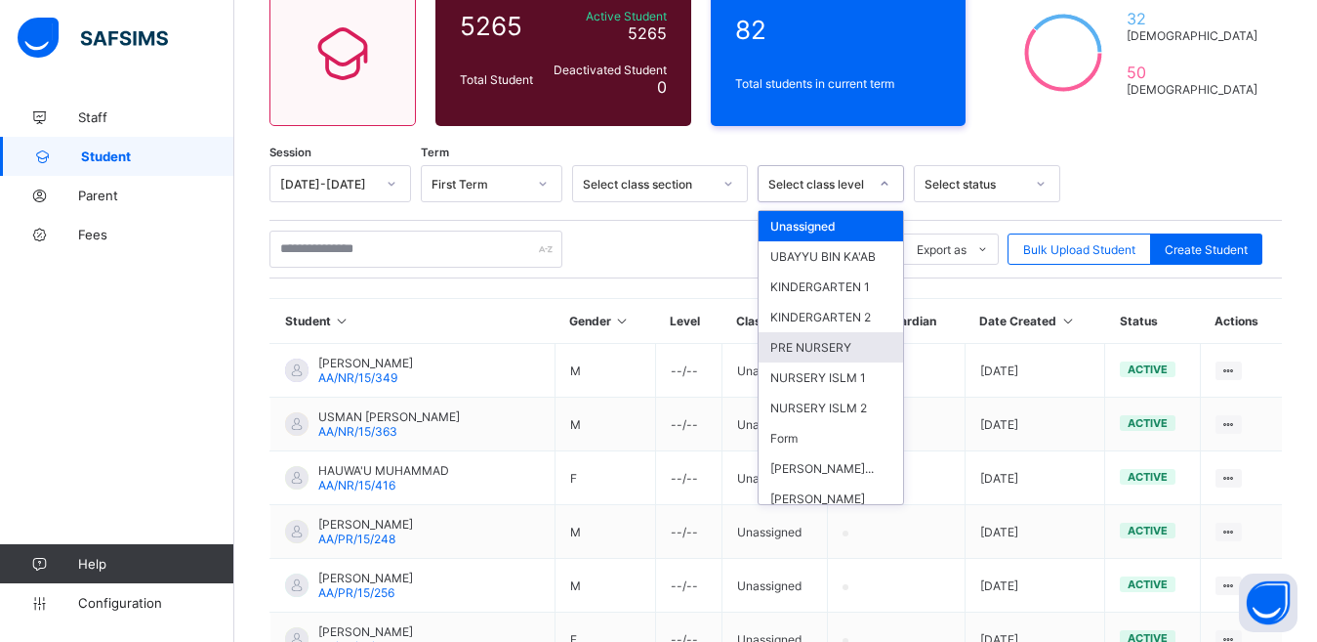
click at [834, 359] on div "PRE NURSERY" at bounding box center [831, 347] width 145 height 30
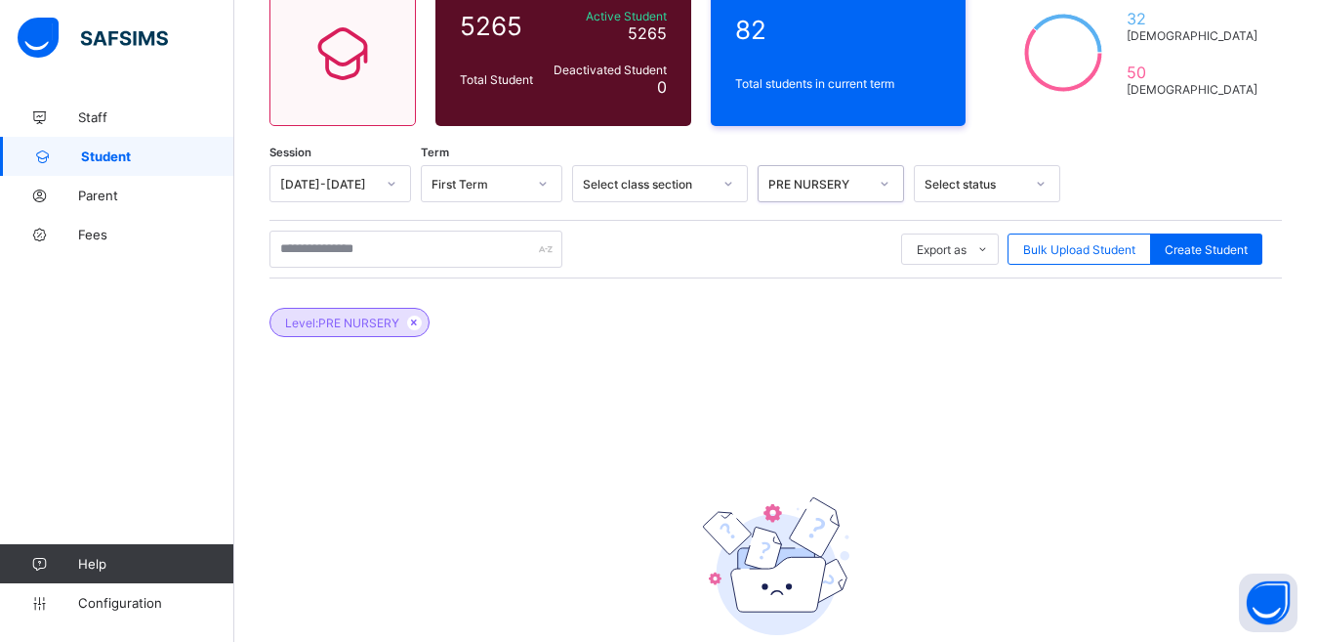
click at [889, 183] on icon at bounding box center [885, 184] width 12 height 20
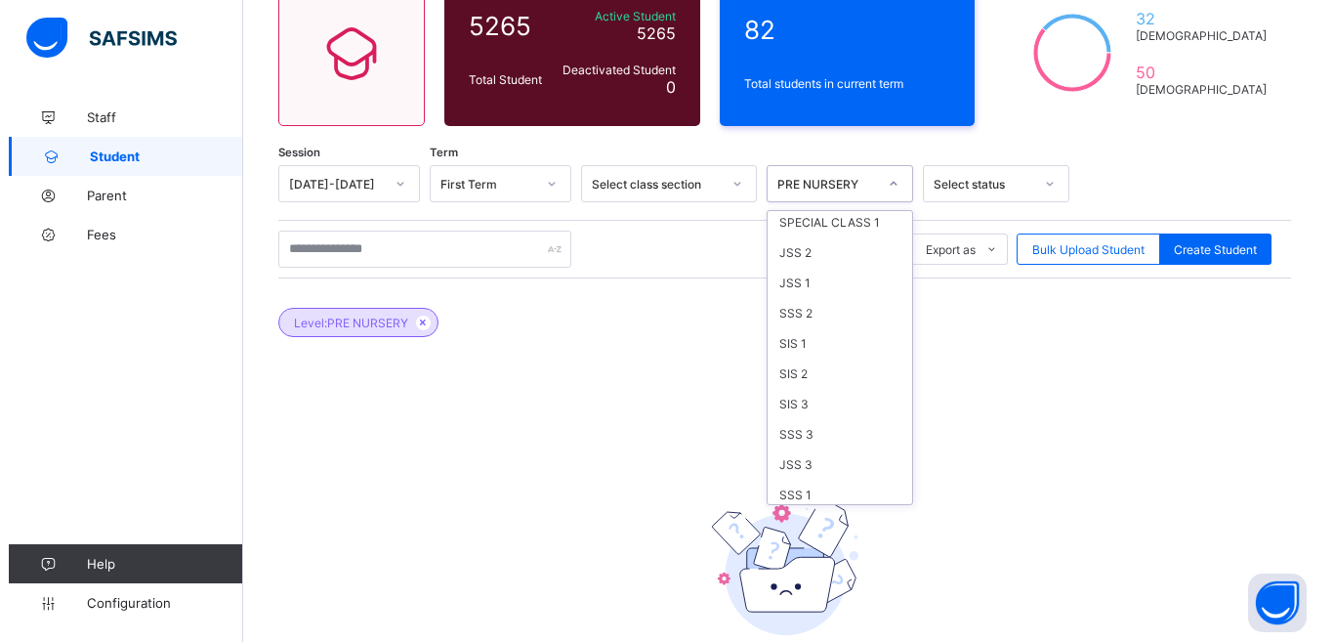
scroll to position [1025, 0]
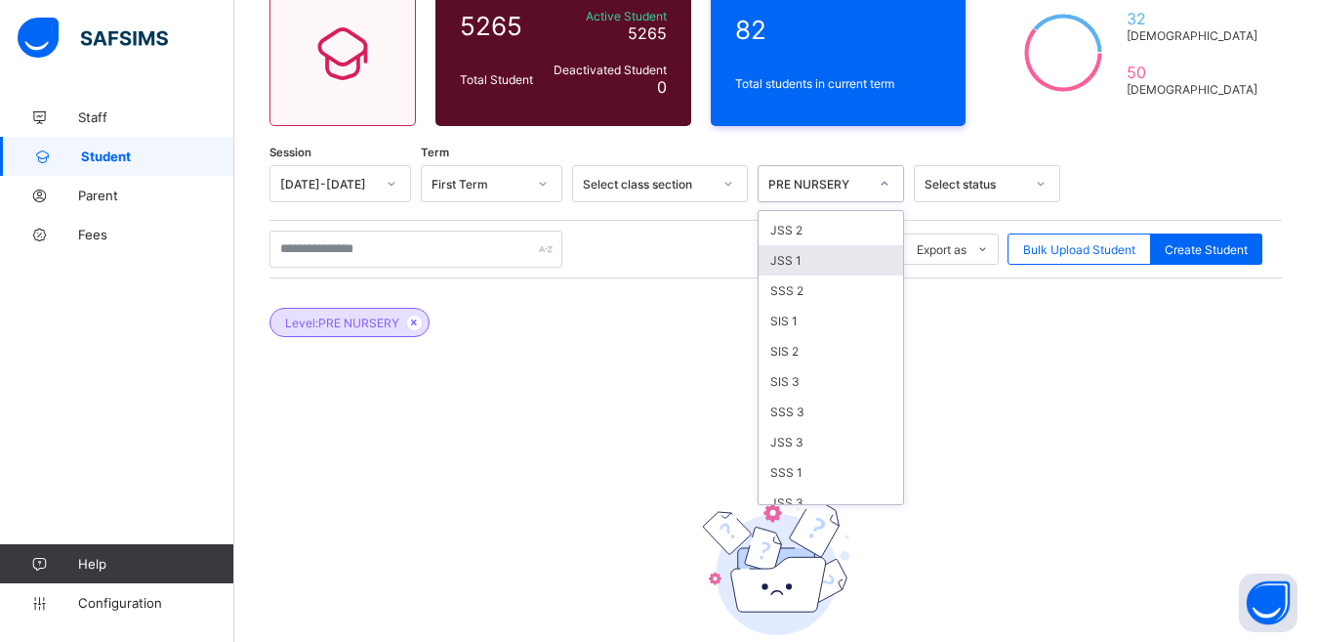
click at [820, 275] on div "JSS 1" at bounding box center [831, 260] width 145 height 30
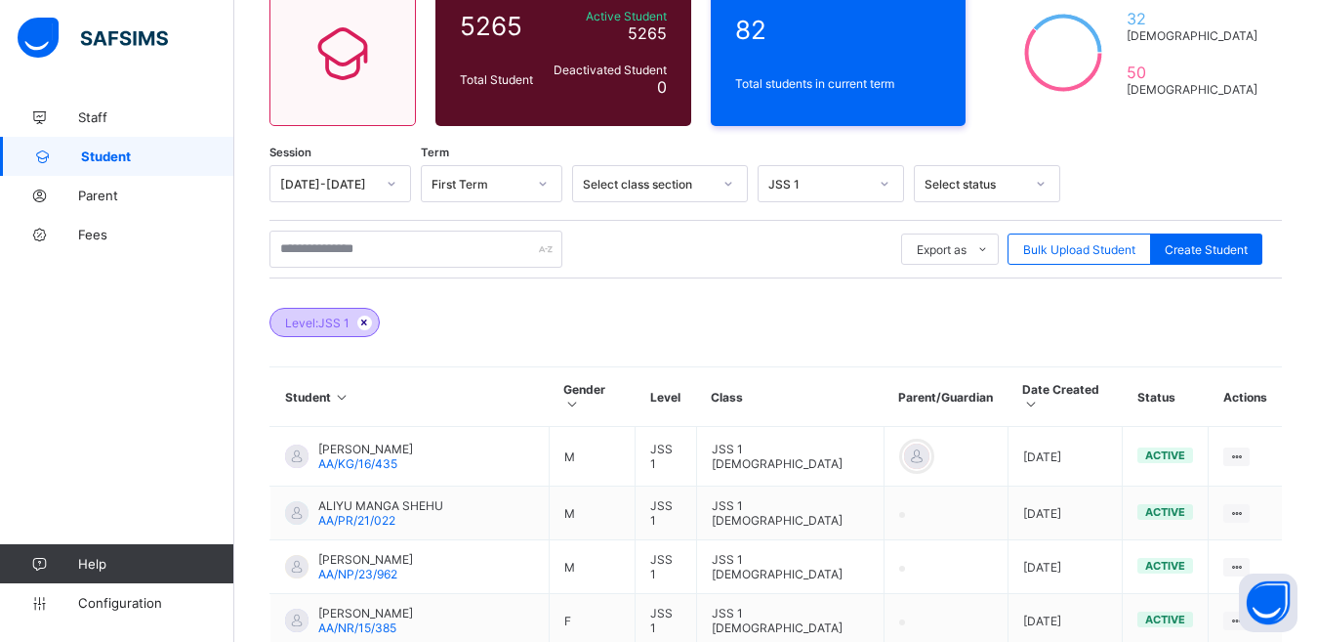
click at [366, 322] on icon at bounding box center [364, 322] width 17 height 12
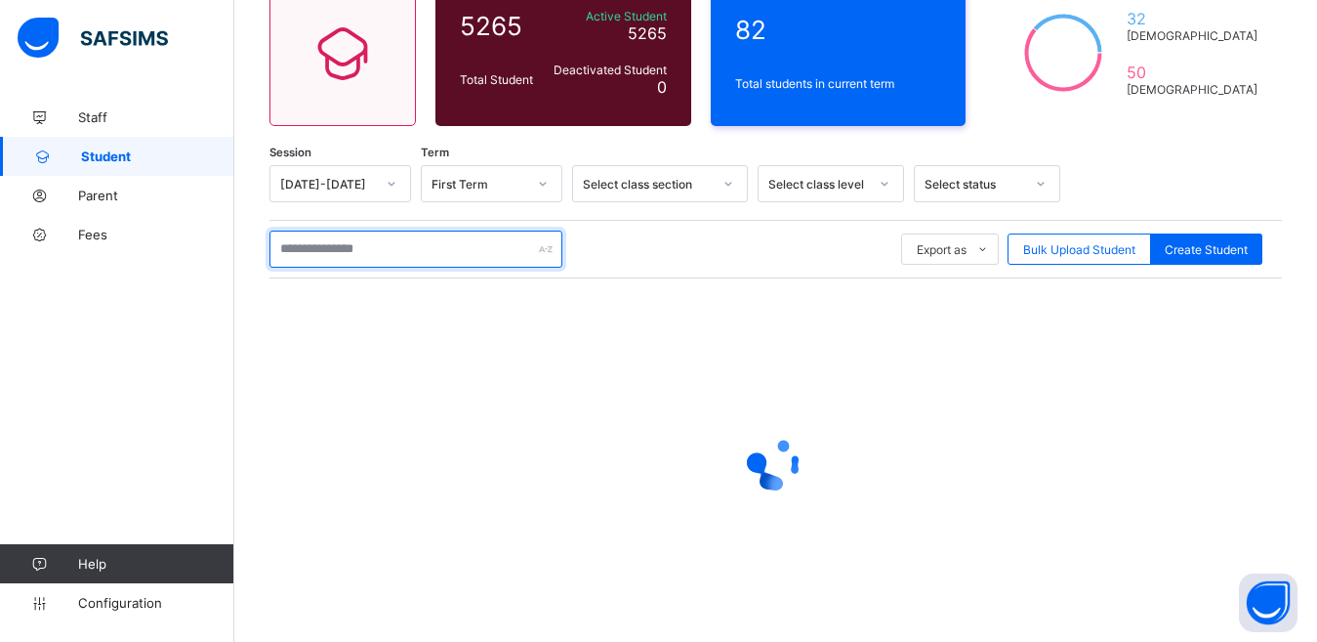
click at [424, 250] on input "text" at bounding box center [416, 248] width 293 height 37
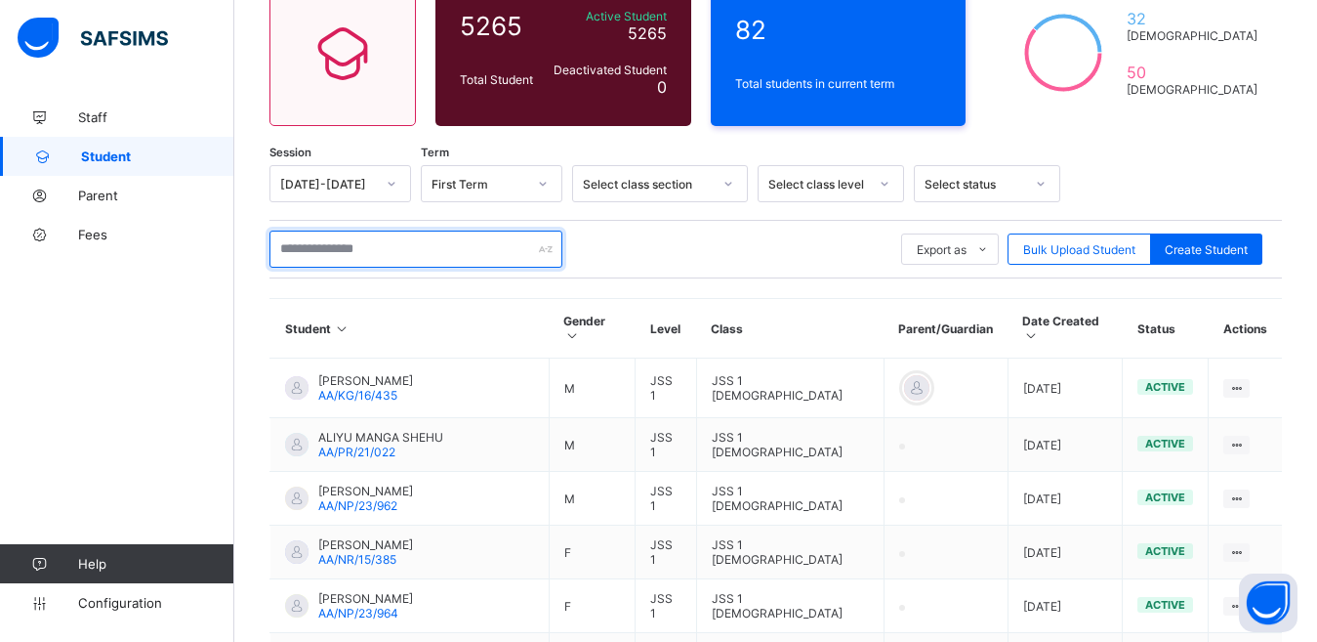
click at [424, 250] on input "text" at bounding box center [416, 248] width 293 height 37
type input "*****"
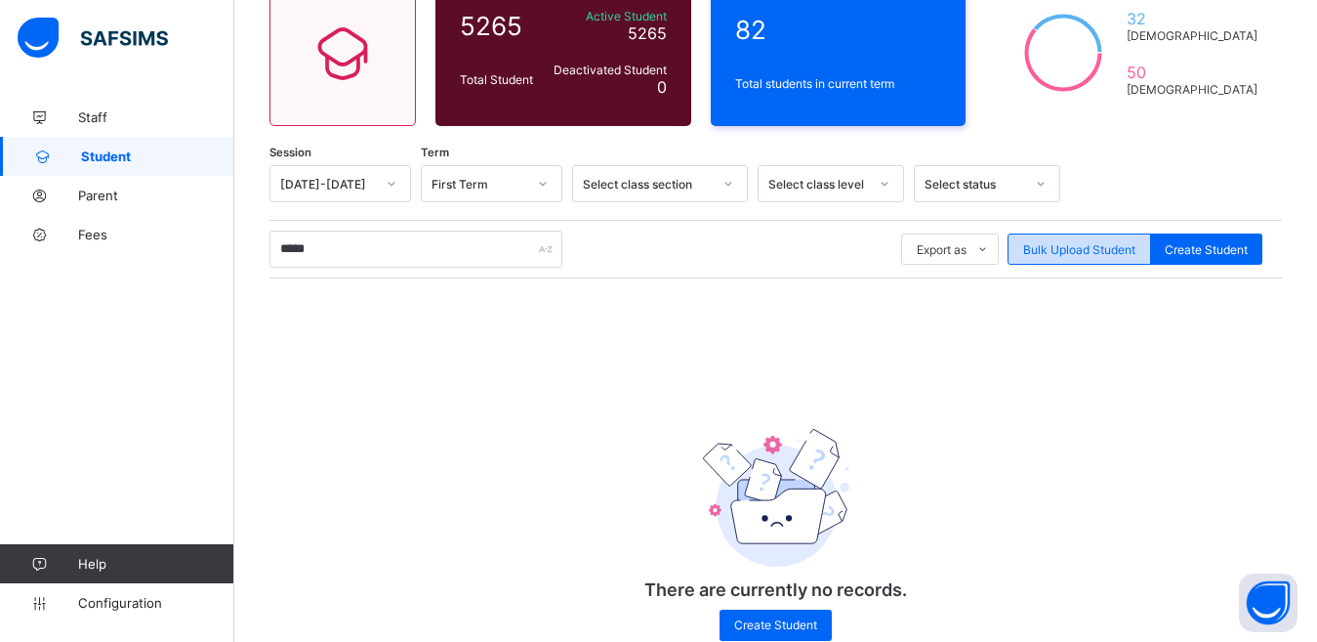
click at [1099, 255] on span "Bulk Upload Student" at bounding box center [1079, 249] width 112 height 15
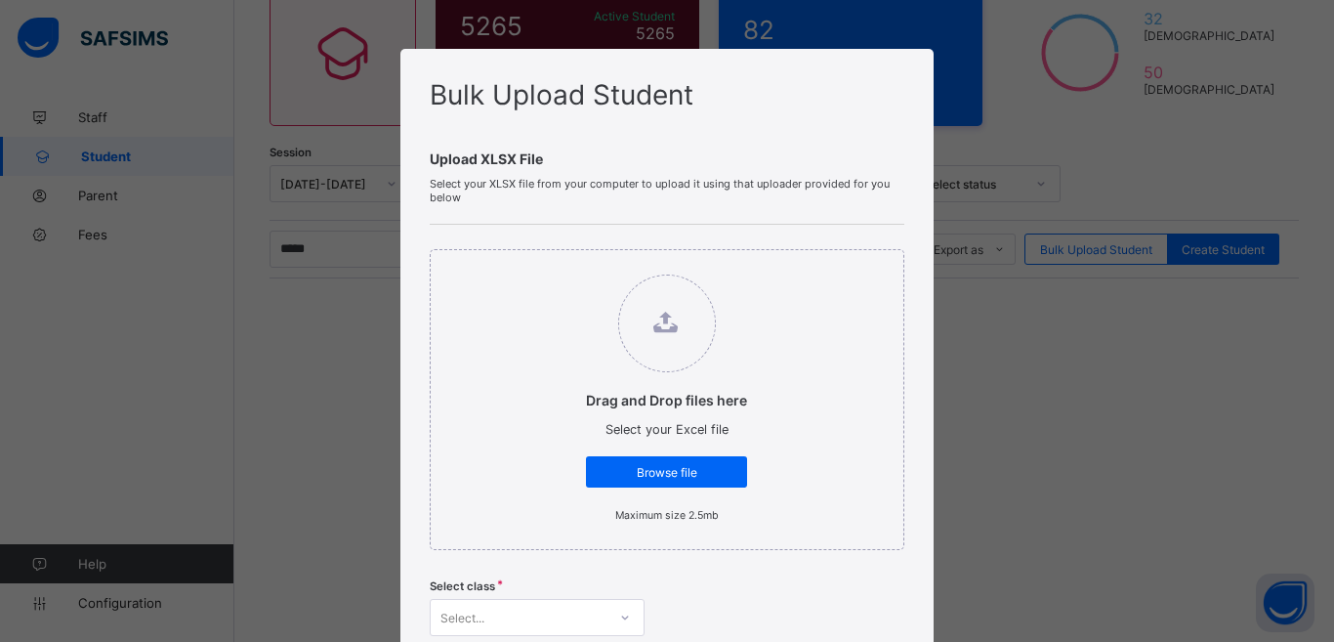
click at [946, 234] on div "Bulk Upload Student Upload XLSX File Select your XLSX file from your computer t…" at bounding box center [667, 321] width 1334 height 642
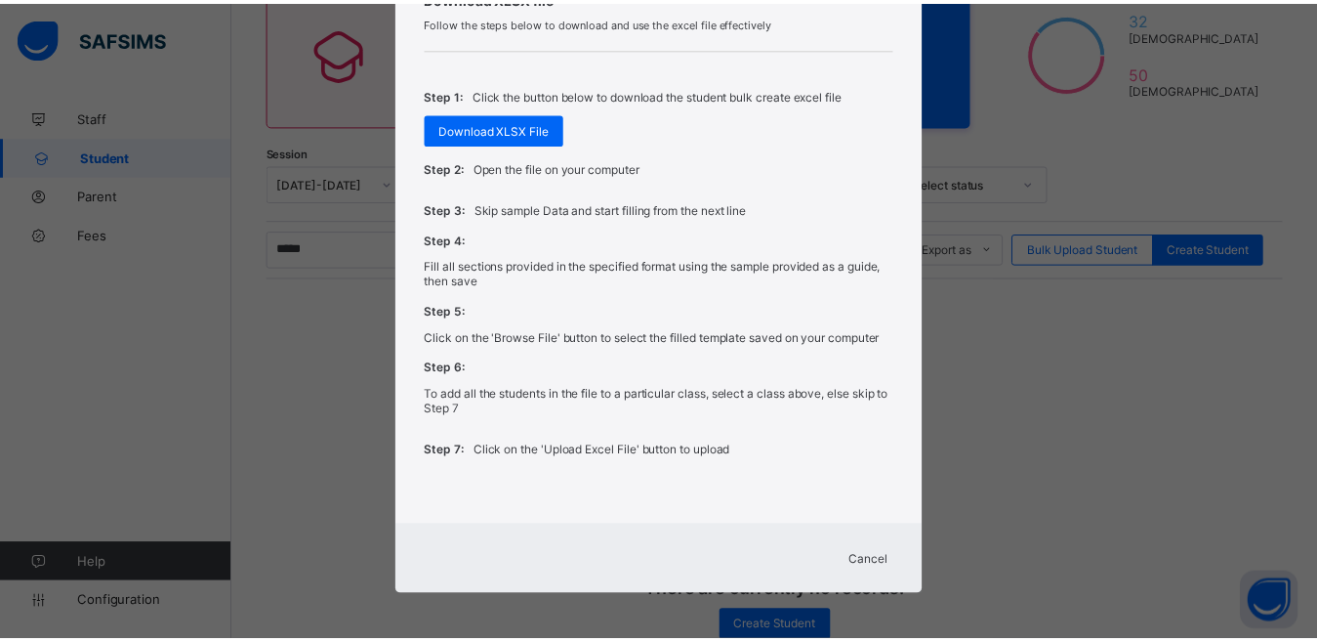
scroll to position [793, 0]
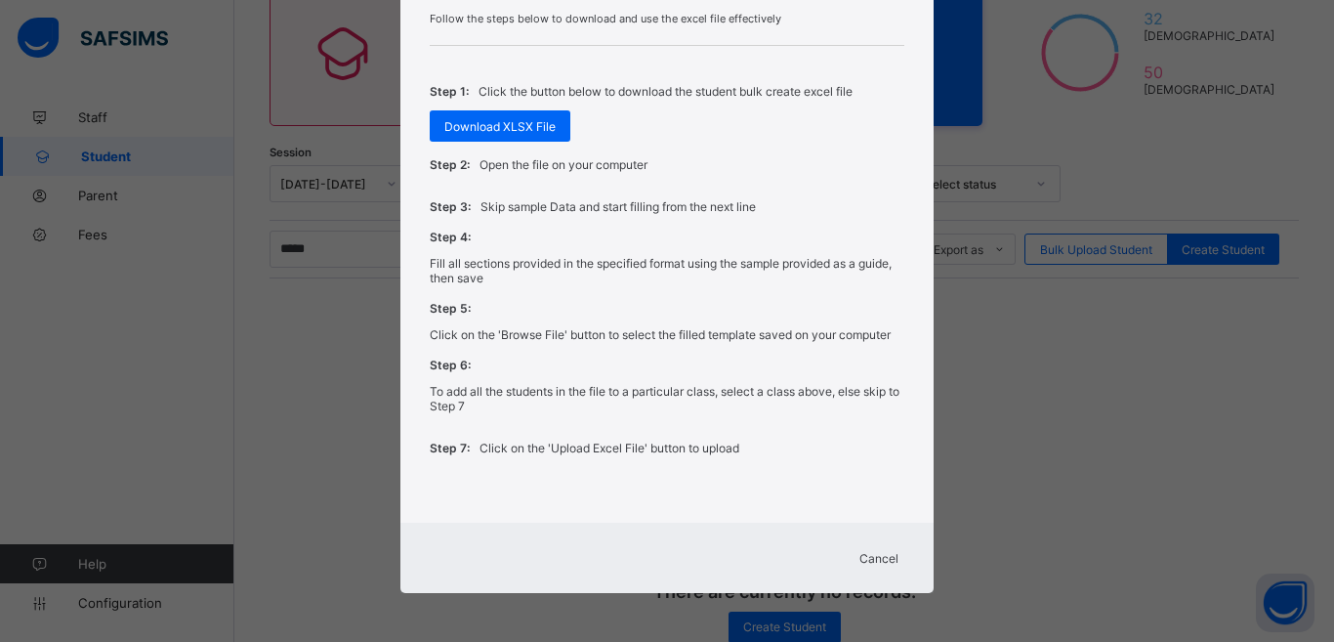
click at [869, 560] on span "Cancel" at bounding box center [878, 558] width 39 height 15
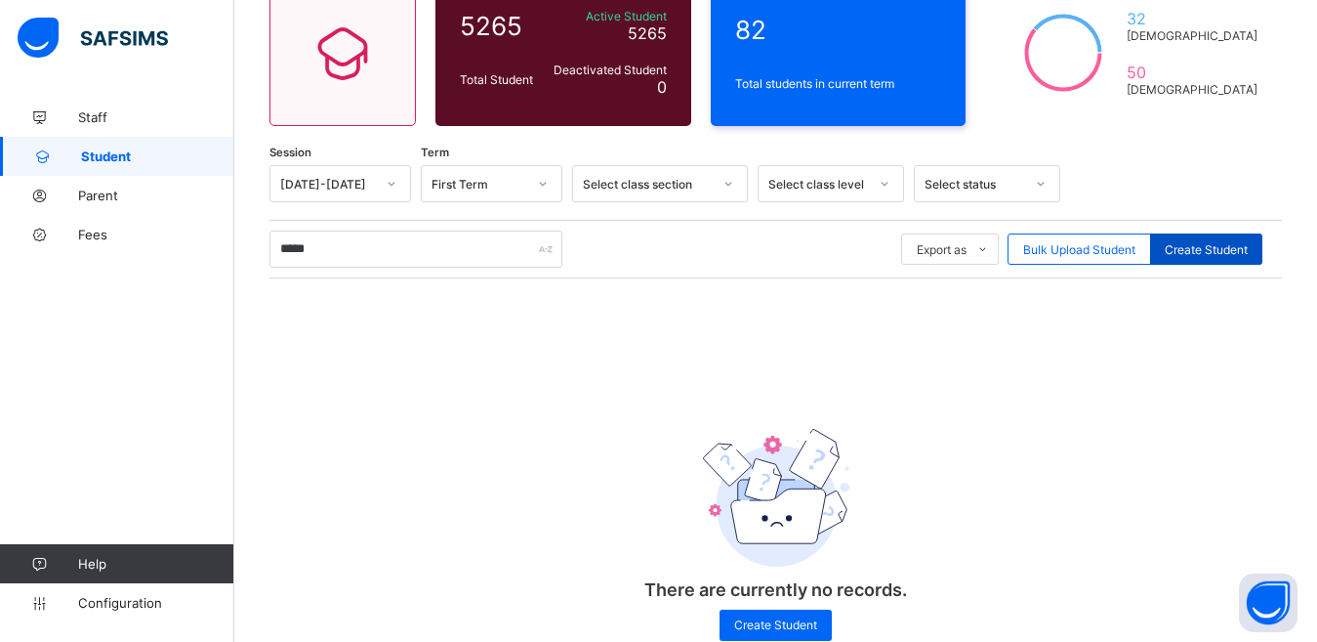
click at [1220, 243] on span "Create Student" at bounding box center [1206, 249] width 83 height 15
select select "**"
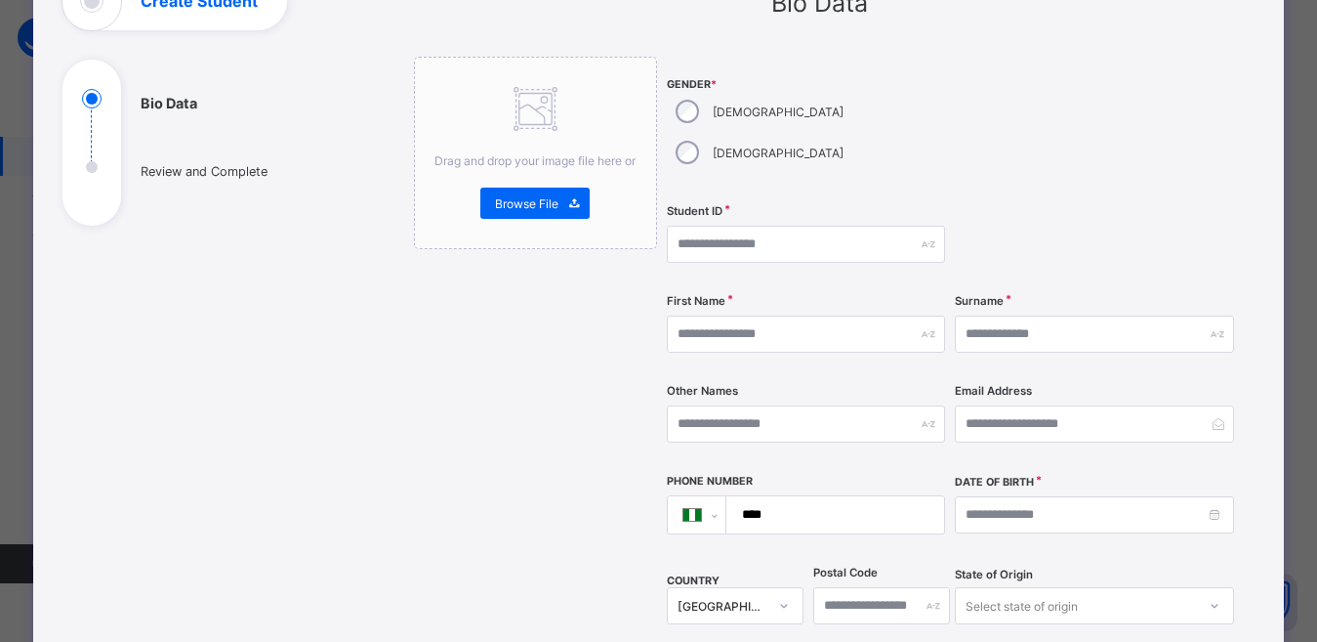
scroll to position [0, 0]
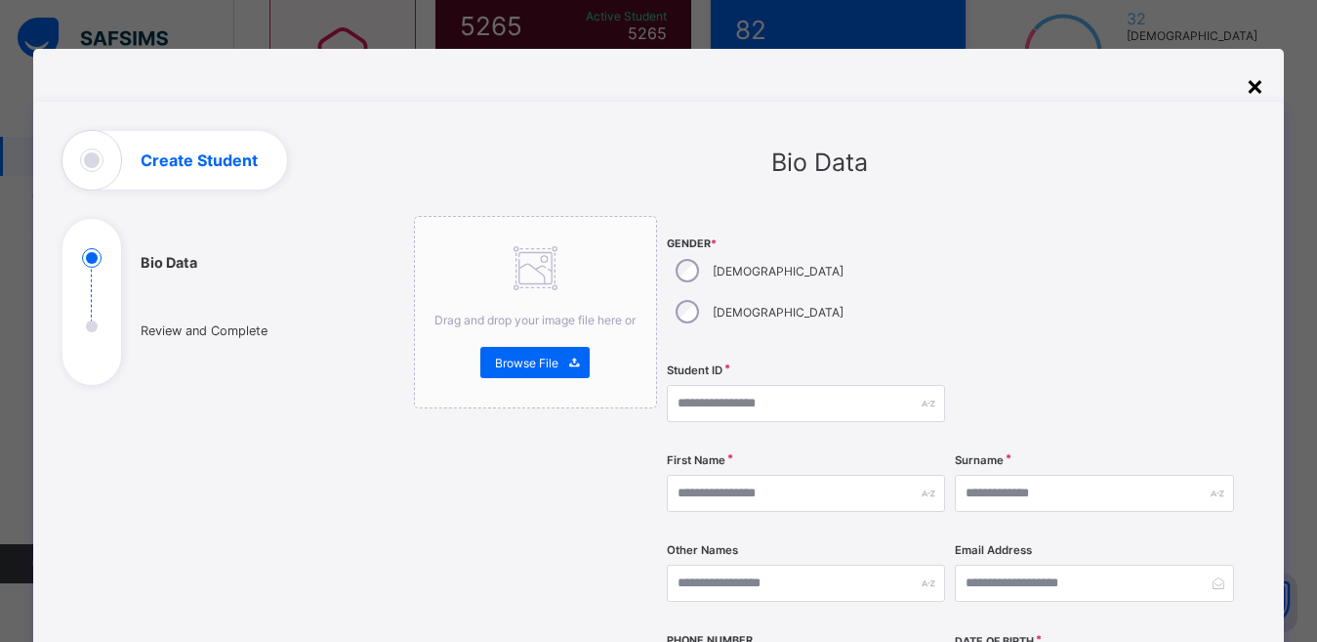
click at [1256, 89] on div "×" at bounding box center [1255, 84] width 19 height 33
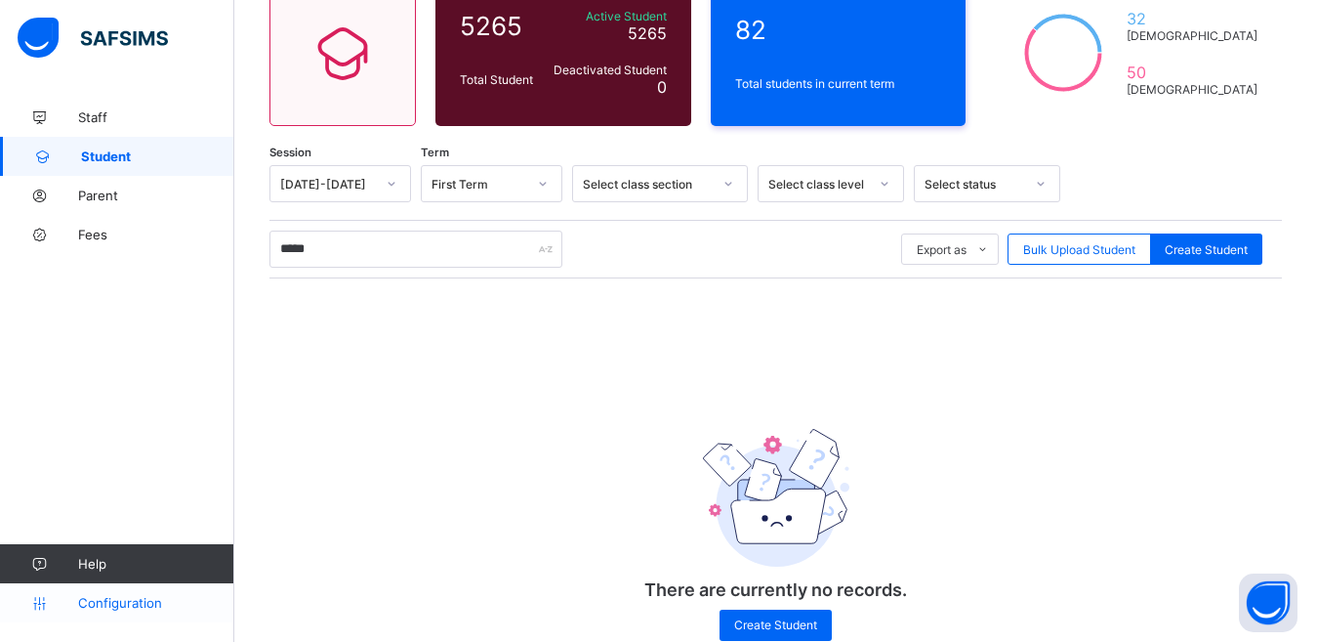
click at [136, 604] on span "Configuration" at bounding box center [155, 603] width 155 height 16
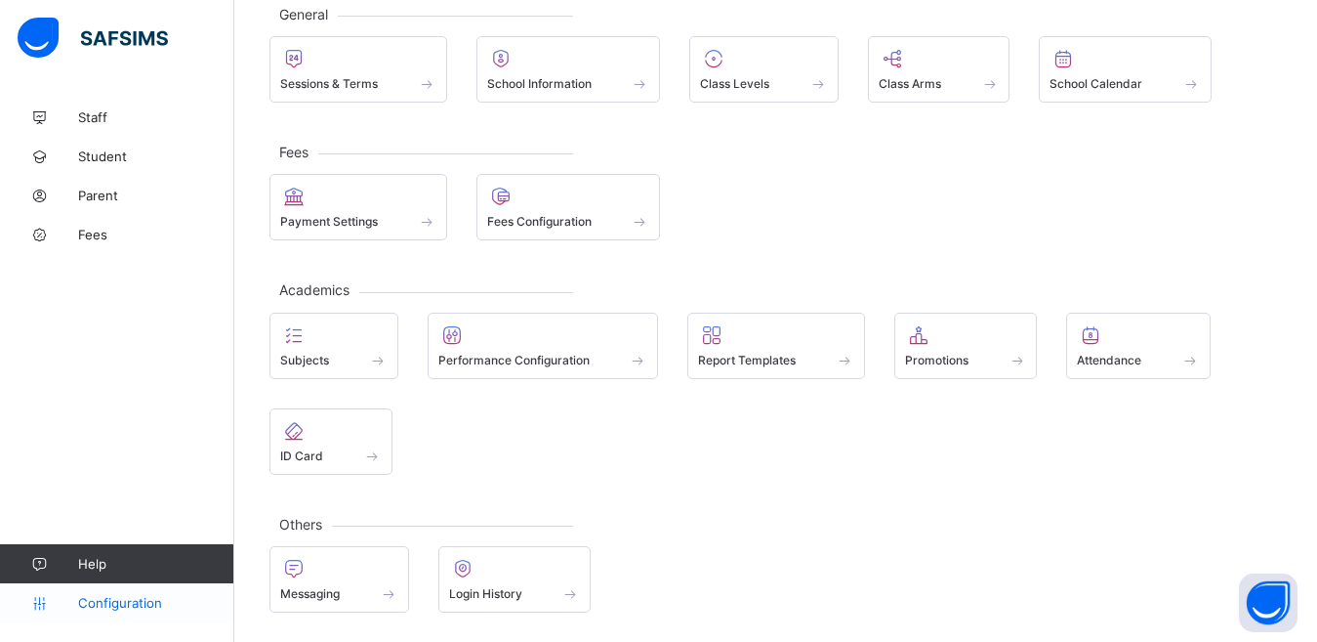
scroll to position [123, 0]
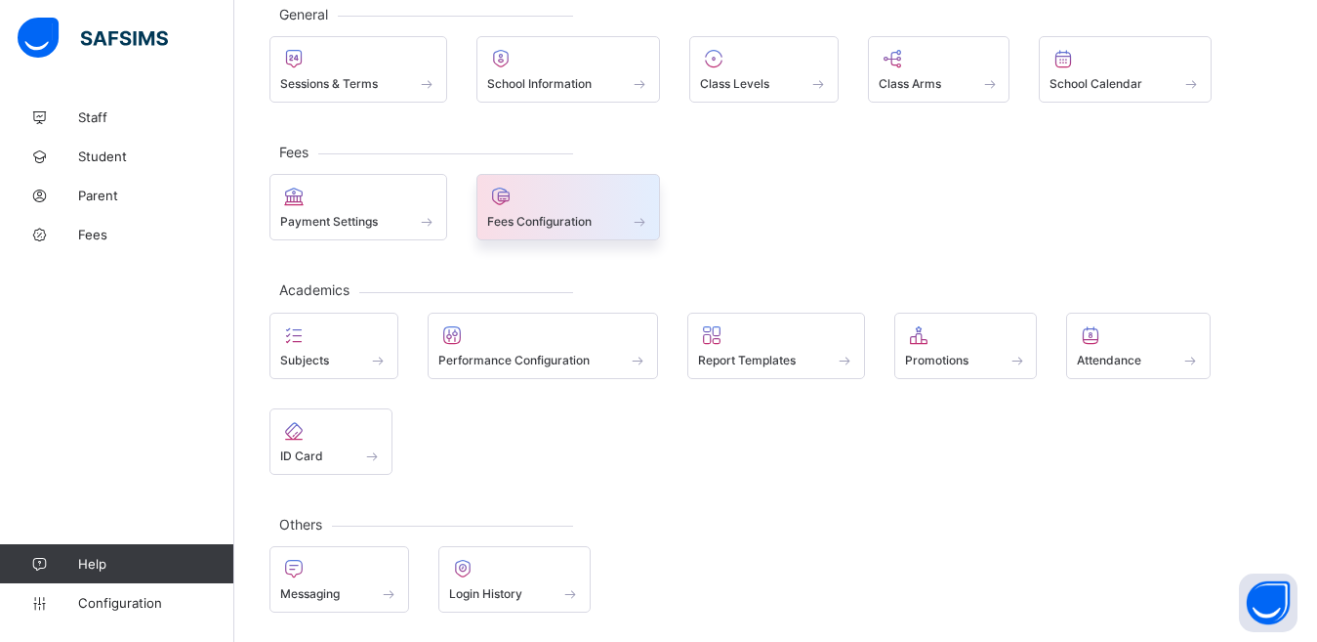
click at [607, 214] on div "Fees Configuration" at bounding box center [568, 221] width 163 height 17
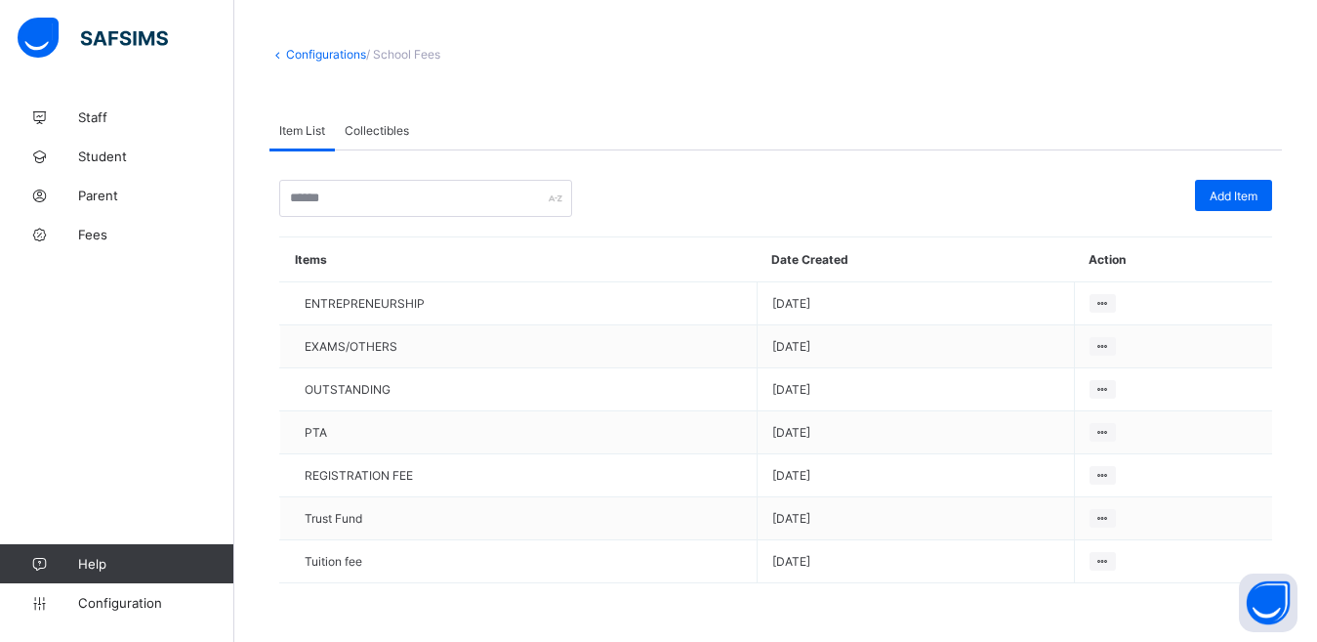
scroll to position [80, 0]
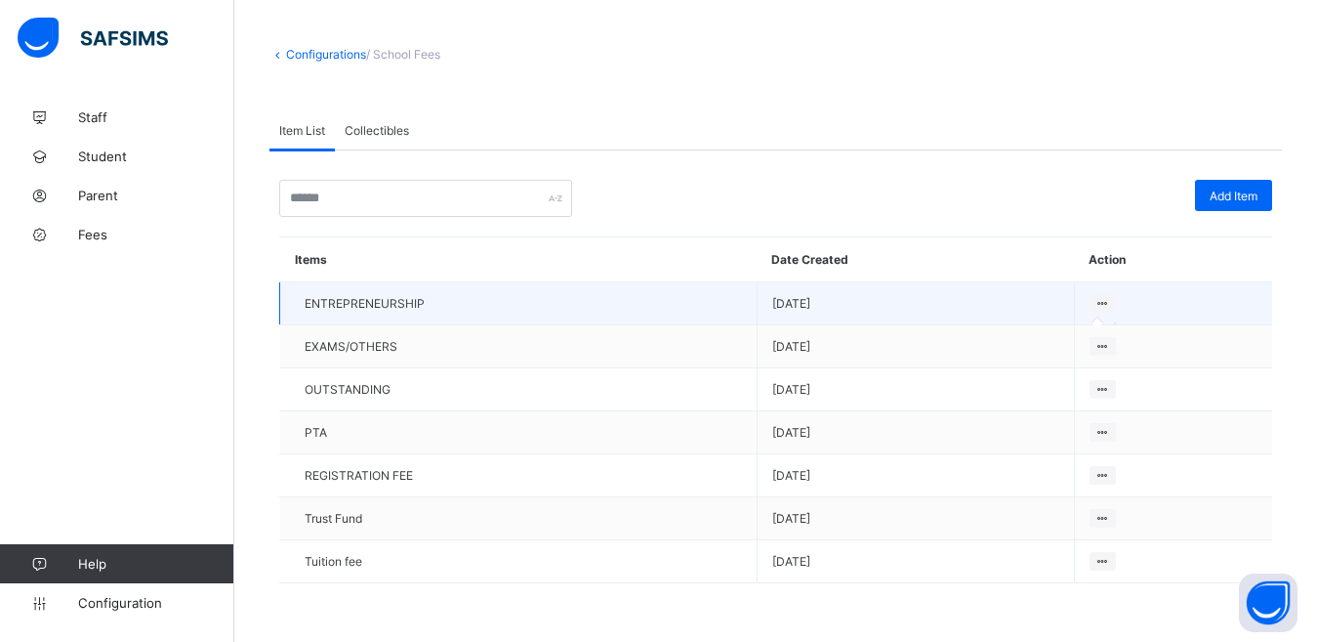
click at [1111, 302] on icon at bounding box center [1103, 303] width 17 height 15
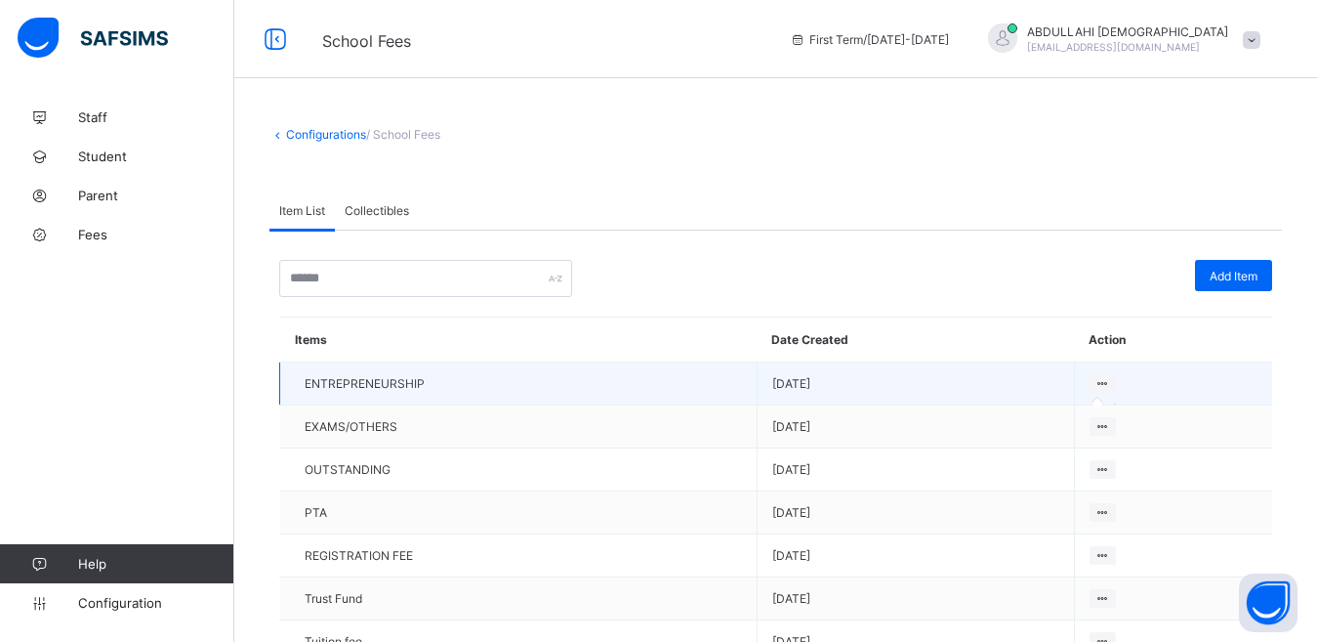
click at [1111, 380] on icon at bounding box center [1103, 383] width 17 height 15
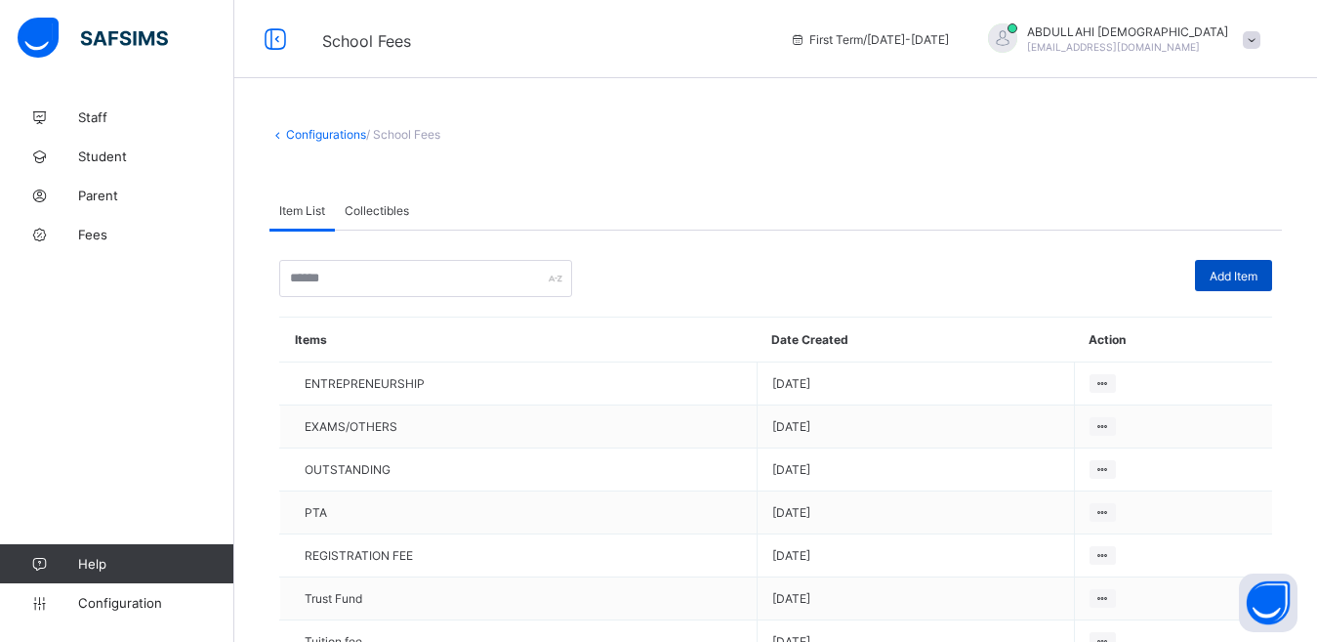
click at [1232, 274] on span "Add Item" at bounding box center [1234, 276] width 48 height 15
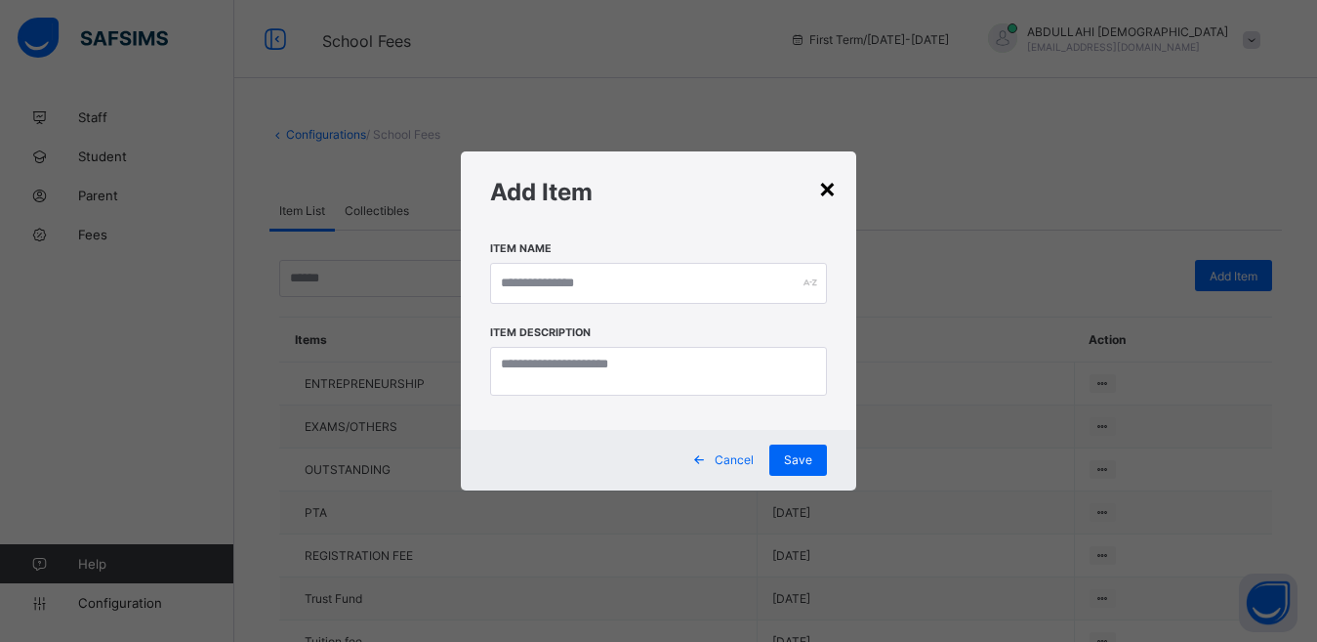
click at [825, 189] on div "×" at bounding box center [827, 187] width 19 height 33
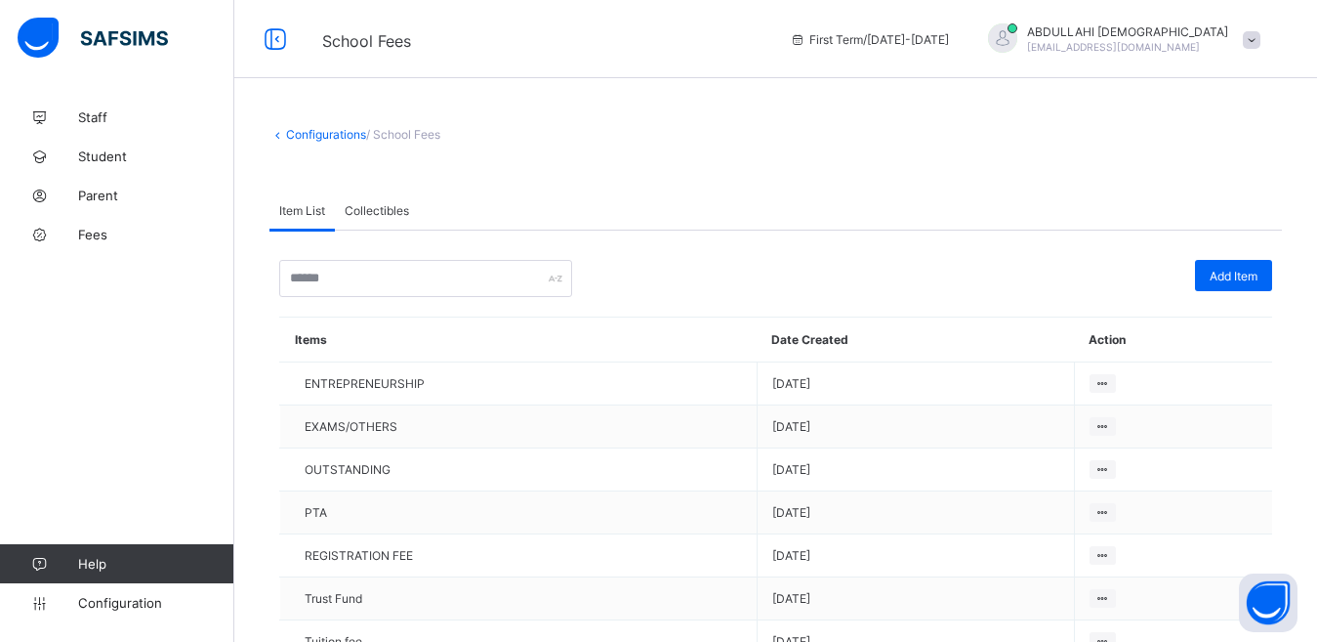
click at [381, 210] on span "Collectibles" at bounding box center [377, 210] width 64 height 15
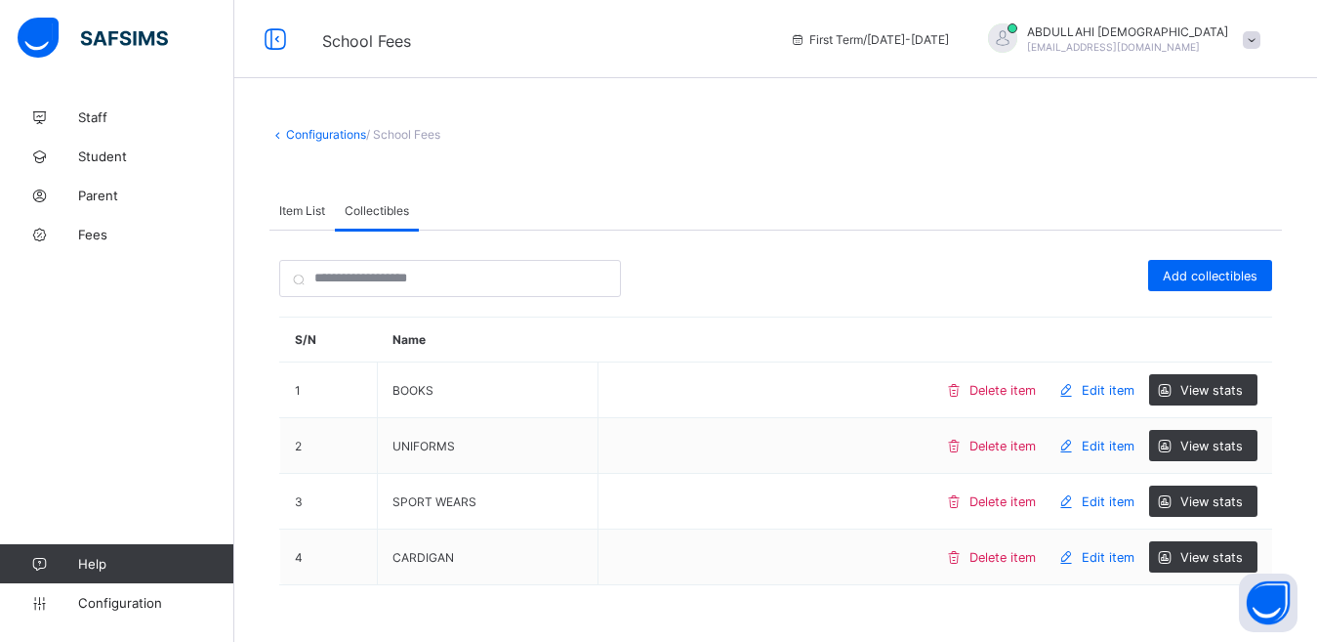
scroll to position [31, 0]
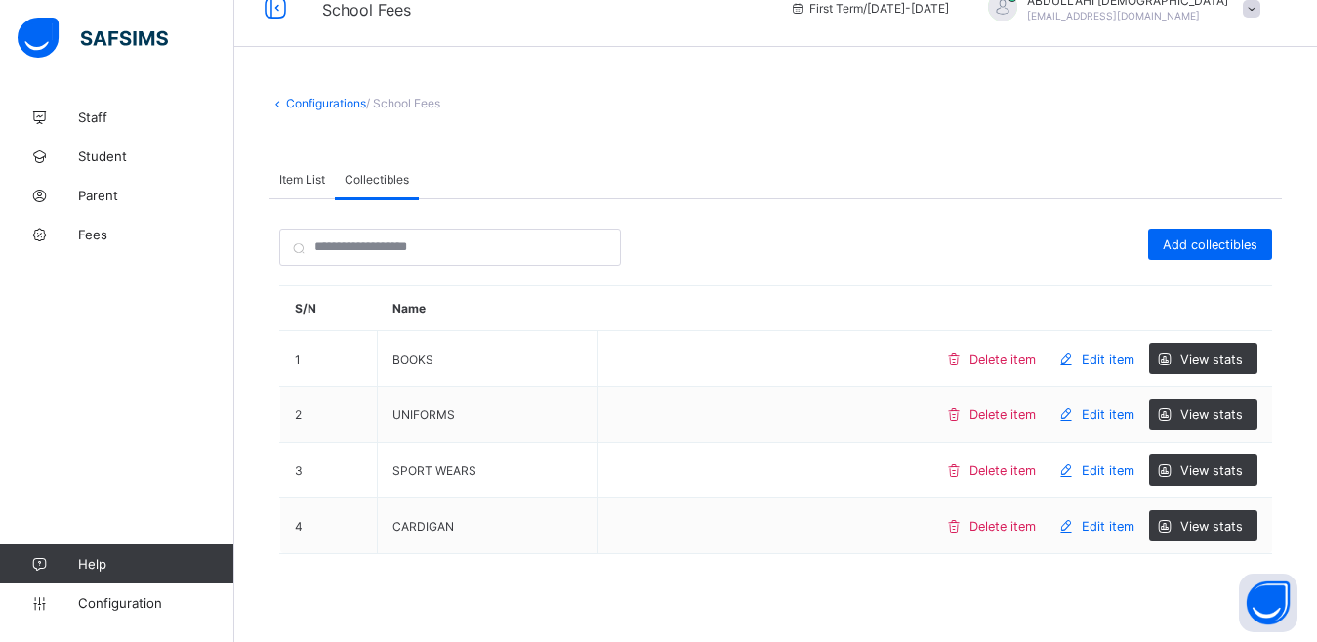
click at [304, 182] on span "Item List" at bounding box center [302, 179] width 46 height 15
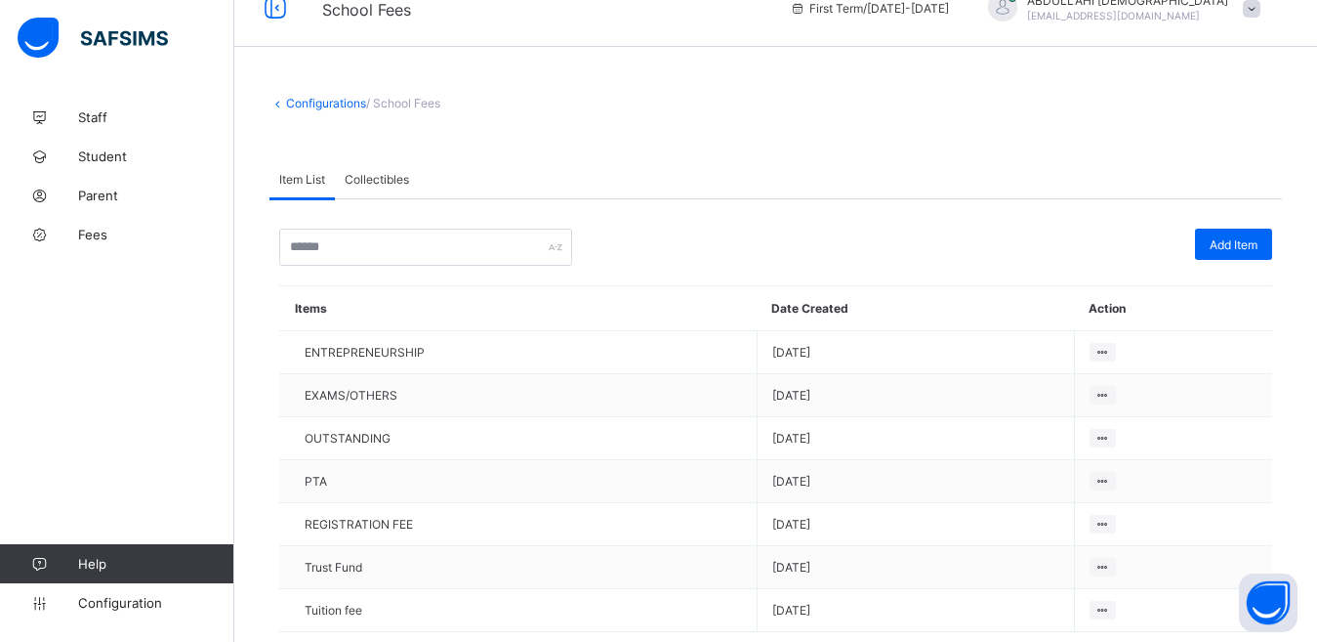
scroll to position [0, 0]
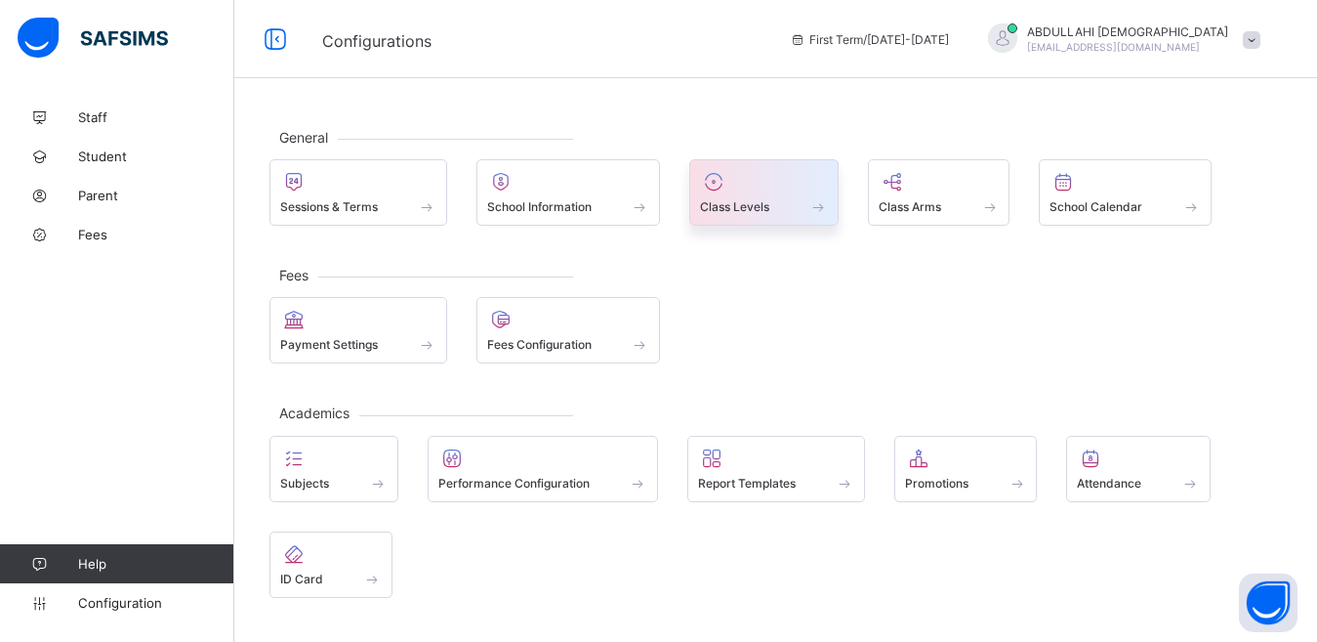
click at [763, 219] on div "Class Levels" at bounding box center [763, 192] width 149 height 66
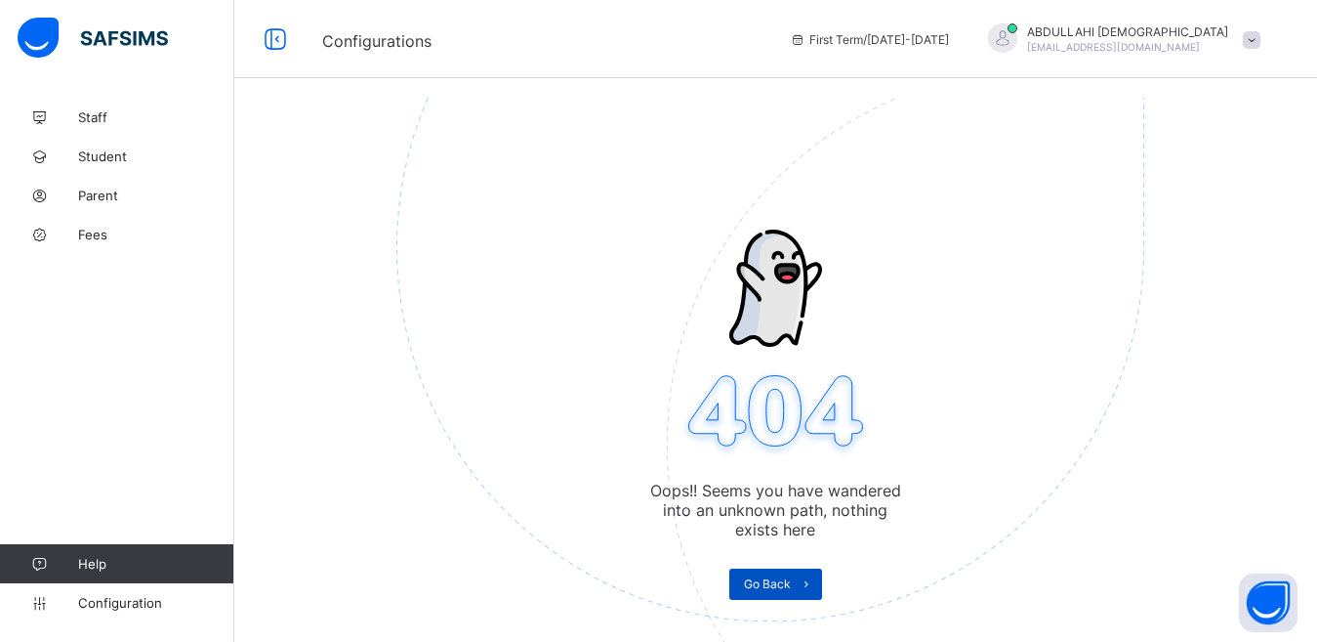
click at [790, 584] on span "Go Back" at bounding box center [767, 583] width 47 height 15
click at [814, 590] on icon at bounding box center [807, 583] width 15 height 13
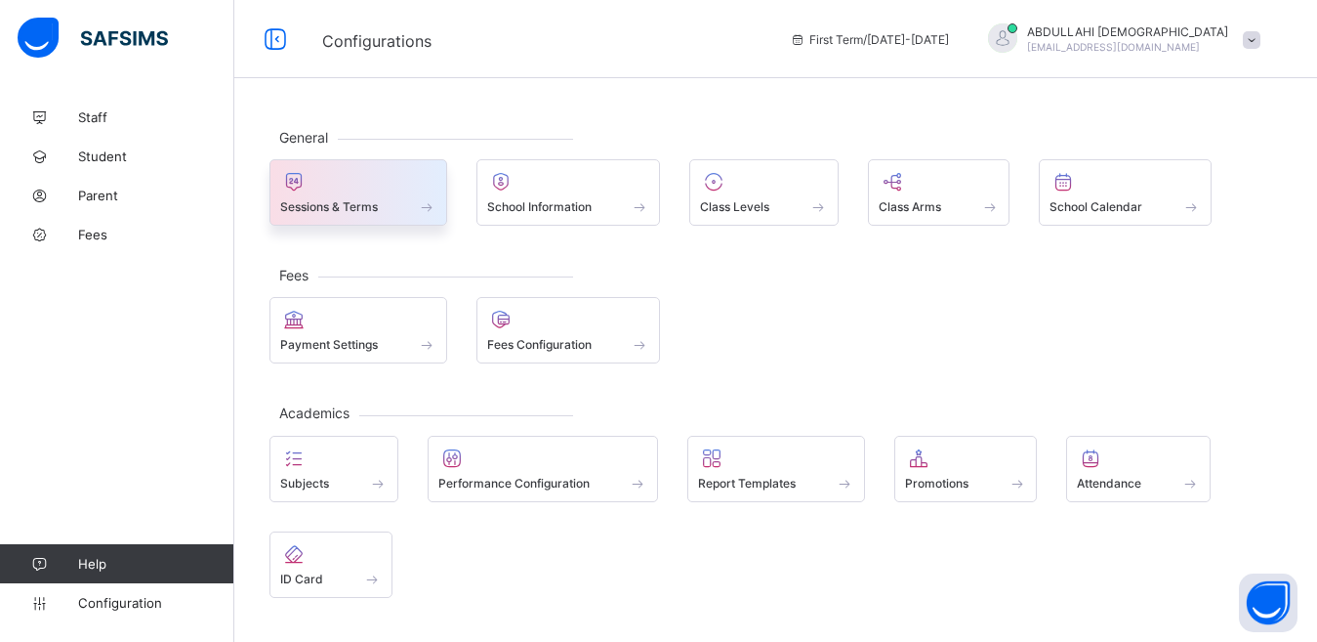
click at [368, 190] on div at bounding box center [358, 181] width 156 height 23
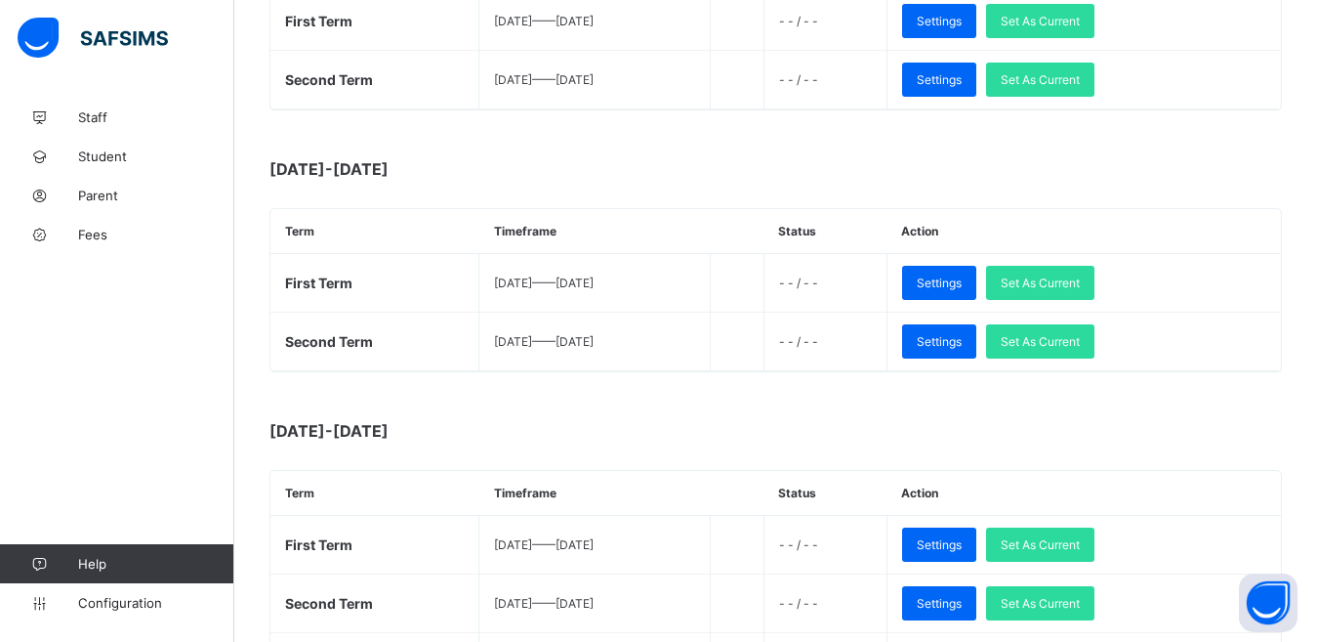
scroll to position [1995, 0]
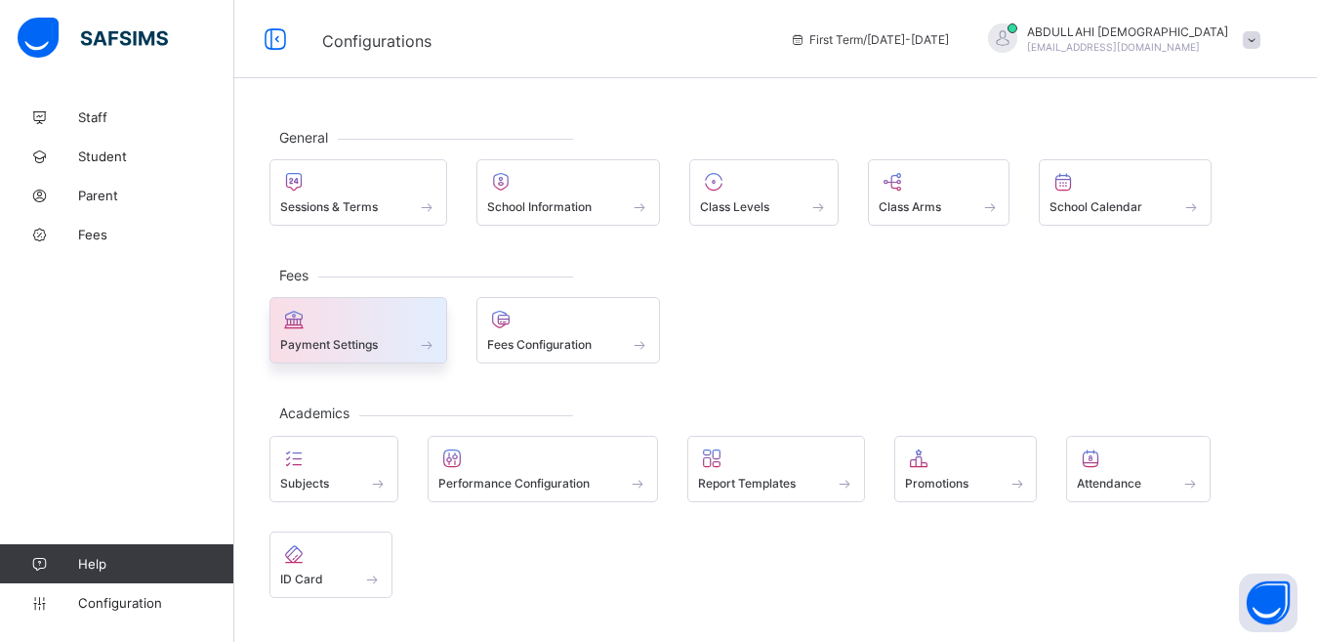
click at [365, 353] on div "Payment Settings" at bounding box center [358, 344] width 156 height 17
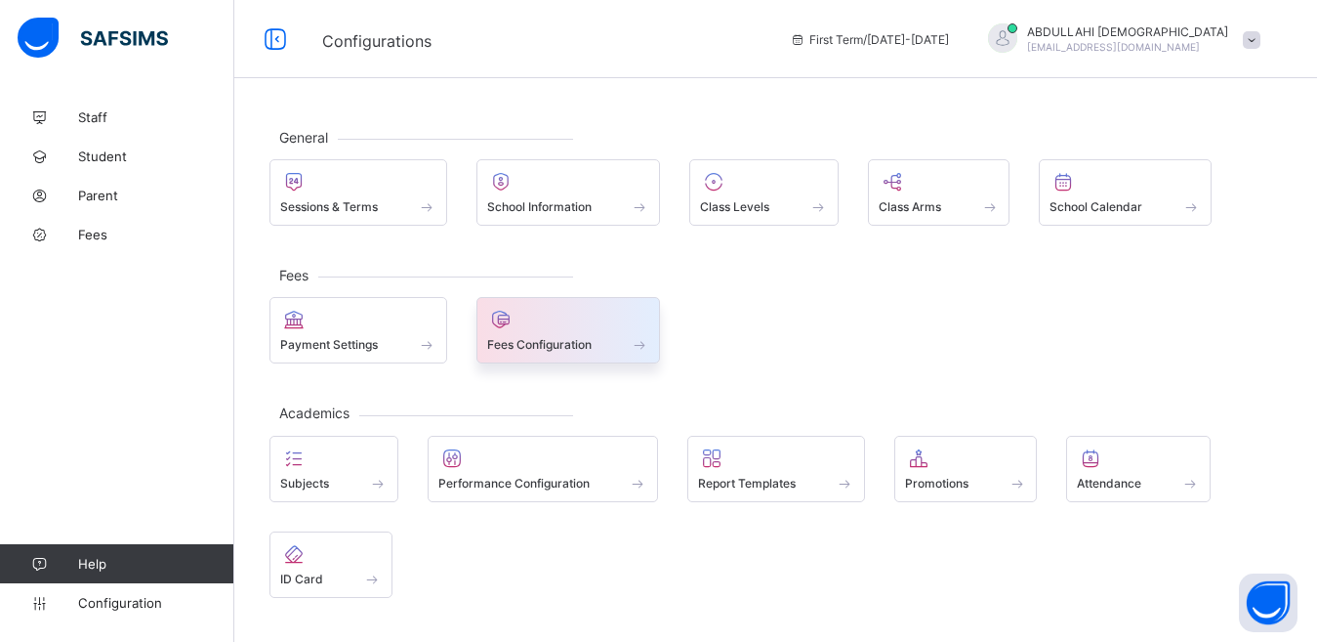
click at [577, 338] on span "Fees Configuration" at bounding box center [539, 344] width 104 height 15
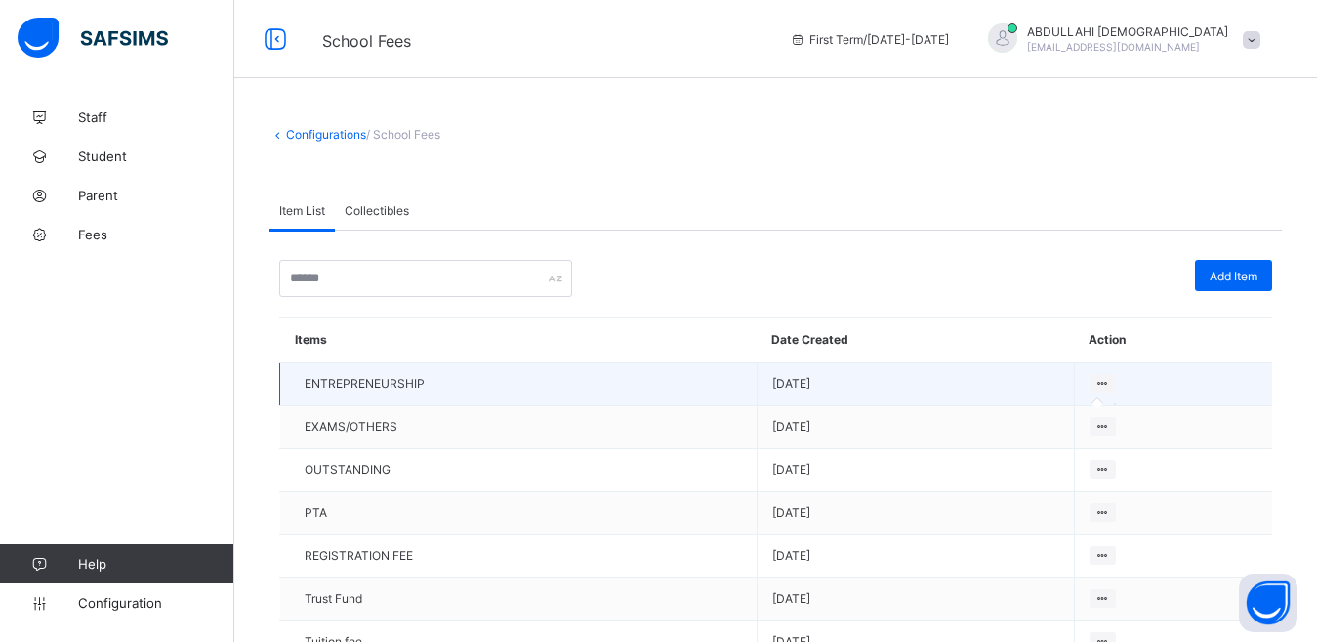
click at [1110, 378] on icon at bounding box center [1103, 383] width 17 height 15
click at [1111, 382] on icon at bounding box center [1103, 383] width 17 height 15
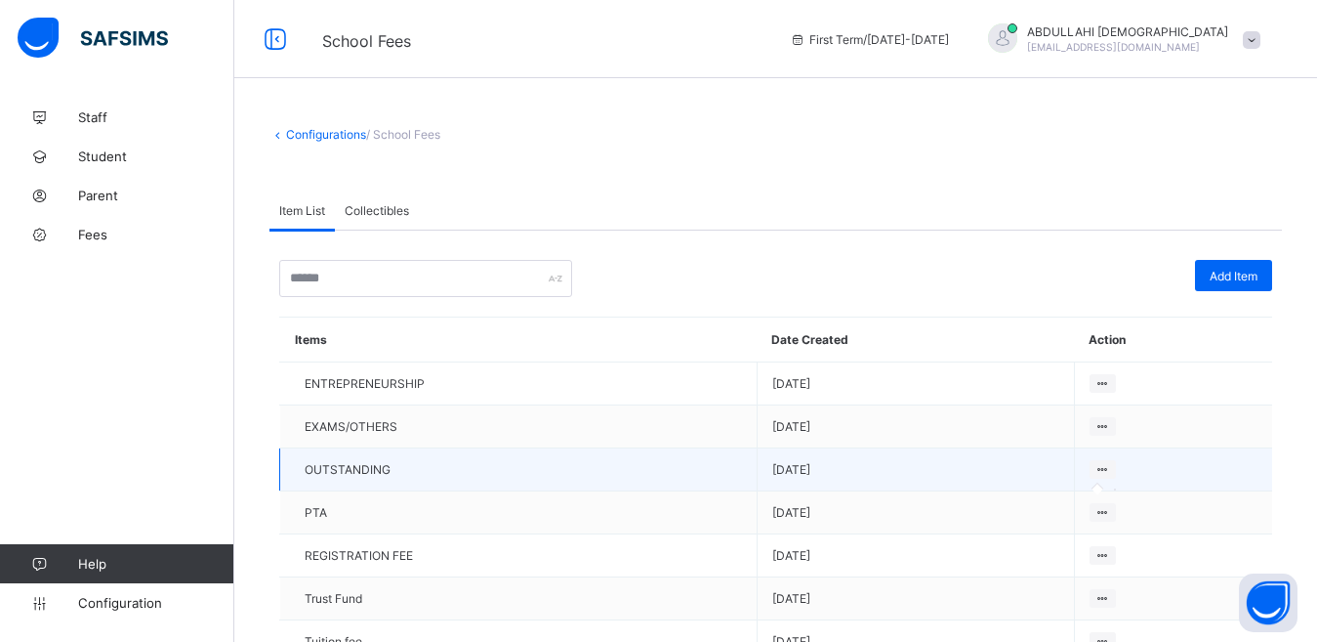
click at [1111, 468] on icon at bounding box center [1103, 469] width 17 height 15
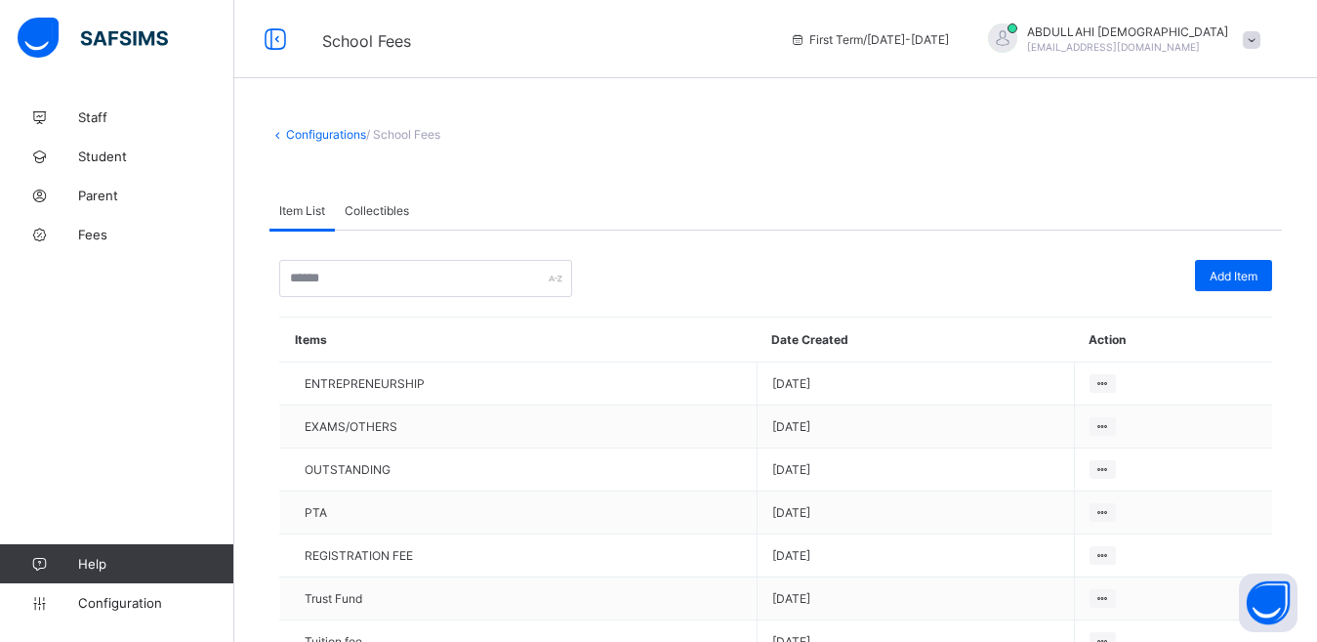
click at [356, 137] on link "Configurations" at bounding box center [326, 134] width 80 height 15
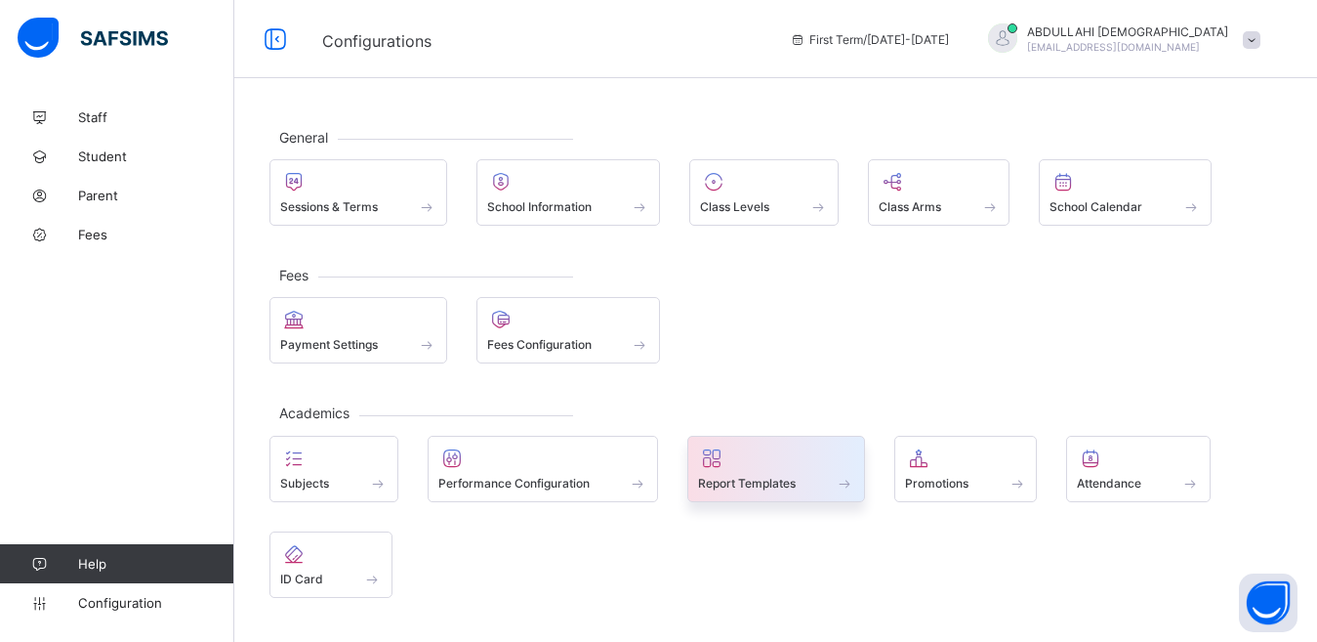
click at [745, 468] on div at bounding box center [776, 457] width 156 height 23
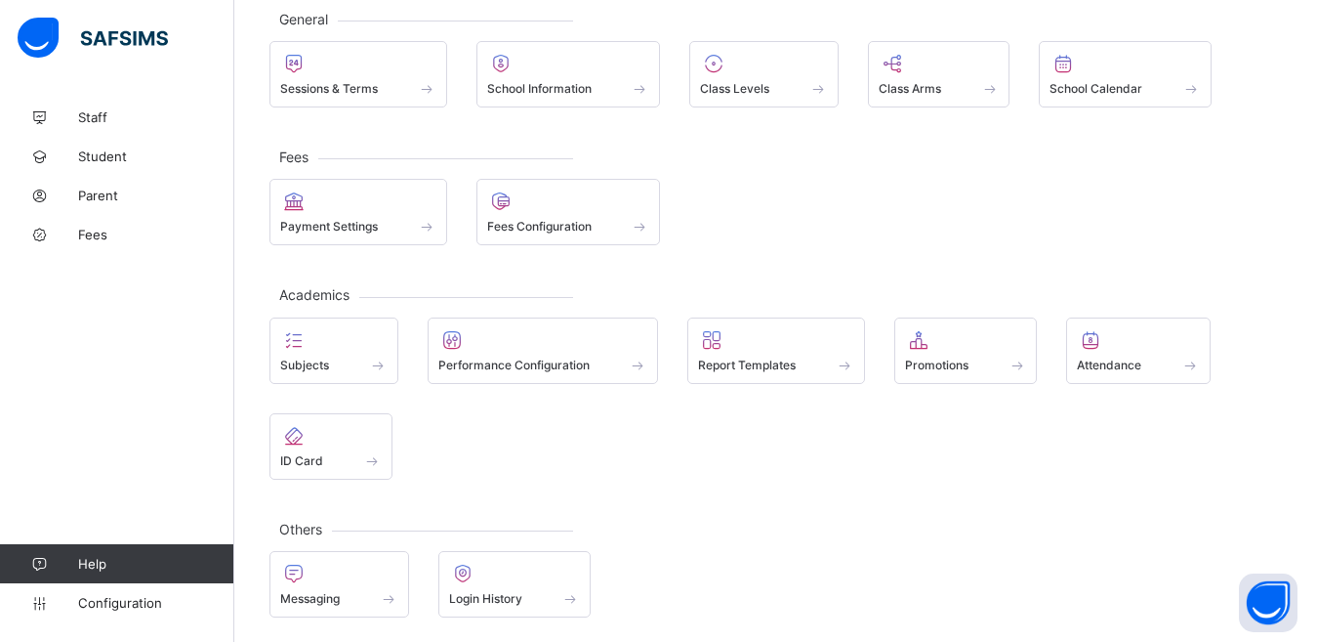
scroll to position [123, 0]
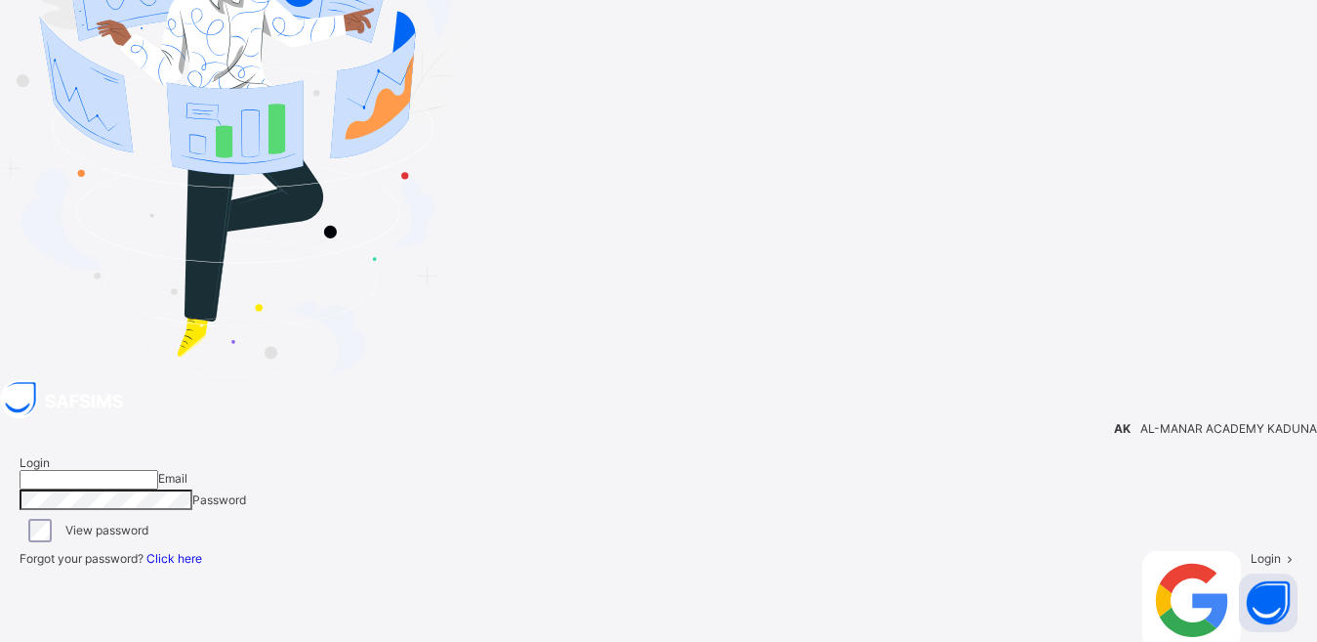
type input "**********"
